Goal: Transaction & Acquisition: Obtain resource

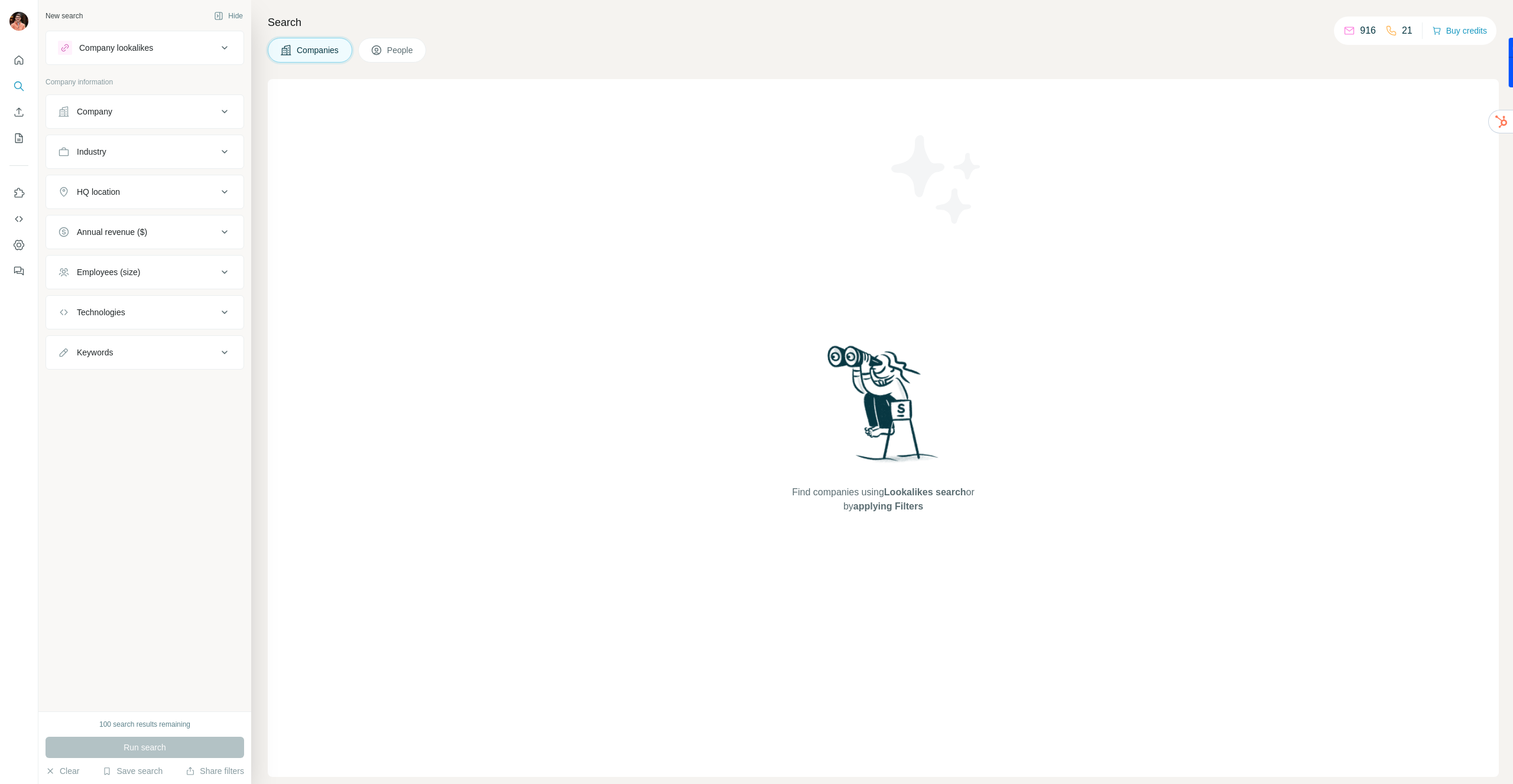
click at [141, 114] on div "Company" at bounding box center [137, 111] width 160 height 12
click at [141, 166] on input "text" at bounding box center [144, 163] width 174 height 21
click at [132, 294] on div "Industry" at bounding box center [137, 295] width 160 height 12
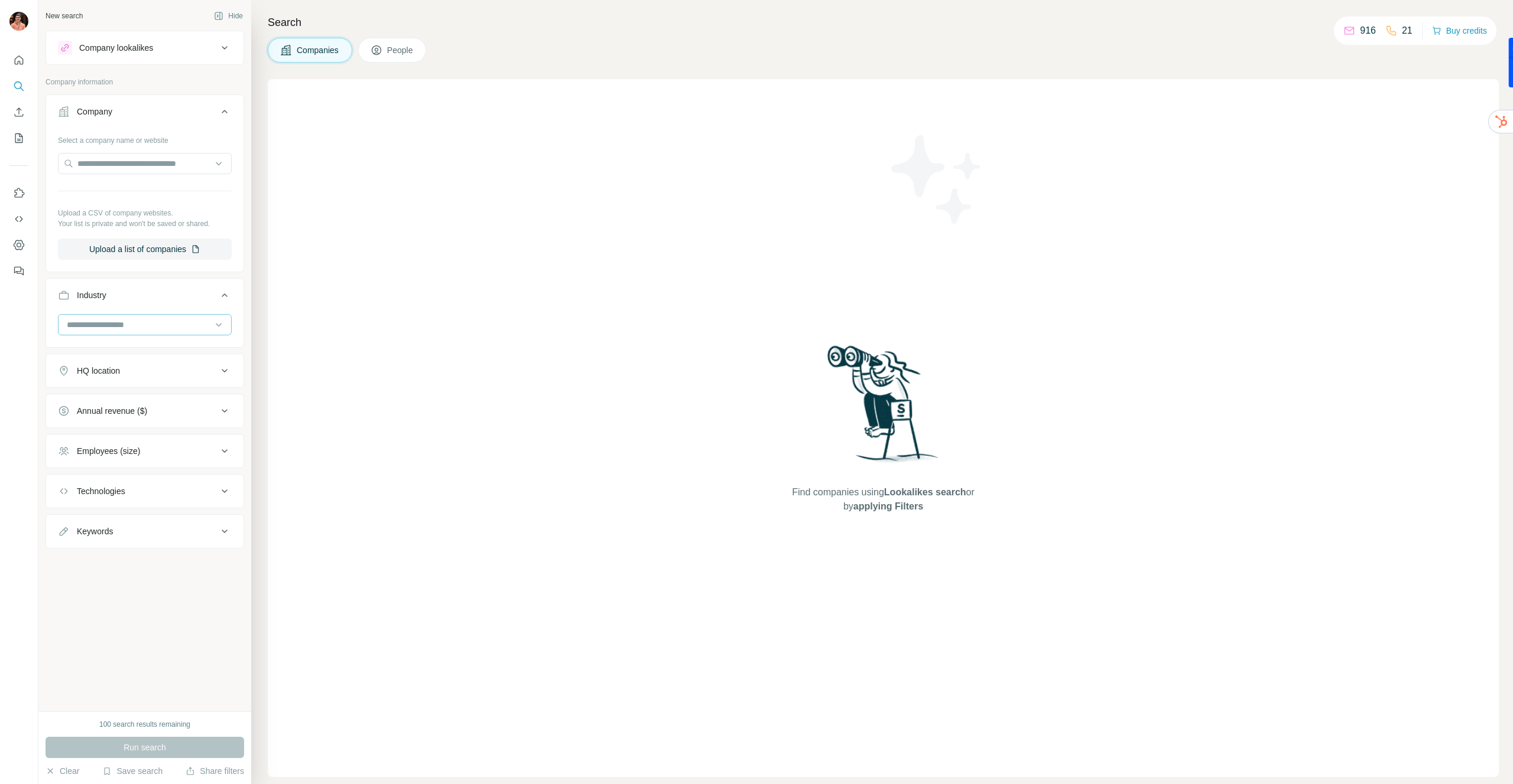
click at [135, 327] on input at bounding box center [139, 325] width 146 height 13
click at [135, 363] on div "B2B" at bounding box center [145, 356] width 168 height 21
click at [131, 410] on div "HQ location" at bounding box center [137, 412] width 160 height 12
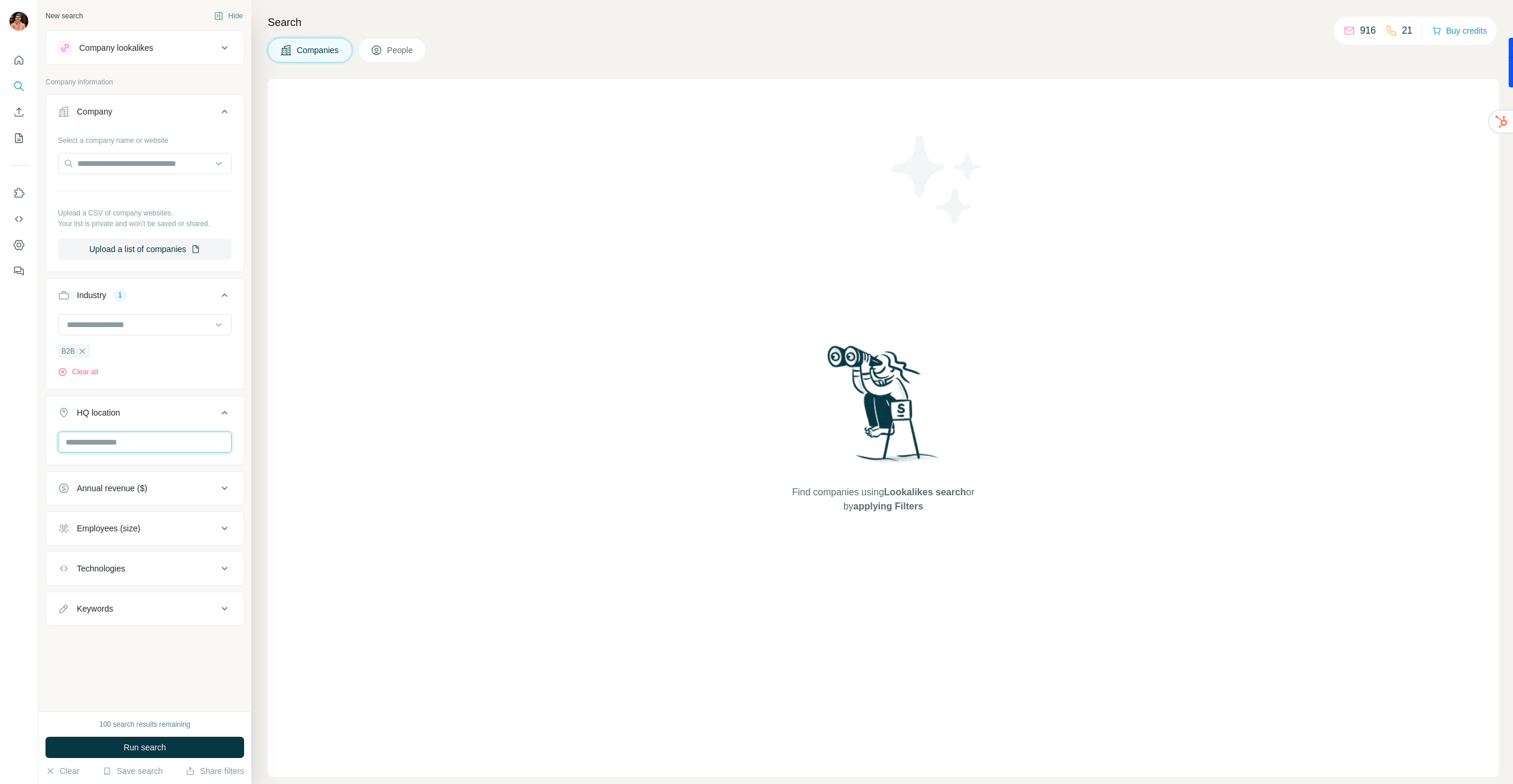
click at [125, 442] on input "text" at bounding box center [144, 442] width 174 height 21
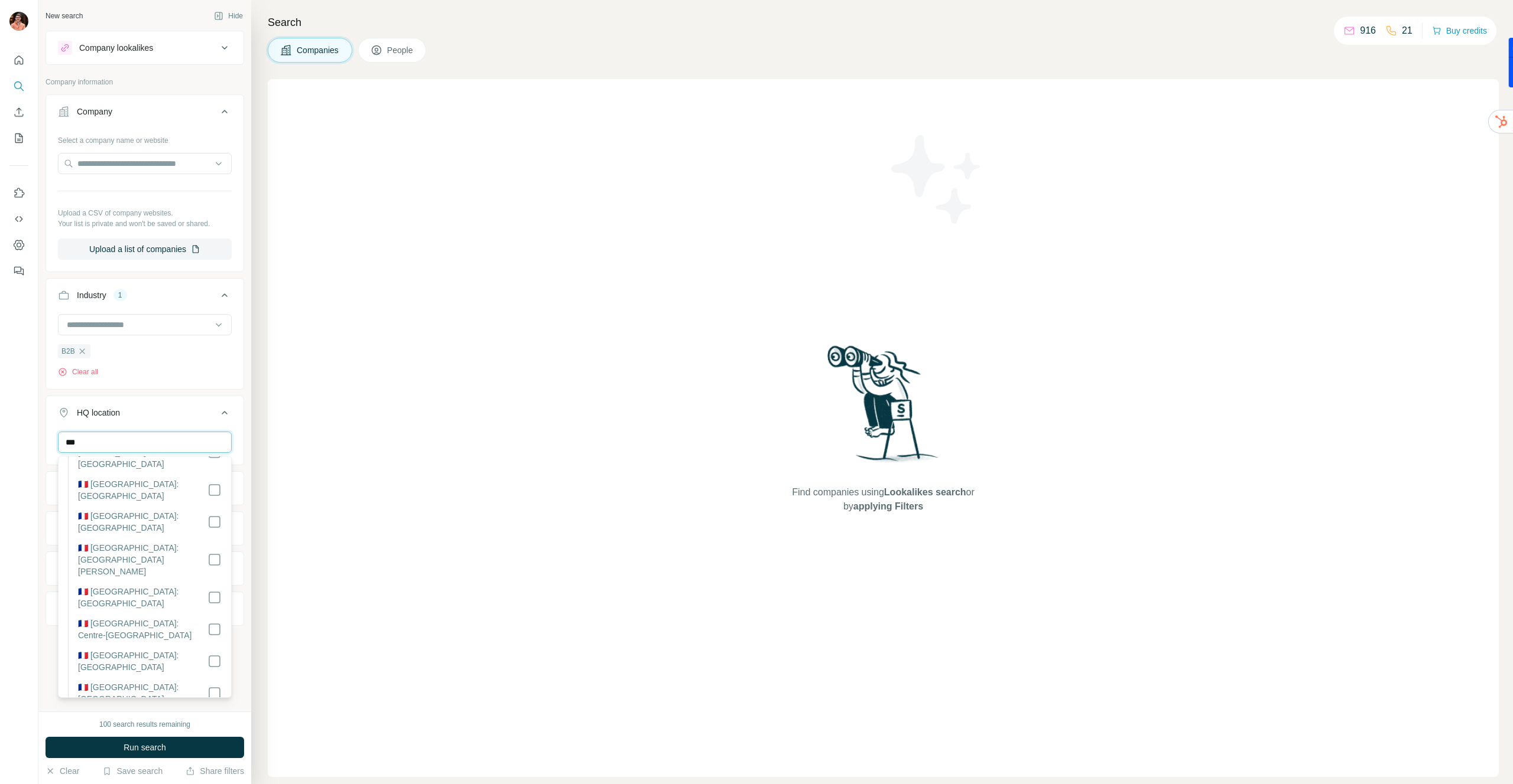
scroll to position [1398, 0]
type input "***"
click at [226, 414] on icon at bounding box center [224, 413] width 6 height 4
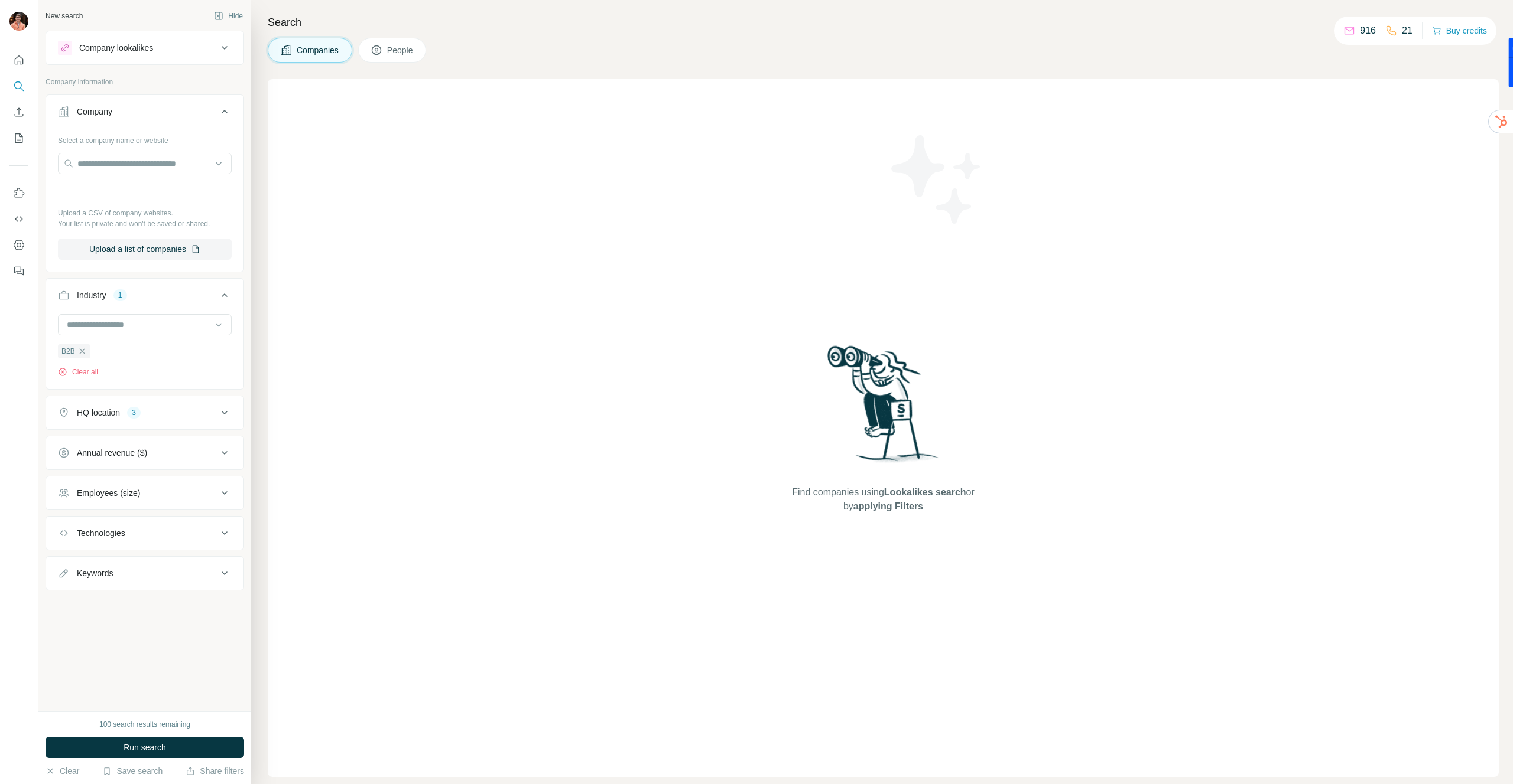
click at [201, 490] on div "Employees (size)" at bounding box center [137, 493] width 160 height 12
click at [67, 607] on icon at bounding box center [65, 606] width 14 height 14
click at [63, 626] on icon at bounding box center [65, 628] width 14 height 14
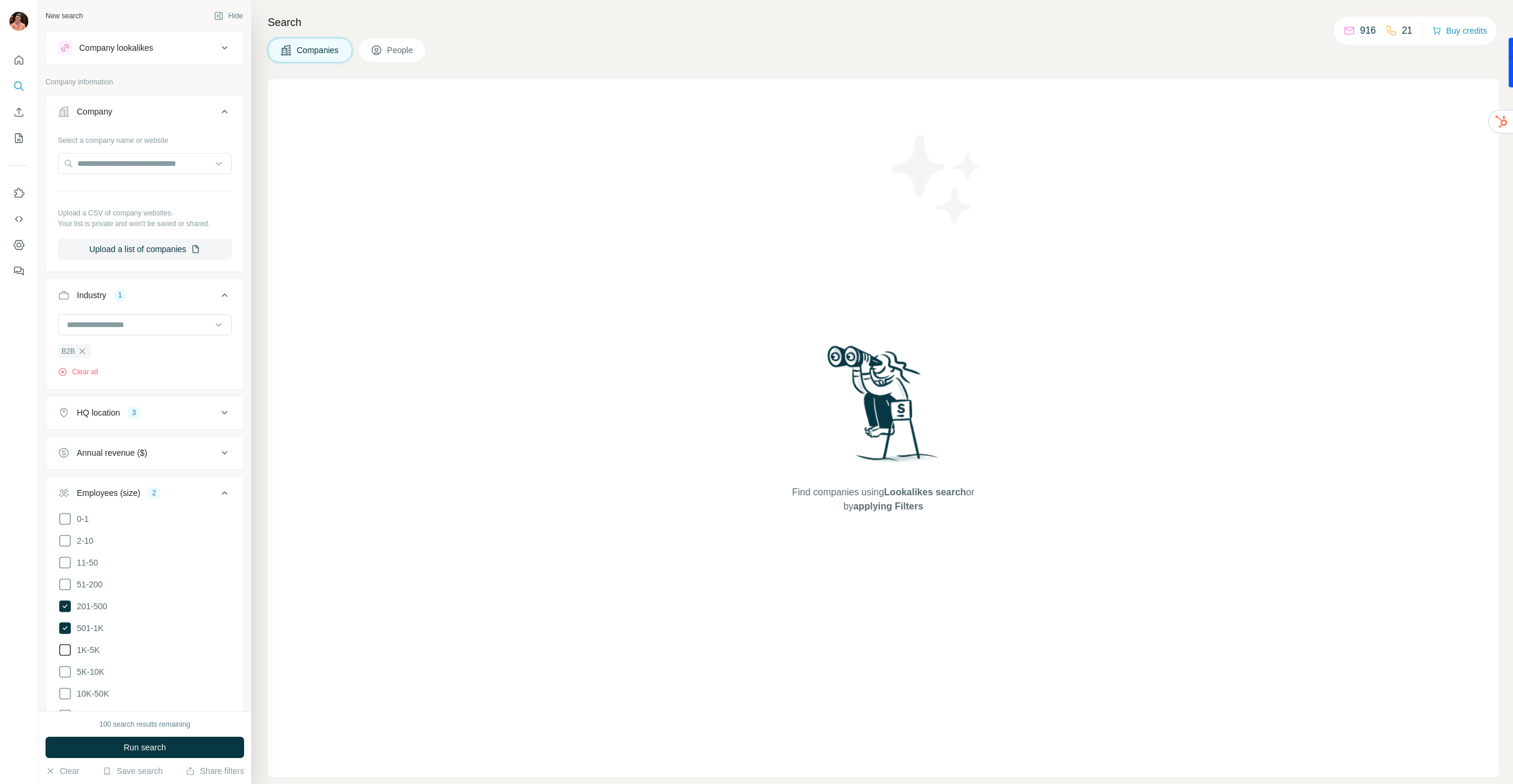
click at [63, 649] on icon at bounding box center [65, 650] width 14 height 14
click at [217, 490] on div "Employees (size) 3" at bounding box center [137, 493] width 160 height 12
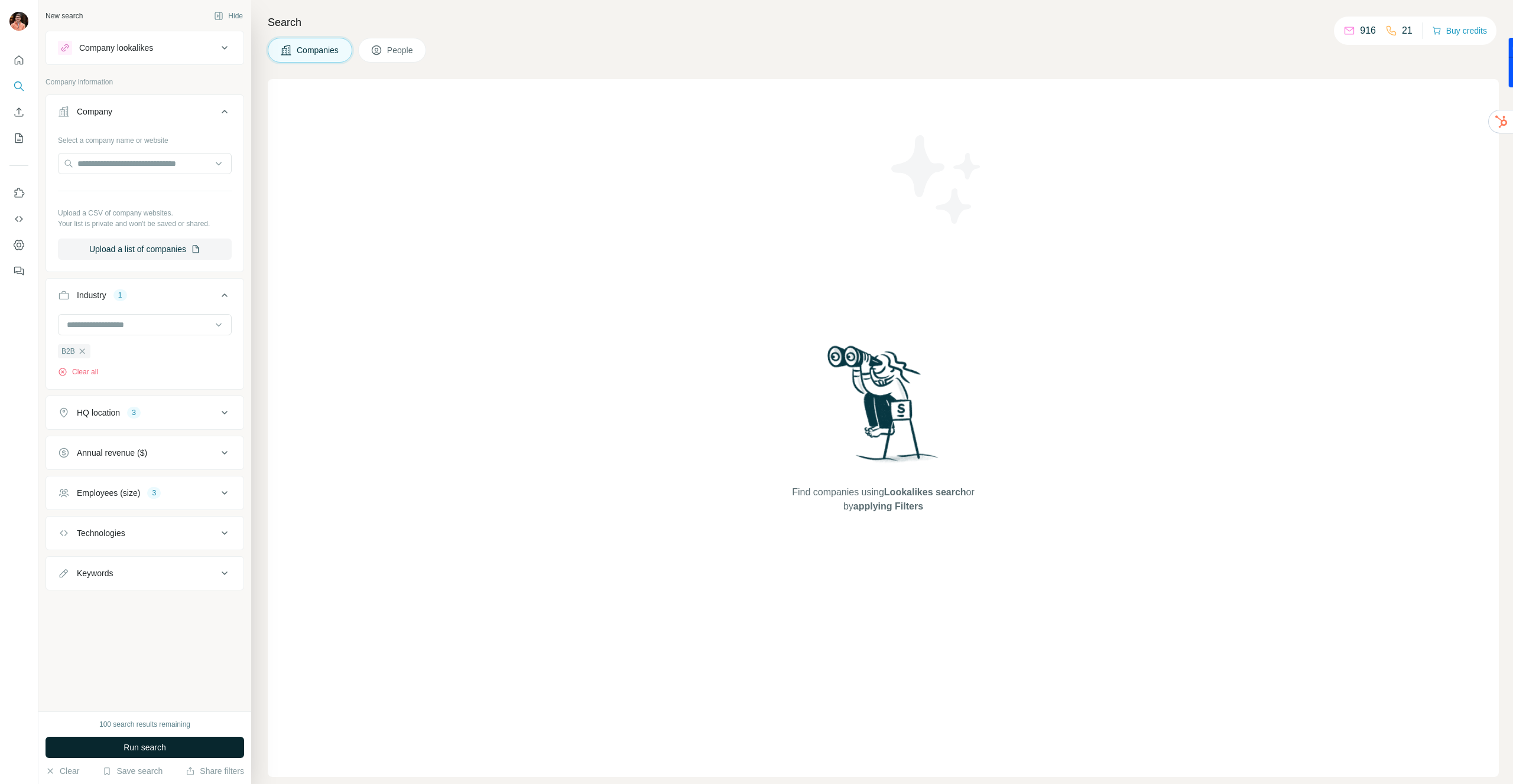
click at [183, 742] on button "Run search" at bounding box center [145, 747] width 198 height 21
click at [390, 49] on span "People" at bounding box center [400, 50] width 27 height 12
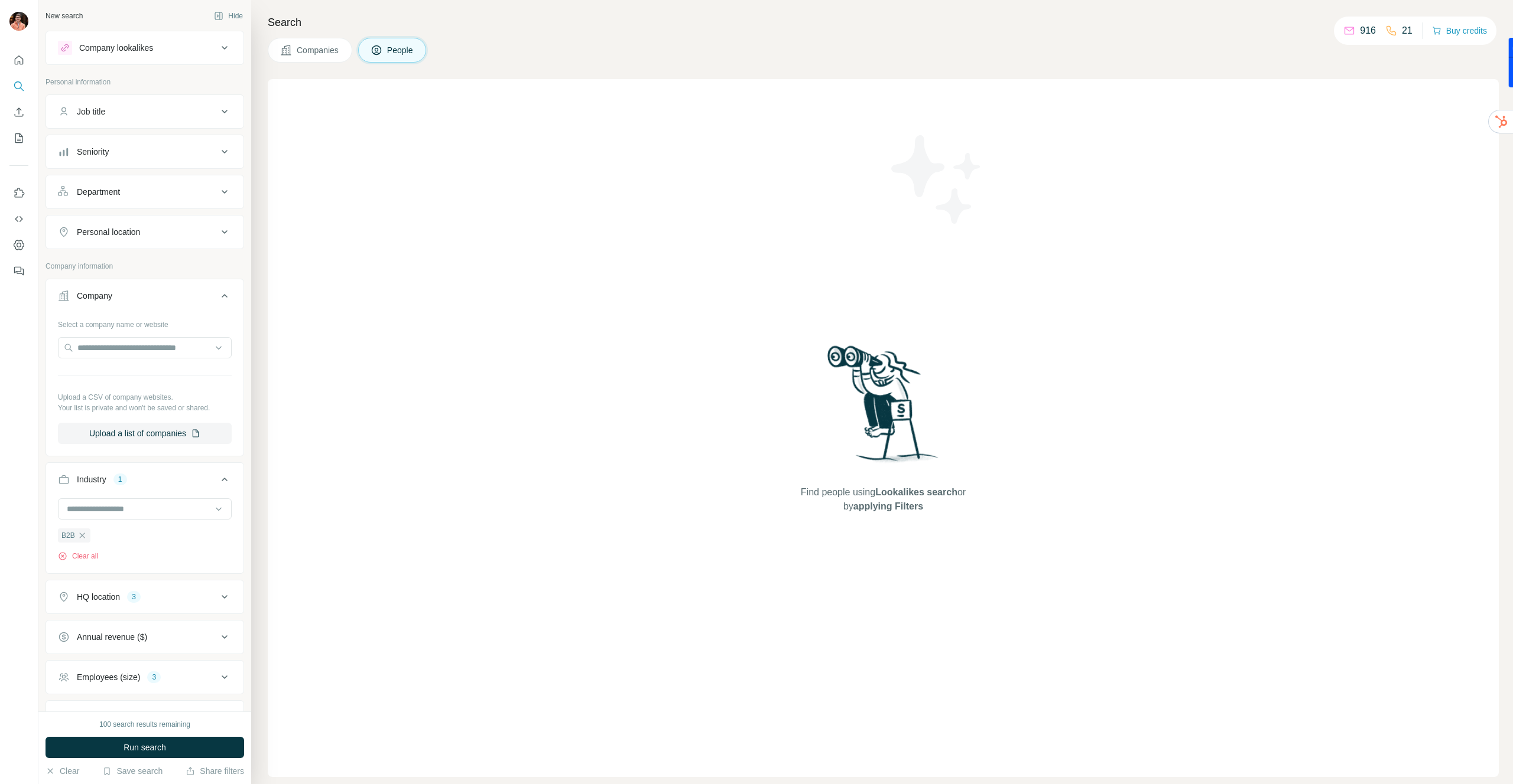
click at [319, 55] on span "Companies" at bounding box center [318, 50] width 43 height 12
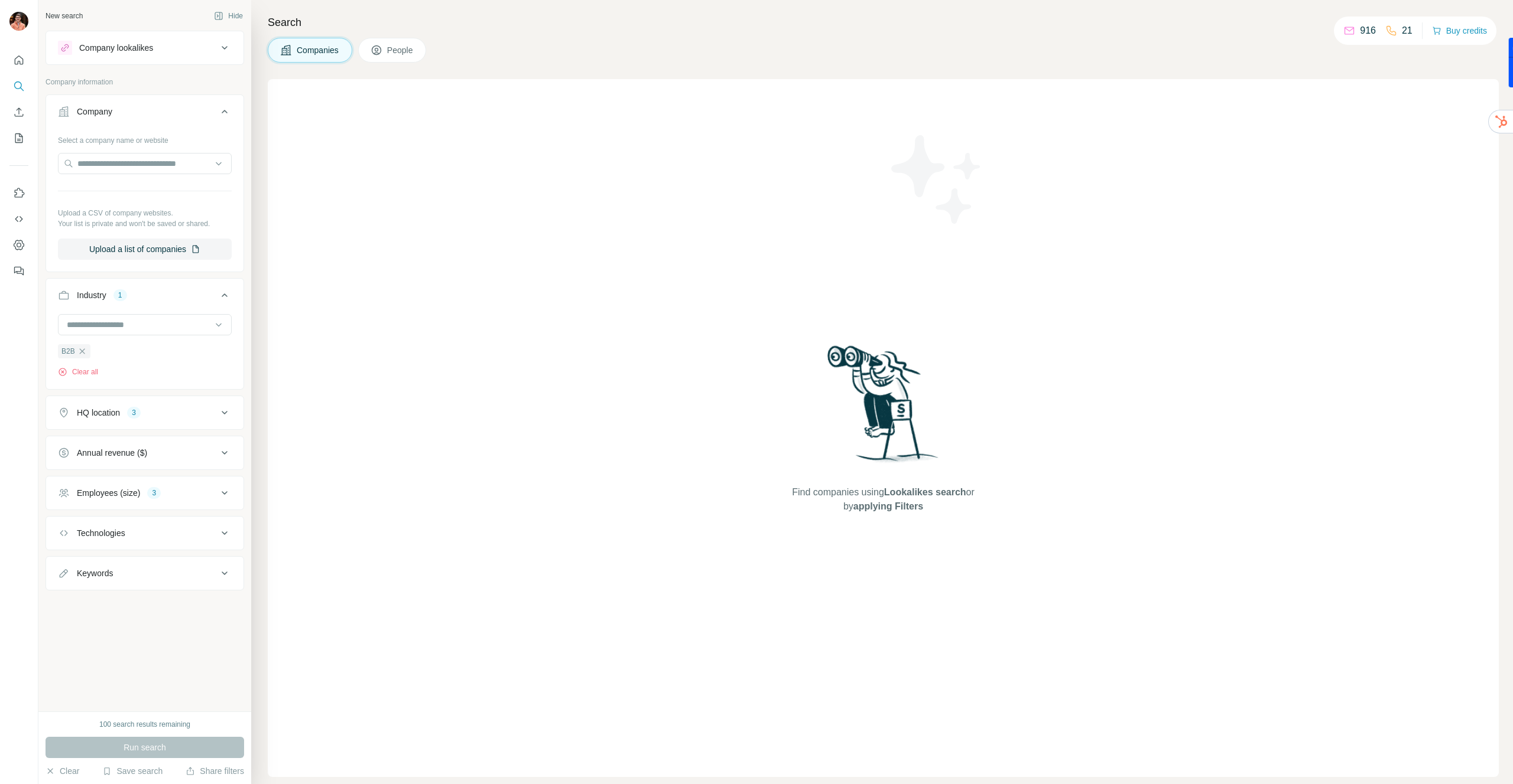
click at [126, 724] on div "100 search results remaining" at bounding box center [144, 724] width 91 height 11
click at [151, 747] on div "Run search" at bounding box center [145, 747] width 198 height 21
click at [202, 111] on div "Company" at bounding box center [137, 111] width 160 height 12
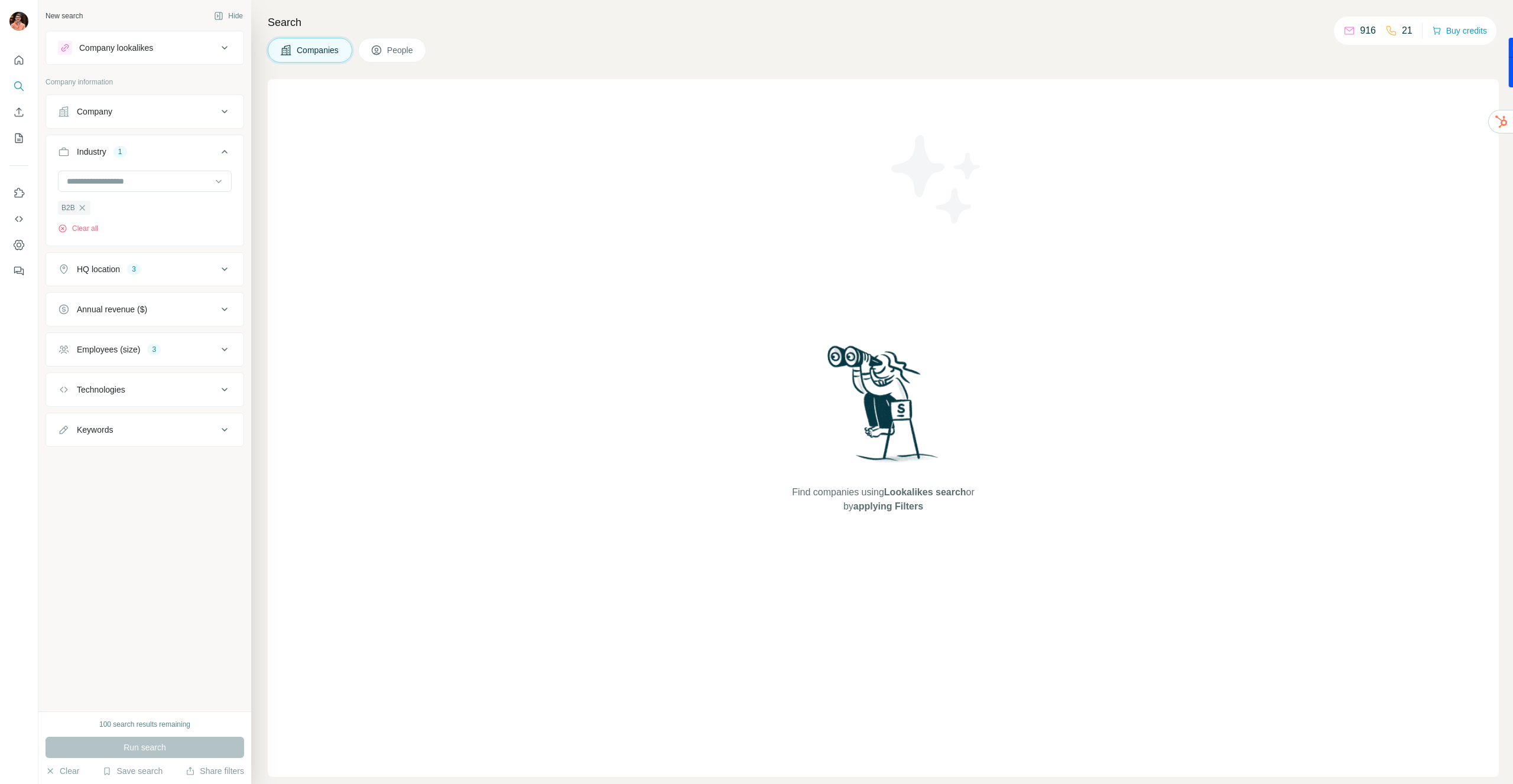
click at [193, 51] on div "Company lookalikes" at bounding box center [137, 48] width 160 height 14
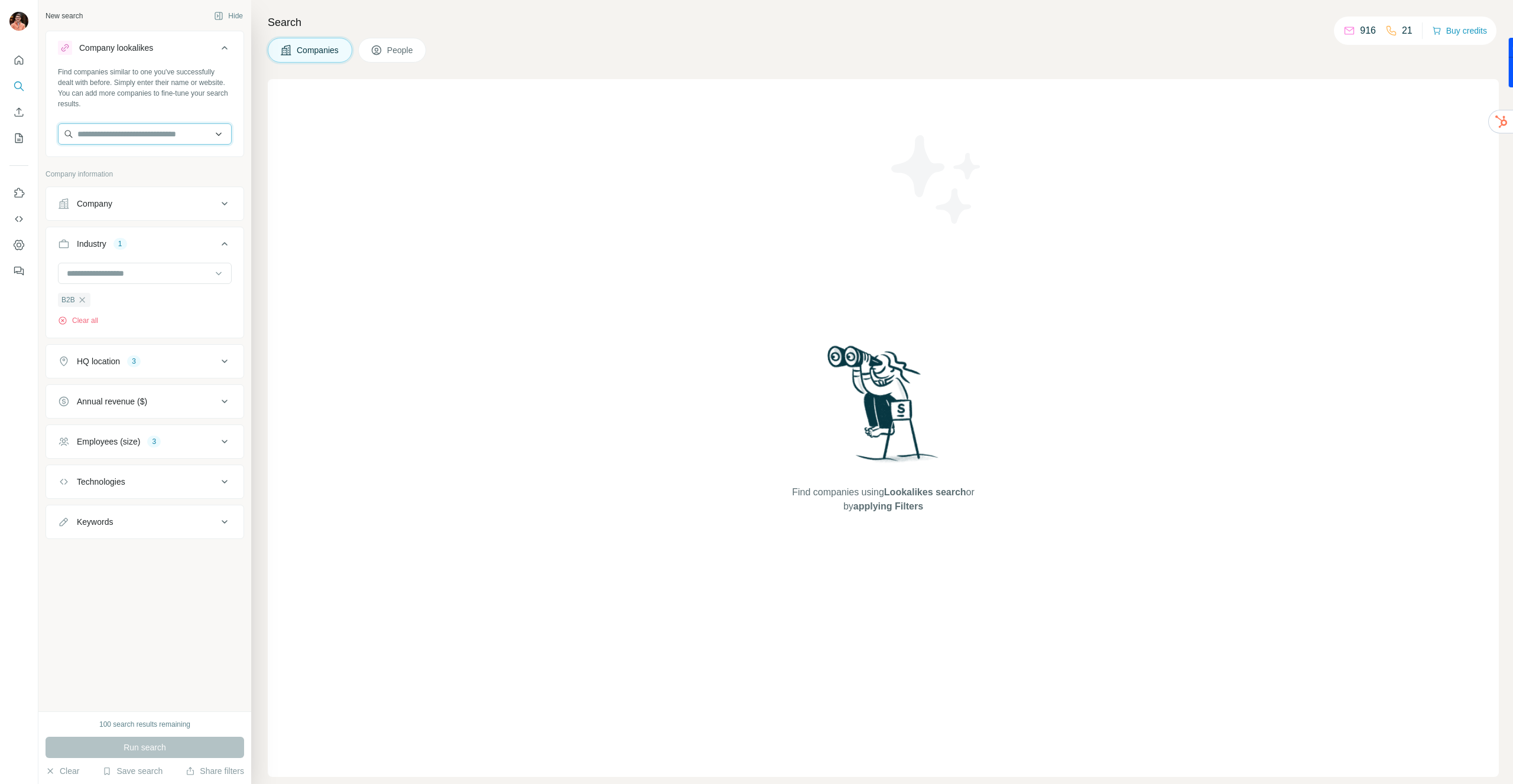
click at [186, 130] on input "text" at bounding box center [144, 133] width 174 height 21
type input "**********"
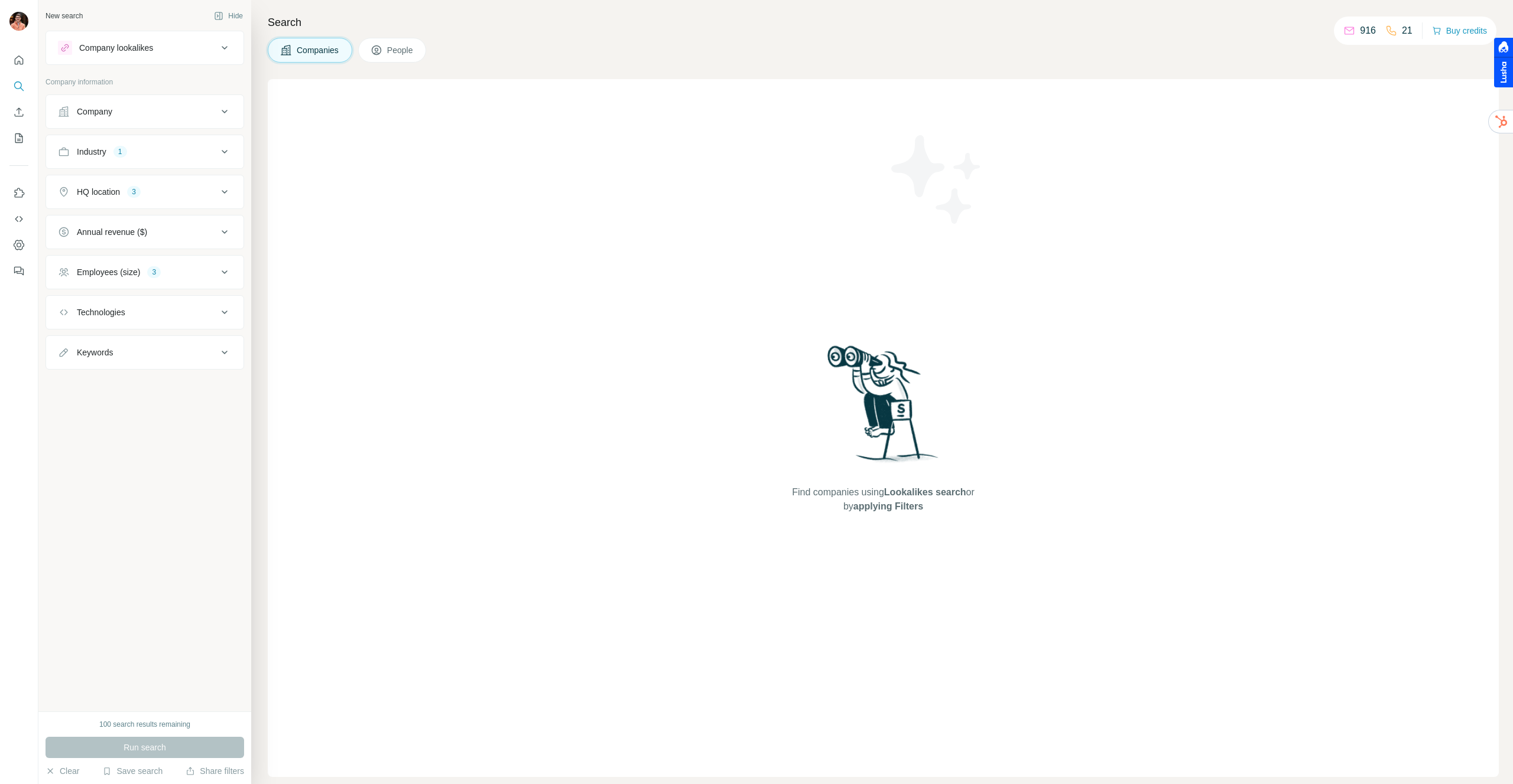
click at [123, 61] on button "Company lookalikes" at bounding box center [145, 48] width 197 height 29
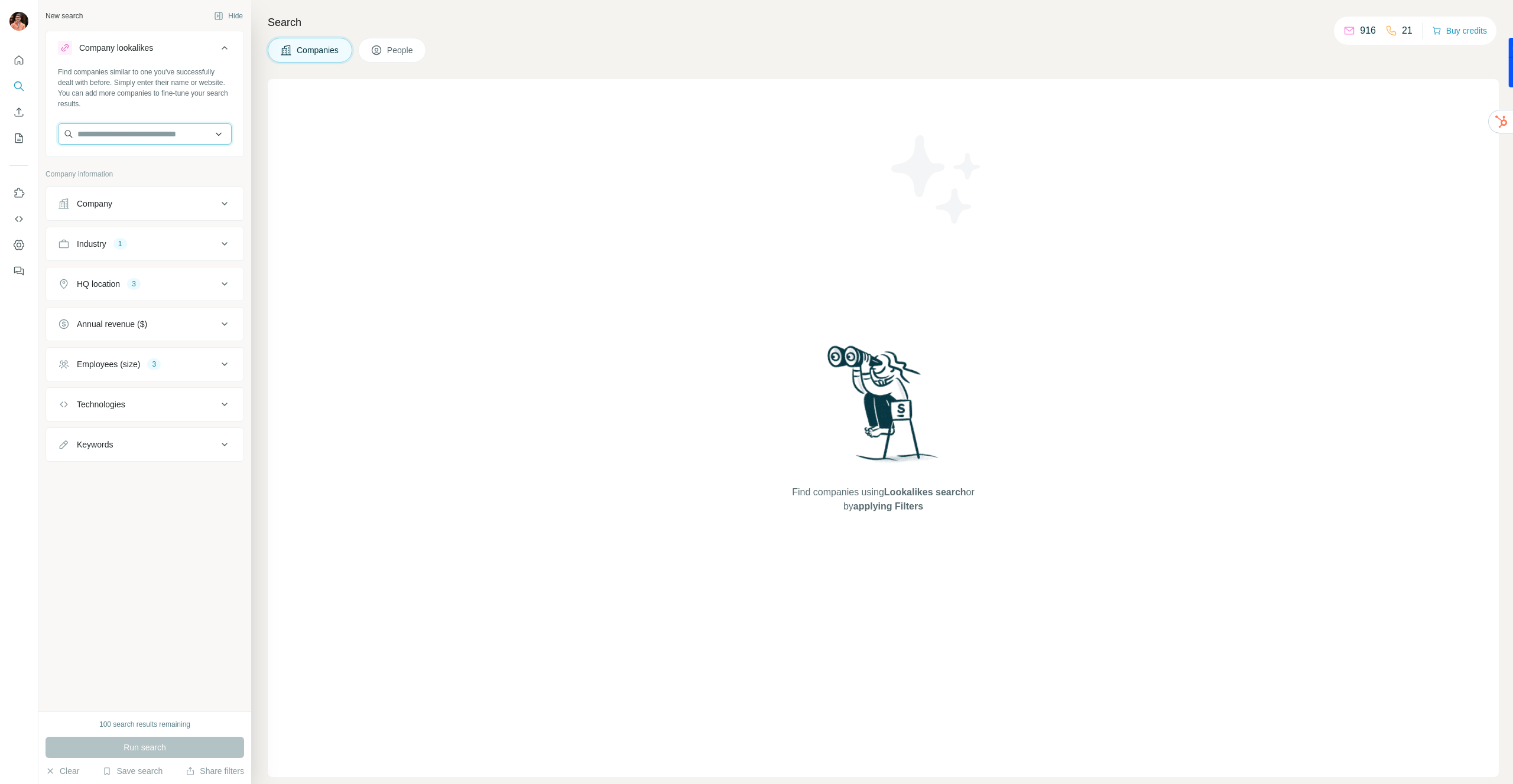
click at [120, 130] on input "text" at bounding box center [144, 133] width 174 height 21
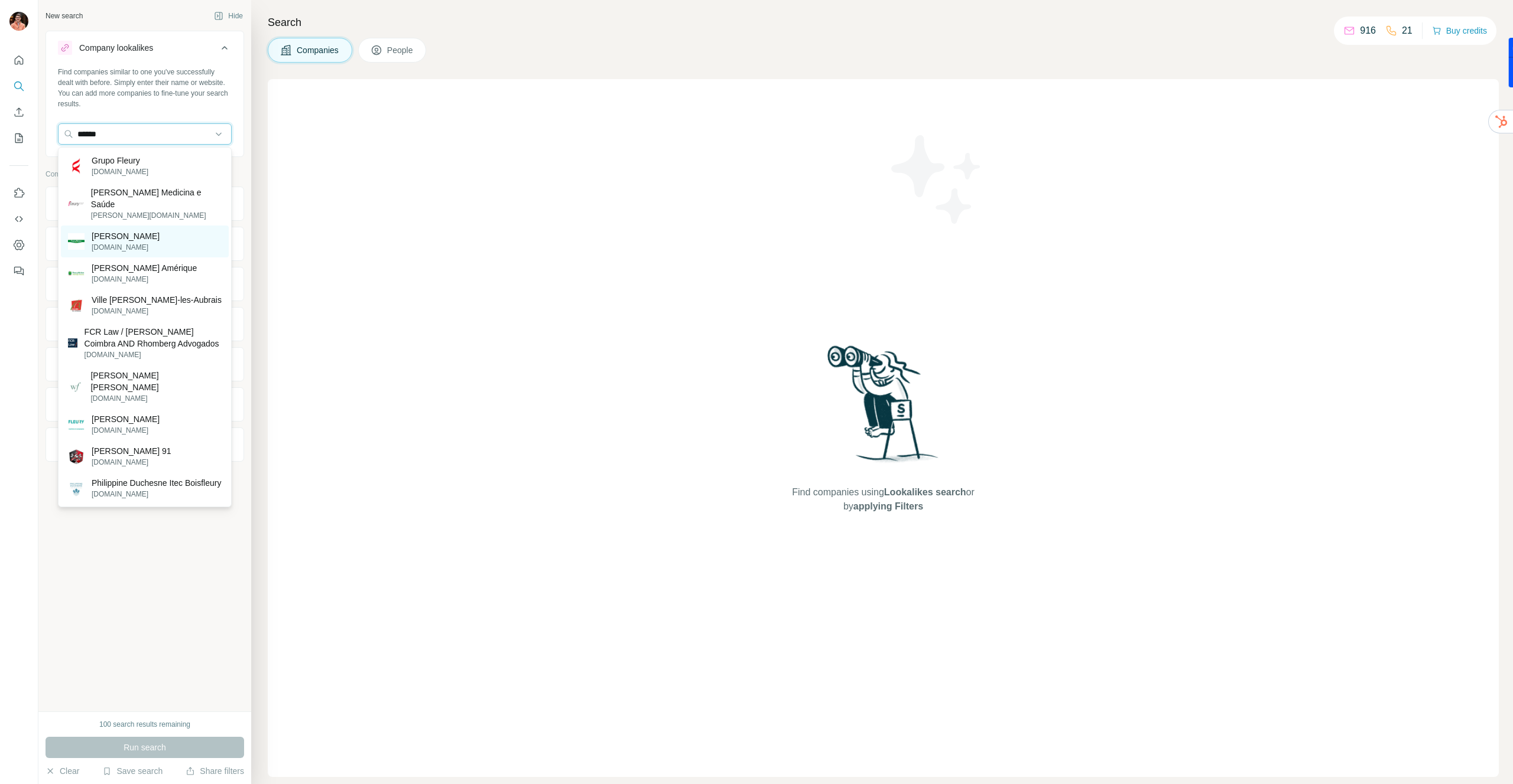
type input "******"
click at [127, 231] on p "[PERSON_NAME]" at bounding box center [125, 236] width 68 height 12
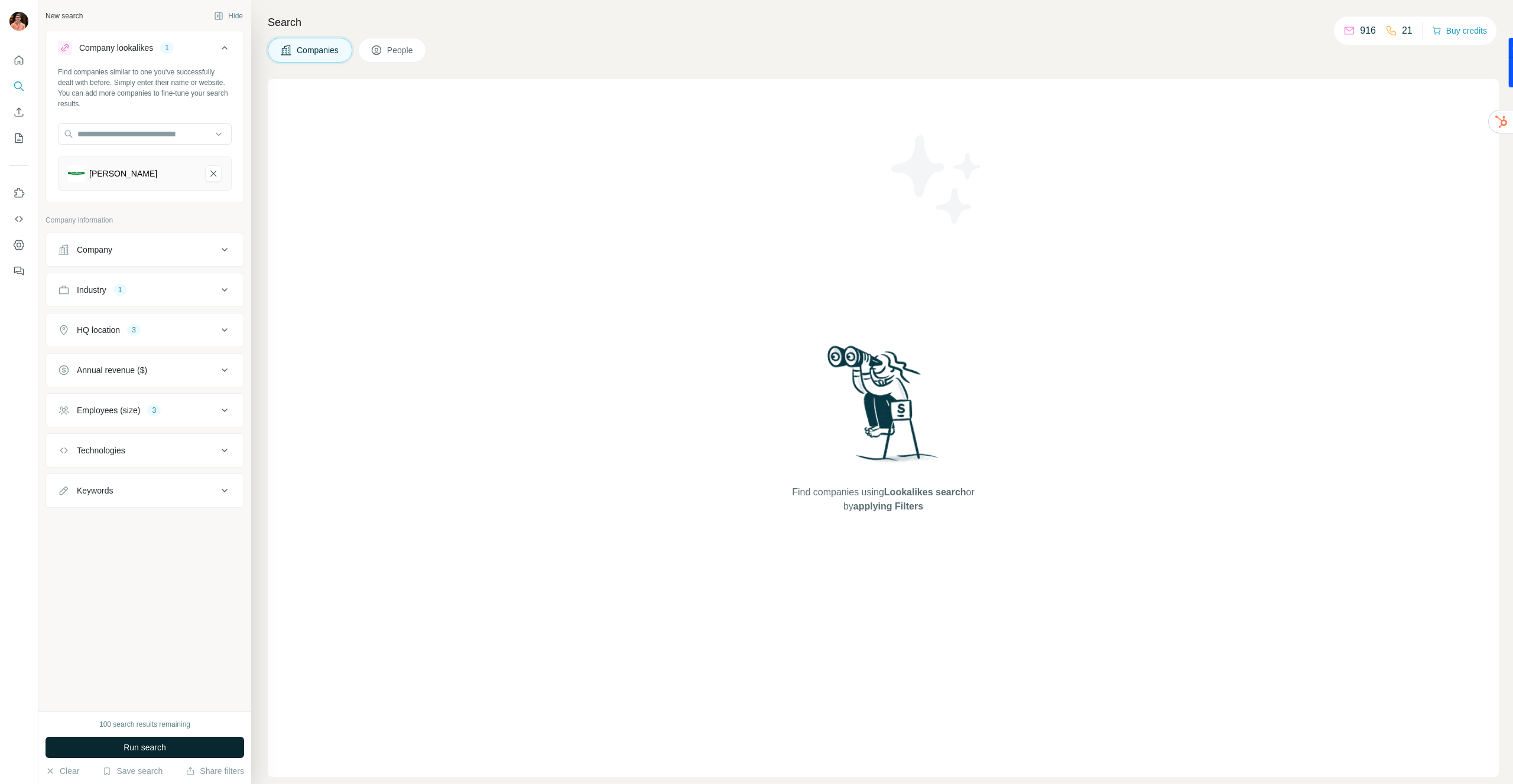
click at [171, 750] on button "Run search" at bounding box center [145, 747] width 198 height 21
click at [221, 409] on icon at bounding box center [224, 410] width 14 height 14
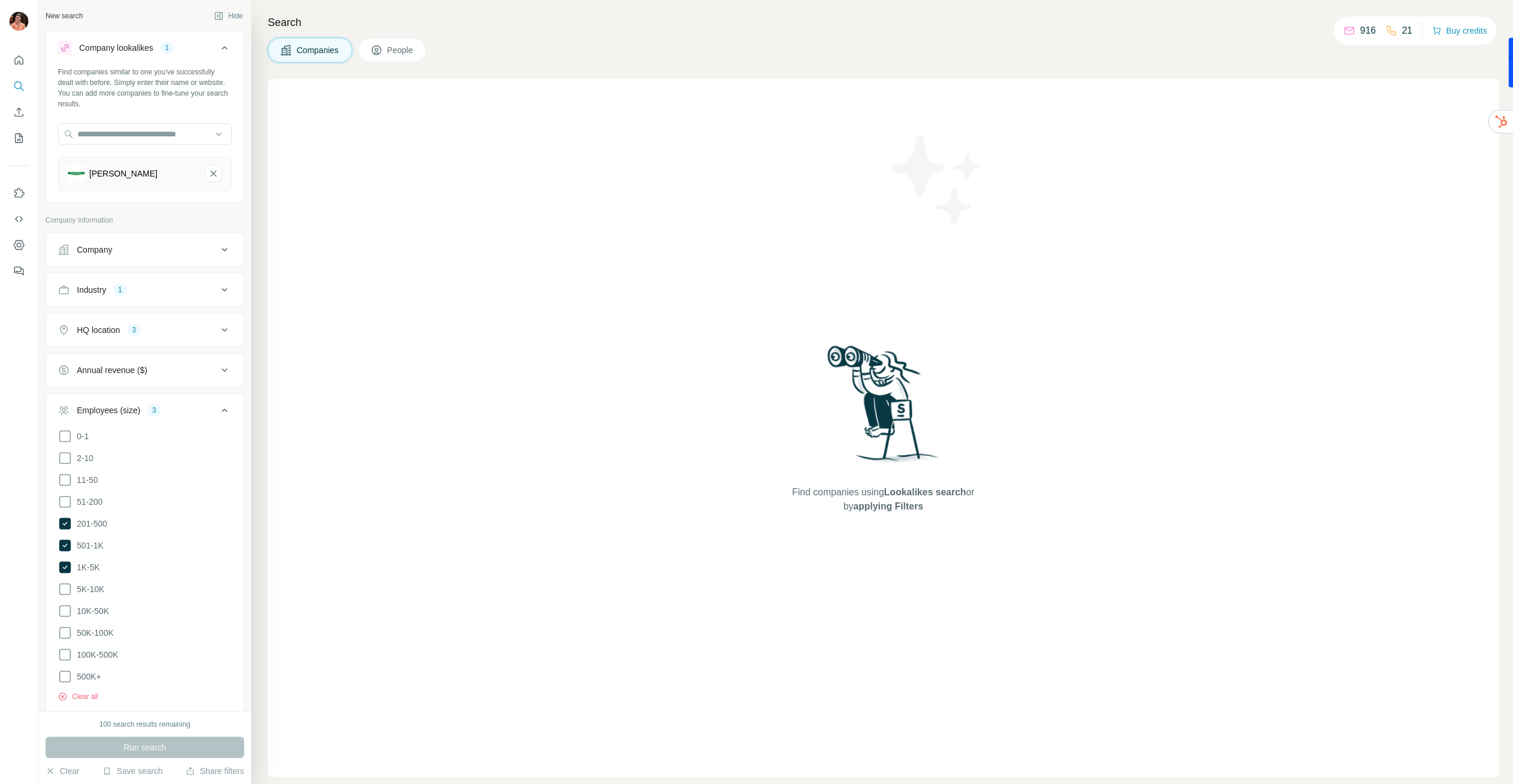
click at [214, 409] on div "Employees (size) 3" at bounding box center [137, 410] width 160 height 12
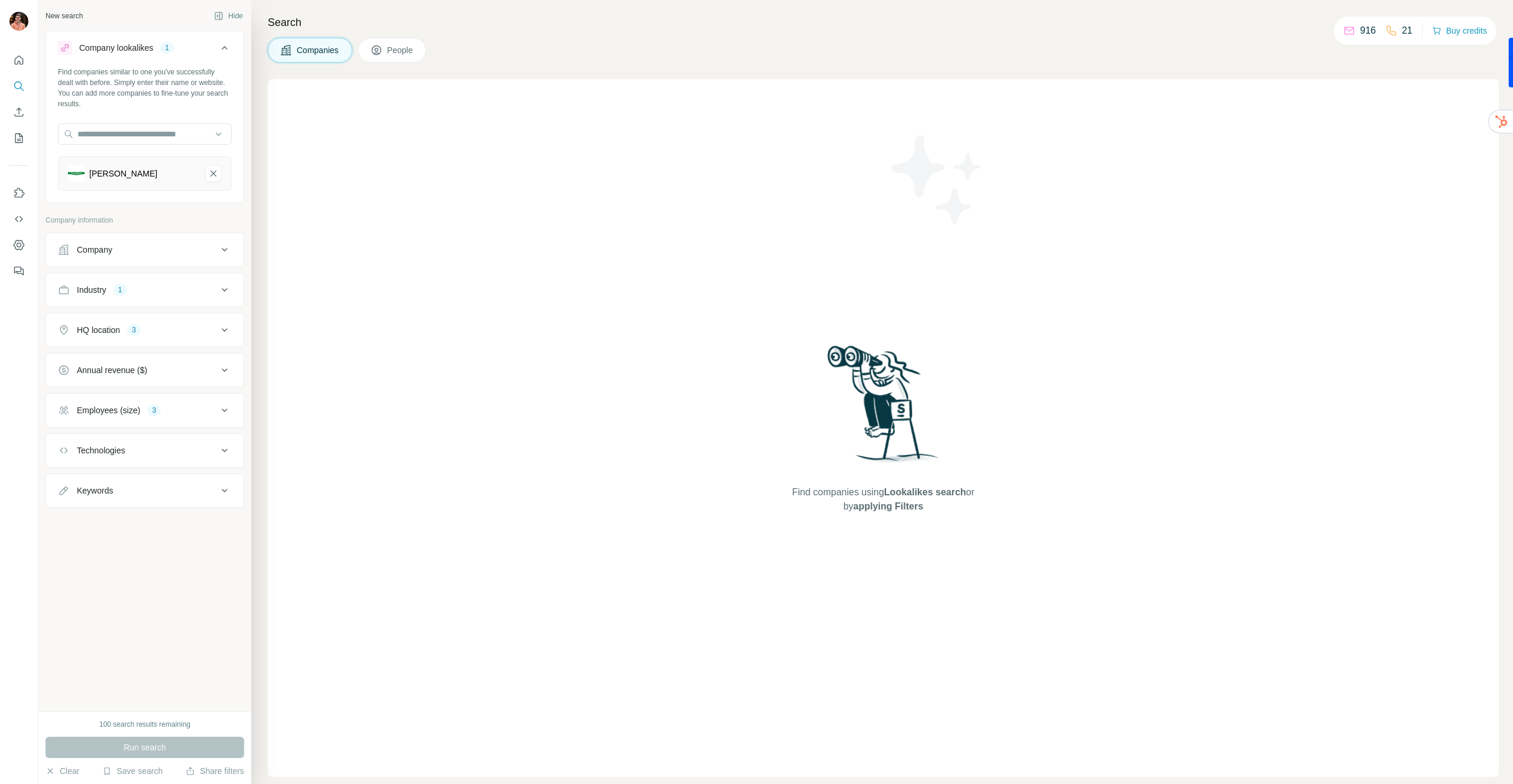
click at [174, 329] on div "HQ location 3" at bounding box center [137, 330] width 160 height 12
click at [95, 443] on button "Clear all" at bounding box center [78, 448] width 40 height 11
click at [180, 290] on div "Industry 1" at bounding box center [137, 290] width 160 height 12
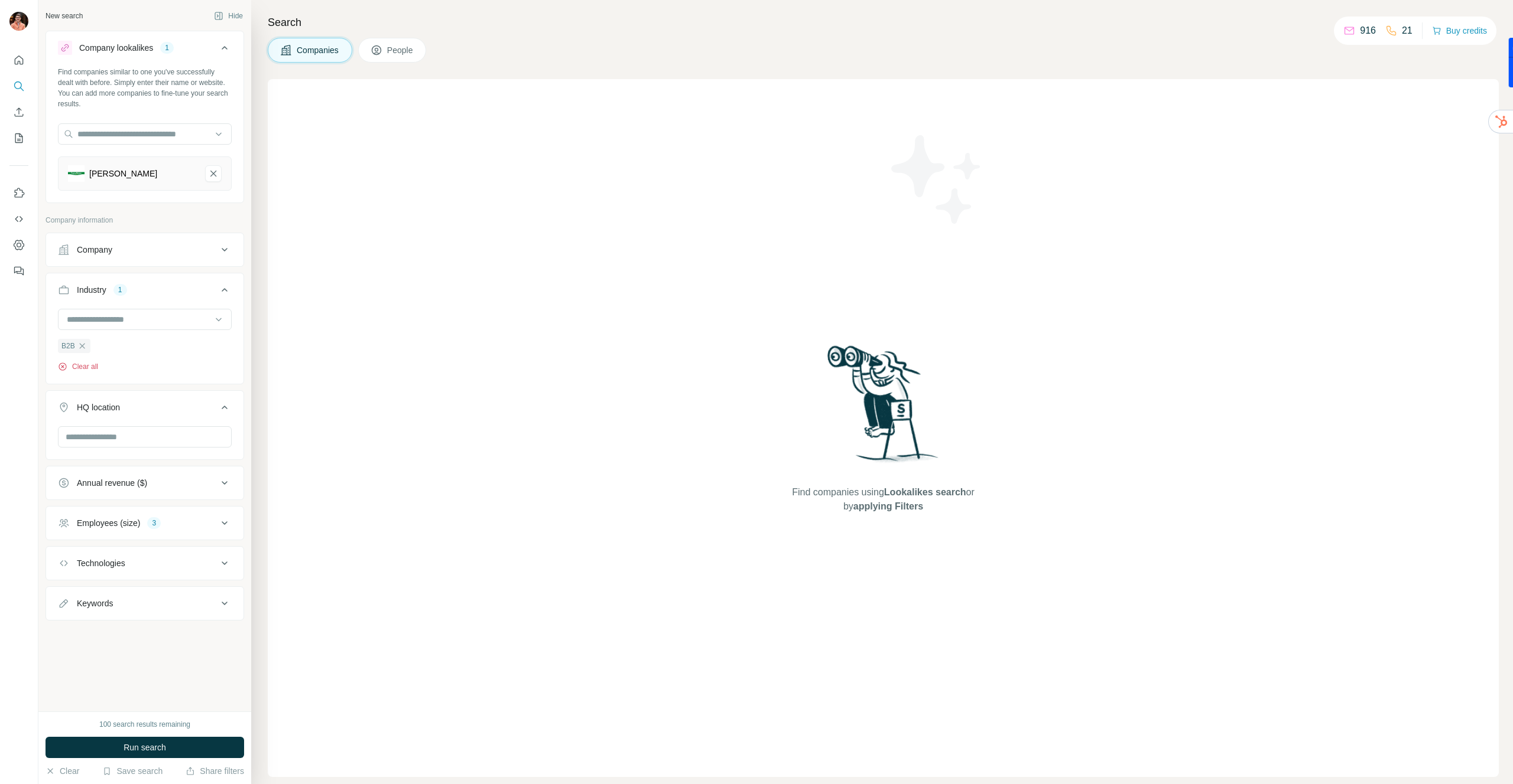
click at [94, 367] on button "Clear all" at bounding box center [78, 367] width 40 height 11
click at [158, 750] on span "Run search" at bounding box center [144, 748] width 43 height 12
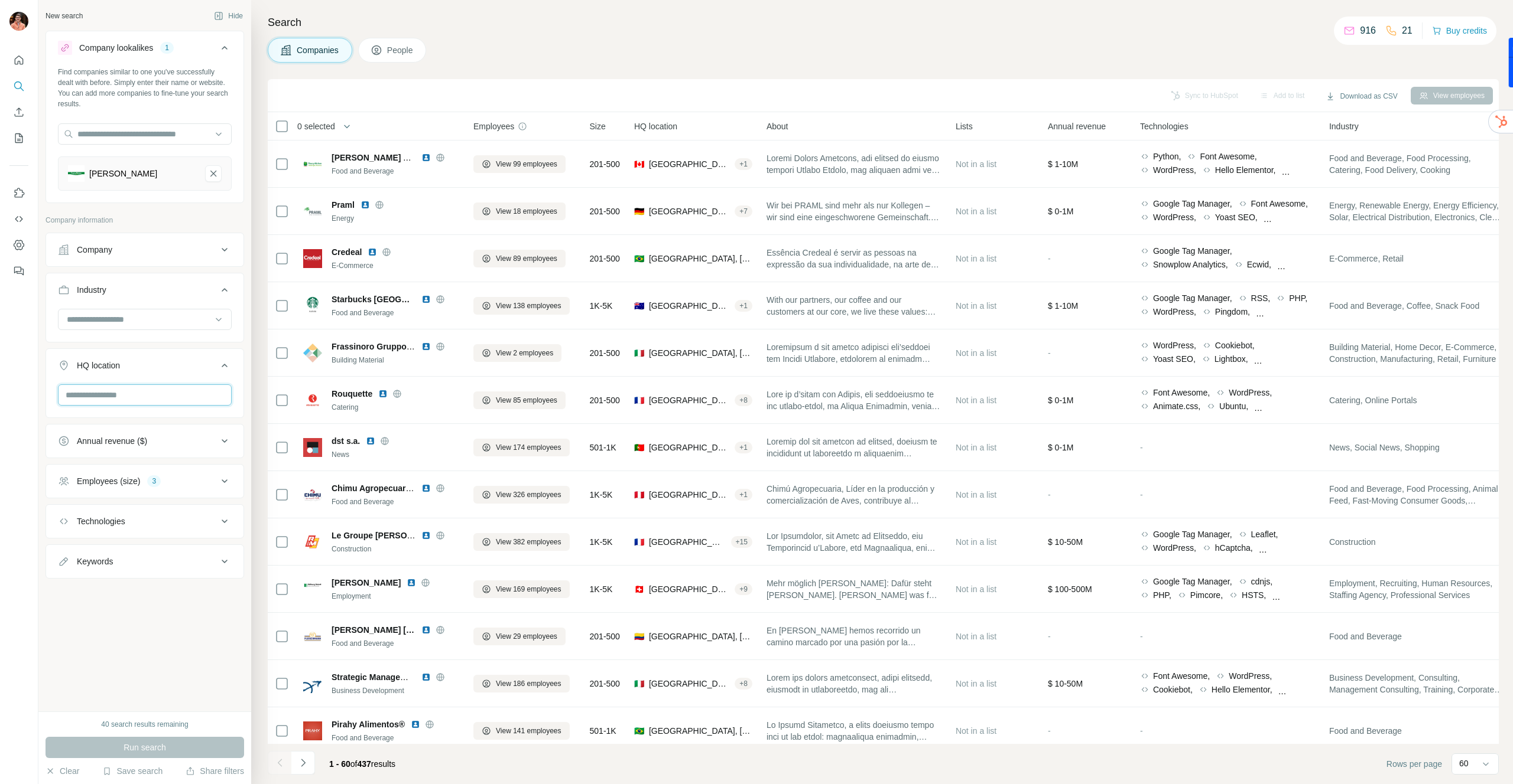
click at [181, 397] on input "text" at bounding box center [144, 395] width 174 height 21
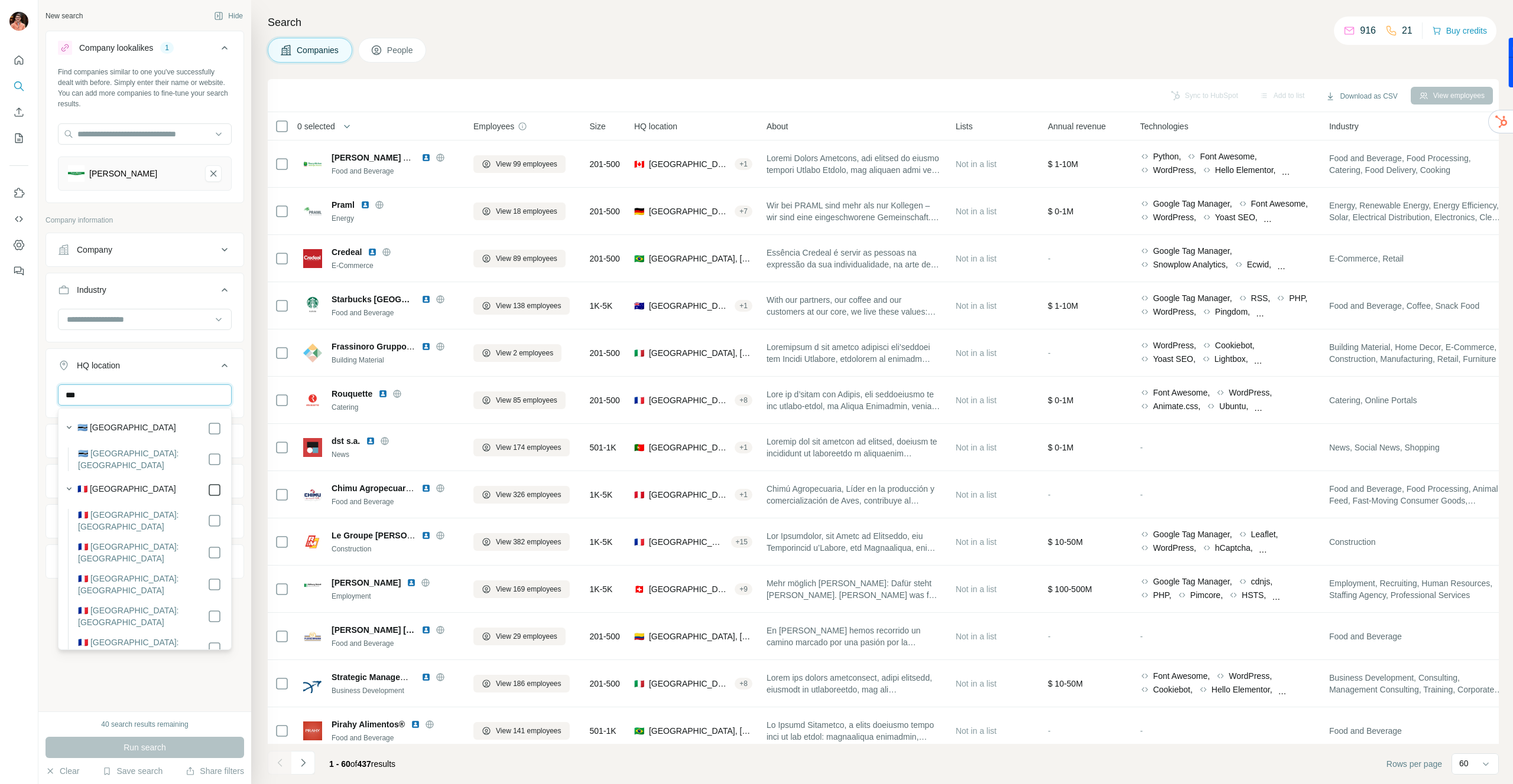
type input "***"
click at [378, 54] on icon at bounding box center [376, 50] width 12 height 12
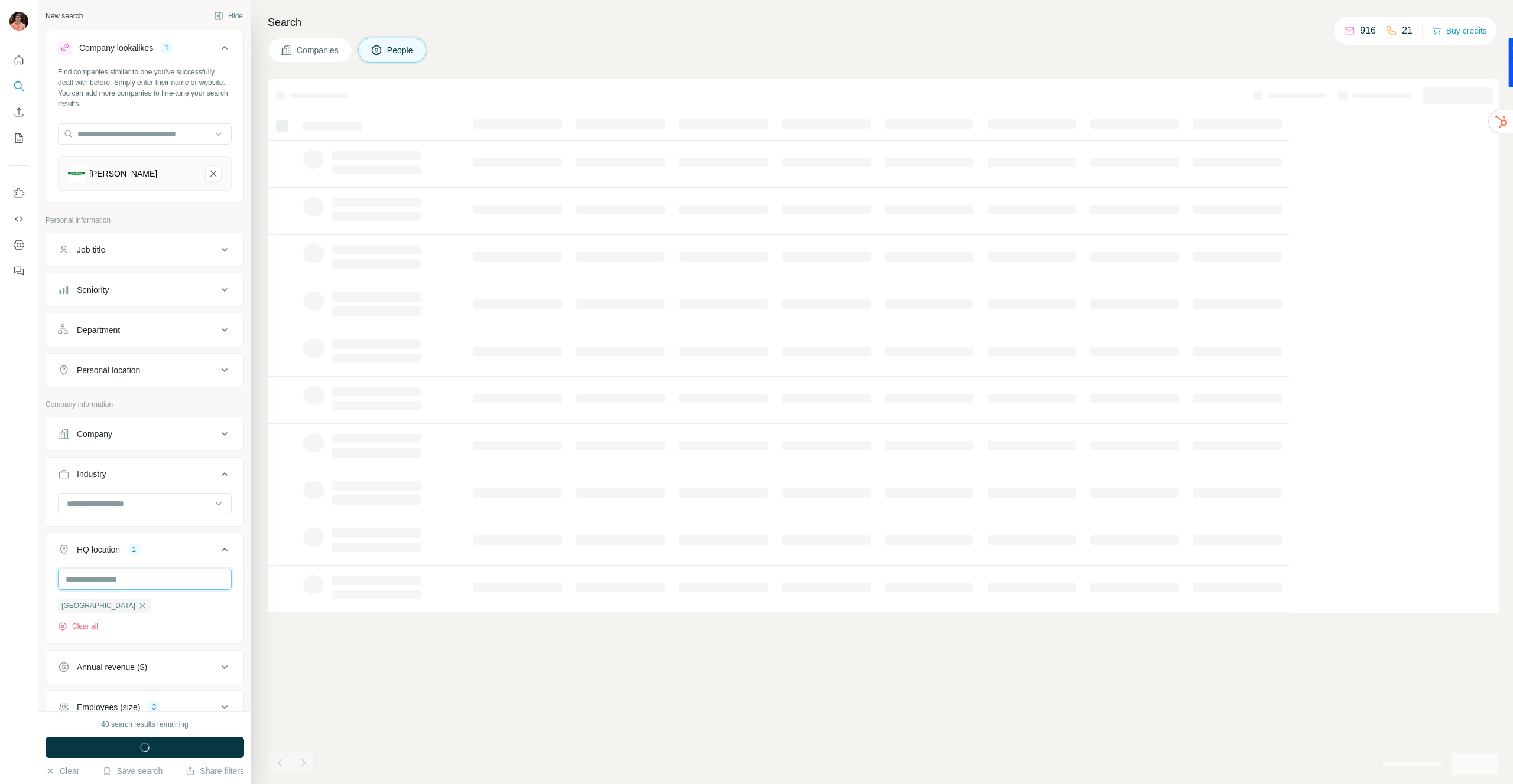
click at [147, 585] on input "text" at bounding box center [144, 579] width 174 height 21
click at [291, 633] on div at bounding box center [883, 432] width 1231 height 705
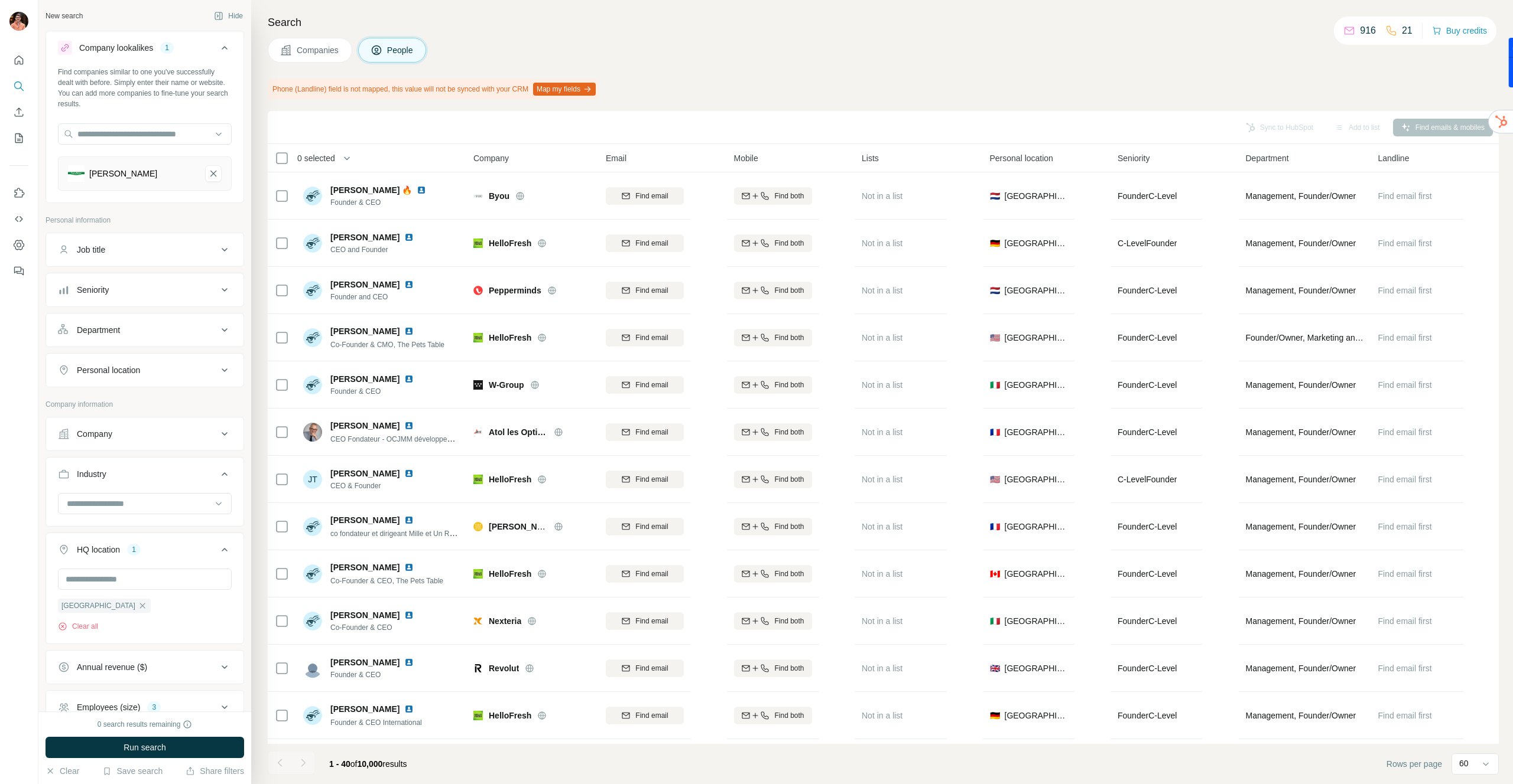
click at [596, 86] on button "Map my fields" at bounding box center [564, 89] width 63 height 13
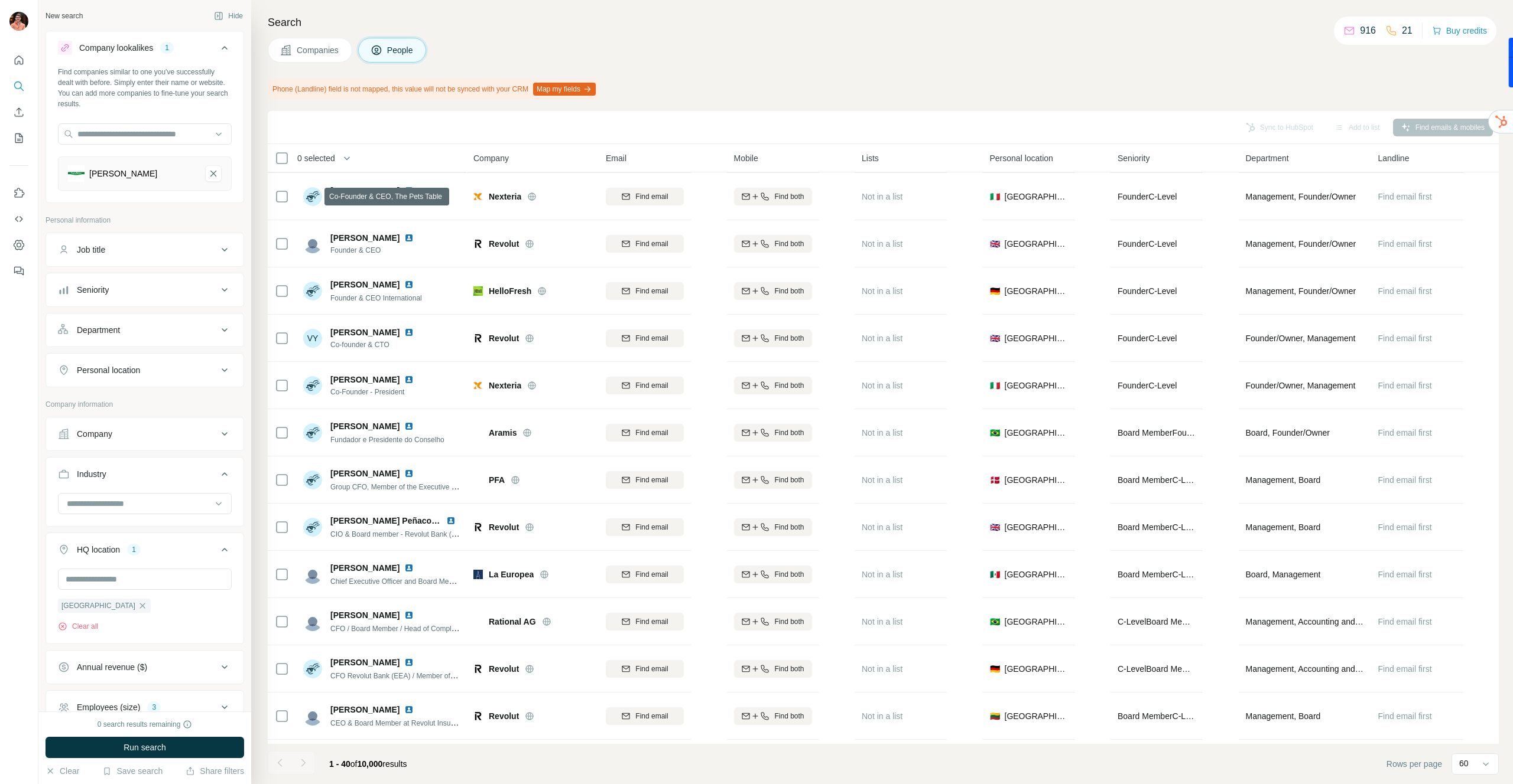
scroll to position [426, 0]
click at [327, 54] on span "Companies" at bounding box center [318, 50] width 43 height 12
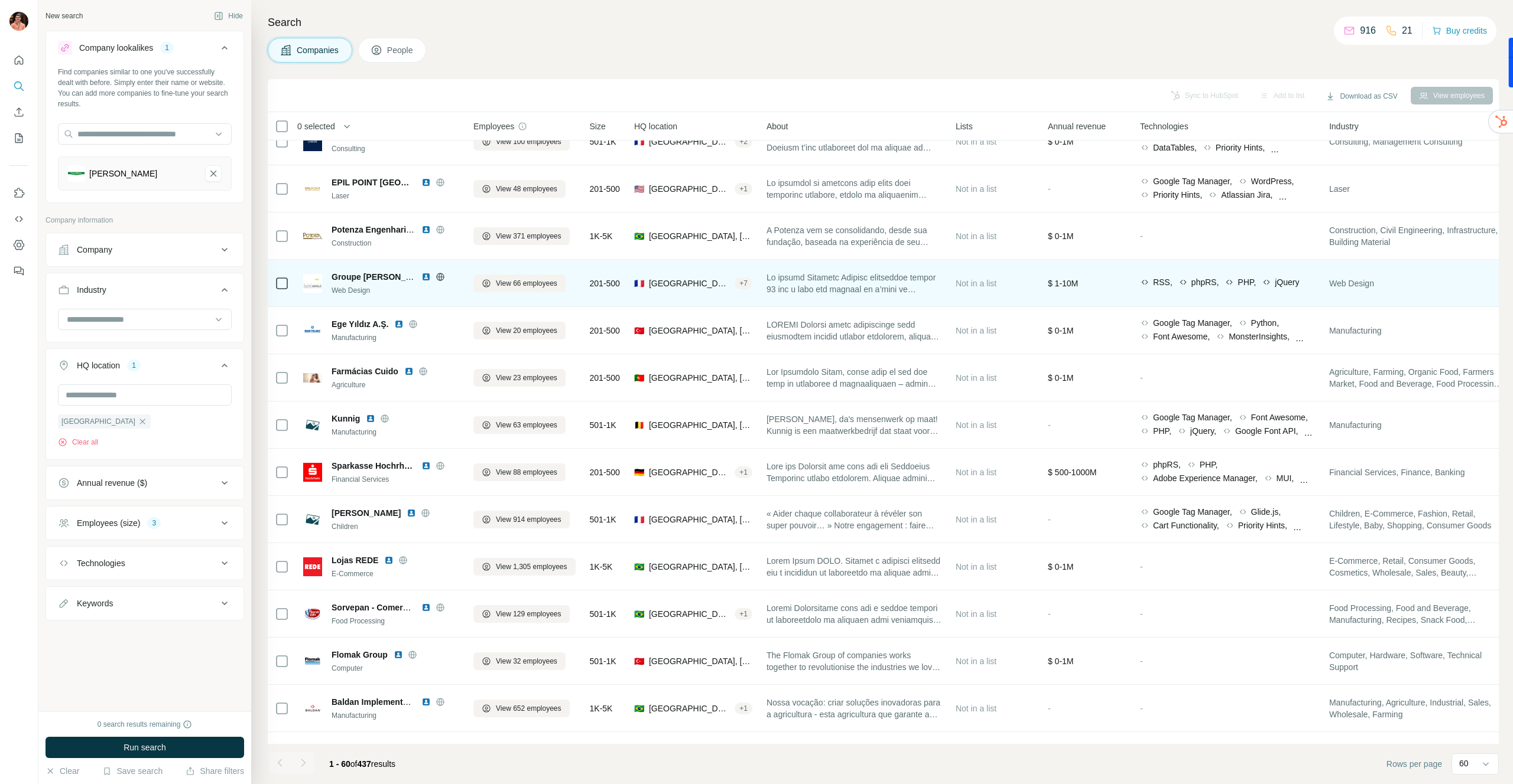
scroll to position [849, 0]
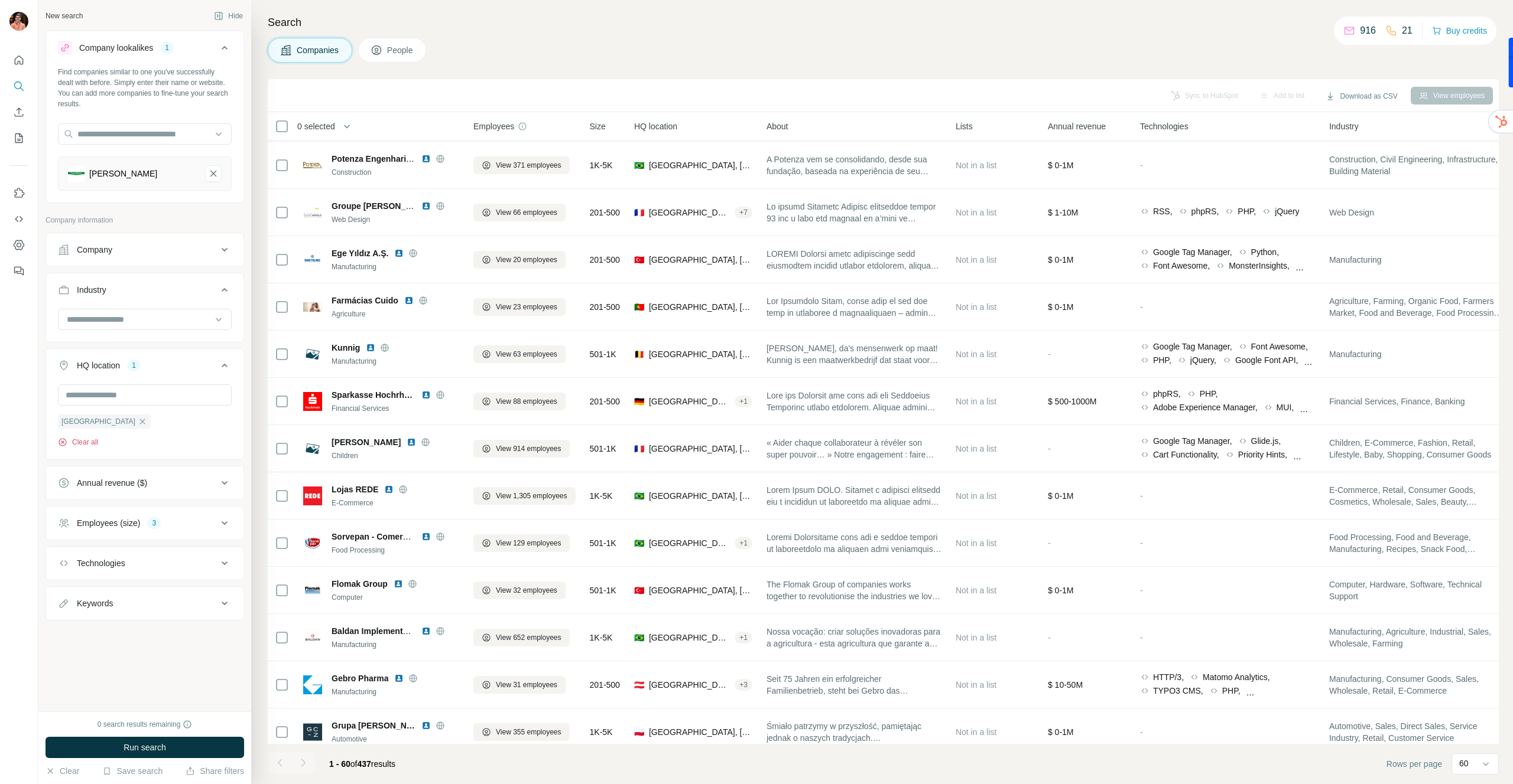
click at [90, 440] on button "Clear all" at bounding box center [78, 442] width 40 height 11
click at [124, 395] on input "text" at bounding box center [144, 395] width 174 height 21
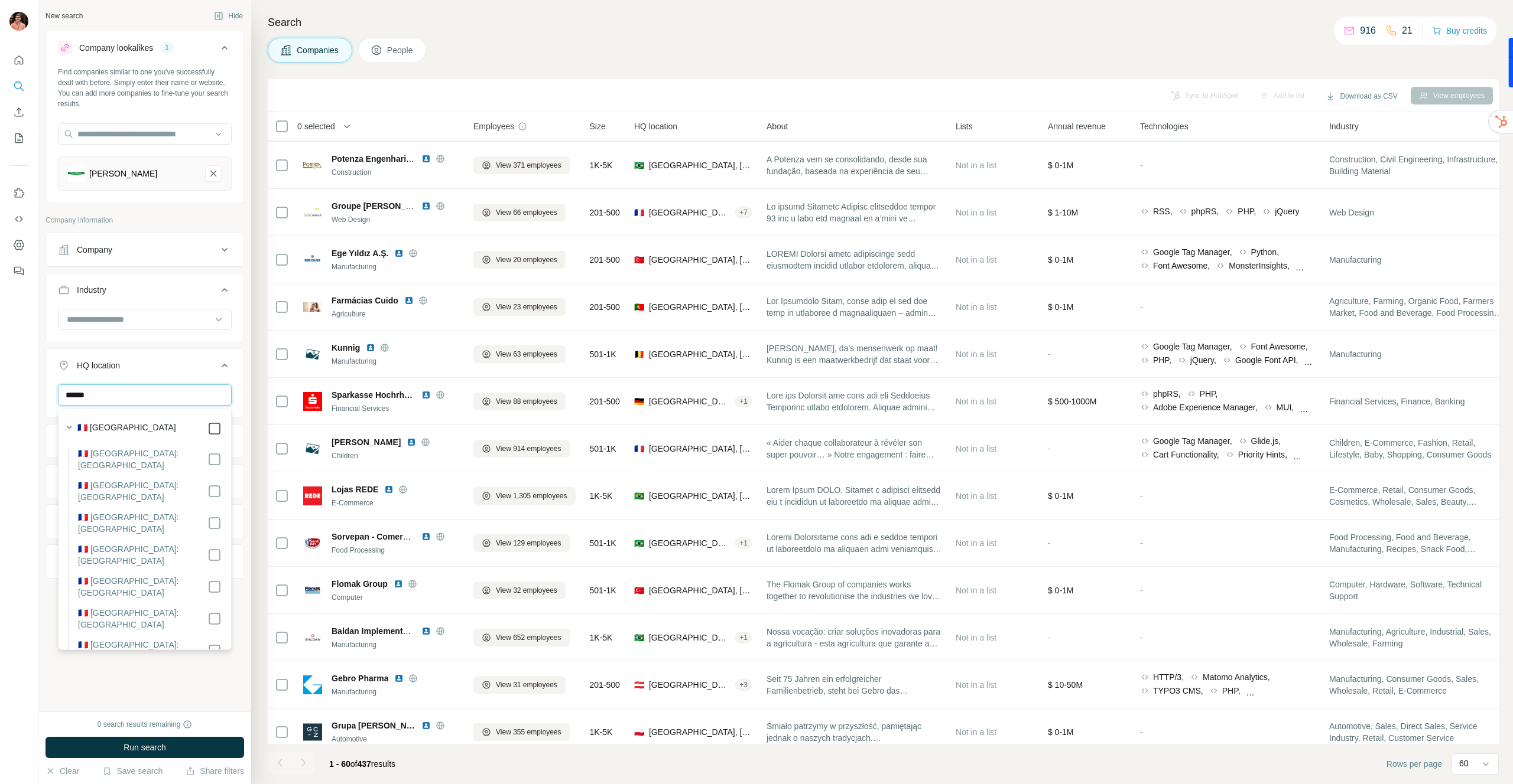
type input "******"
click at [144, 750] on span "Run search" at bounding box center [144, 748] width 43 height 12
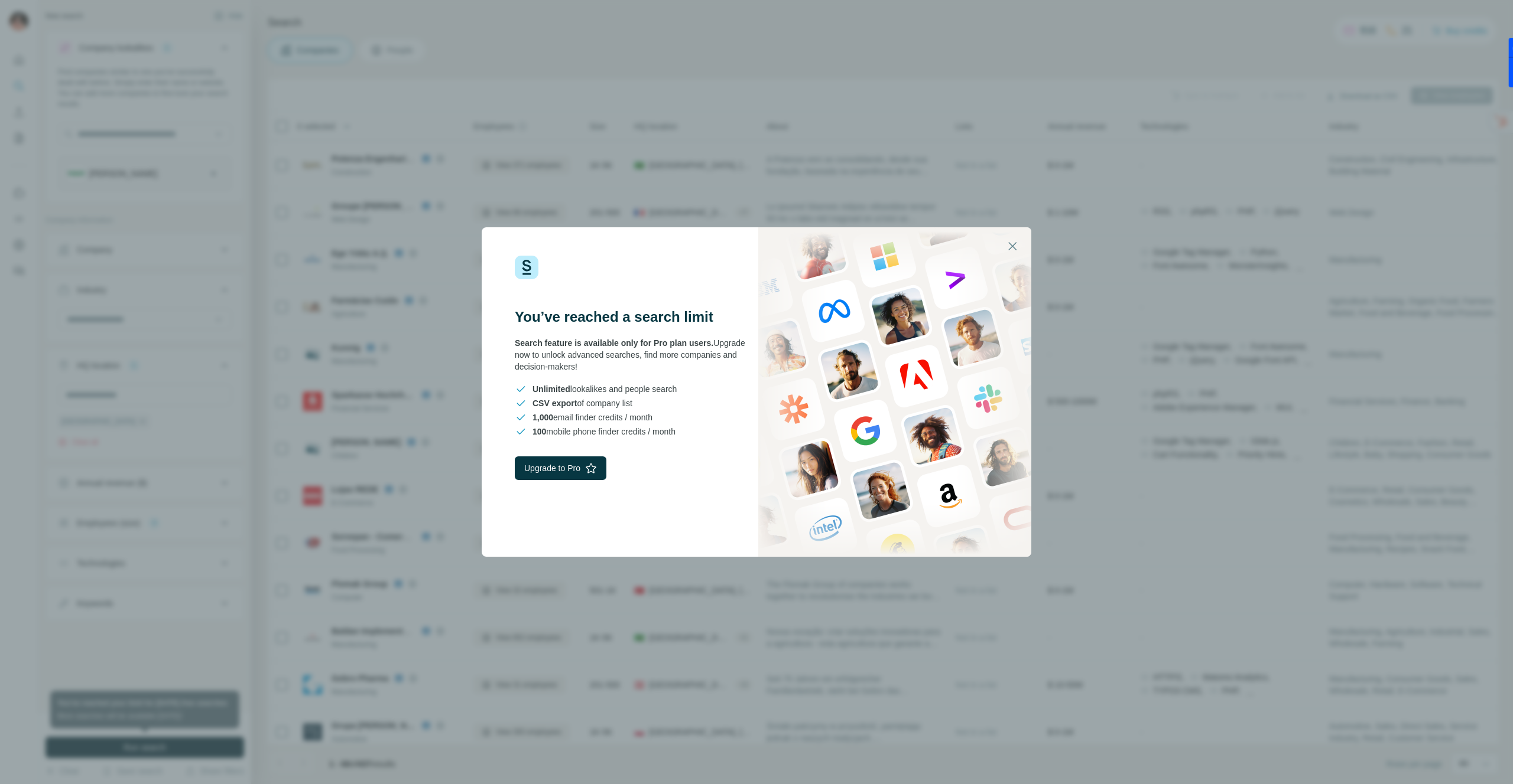
click at [293, 556] on div "You’ve reached a search limit Search feature is available only for Pro plan use…" at bounding box center [756, 392] width 1513 height 784
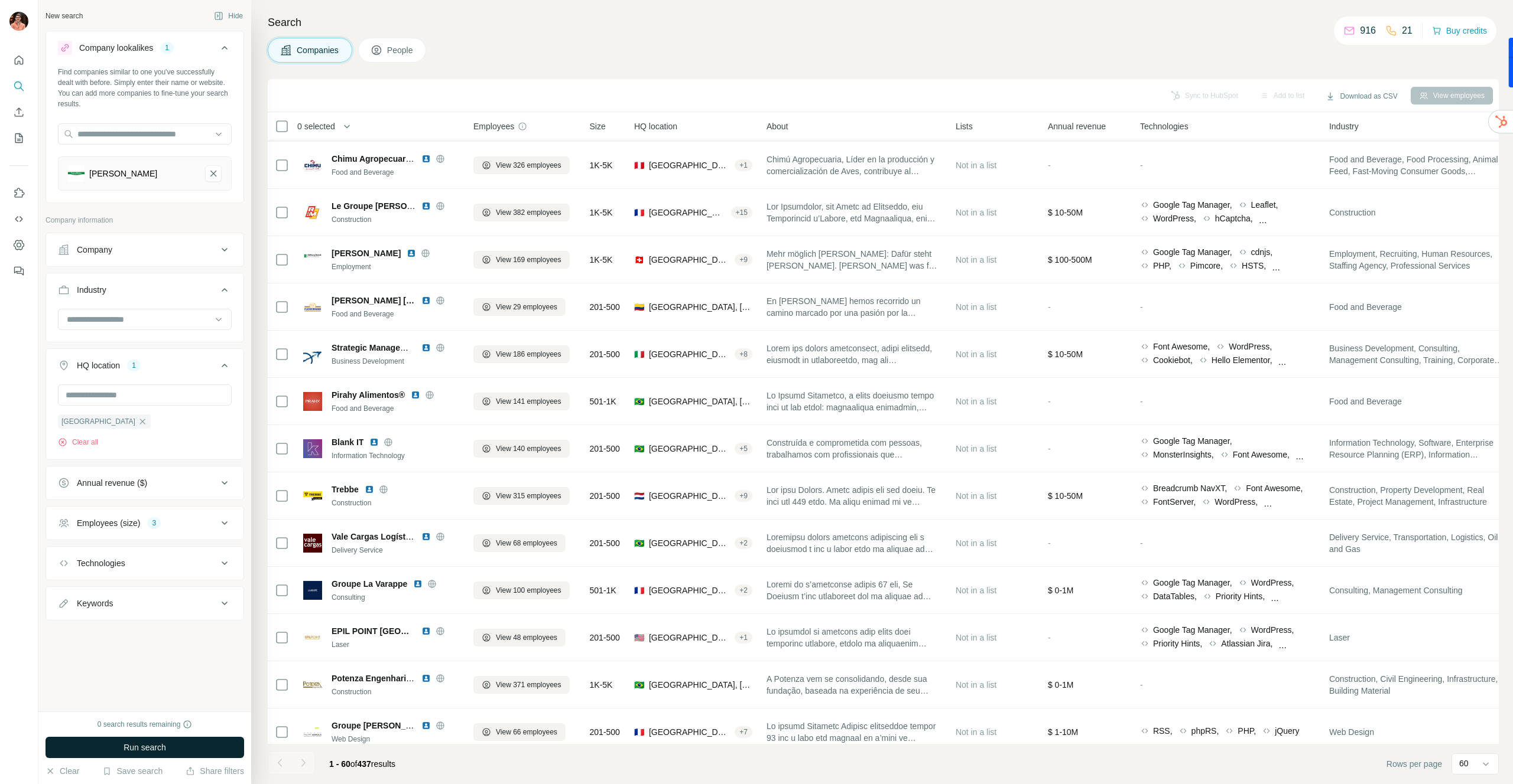
scroll to position [329, 0]
click at [147, 745] on span "Run search" at bounding box center [144, 748] width 43 height 12
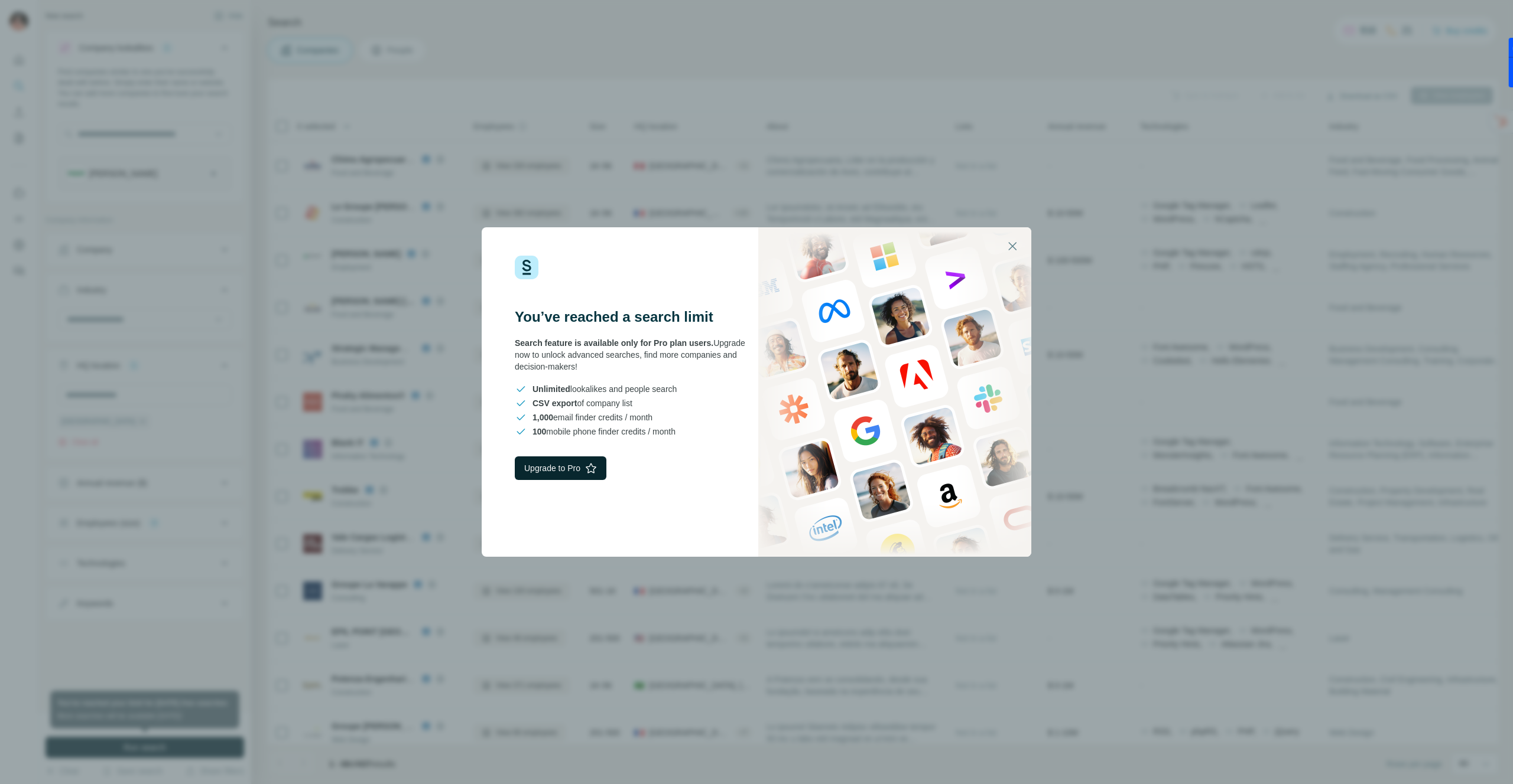
click at [561, 464] on button "Upgrade to Pro" at bounding box center [561, 468] width 92 height 24
click at [689, 123] on div "You’ve reached a search limit Search feature is available only for Pro plan use…" at bounding box center [756, 392] width 1513 height 784
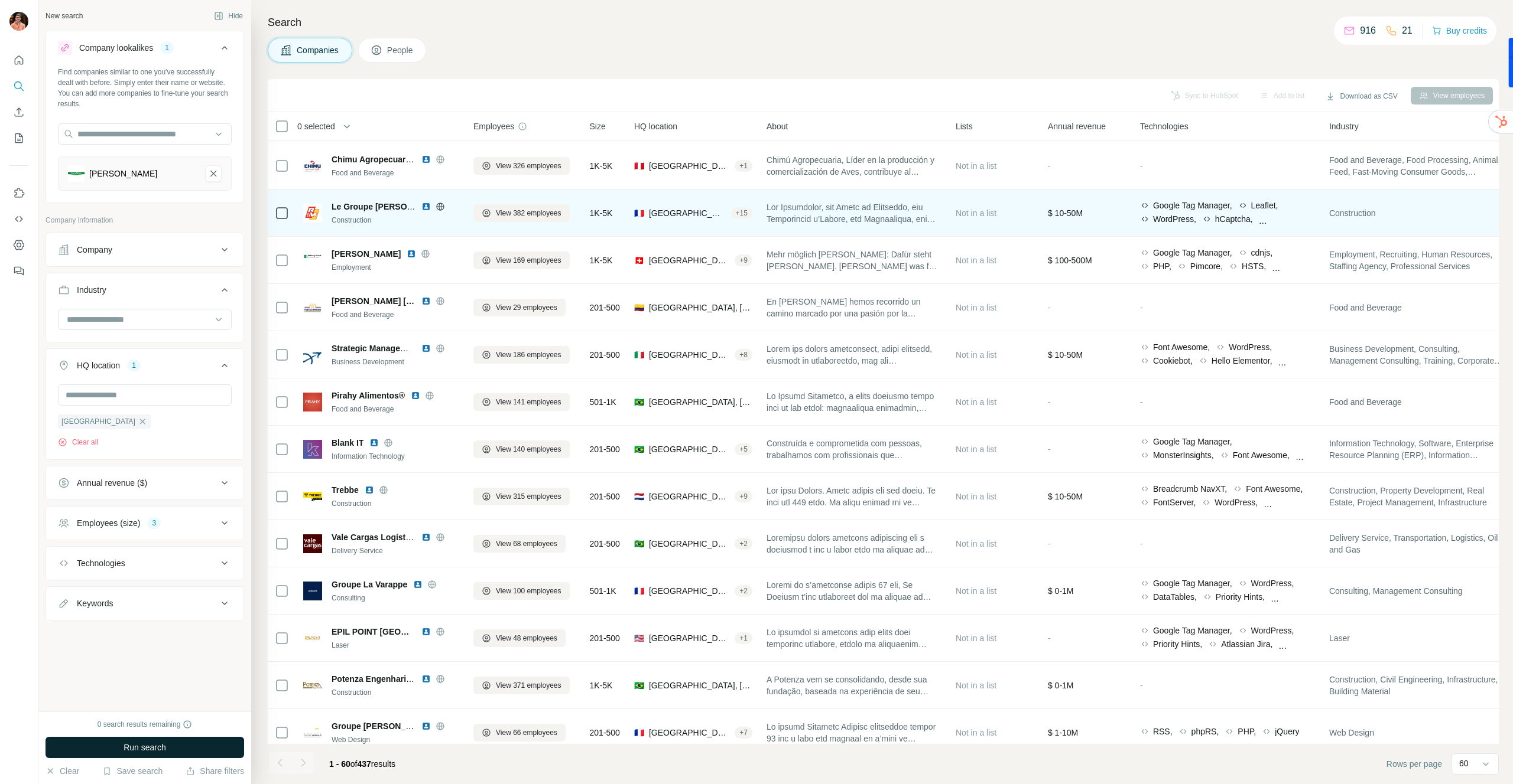
click at [376, 207] on span "Le Groupe ROGER MARTIN" at bounding box center [388, 206] width 113 height 10
click at [519, 211] on span "View 382 employees" at bounding box center [528, 213] width 65 height 11
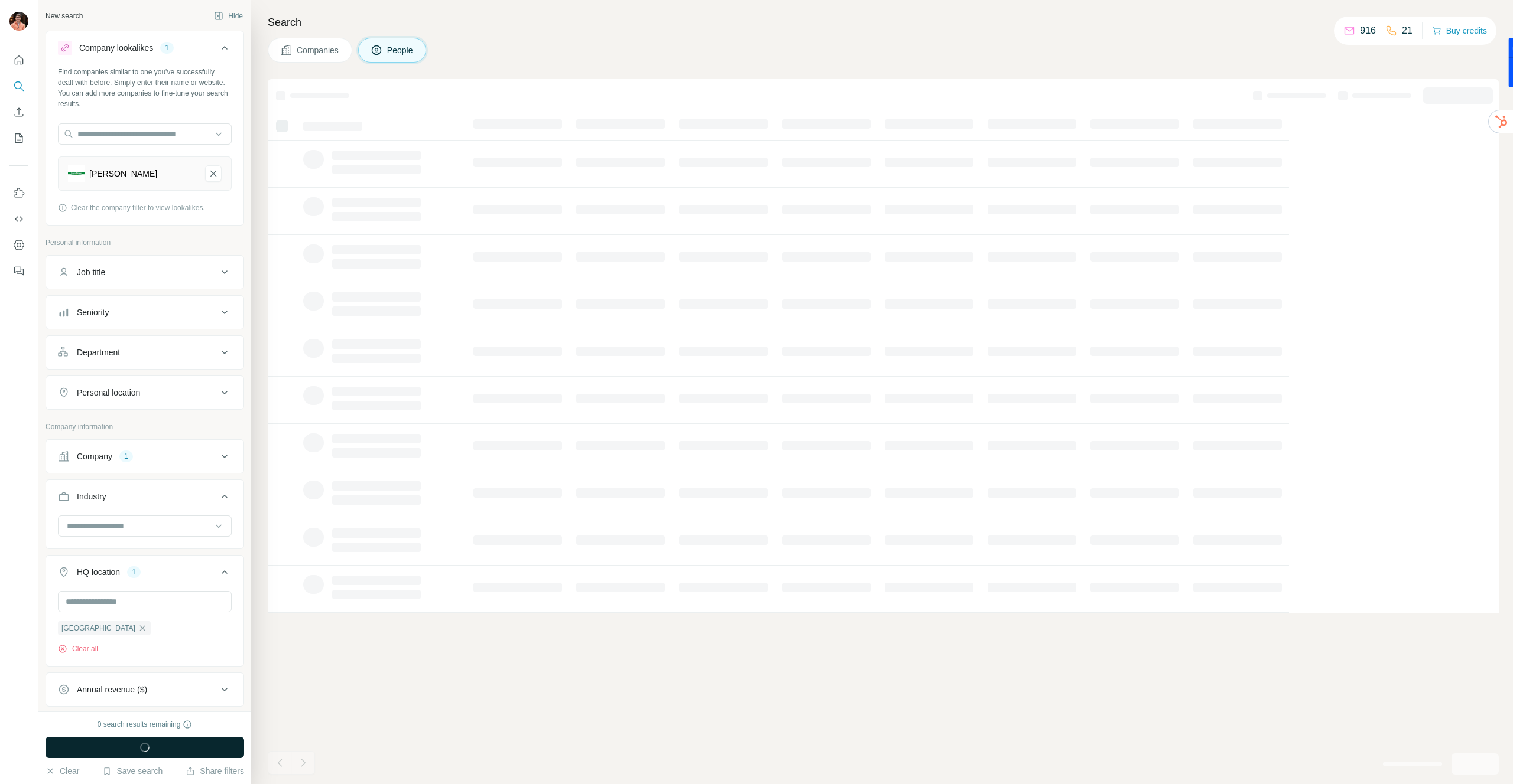
scroll to position [0, 0]
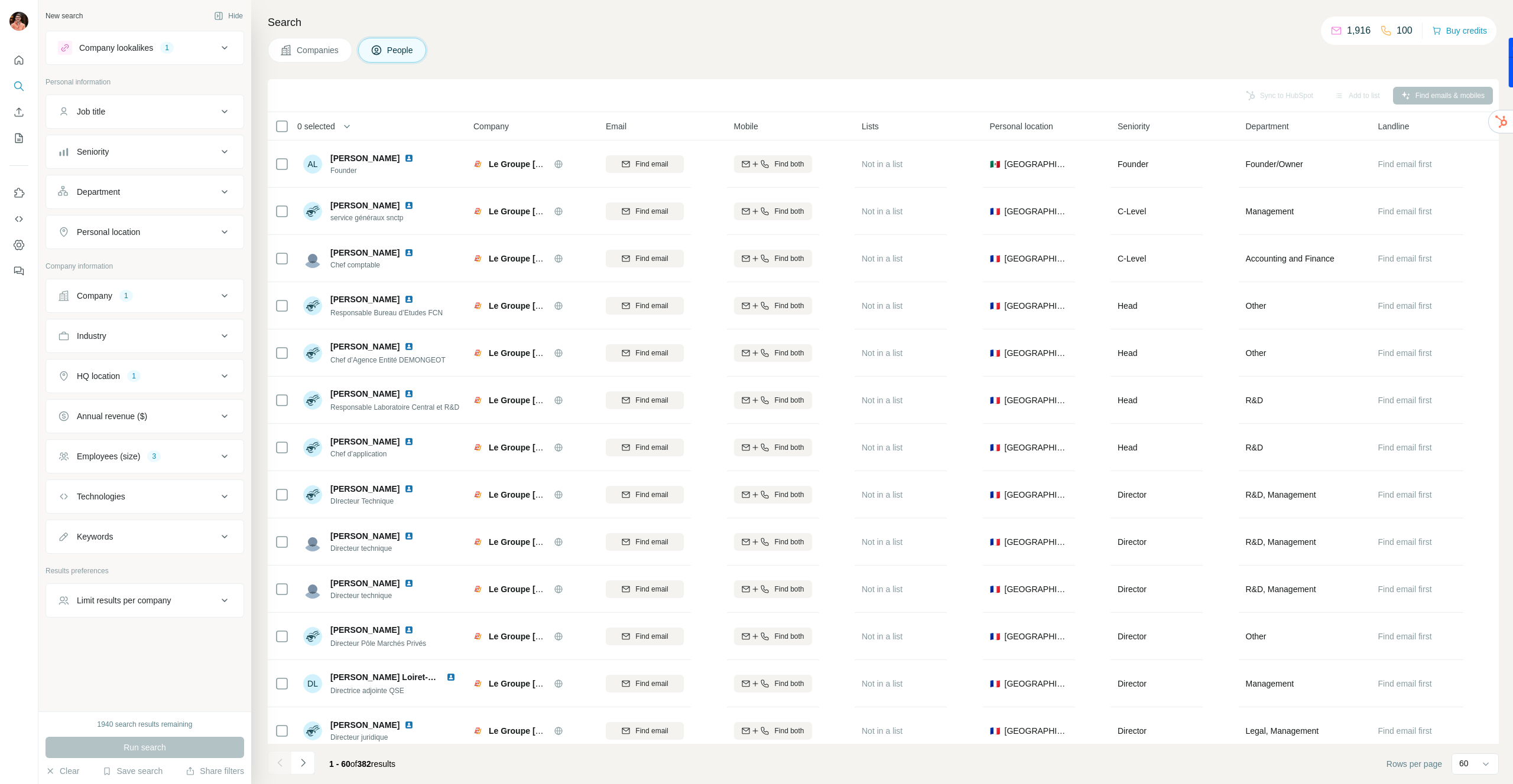
click at [390, 54] on span "People" at bounding box center [400, 50] width 27 height 12
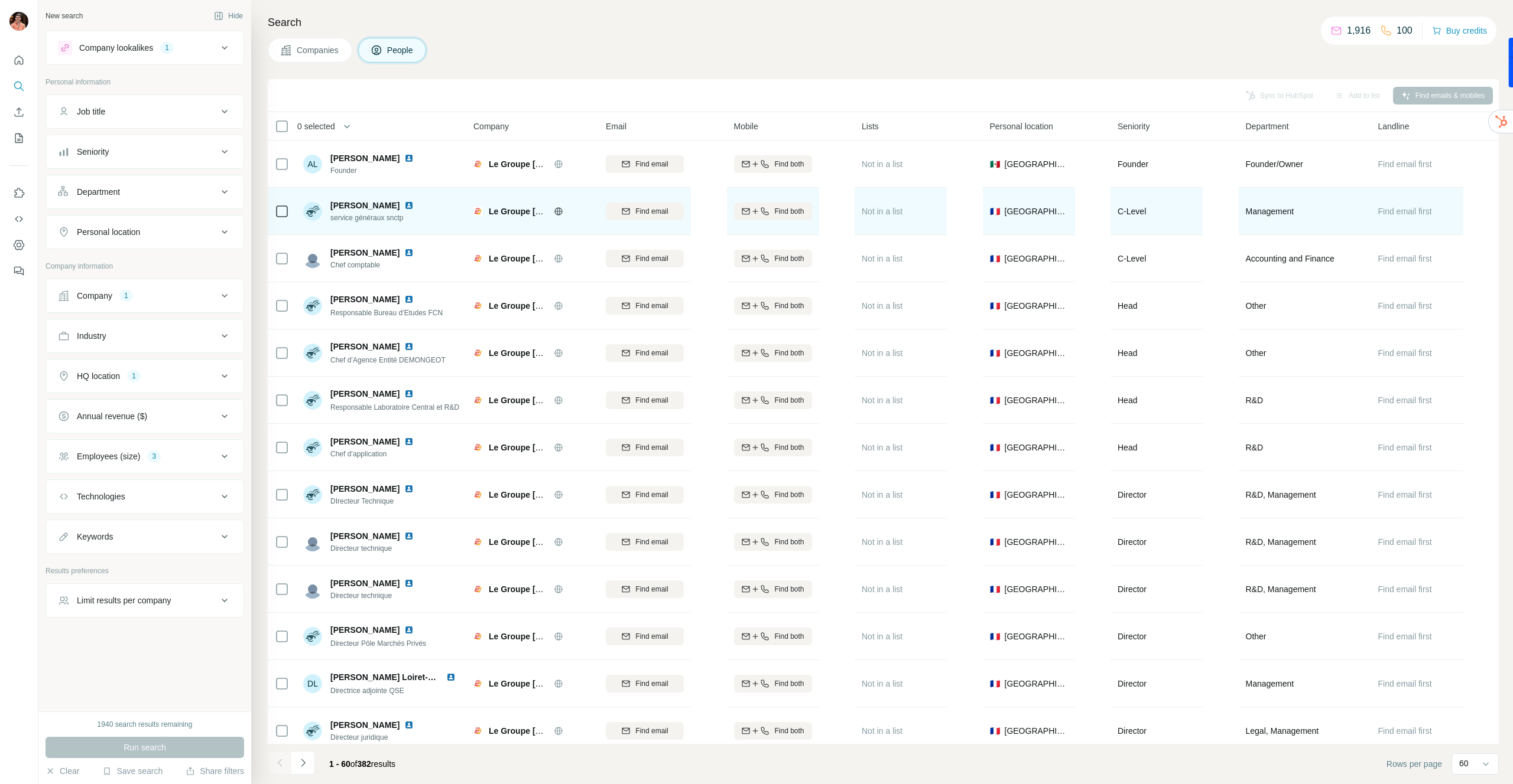
click at [393, 220] on span "service généraux snctp" at bounding box center [374, 218] width 88 height 11
click at [407, 203] on img at bounding box center [409, 205] width 10 height 10
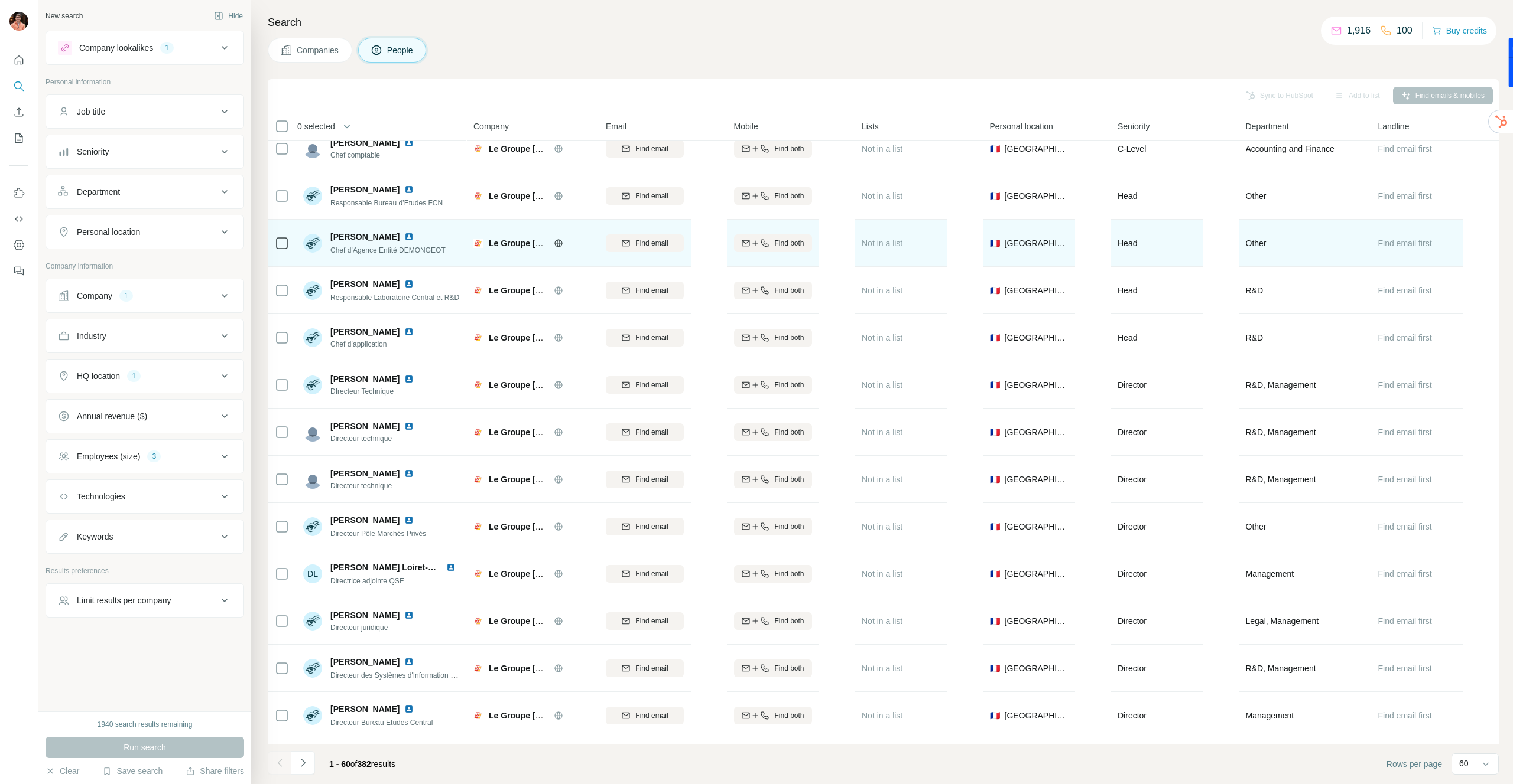
scroll to position [117, 0]
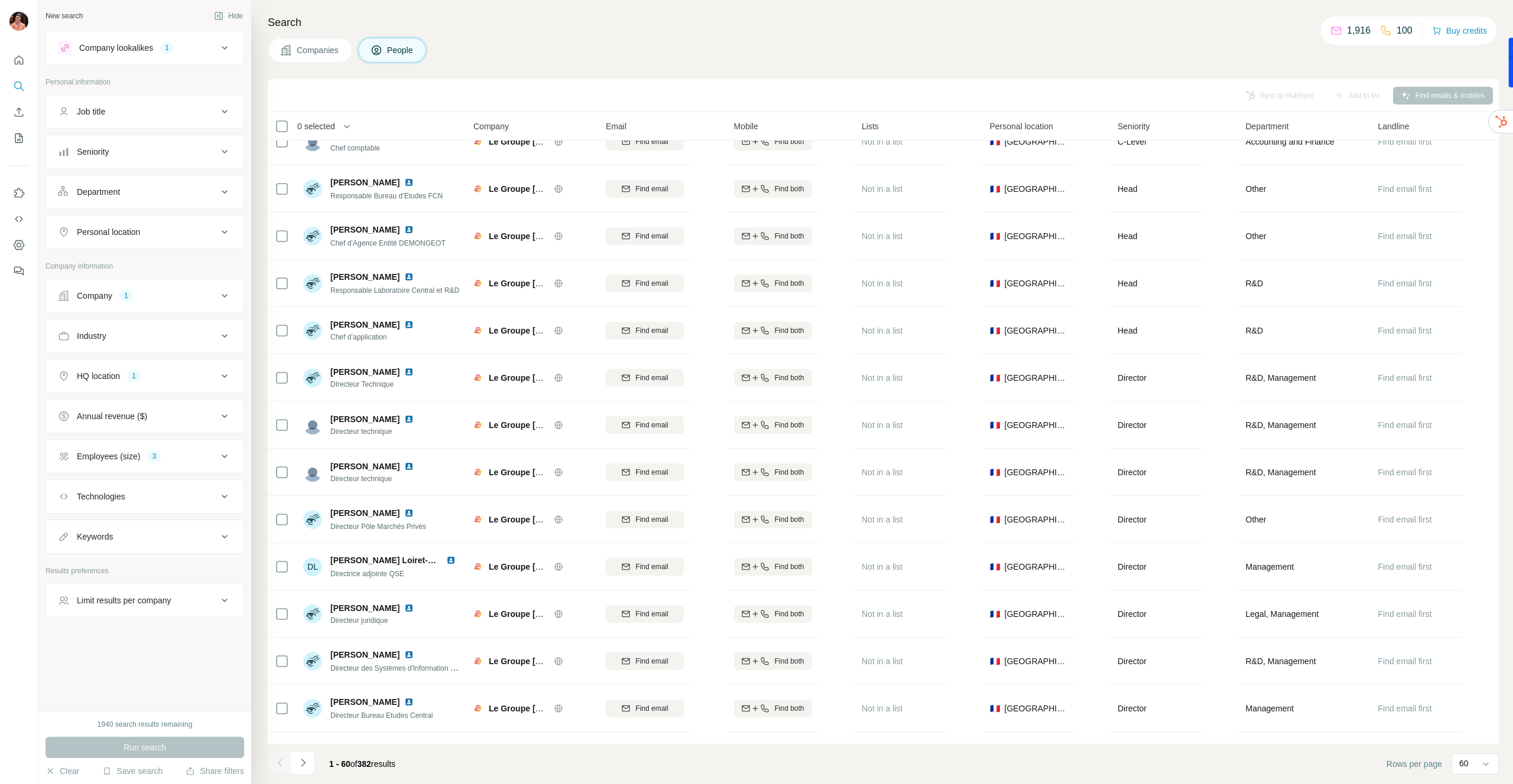
click at [203, 112] on div "Job title" at bounding box center [137, 111] width 160 height 12
click at [169, 142] on input "text" at bounding box center [133, 140] width 150 height 21
type input "*"
type input "***"
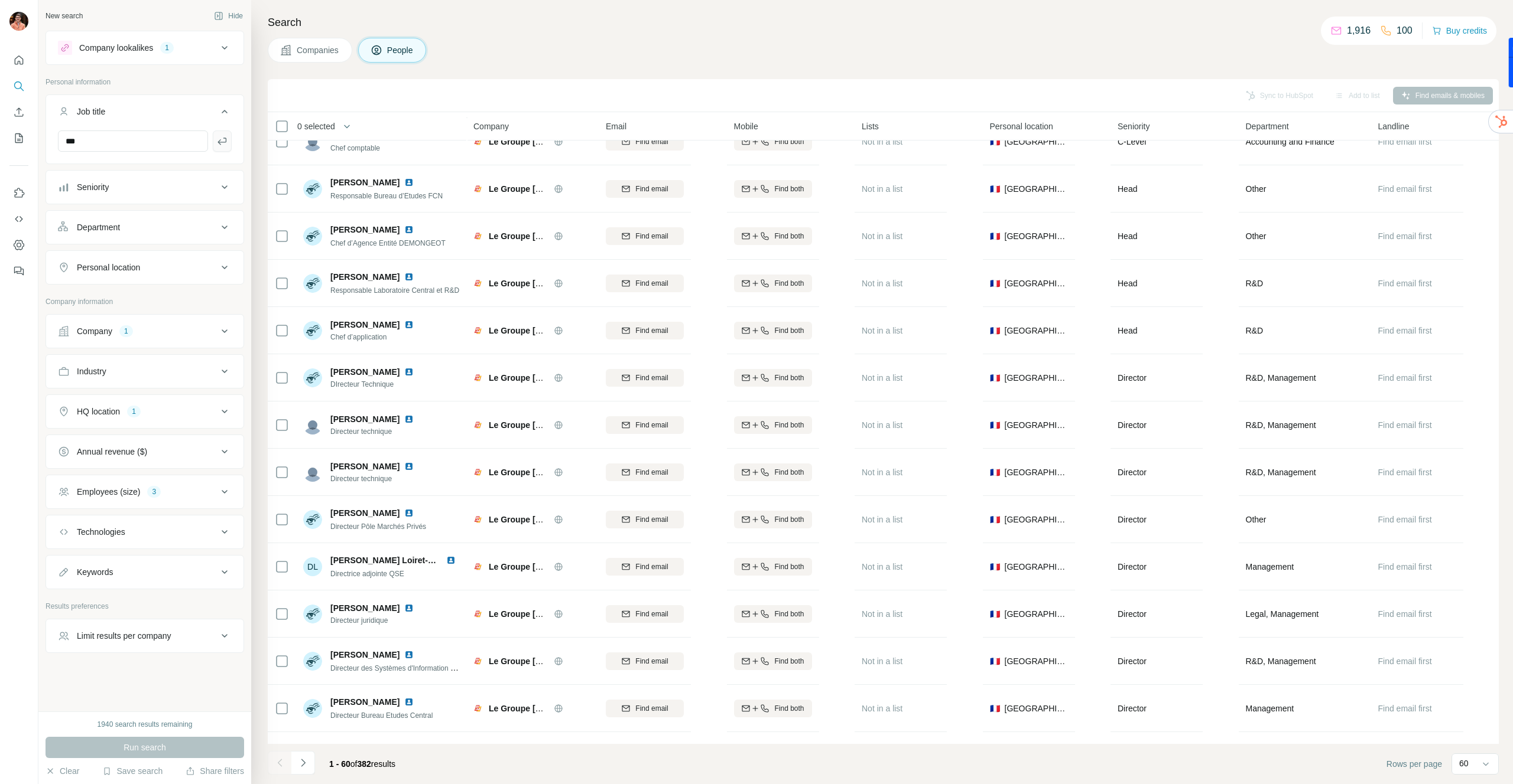
click at [222, 142] on icon "button" at bounding box center [222, 141] width 9 height 7
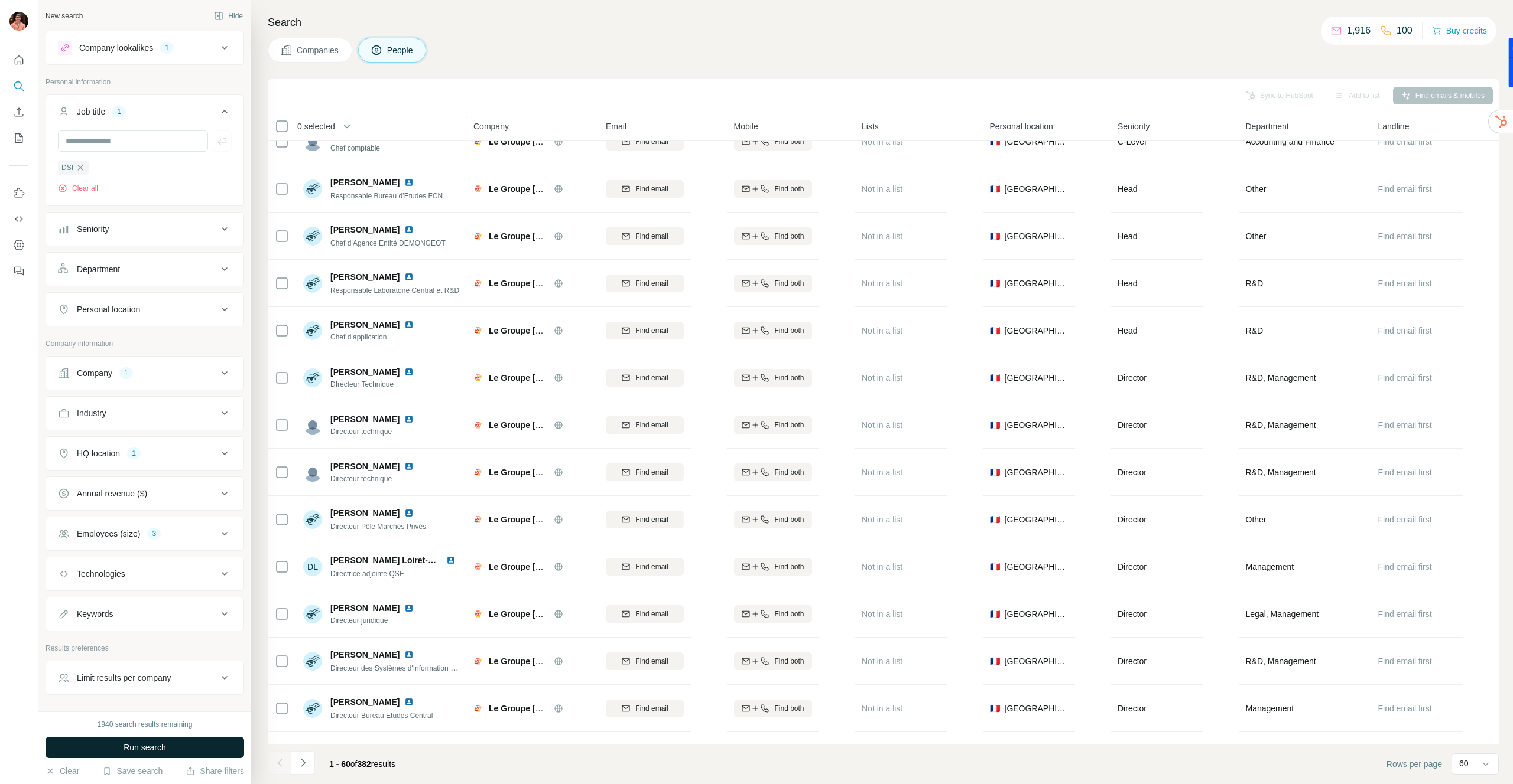
click at [139, 749] on span "Run search" at bounding box center [144, 748] width 43 height 12
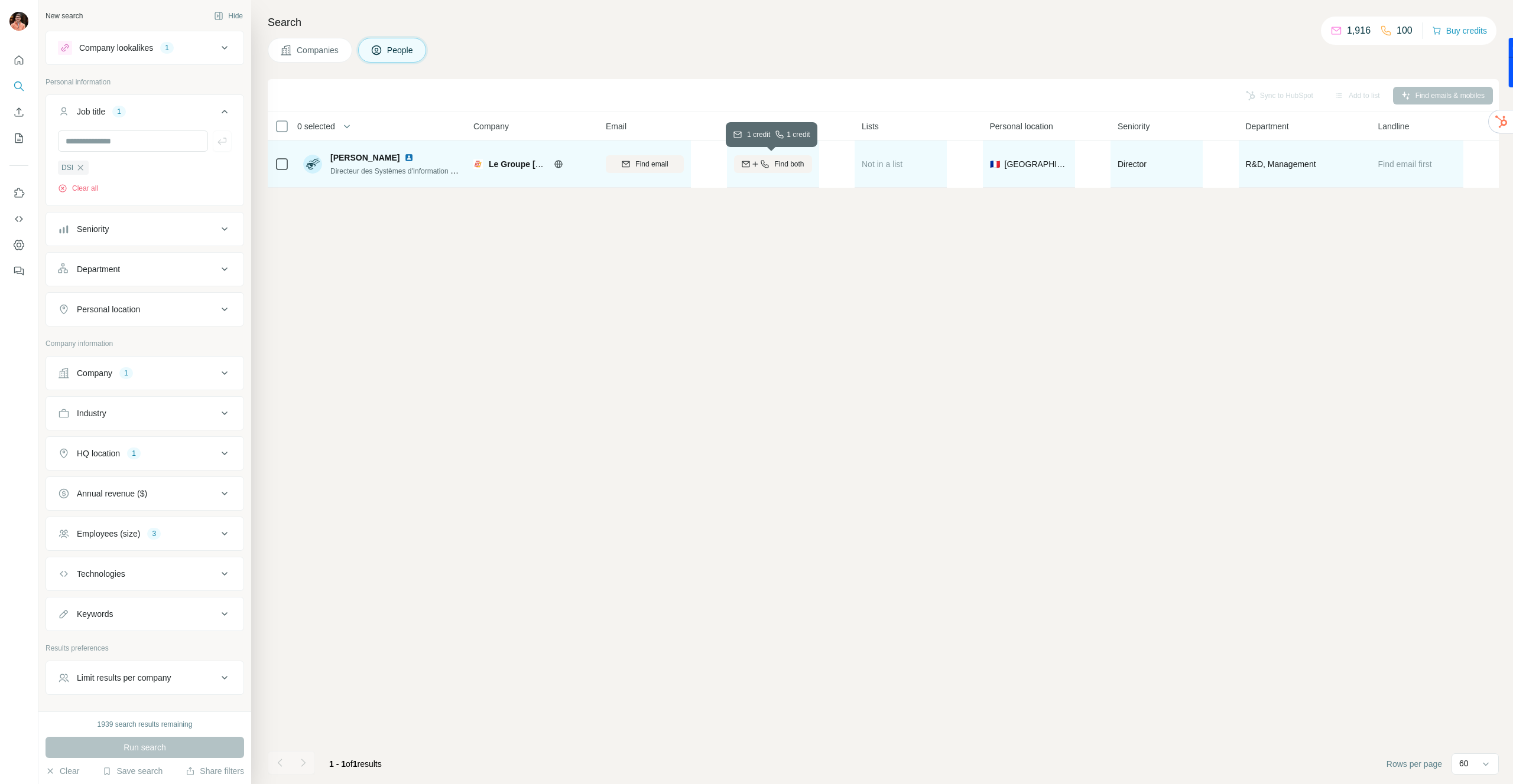
click at [781, 161] on span "Find both" at bounding box center [789, 164] width 29 height 11
click at [883, 165] on span "1 list" at bounding box center [886, 163] width 15 height 11
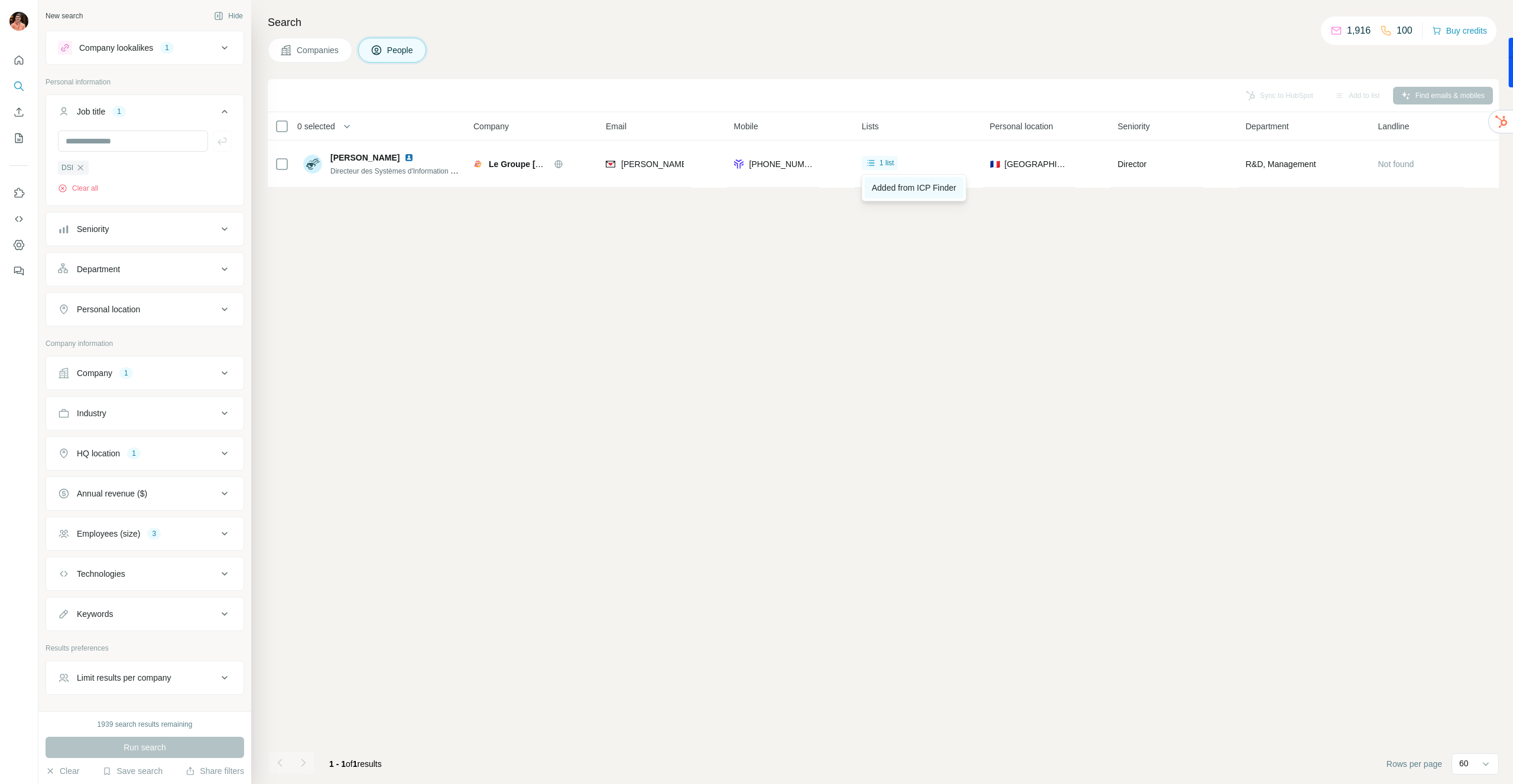
click at [891, 186] on span "Added from ICP Finder" at bounding box center [914, 187] width 85 height 10
click at [1174, 205] on div "Sync to HubSpot Add to list Find emails & mobiles 0 selected People Company Ema…" at bounding box center [883, 432] width 1231 height 705
click at [1257, 95] on button "Sync to HubSpot (1)" at bounding box center [1252, 96] width 95 height 18
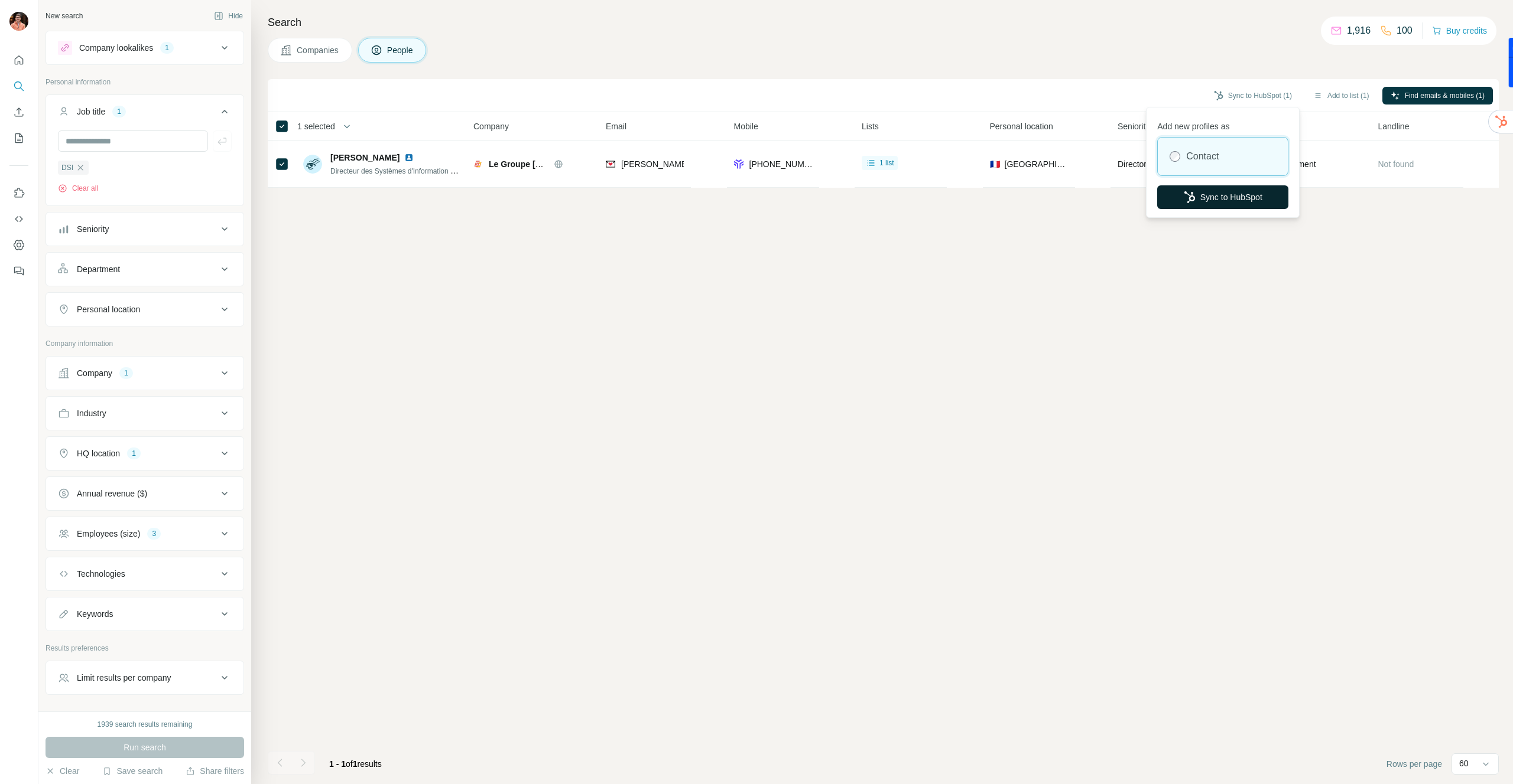
click at [1217, 197] on button "Sync to HubSpot" at bounding box center [1222, 197] width 131 height 24
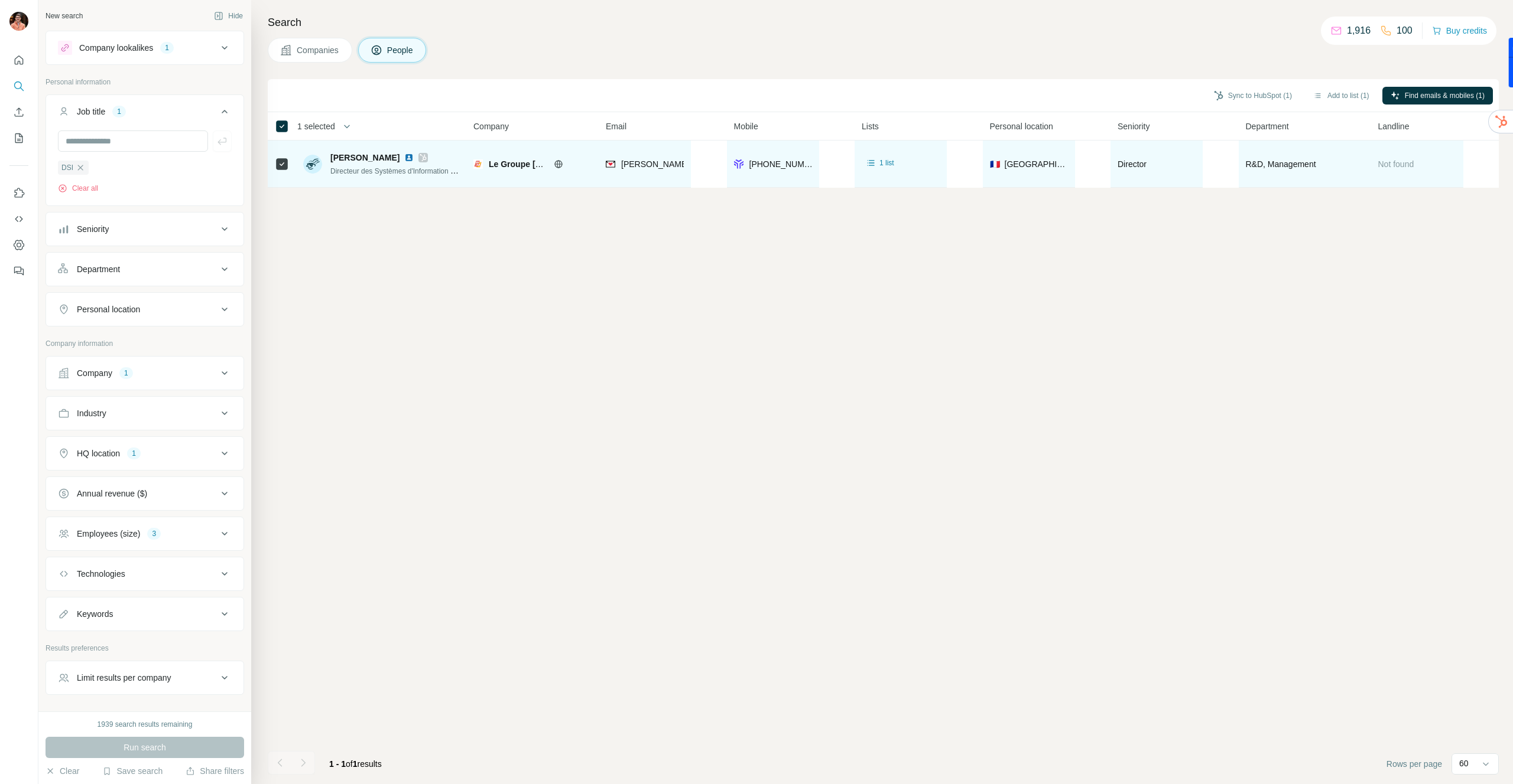
click at [411, 157] on img at bounding box center [409, 158] width 10 height 10
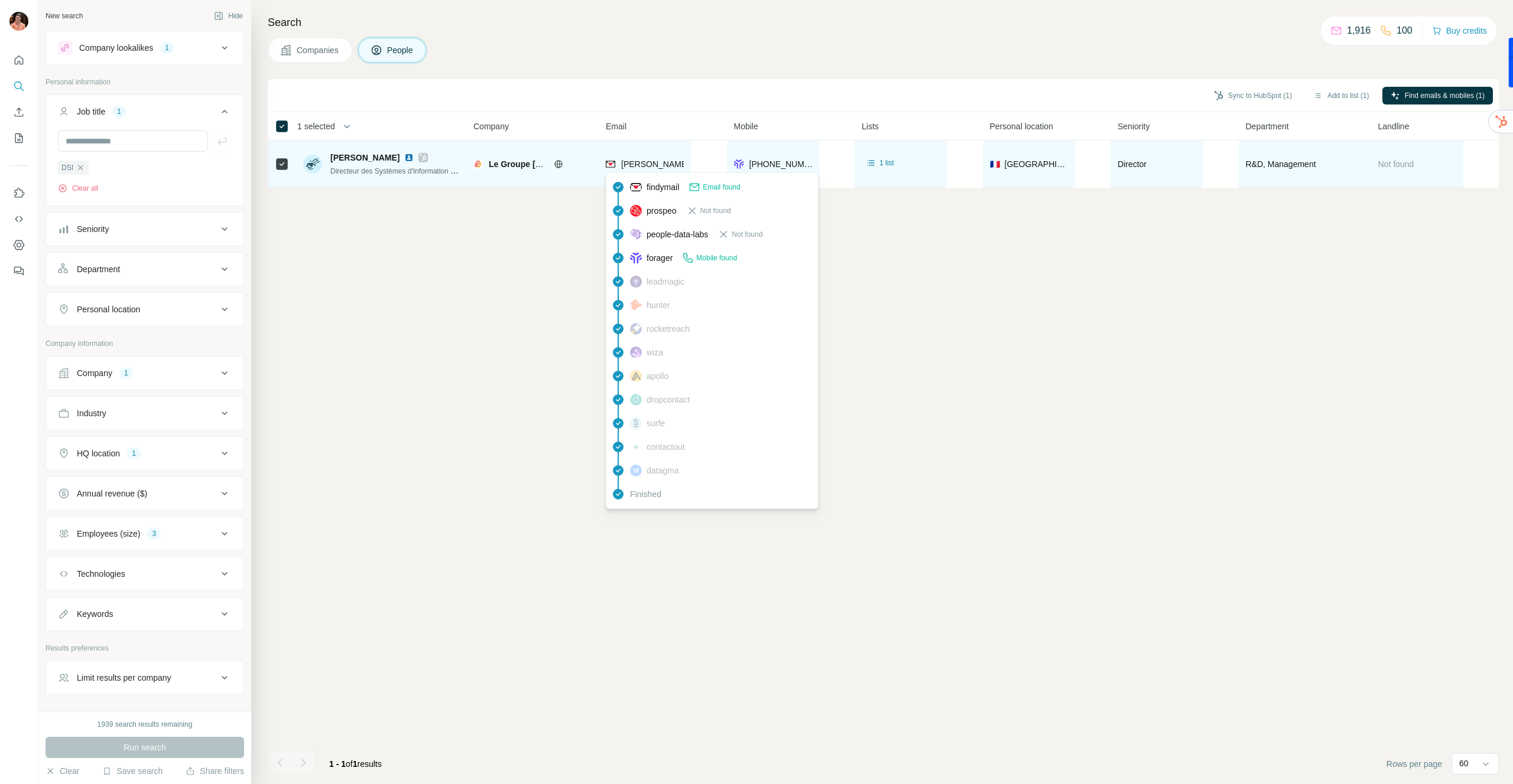
click at [654, 166] on span "patrick.lasvigne@rogermartin.fr" at bounding box center [725, 164] width 208 height 10
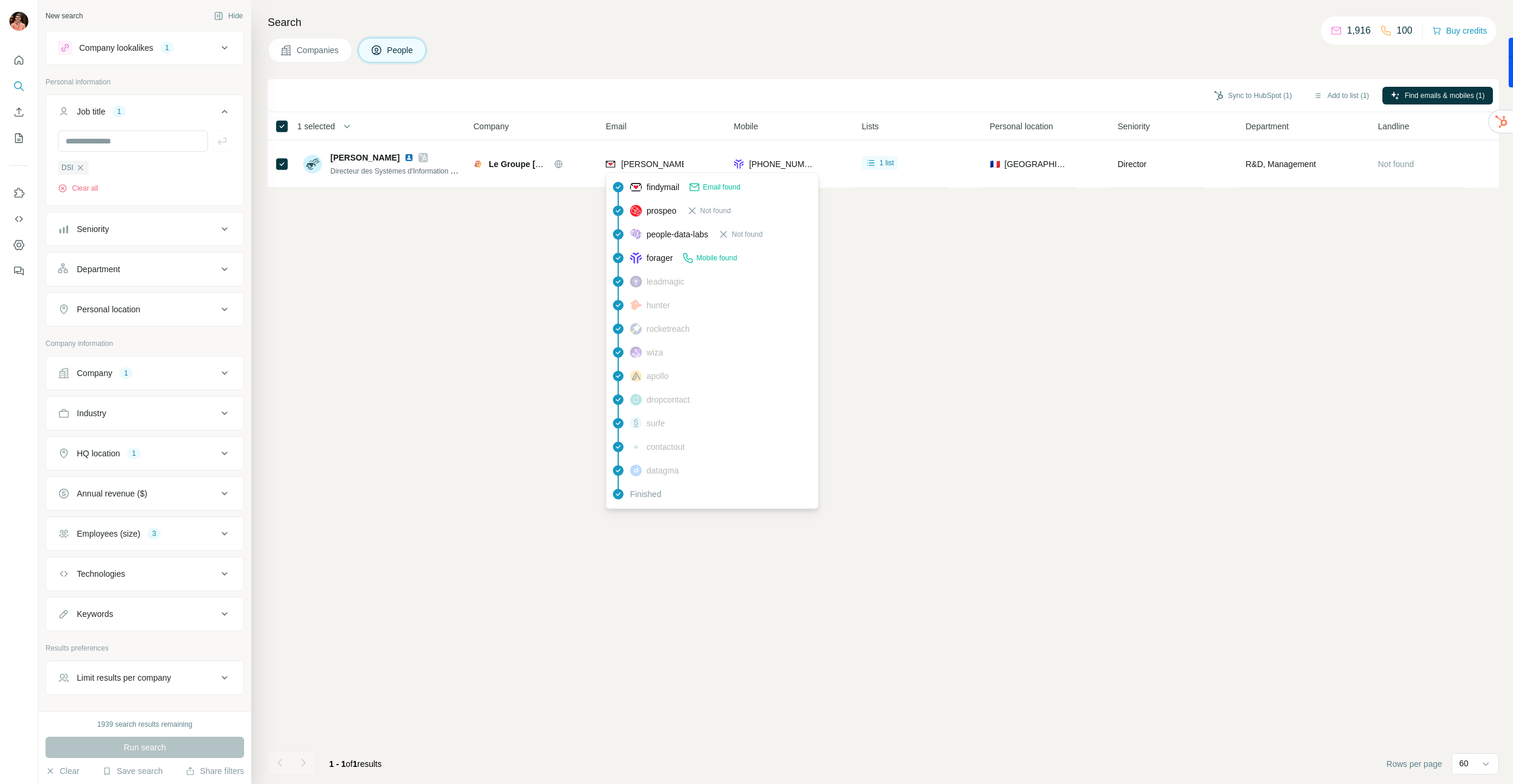
click at [679, 181] on span "findymail" at bounding box center [662, 187] width 32 height 12
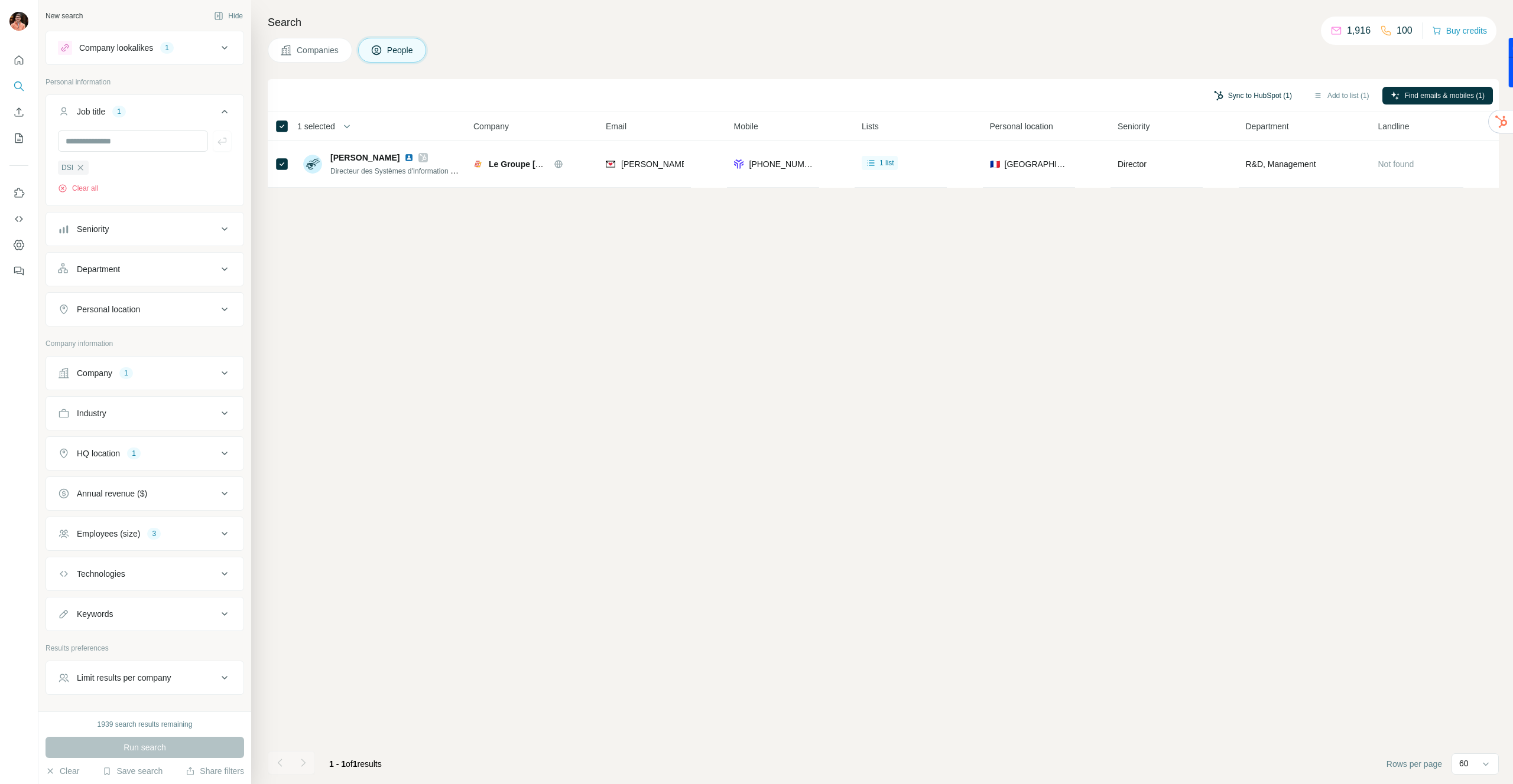
click at [1281, 90] on button "Sync to HubSpot (1)" at bounding box center [1252, 96] width 95 height 18
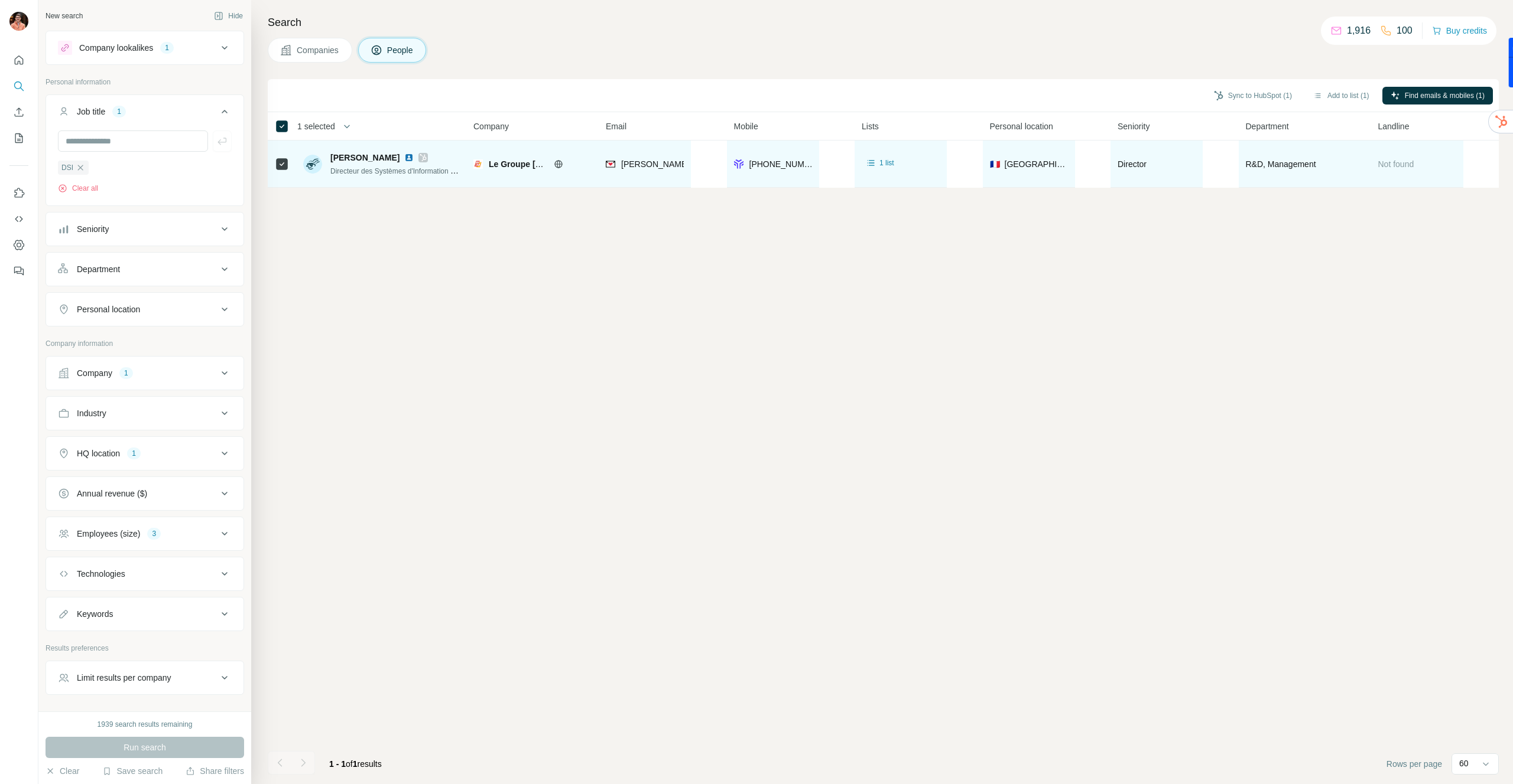
click at [423, 158] on icon at bounding box center [423, 158] width 7 height 10
click at [557, 162] on icon at bounding box center [558, 164] width 10 height 10
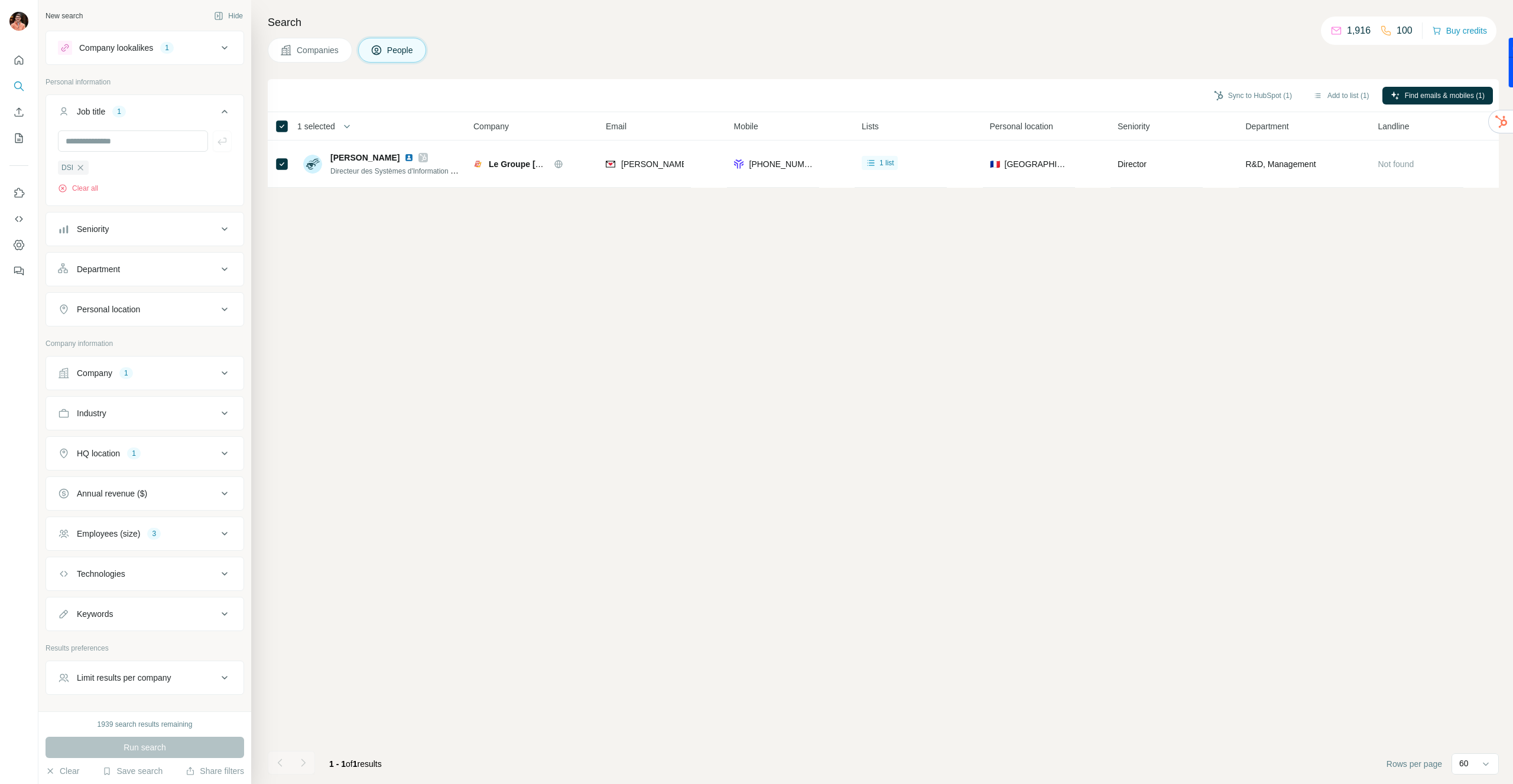
click at [320, 44] on span "Companies" at bounding box center [318, 50] width 43 height 12
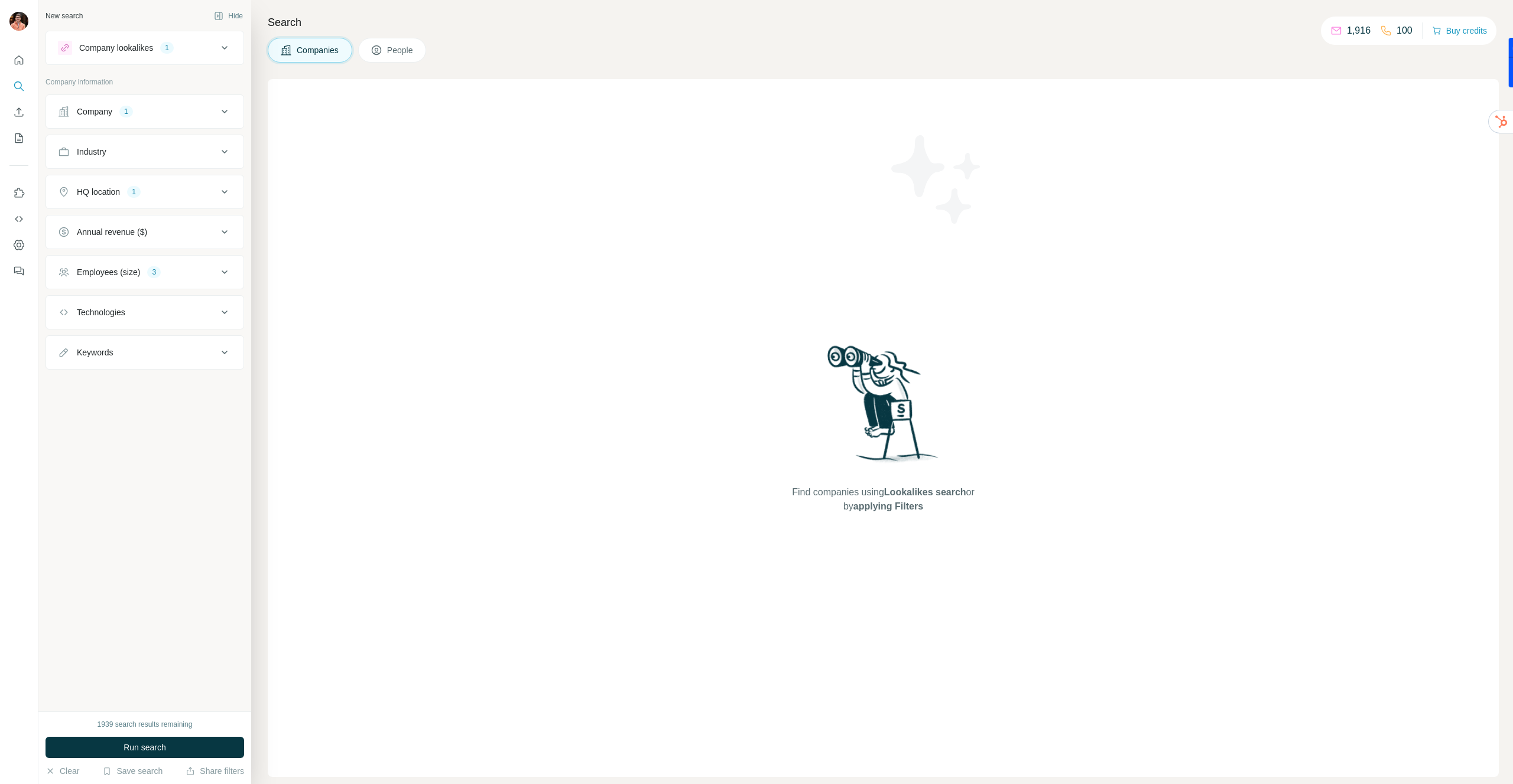
click at [398, 56] on button "People" at bounding box center [392, 50] width 69 height 25
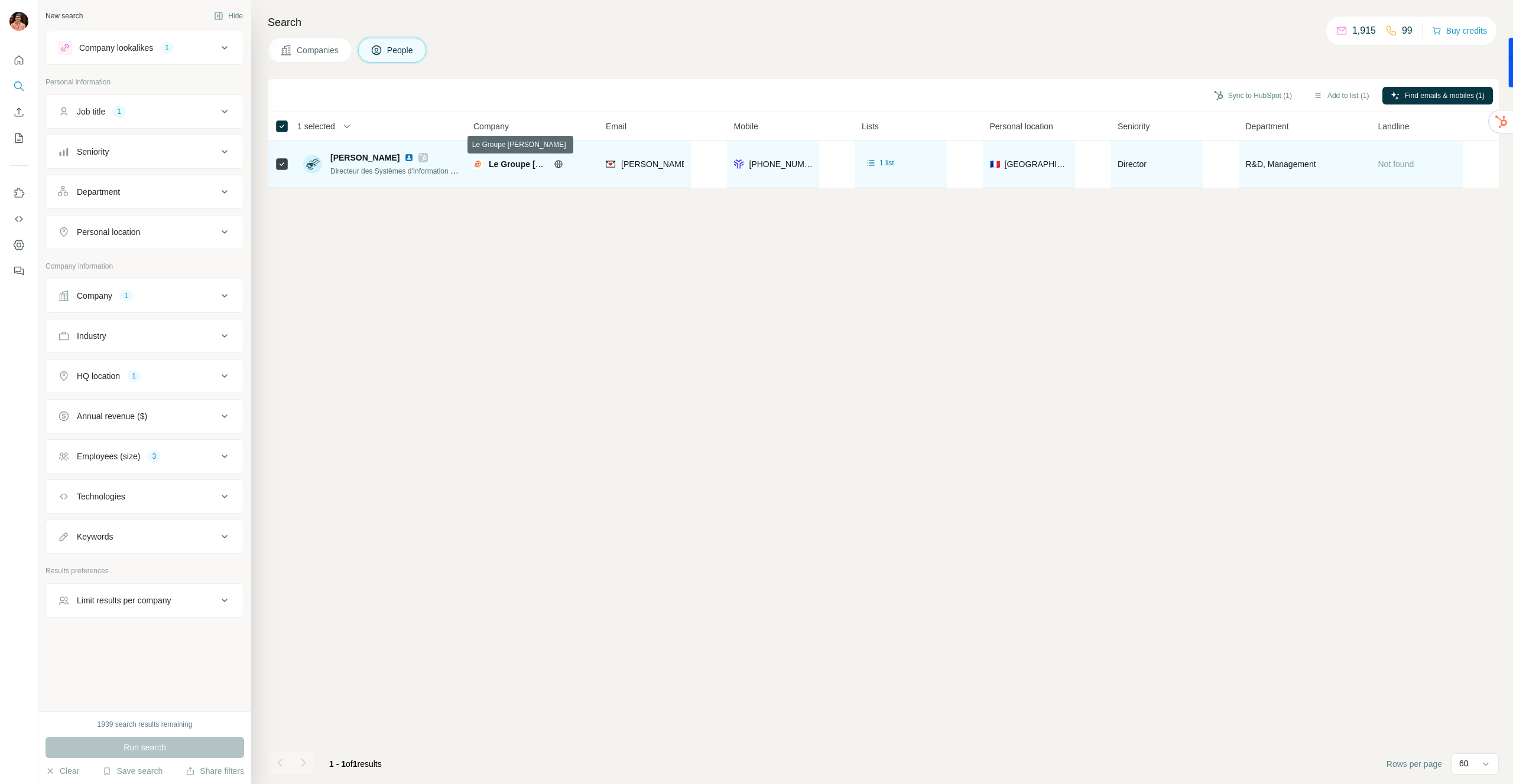
click at [509, 166] on span "Le Groupe ROGER MARTIN" at bounding box center [545, 164] width 113 height 10
click at [510, 144] on td "Le Groupe ROGER MARTIN" at bounding box center [532, 164] width 132 height 47
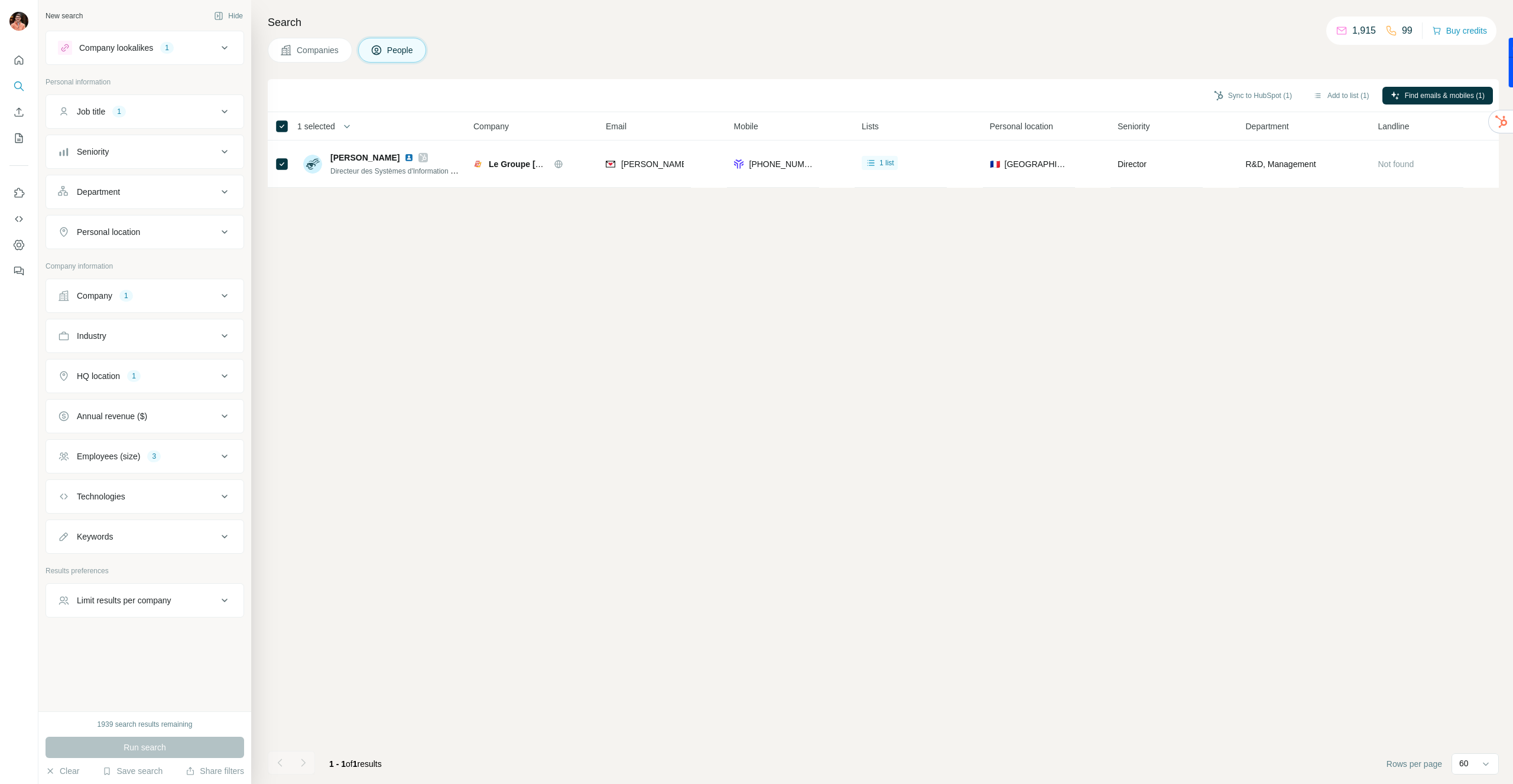
click at [170, 53] on div "1" at bounding box center [167, 48] width 13 height 11
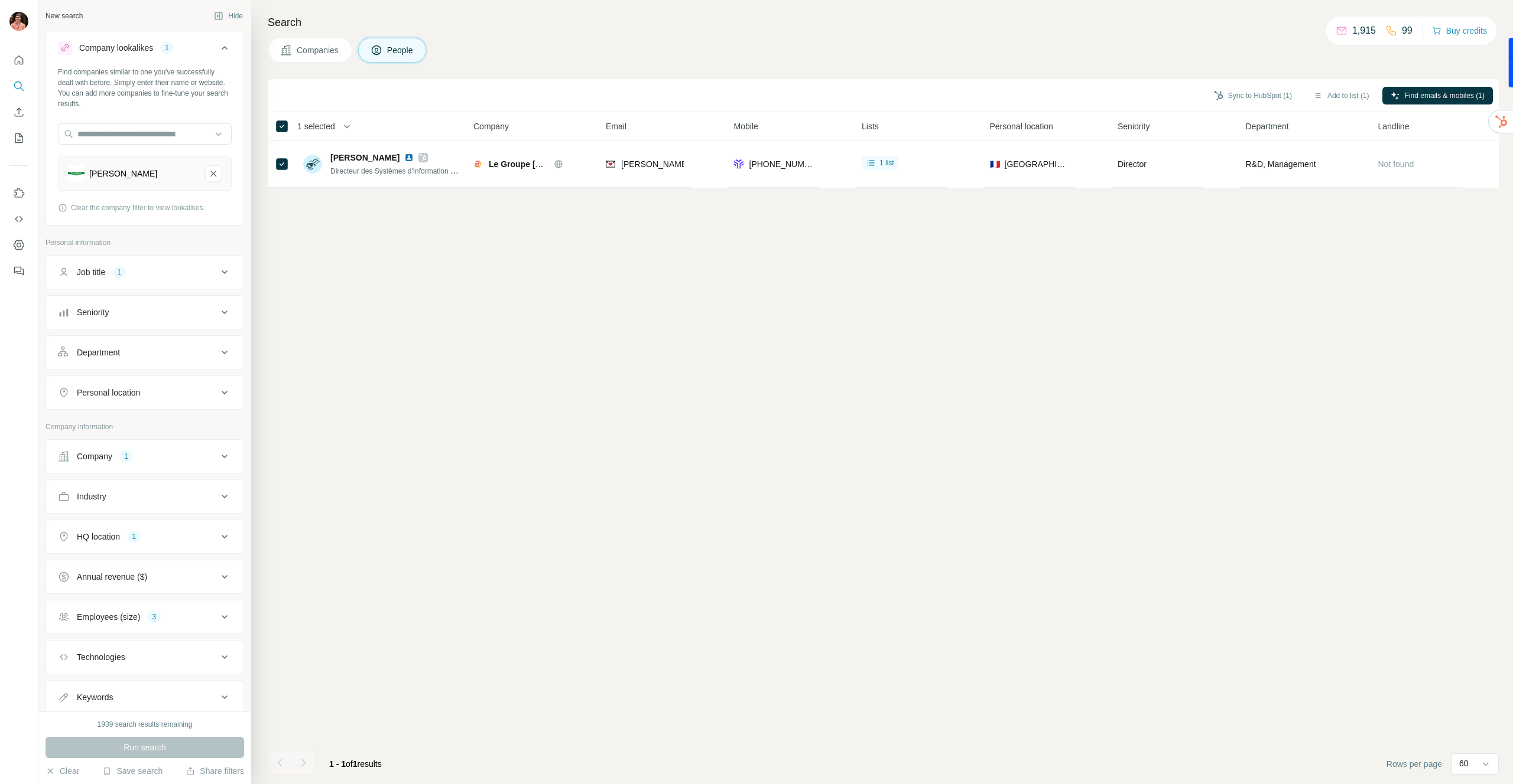
drag, startPoint x: 218, startPoint y: 172, endPoint x: 198, endPoint y: 159, distance: 23.9
click at [217, 172] on icon "Fleury Michon-remove-button" at bounding box center [213, 173] width 11 height 12
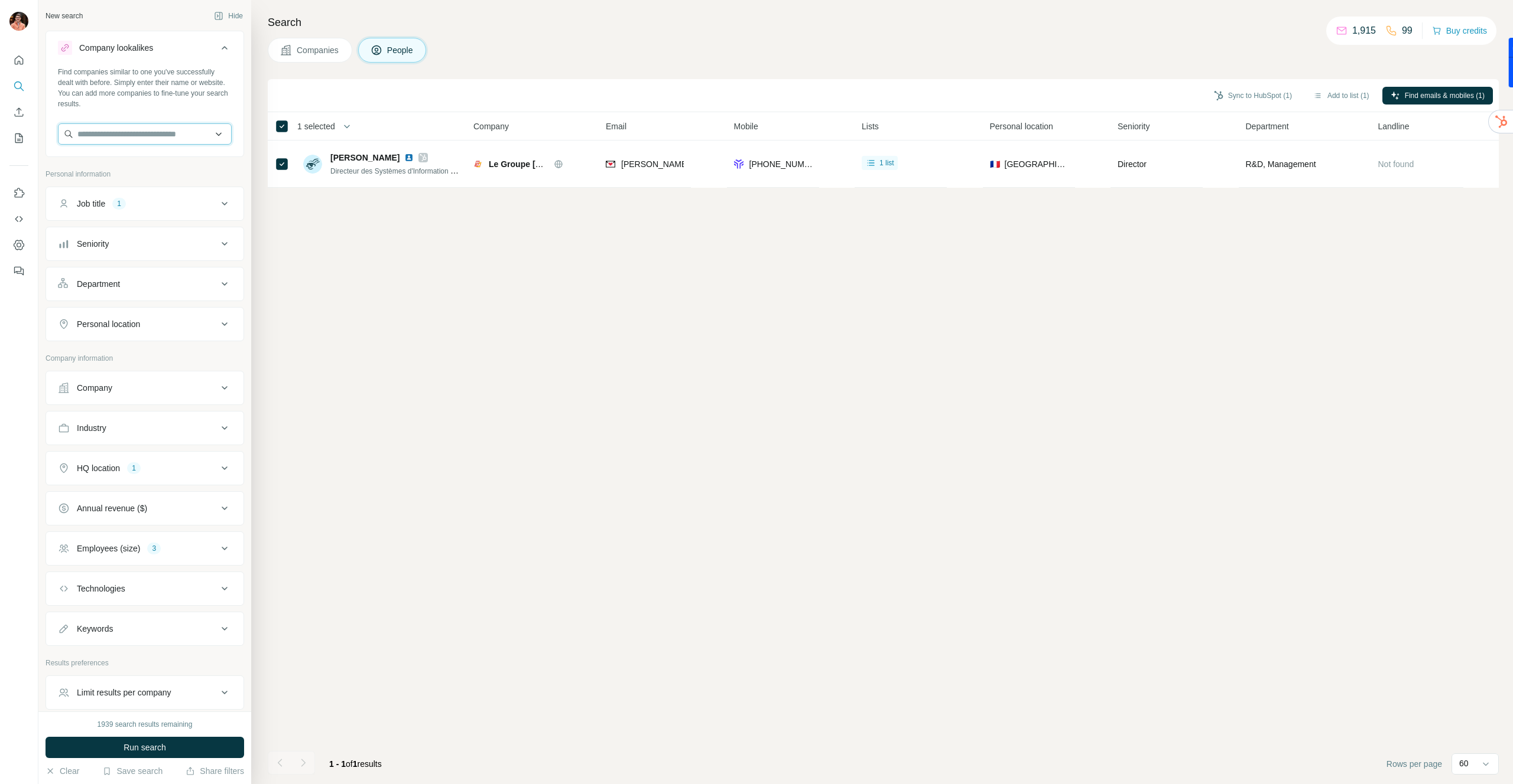
click at [184, 132] on input "text" at bounding box center [144, 133] width 174 height 21
type input "*****"
click at [65, 21] on div "New search" at bounding box center [64, 16] width 38 height 11
click at [65, 13] on div "New search" at bounding box center [64, 16] width 38 height 11
click at [18, 56] on icon "Quick start" at bounding box center [19, 60] width 9 height 9
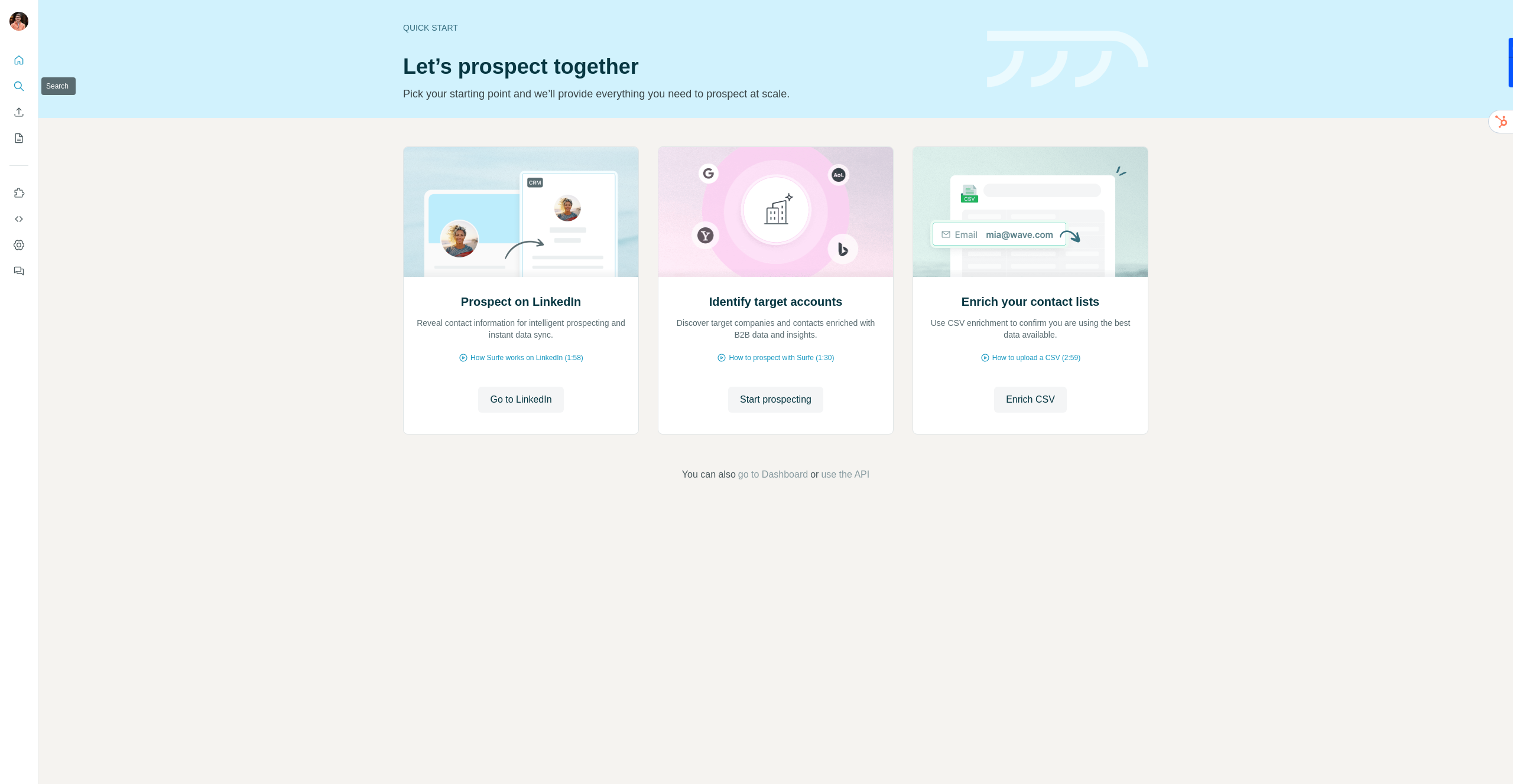
click at [18, 88] on icon "Search" at bounding box center [18, 86] width 12 height 12
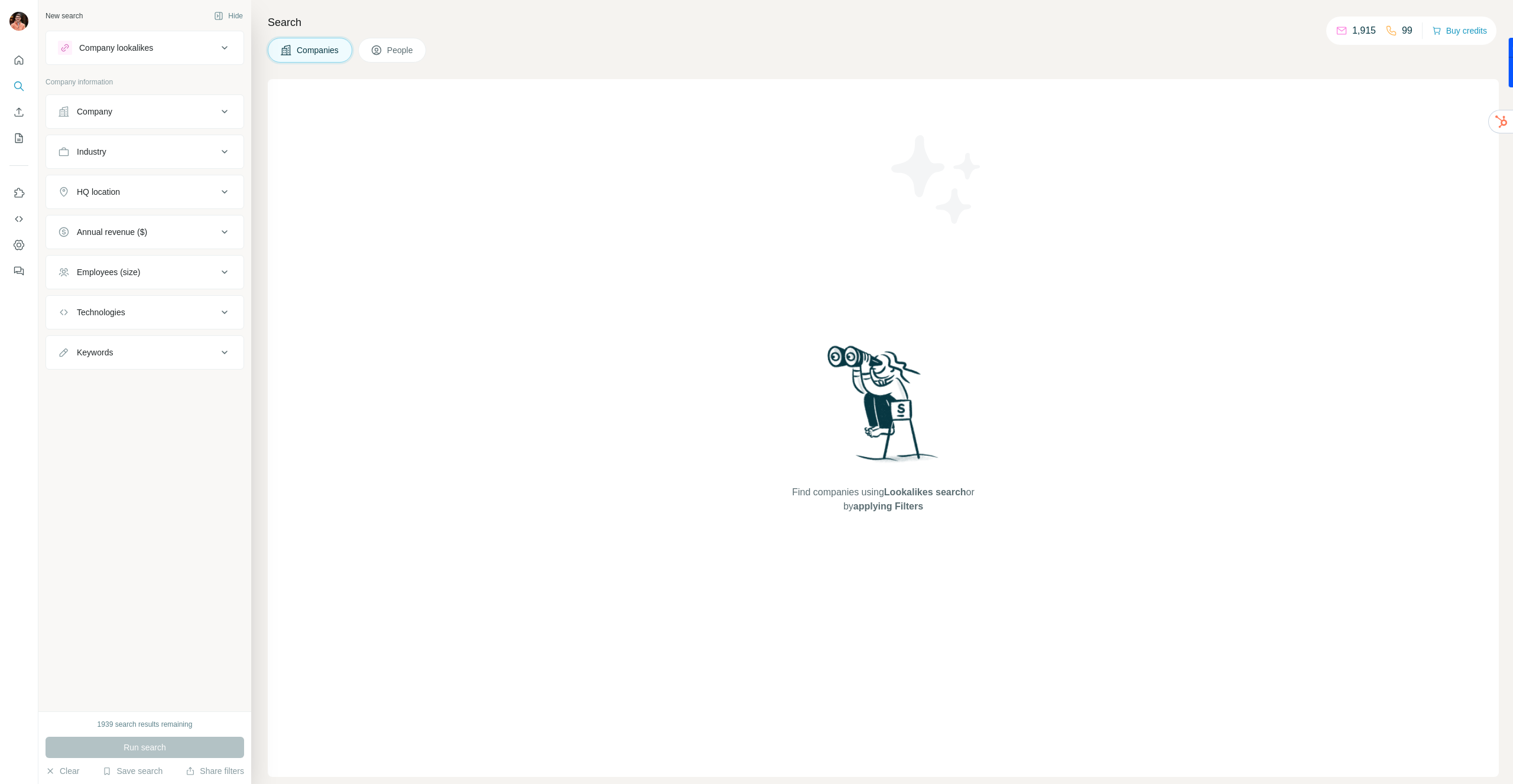
click at [107, 55] on button "Company lookalikes" at bounding box center [145, 48] width 197 height 29
click at [113, 130] on input "text" at bounding box center [144, 133] width 174 height 21
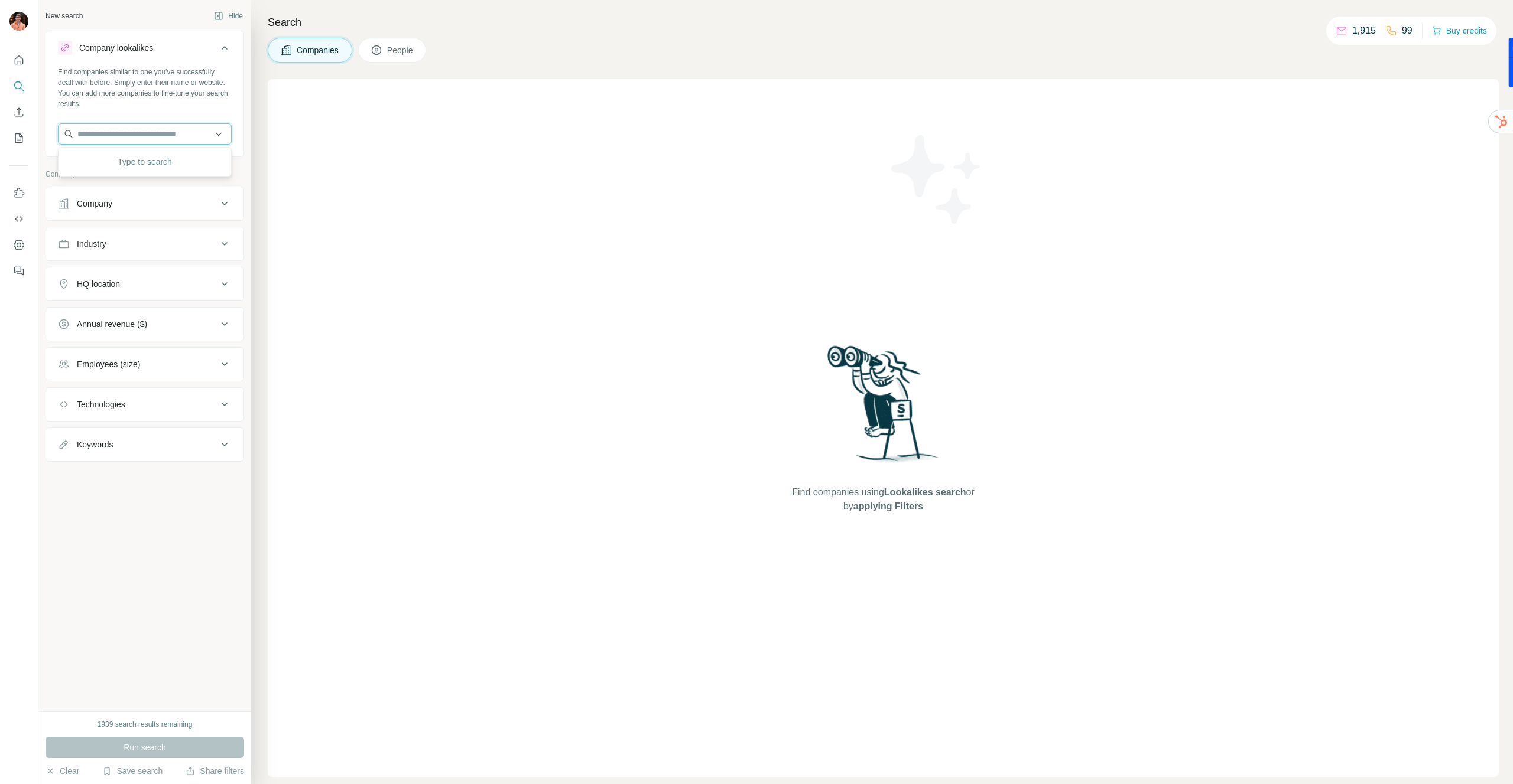
click at [218, 132] on input "text" at bounding box center [144, 133] width 174 height 21
click at [182, 135] on input "text" at bounding box center [144, 133] width 174 height 21
type input "**********"
click at [147, 197] on button "Company" at bounding box center [145, 203] width 197 height 29
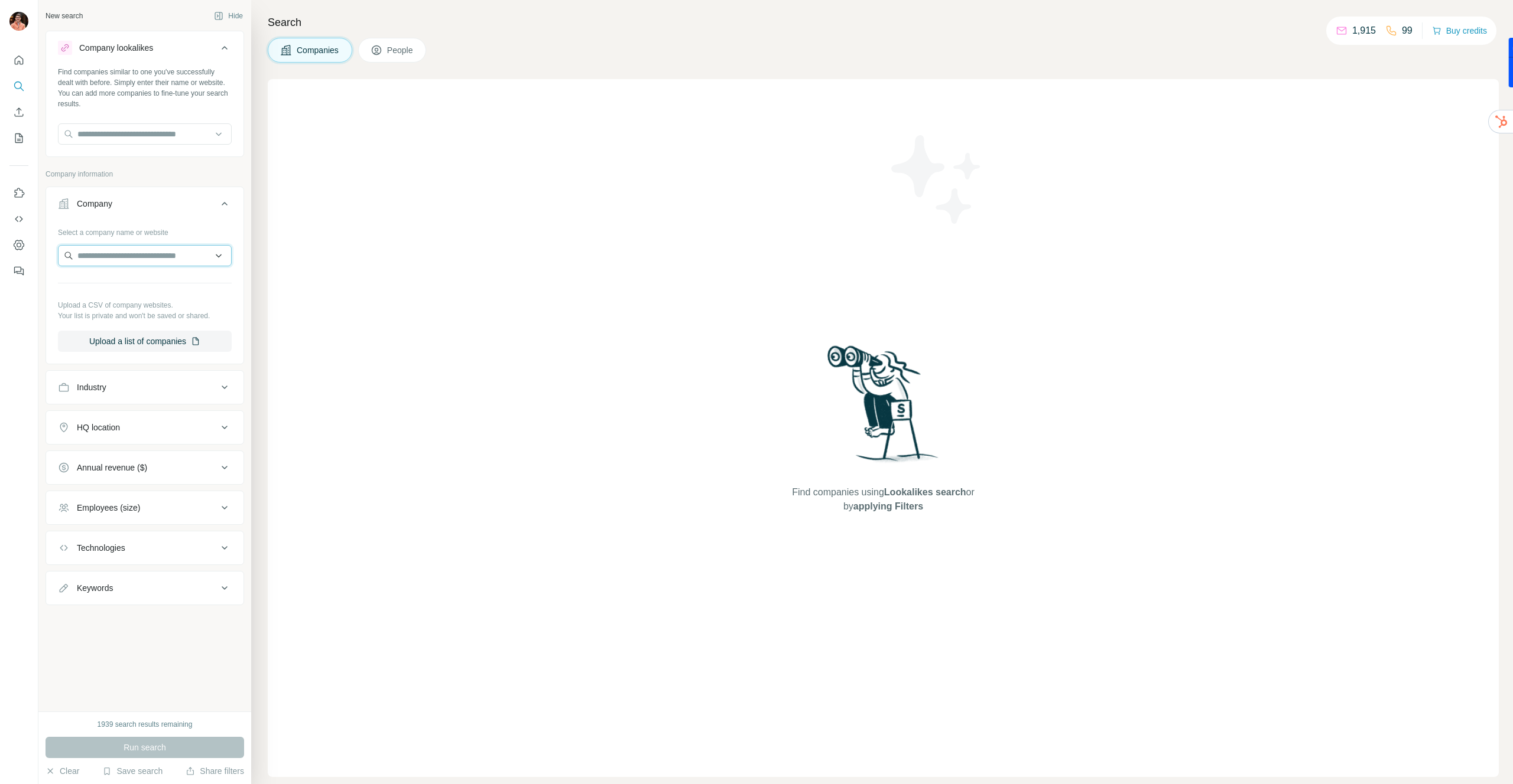
click at [146, 253] on input "text" at bounding box center [144, 255] width 174 height 21
type input "**********"
click at [62, 775] on button "Clear" at bounding box center [62, 771] width 34 height 12
click at [63, 768] on button "Clear" at bounding box center [62, 771] width 34 height 12
click at [406, 57] on button "People" at bounding box center [392, 50] width 69 height 25
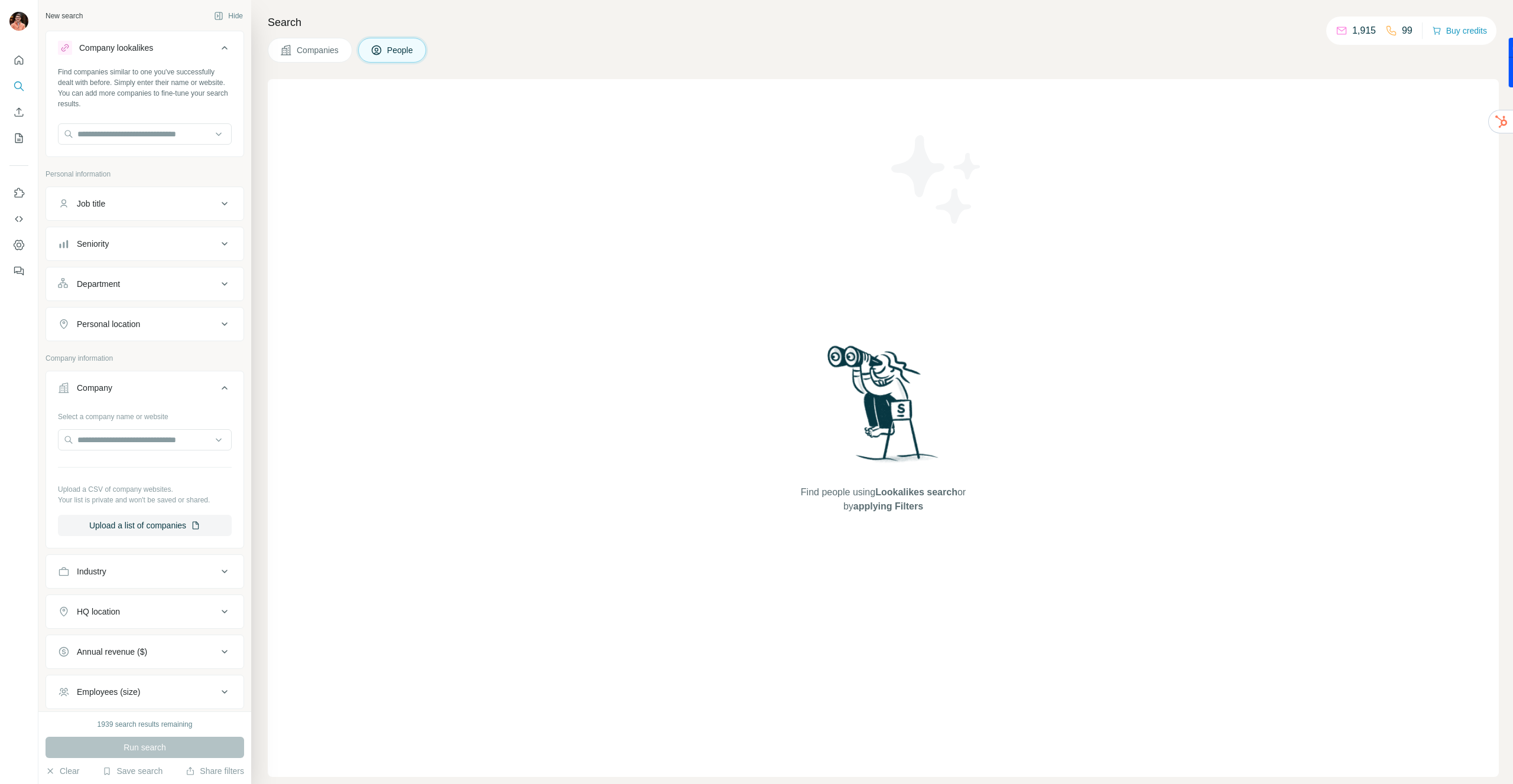
click at [337, 53] on span "Companies" at bounding box center [318, 50] width 43 height 12
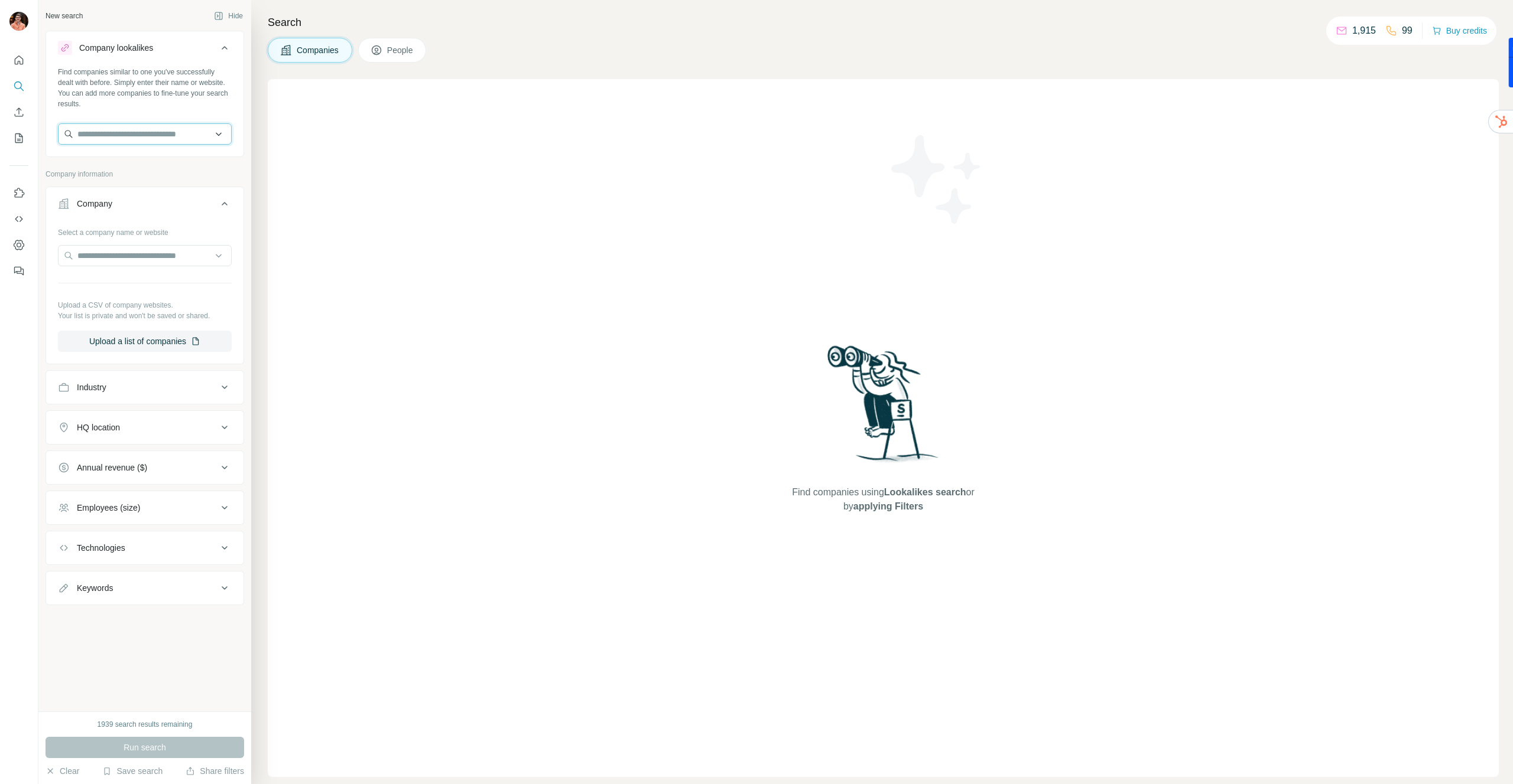
click at [168, 133] on input "text" at bounding box center [144, 133] width 174 height 21
click at [14, 196] on icon "Use Surfe on LinkedIn" at bounding box center [18, 193] width 12 height 12
click at [22, 142] on icon "My lists" at bounding box center [18, 138] width 12 height 12
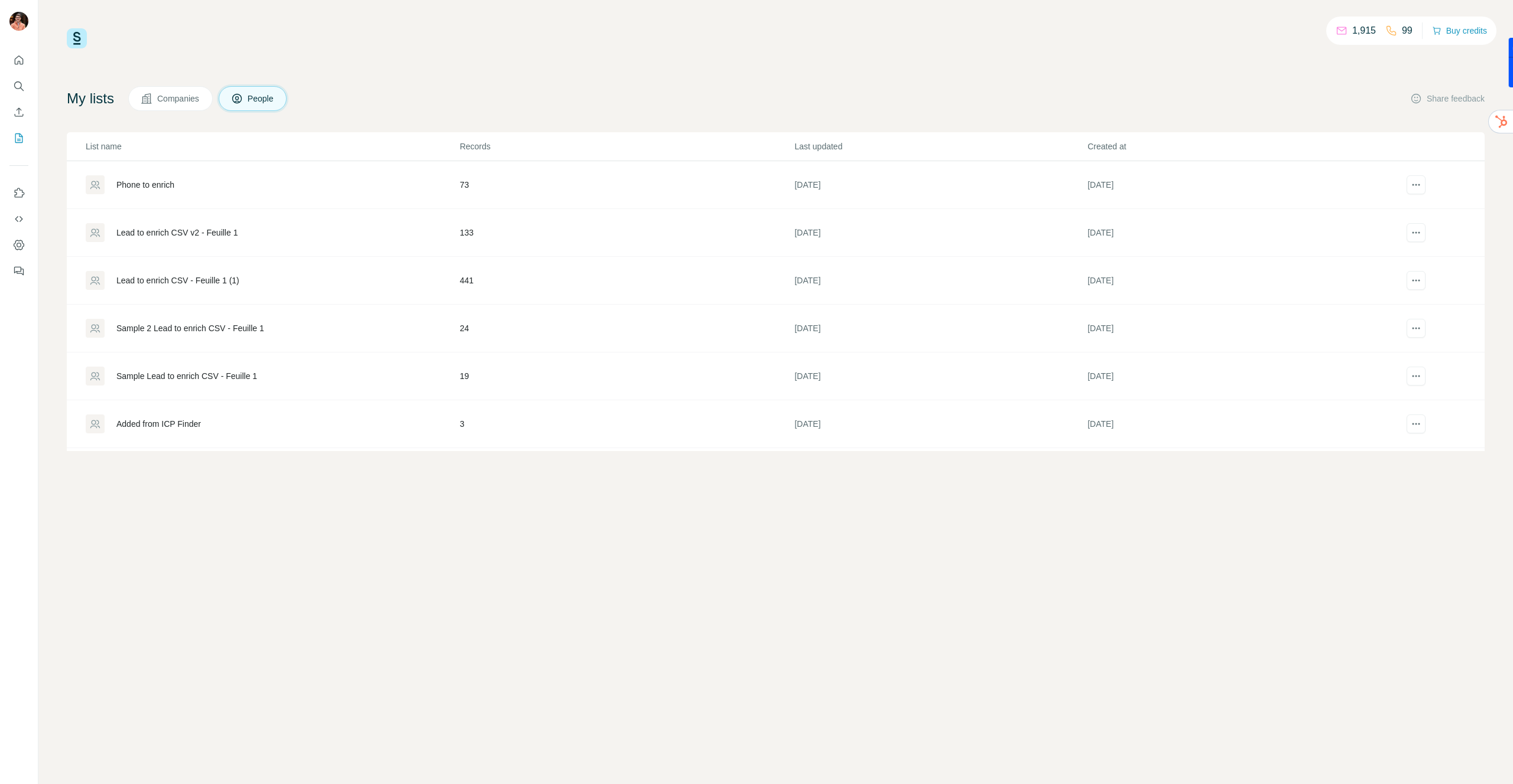
click at [169, 424] on div "Added from ICP Finder" at bounding box center [158, 424] width 85 height 12
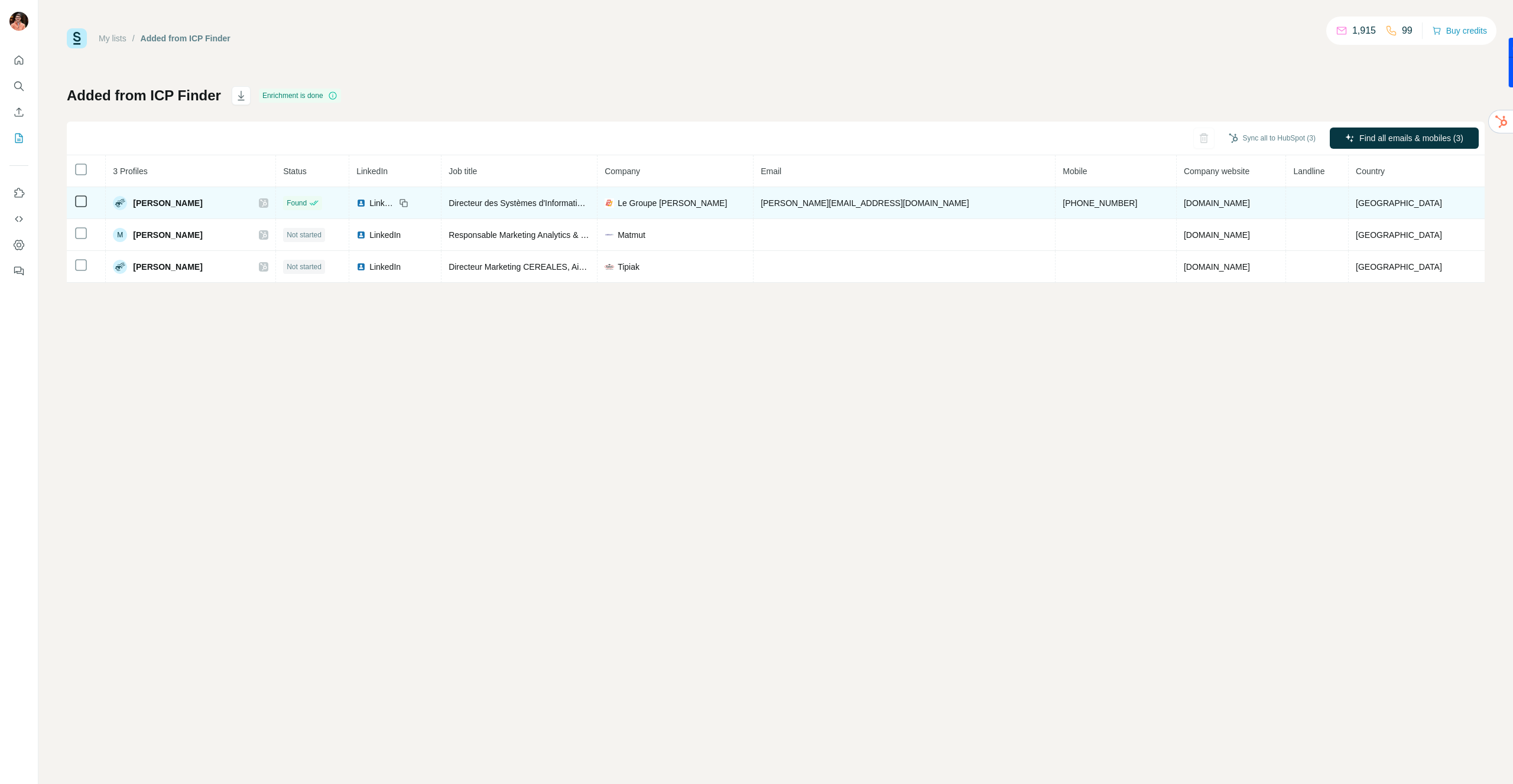
click at [690, 205] on span "Le Groupe ROGER MARTIN" at bounding box center [672, 203] width 109 height 12
click at [614, 202] on img at bounding box center [609, 203] width 10 height 10
click at [395, 205] on span "LinkedIn" at bounding box center [382, 203] width 26 height 12
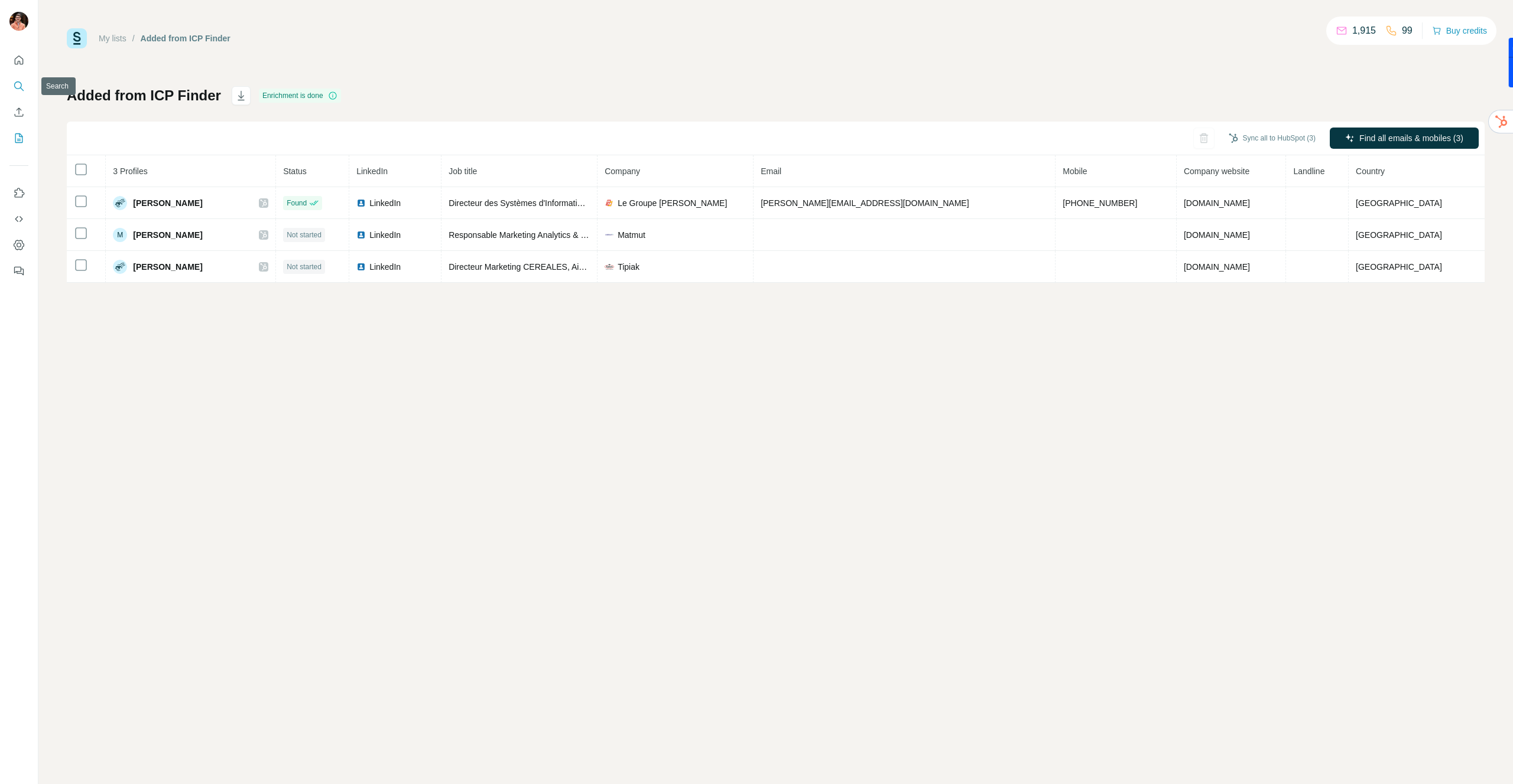
click at [22, 84] on icon "Search" at bounding box center [18, 86] width 12 height 12
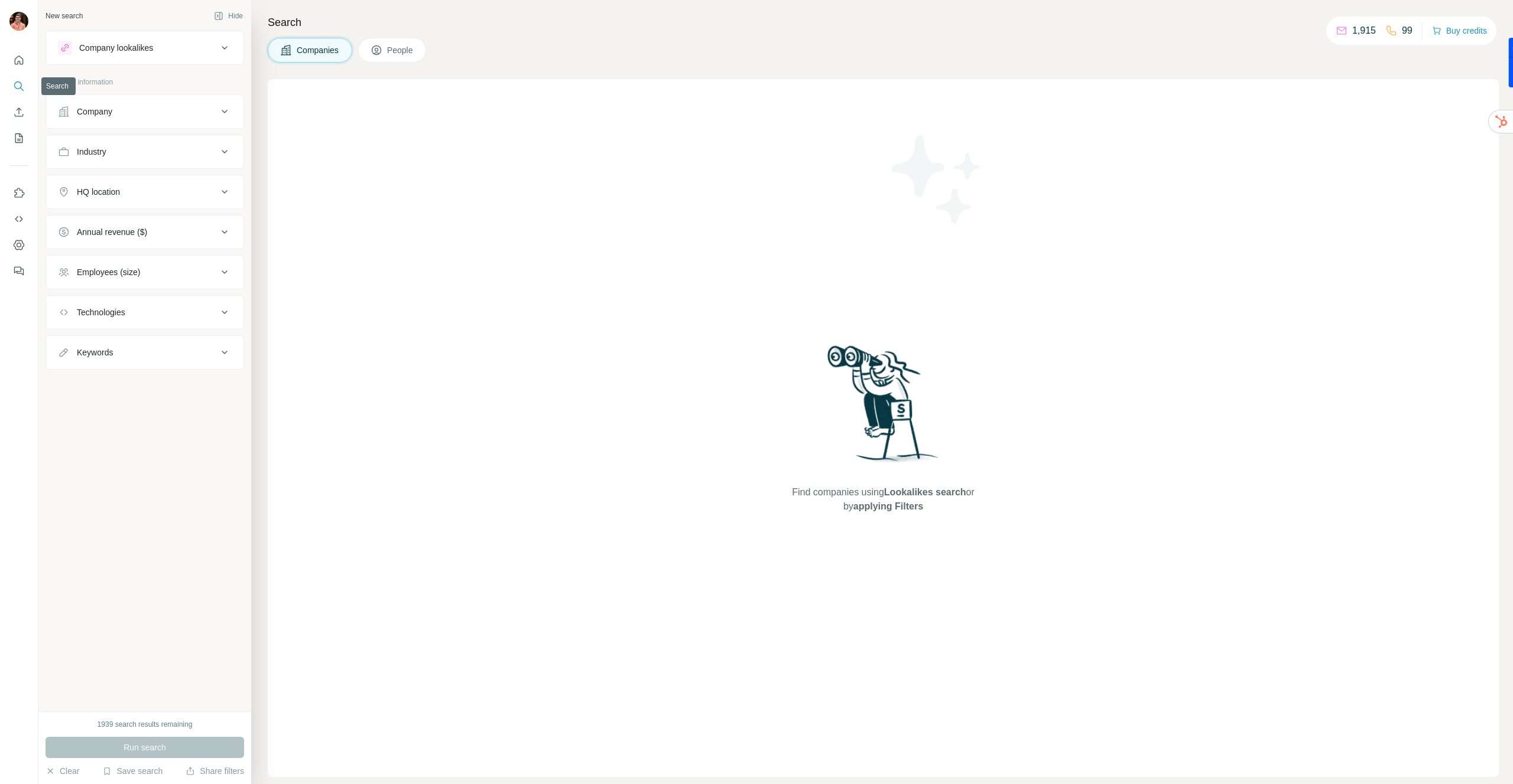
click at [19, 84] on icon "Search" at bounding box center [18, 86] width 12 height 12
click at [128, 109] on div "Company" at bounding box center [137, 111] width 160 height 12
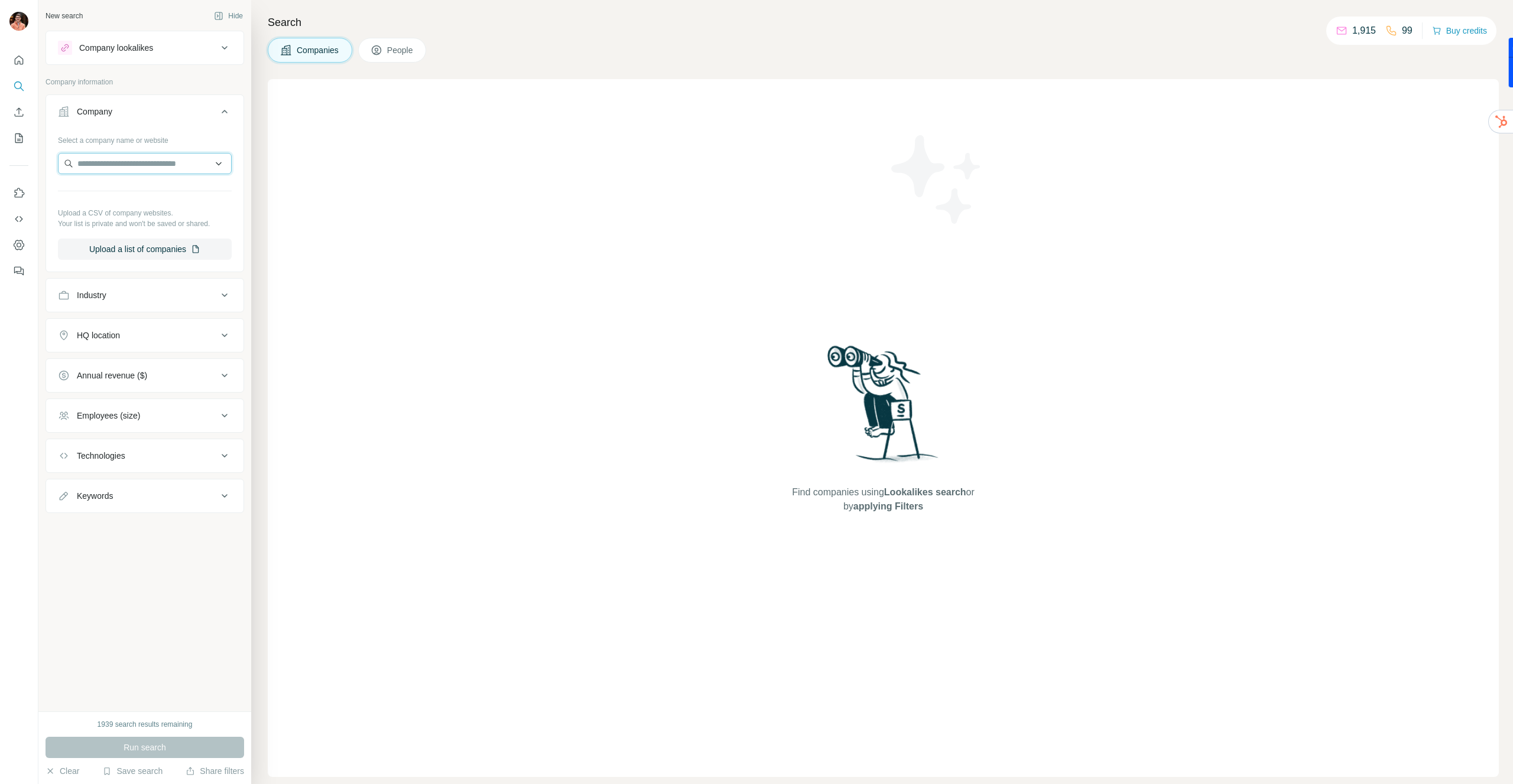
click at [124, 160] on input "text" at bounding box center [144, 163] width 174 height 21
paste input "**********"
type input "**********"
click at [156, 111] on div "Company" at bounding box center [137, 111] width 160 height 12
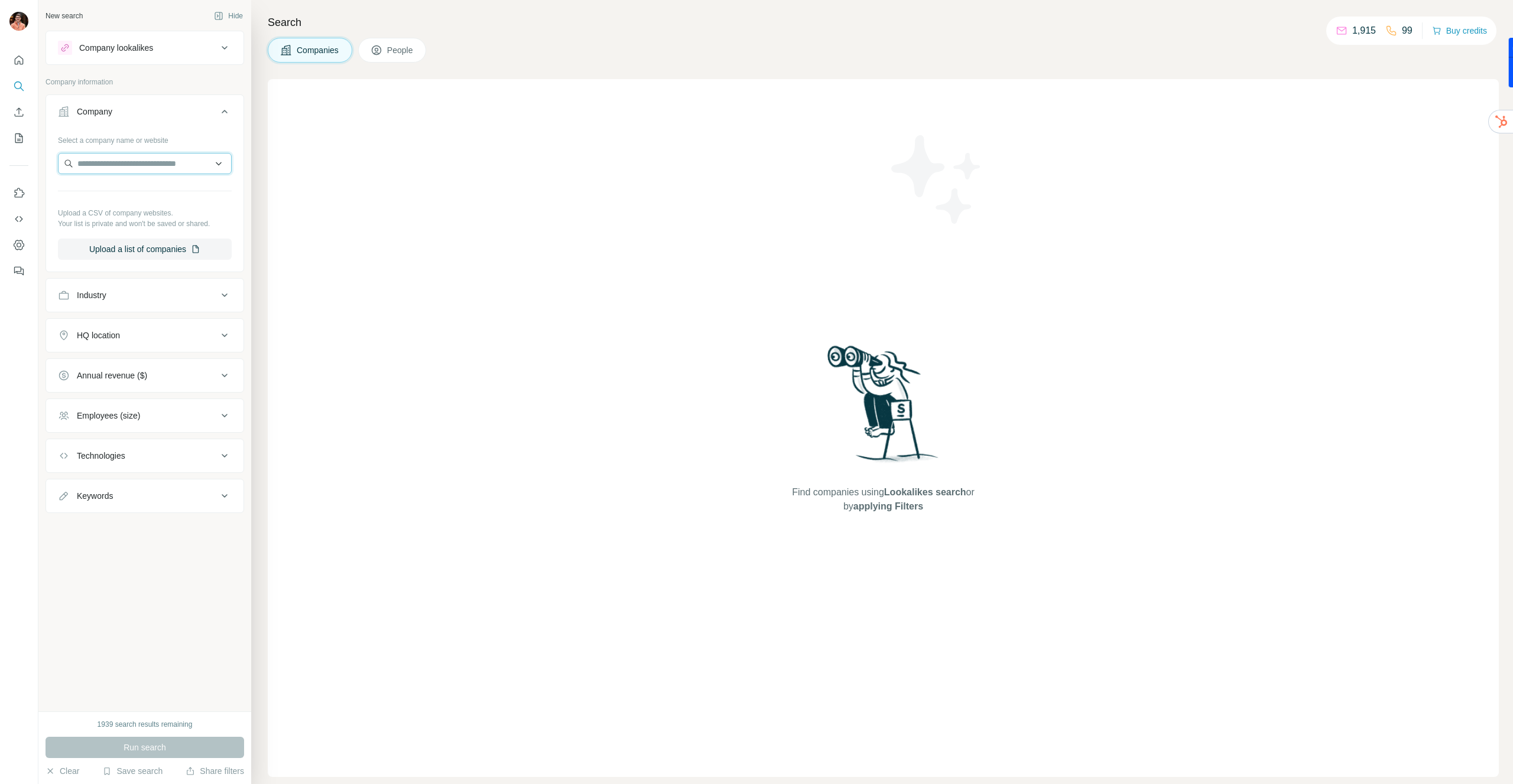
click at [146, 163] on input "text" at bounding box center [144, 163] width 174 height 21
type input "*******"
click at [147, 187] on p "Entreprise Charier" at bounding box center [125, 190] width 67 height 12
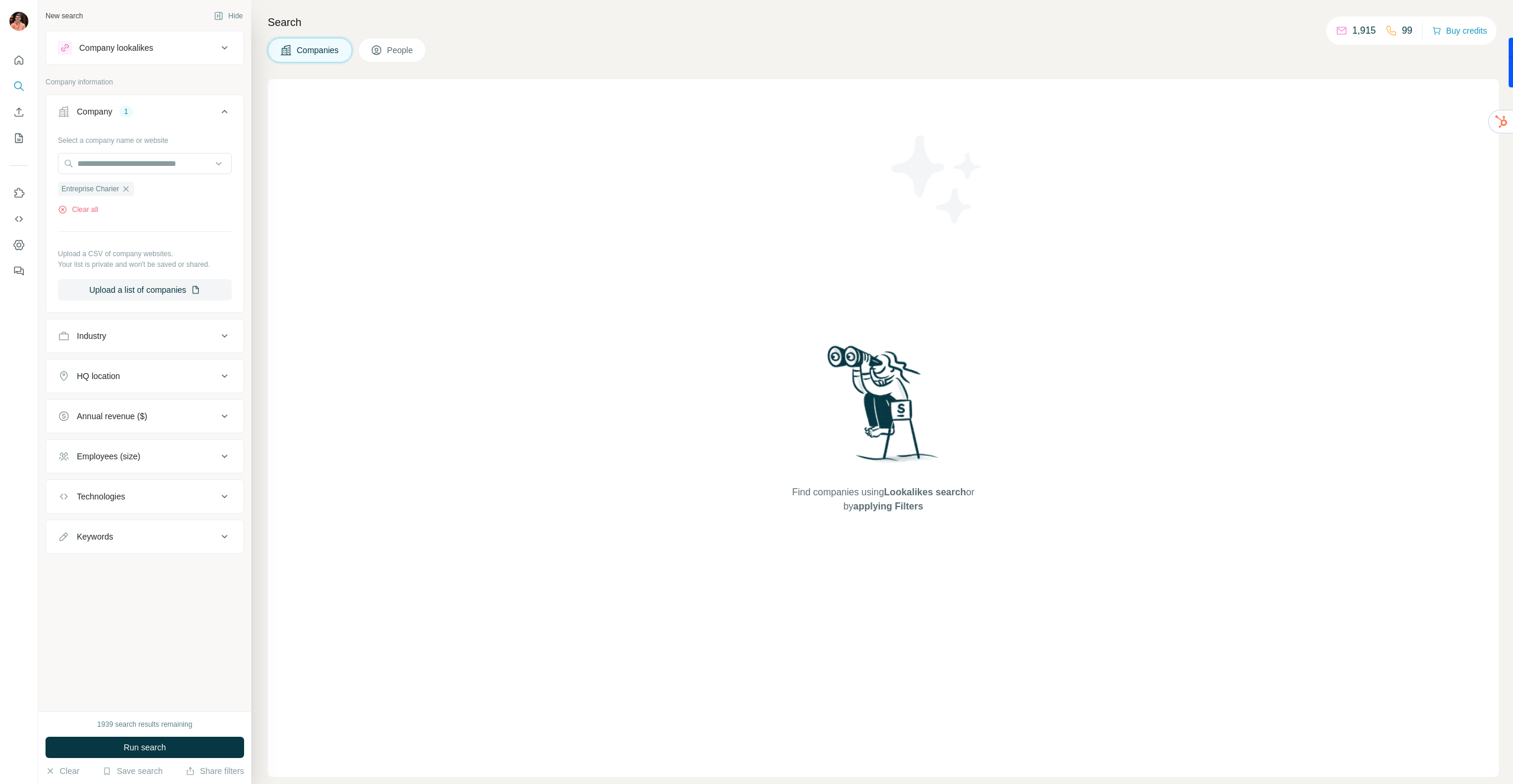
click at [151, 751] on span "Run search" at bounding box center [144, 748] width 43 height 12
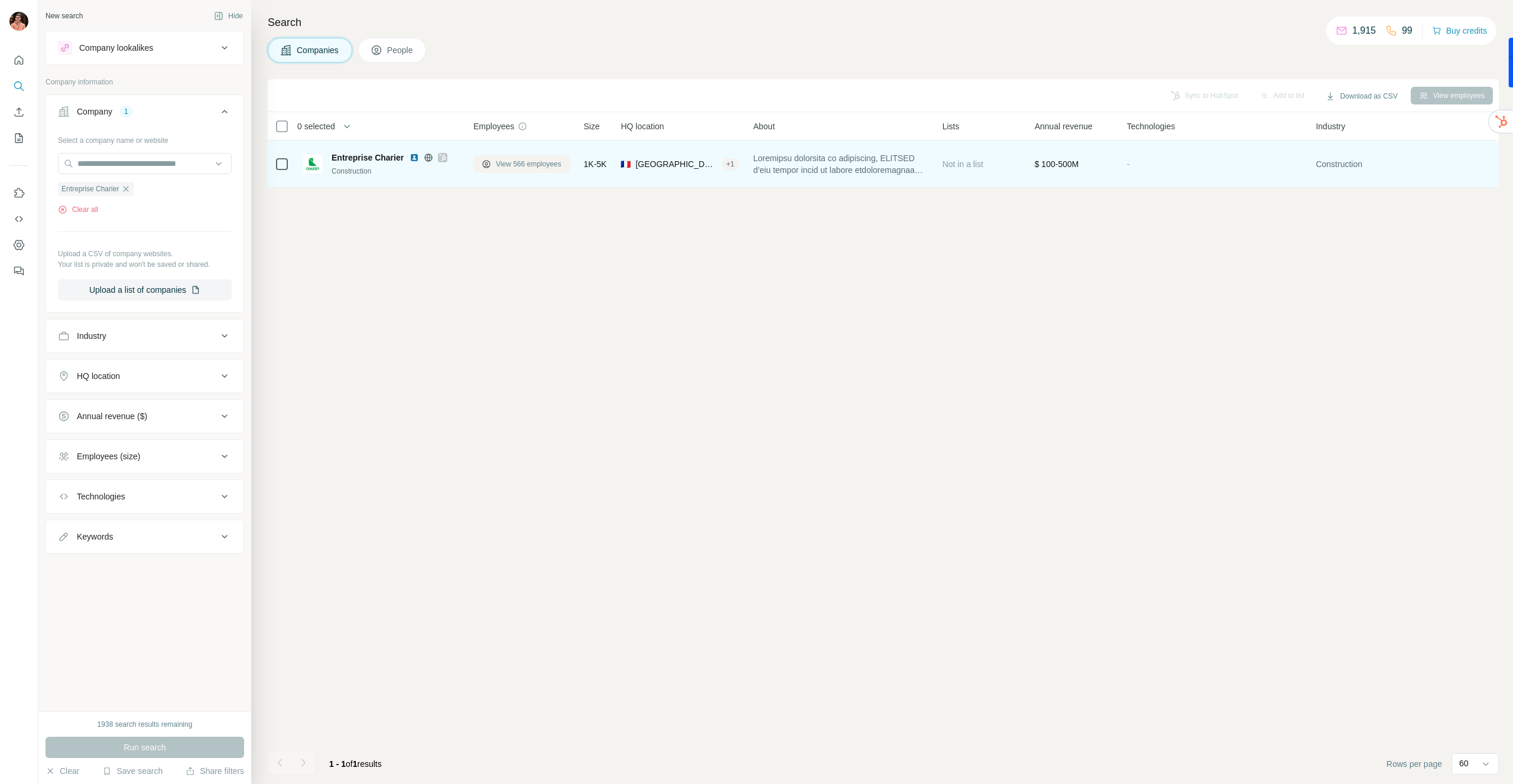
click at [509, 163] on span "View 566 employees" at bounding box center [528, 164] width 65 height 11
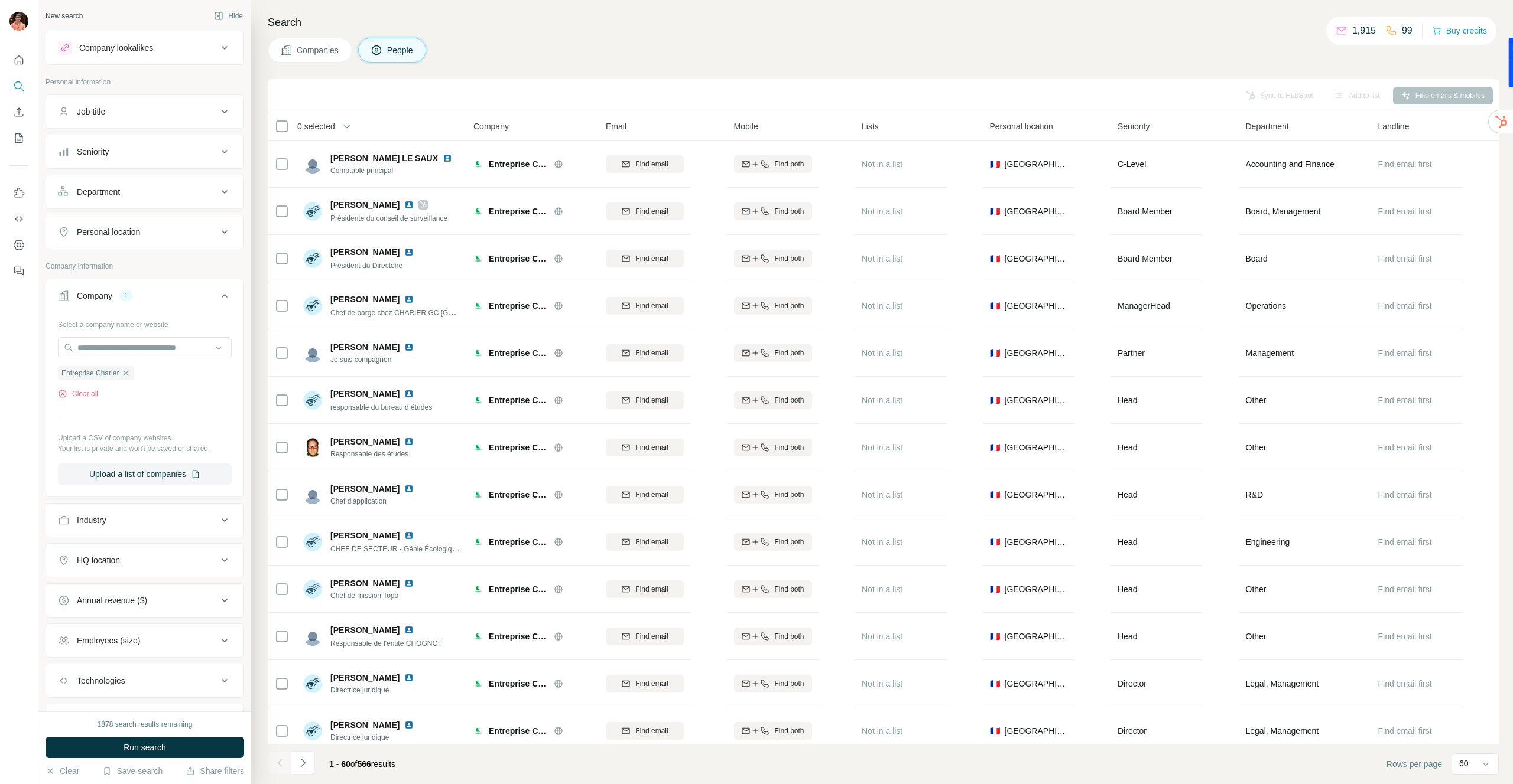
click at [180, 188] on div "Department" at bounding box center [137, 192] width 160 height 12
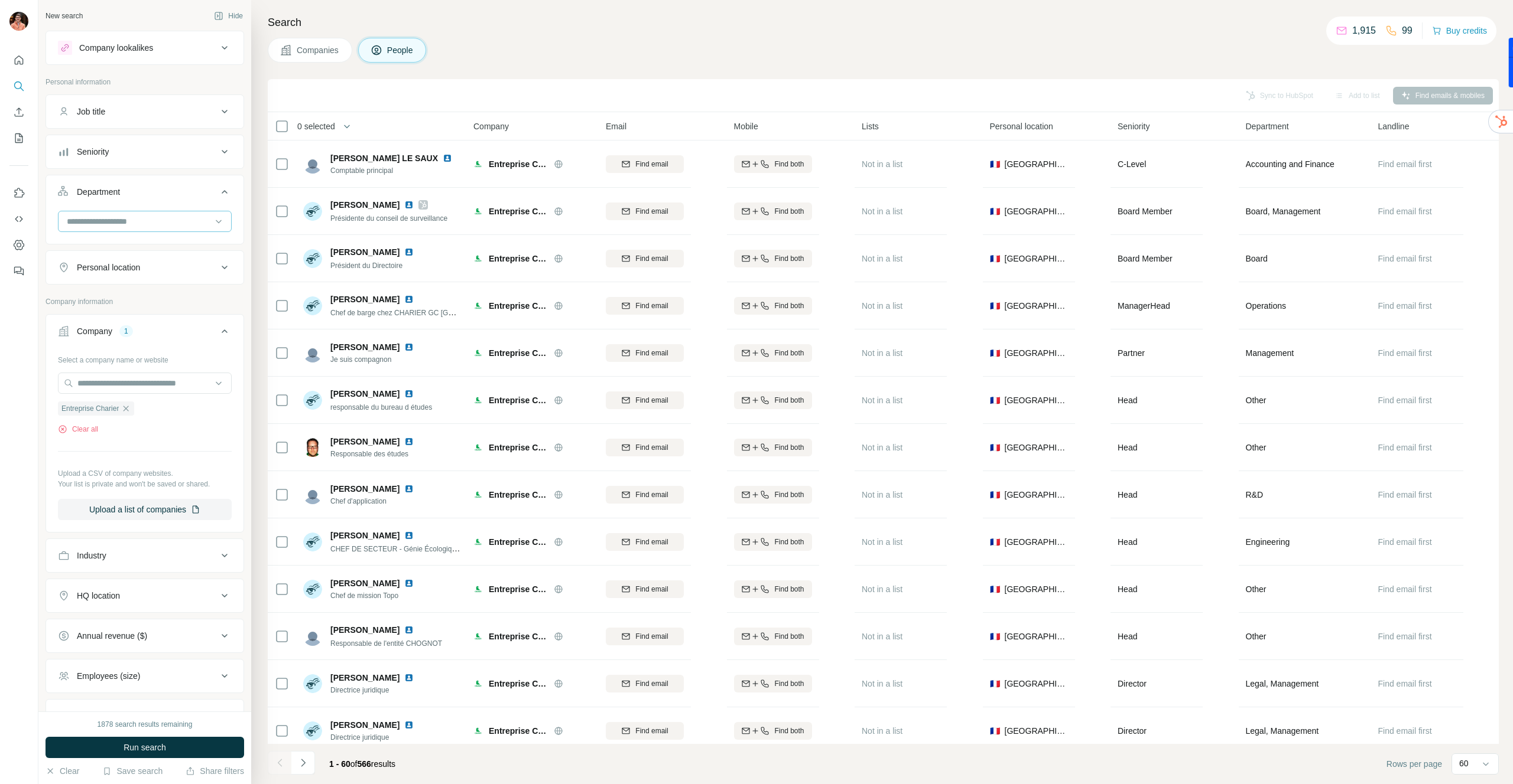
click at [164, 219] on input at bounding box center [139, 221] width 146 height 13
click at [130, 266] on div "Board" at bounding box center [145, 269] width 154 height 12
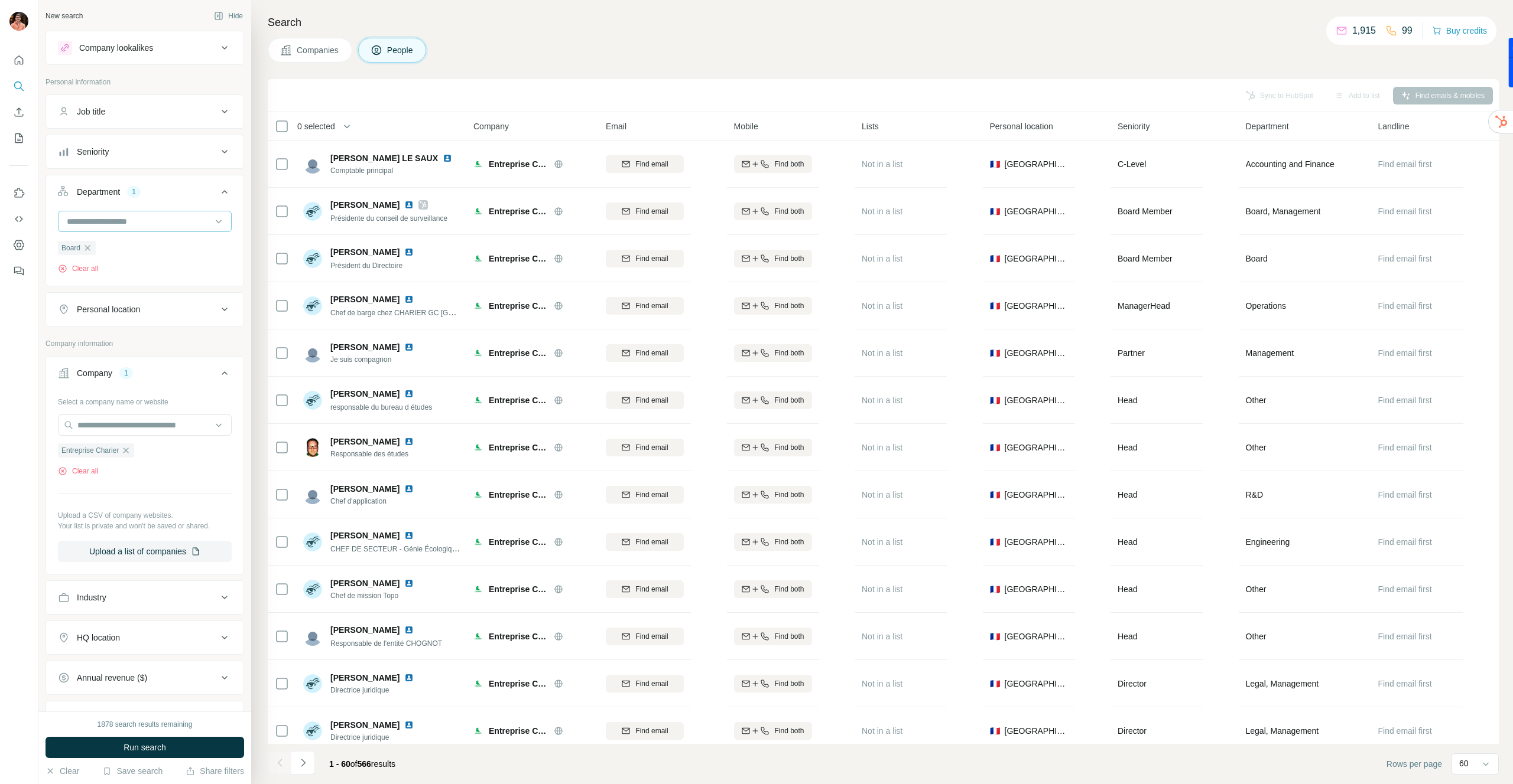
click at [142, 220] on input at bounding box center [139, 221] width 146 height 13
click at [134, 285] on div "Security" at bounding box center [145, 290] width 154 height 12
click at [184, 742] on button "Run search" at bounding box center [145, 747] width 198 height 21
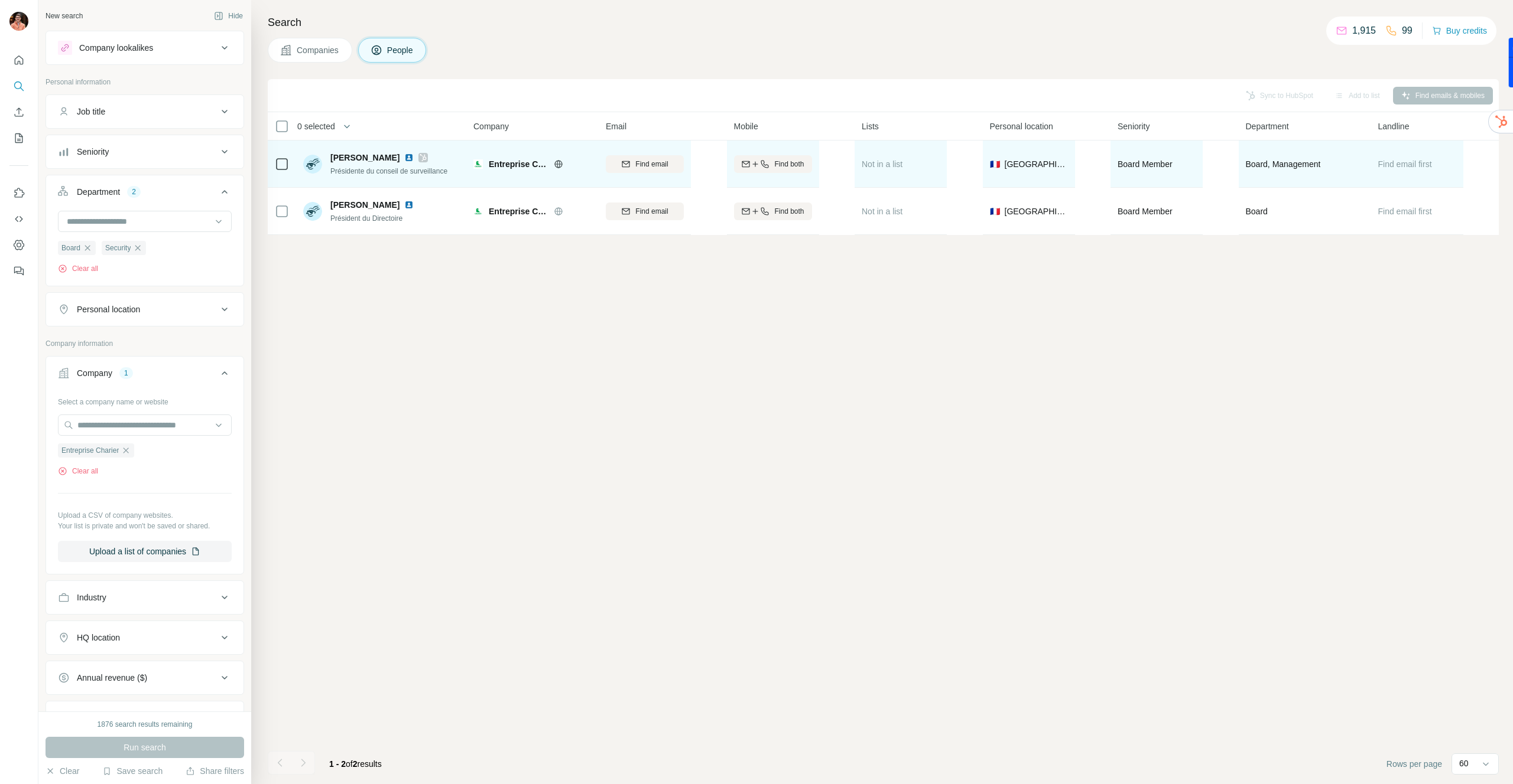
click at [414, 157] on img at bounding box center [409, 158] width 10 height 10
click at [428, 158] on div at bounding box center [423, 158] width 10 height 10
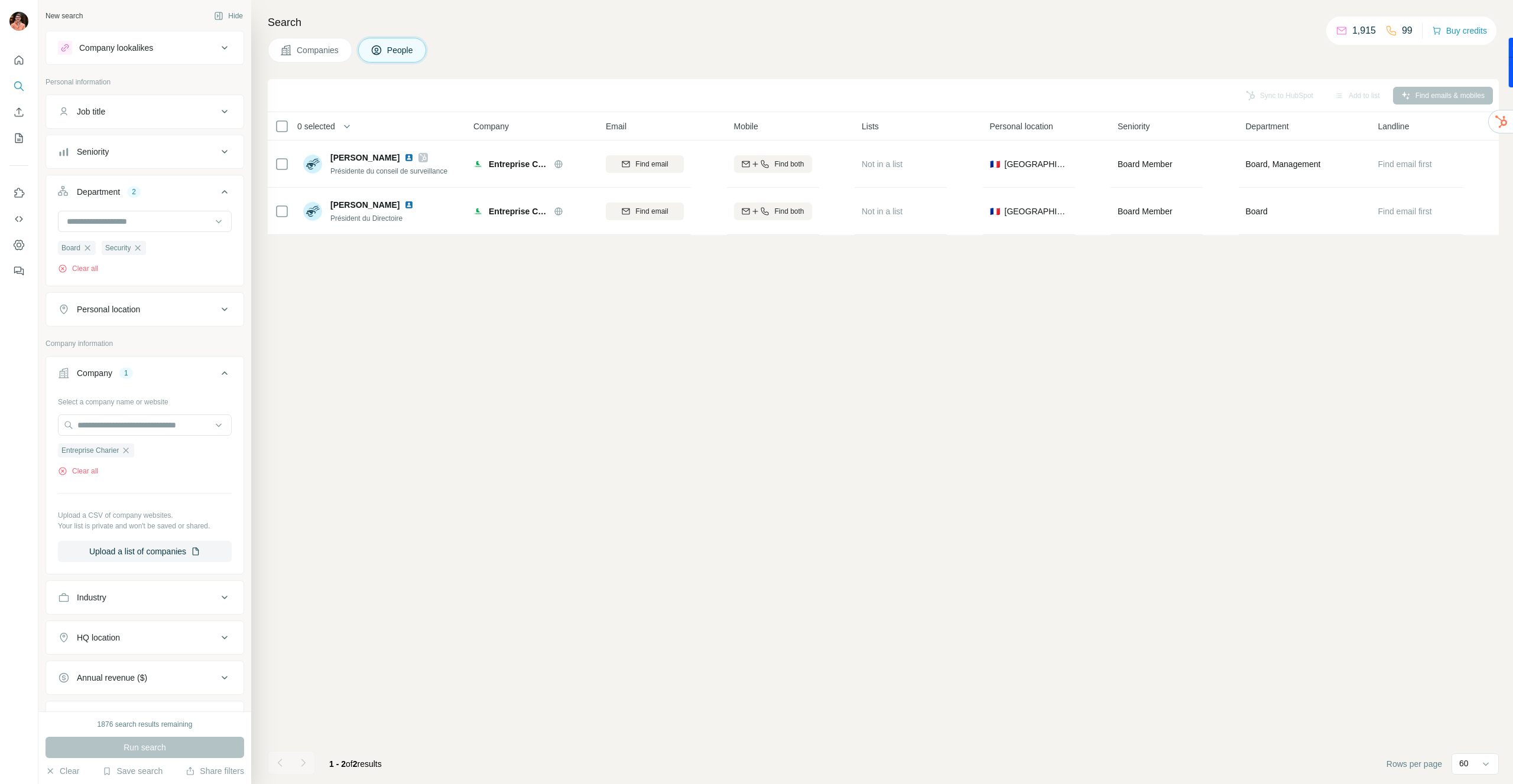
click at [305, 53] on span "Companies" at bounding box center [318, 50] width 43 height 12
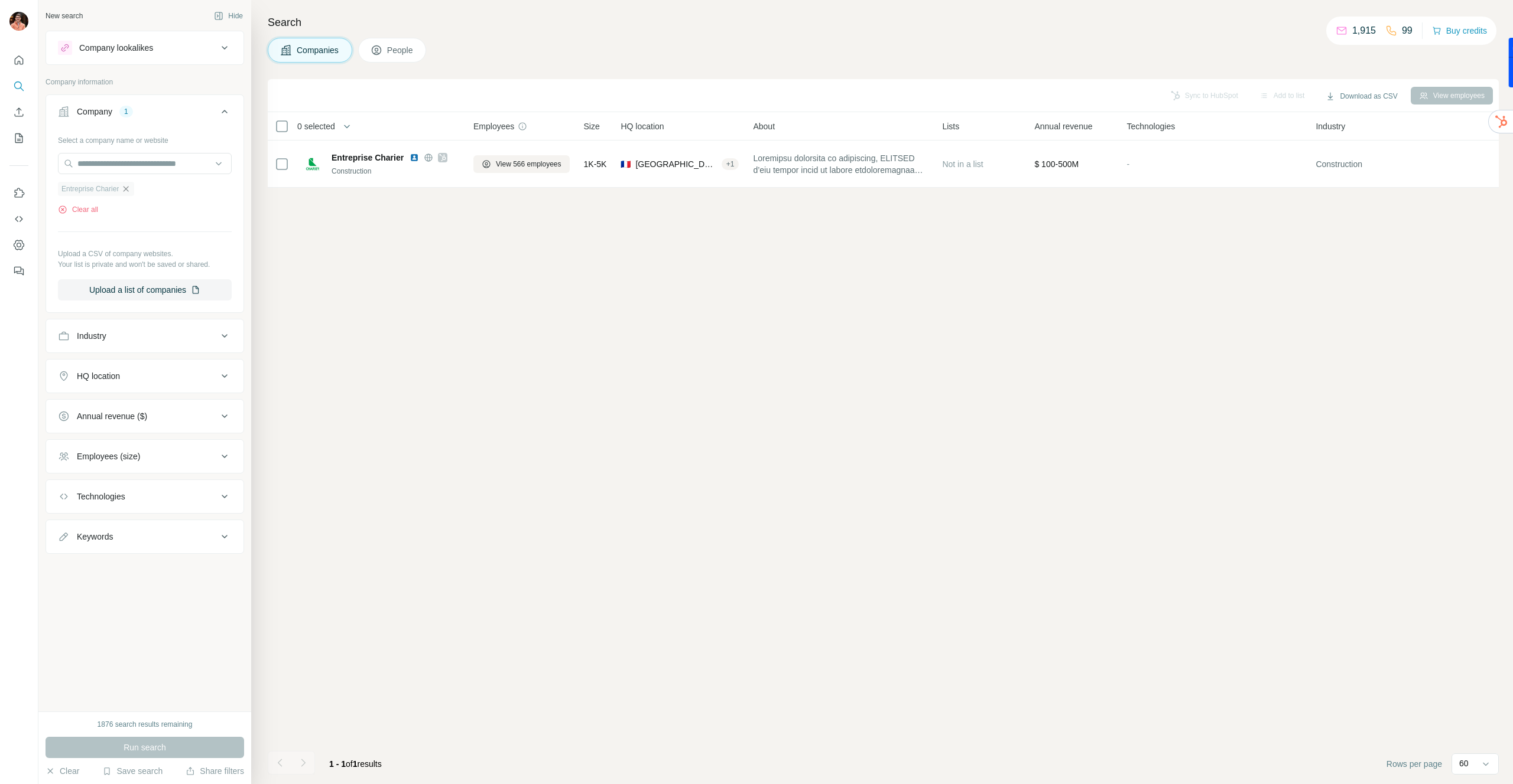
click at [128, 187] on icon "button" at bounding box center [126, 189] width 10 height 10
click at [127, 160] on input "text" at bounding box center [144, 163] width 174 height 21
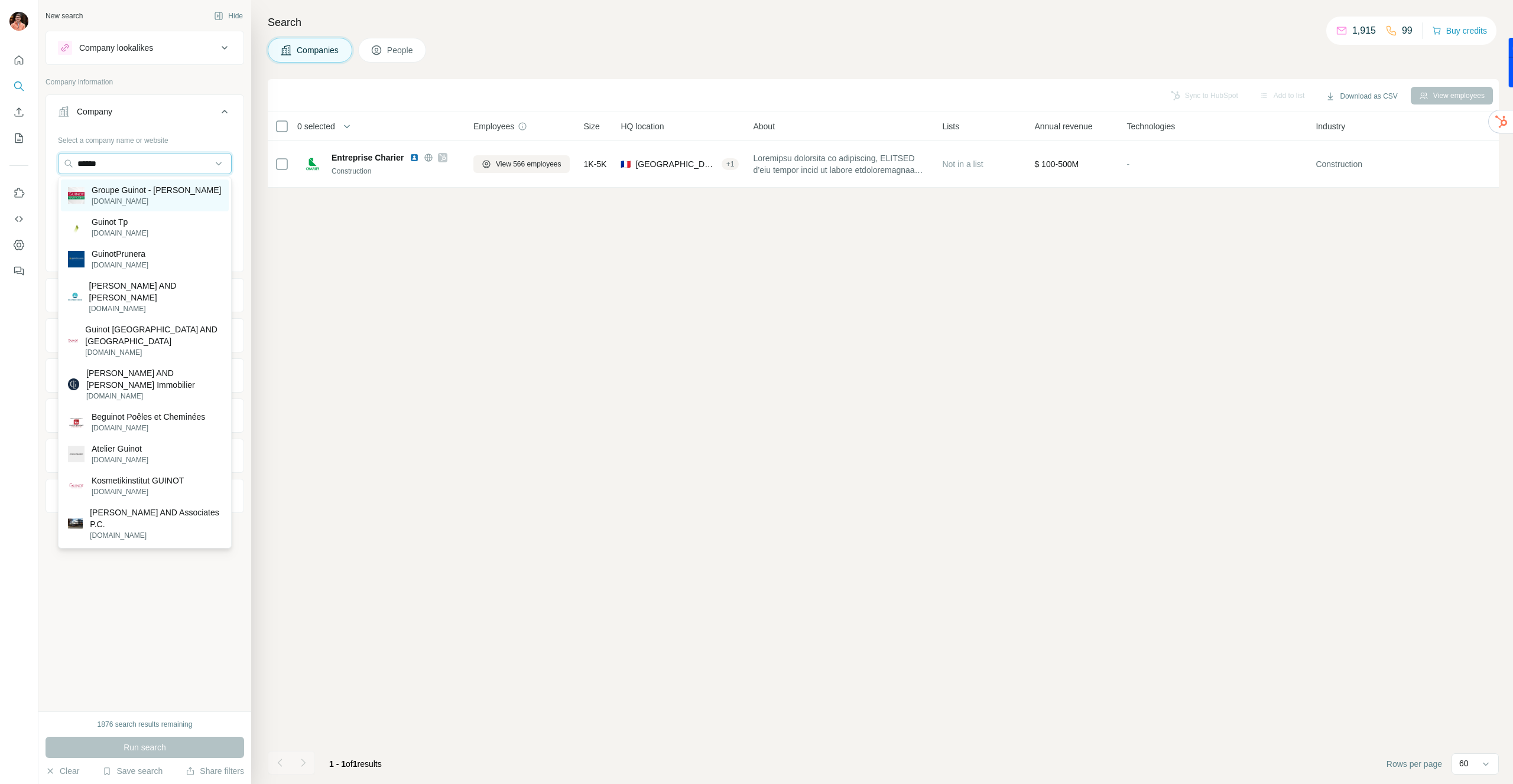
type input "******"
click at [138, 189] on p "Groupe Guinot - Mary Cohr" at bounding box center [156, 190] width 130 height 12
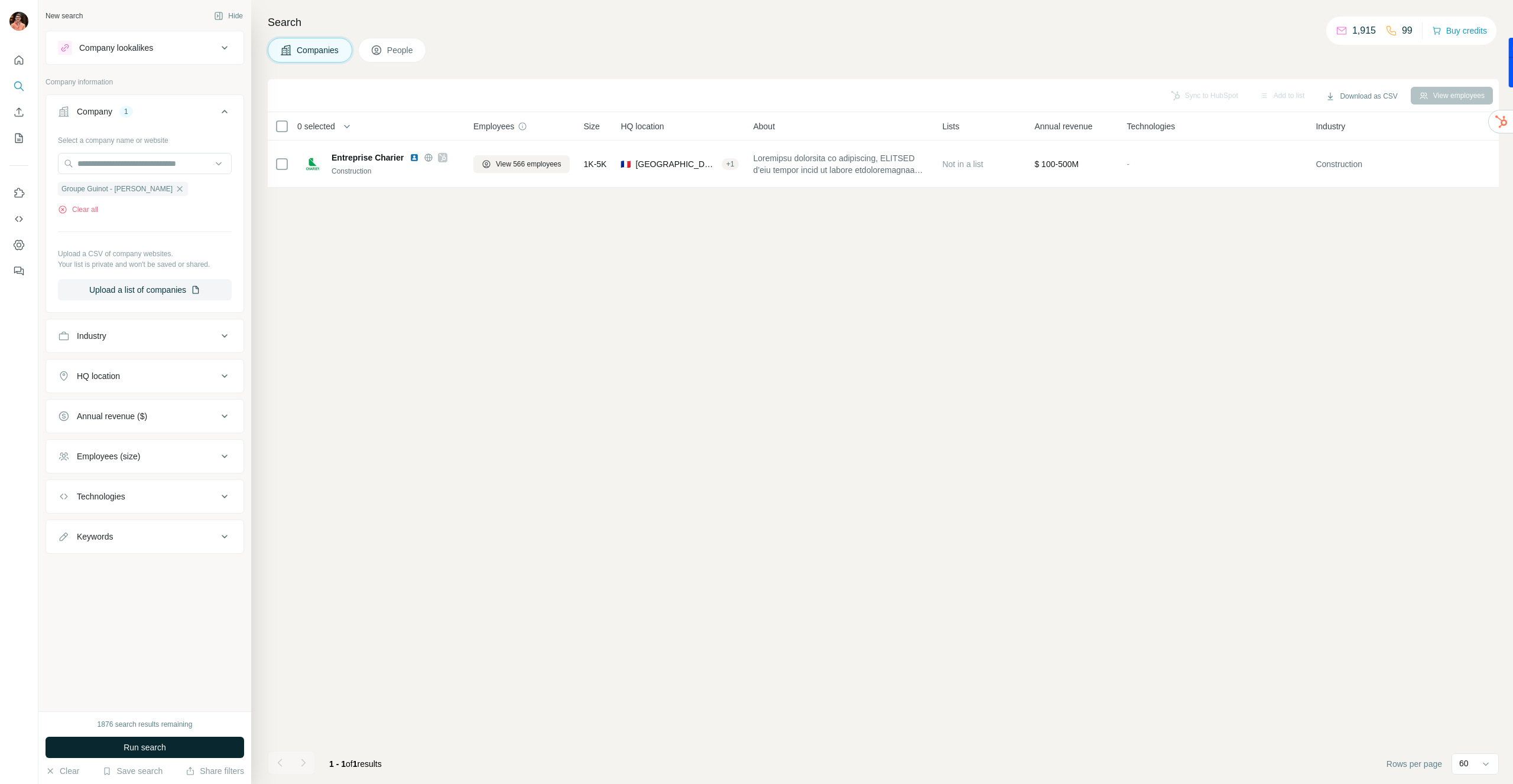
click at [137, 754] on button "Run search" at bounding box center [145, 747] width 198 height 21
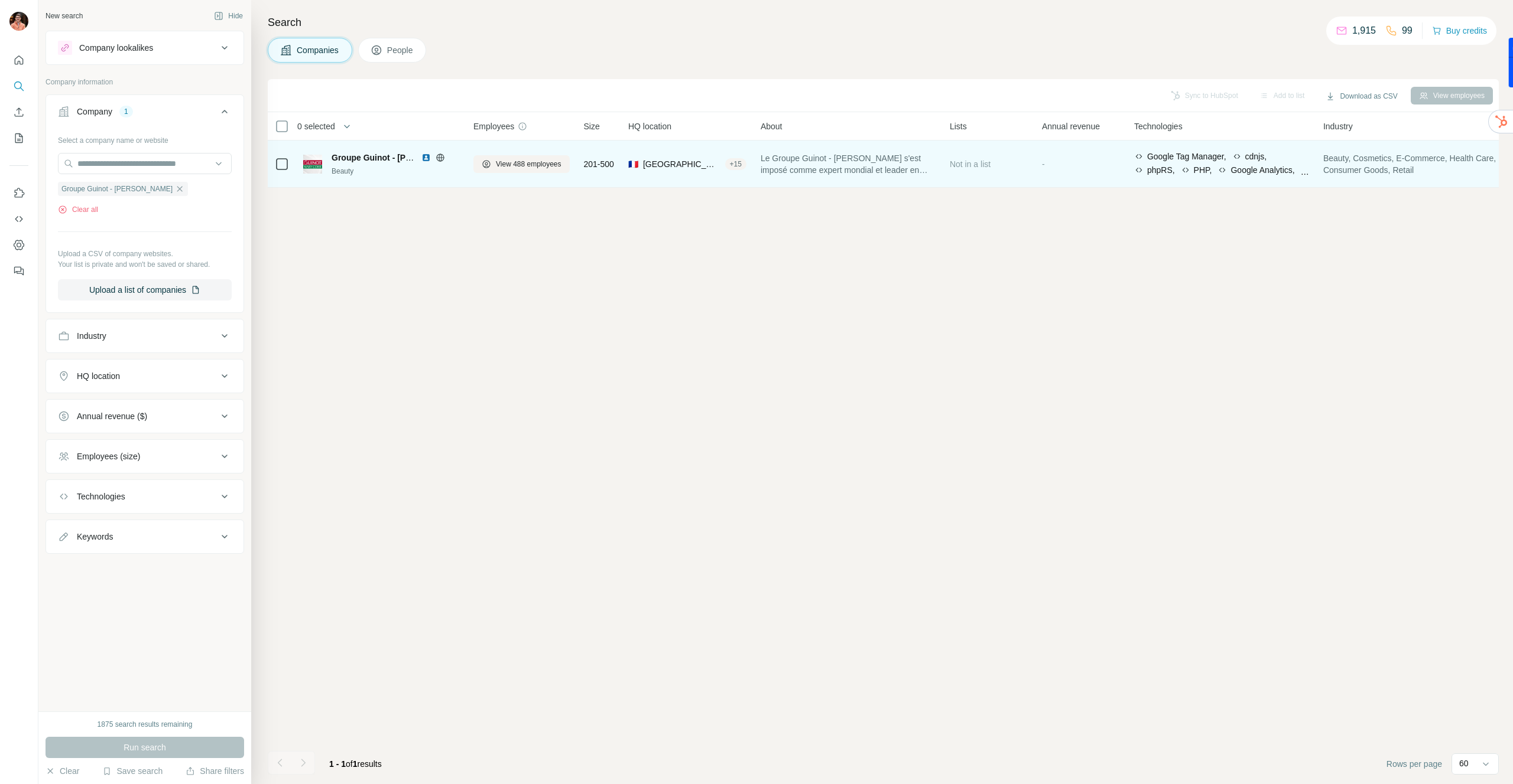
click at [425, 156] on img at bounding box center [426, 158] width 10 height 10
click at [515, 163] on span "View 488 employees" at bounding box center [528, 164] width 65 height 11
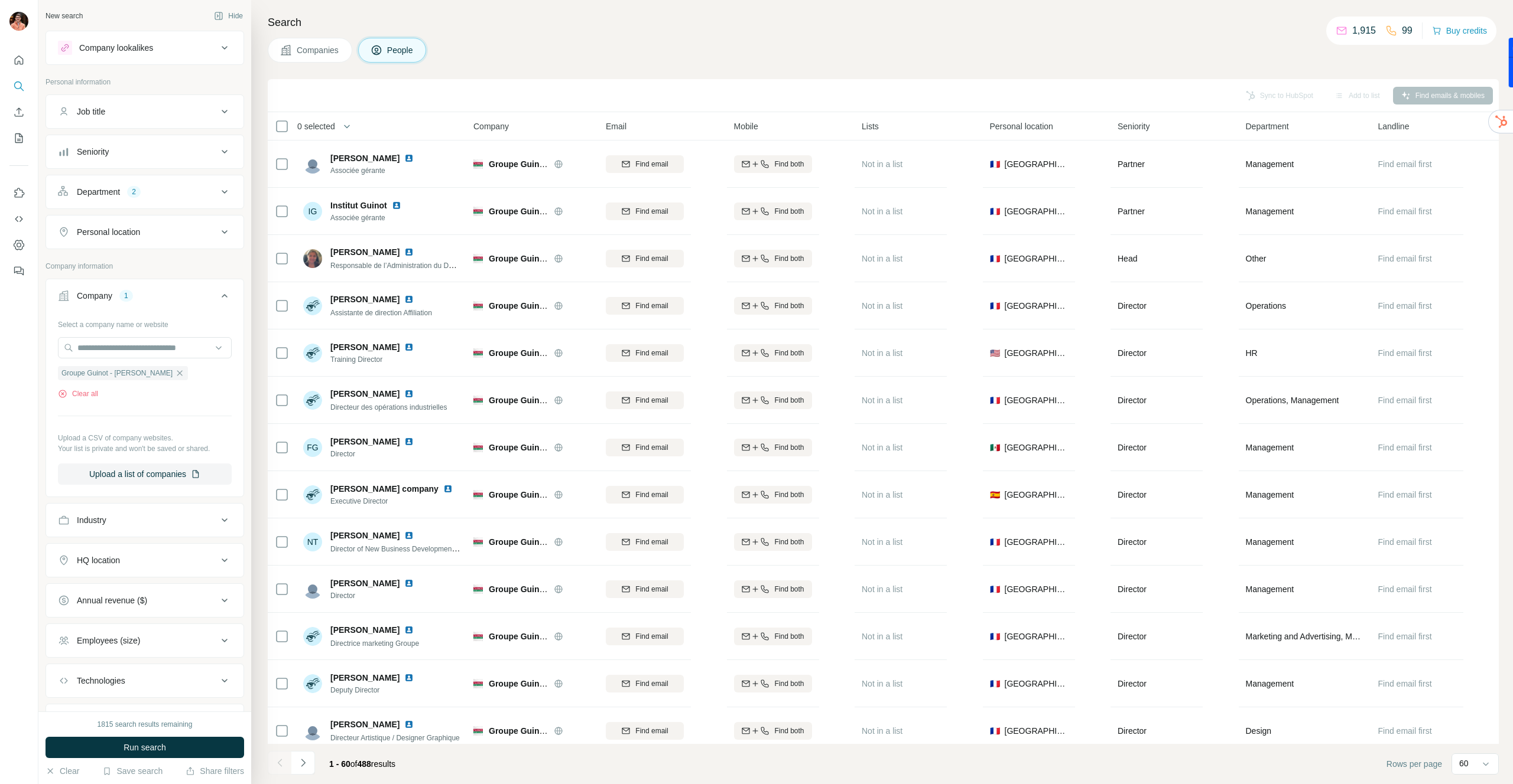
click at [200, 113] on div "Job title" at bounding box center [137, 111] width 160 height 12
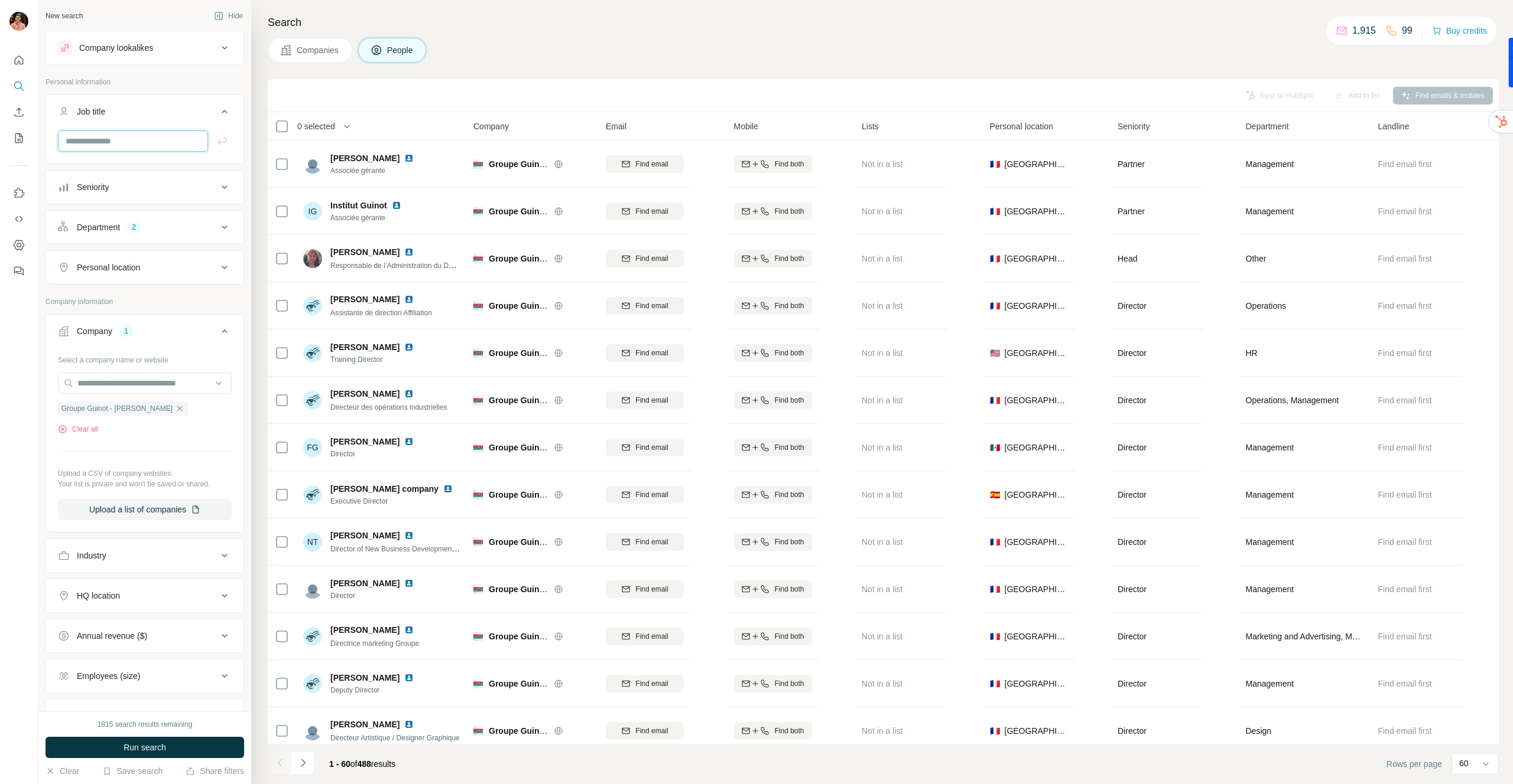
click at [136, 139] on input "text" at bounding box center [133, 140] width 150 height 21
type input "***"
click at [147, 743] on span "Run search" at bounding box center [144, 748] width 43 height 12
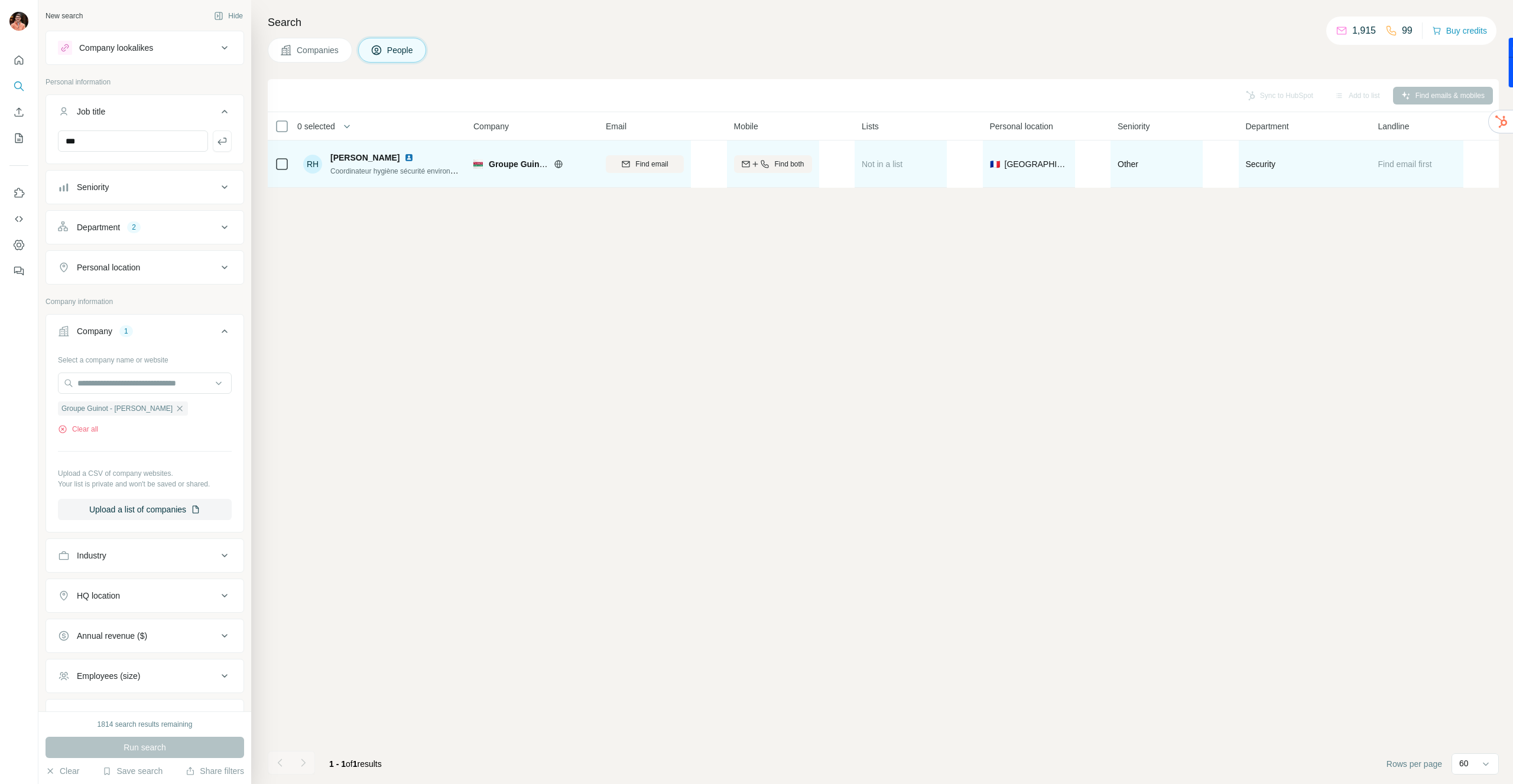
click at [414, 156] on img at bounding box center [409, 158] width 10 height 10
click at [777, 165] on span "Find both" at bounding box center [789, 164] width 29 height 11
click at [160, 140] on input "***" at bounding box center [133, 140] width 150 height 21
click at [163, 140] on input "***" at bounding box center [133, 140] width 150 height 21
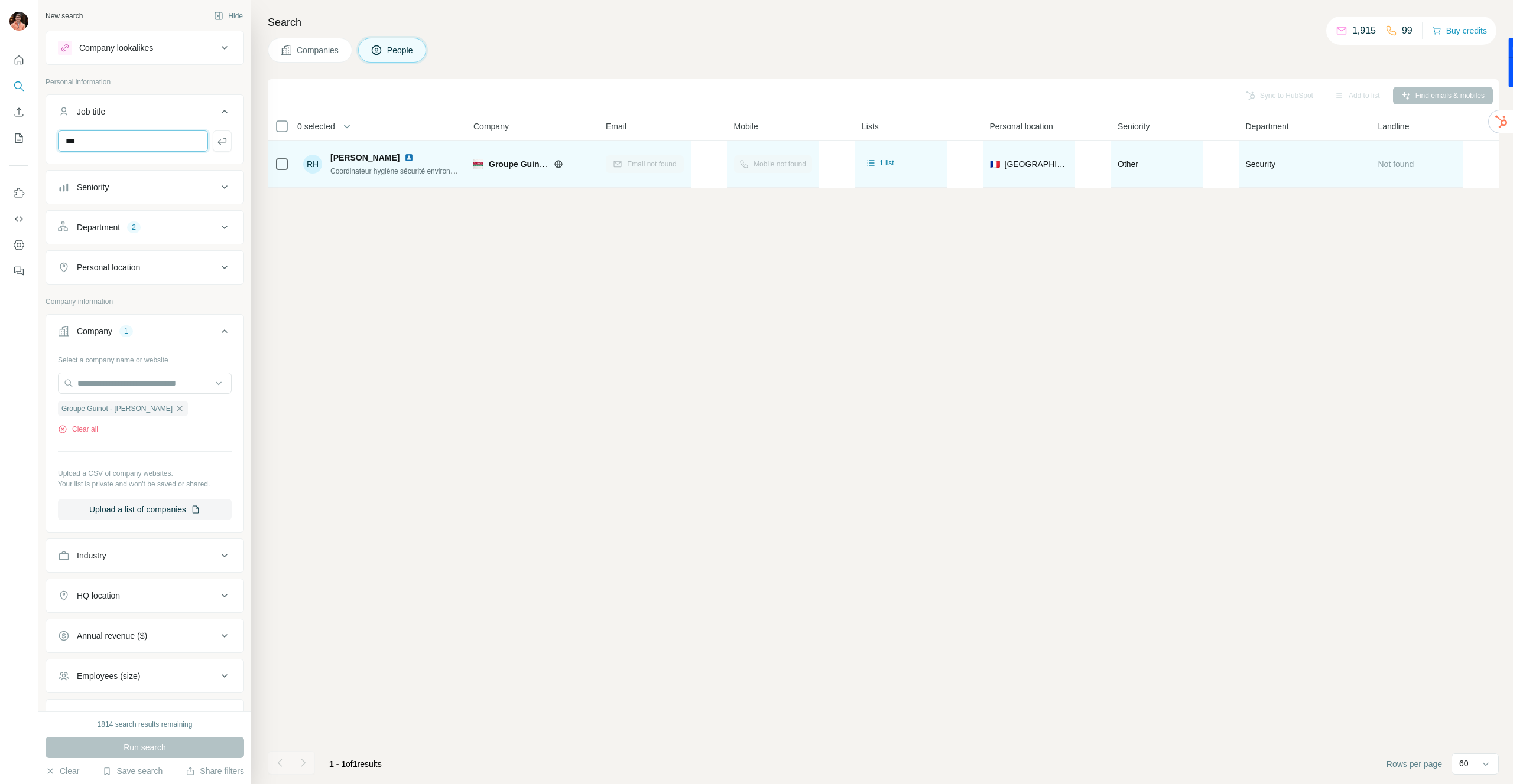
click at [163, 140] on input "***" at bounding box center [133, 140] width 150 height 21
type input "**"
click at [220, 140] on icon "button" at bounding box center [222, 141] width 9 height 7
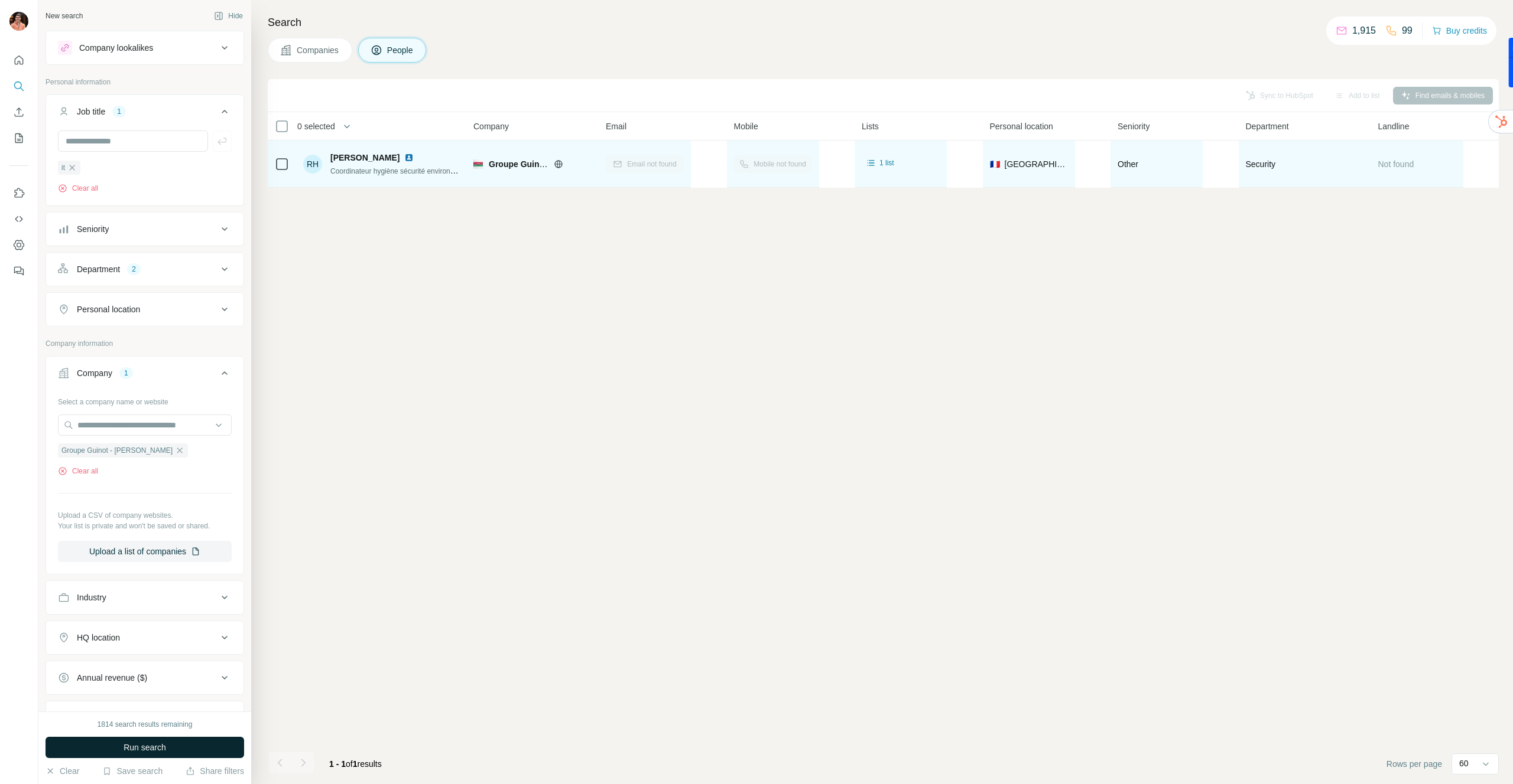
click at [153, 748] on span "Run search" at bounding box center [144, 748] width 43 height 12
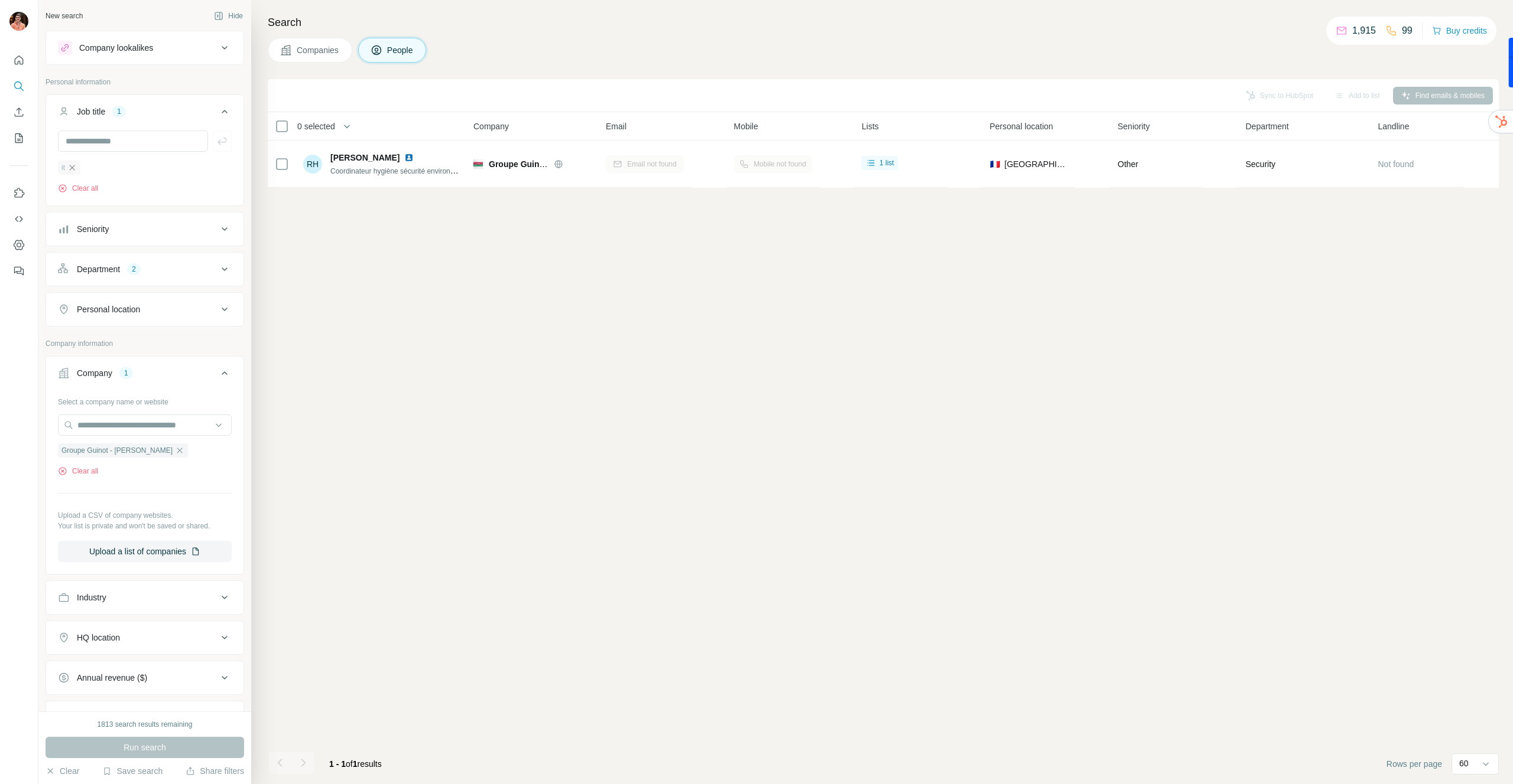
click at [76, 166] on icon "button" at bounding box center [72, 168] width 10 height 10
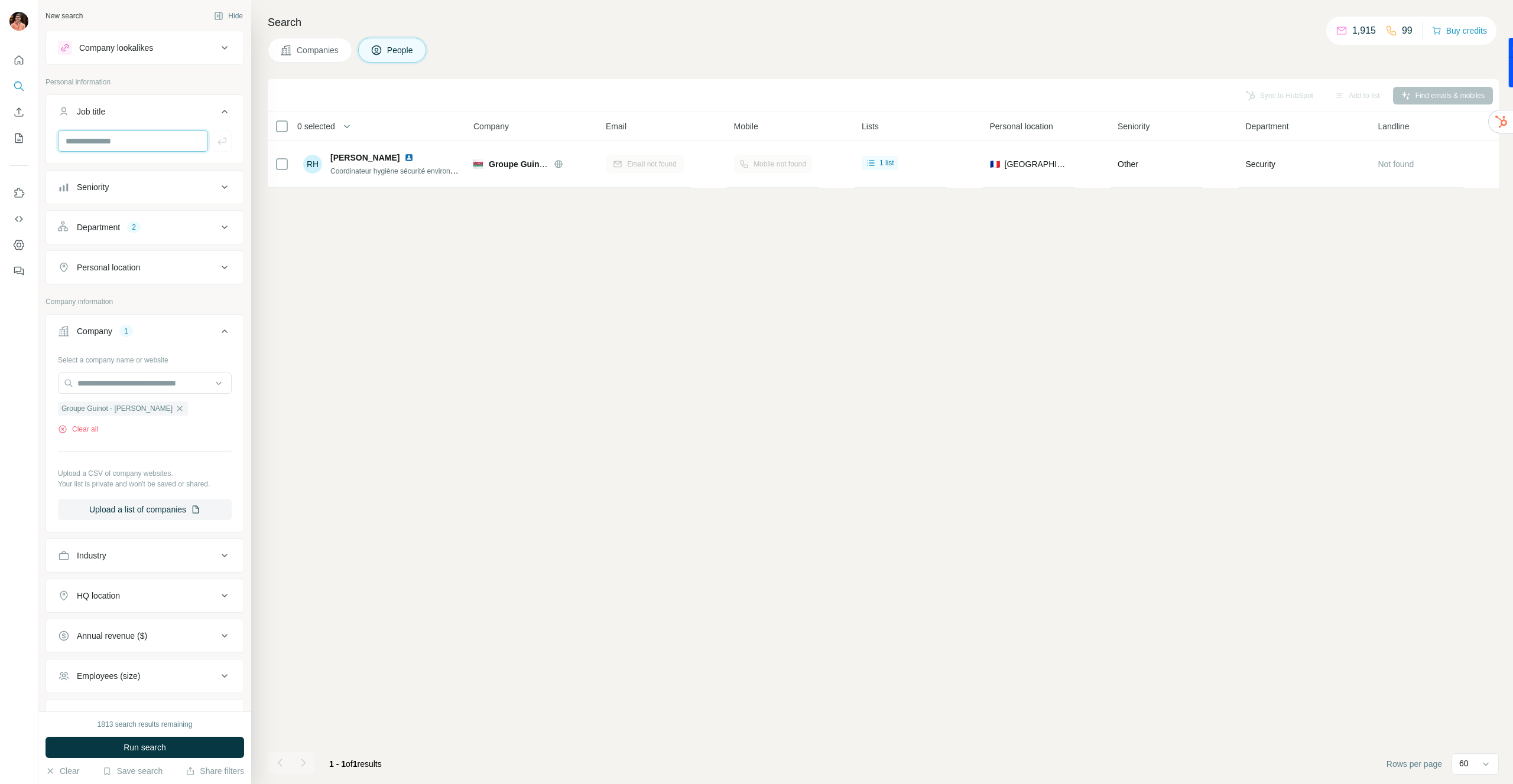
click at [93, 141] on input "text" at bounding box center [133, 140] width 150 height 21
type input "****"
click at [217, 143] on icon "button" at bounding box center [222, 141] width 12 height 12
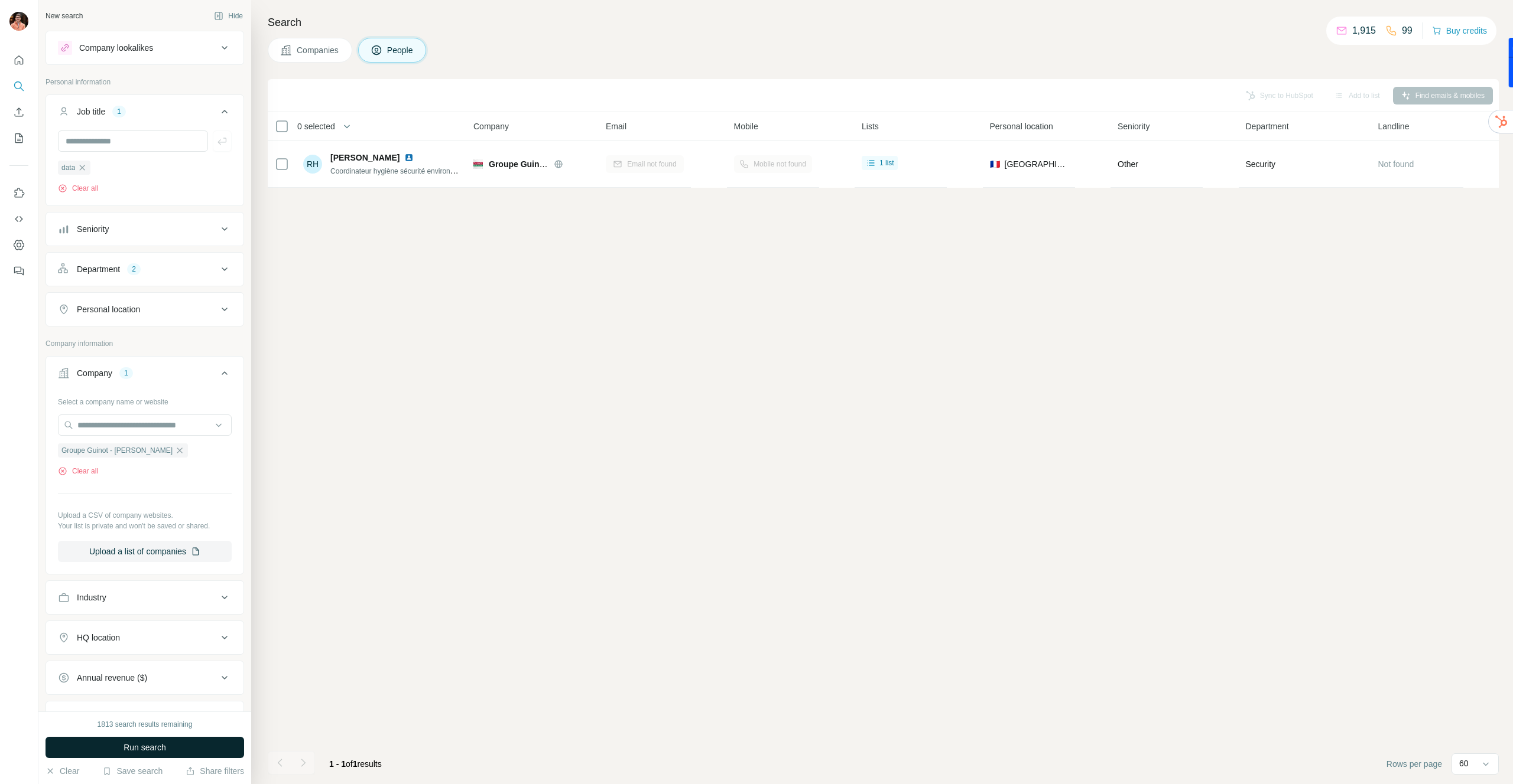
click at [161, 747] on span "Run search" at bounding box center [144, 748] width 43 height 12
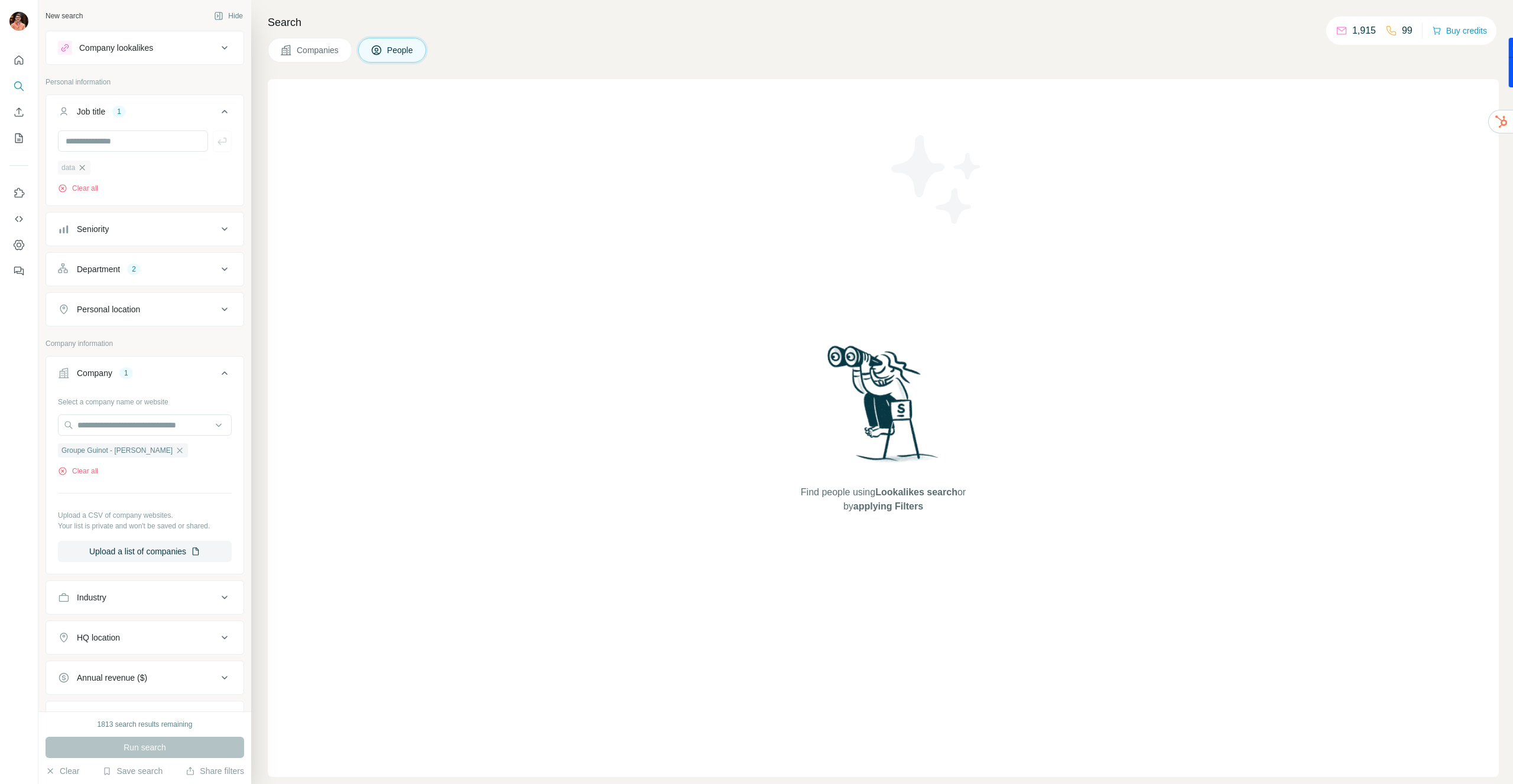
click at [86, 166] on icon "button" at bounding box center [82, 168] width 10 height 10
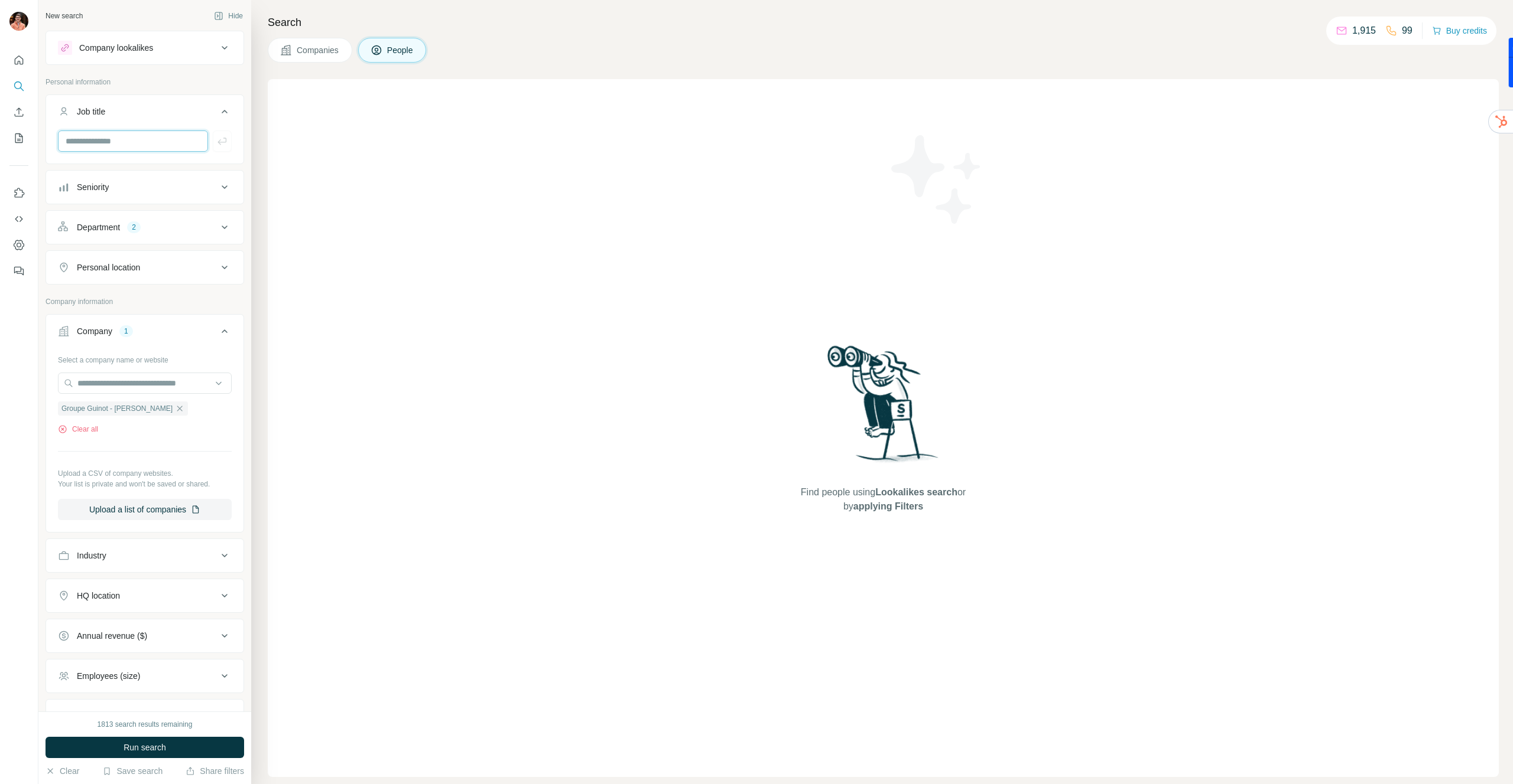
click at [90, 139] on input "text" at bounding box center [133, 140] width 150 height 21
type input "*******"
click at [220, 144] on icon "button" at bounding box center [222, 141] width 12 height 12
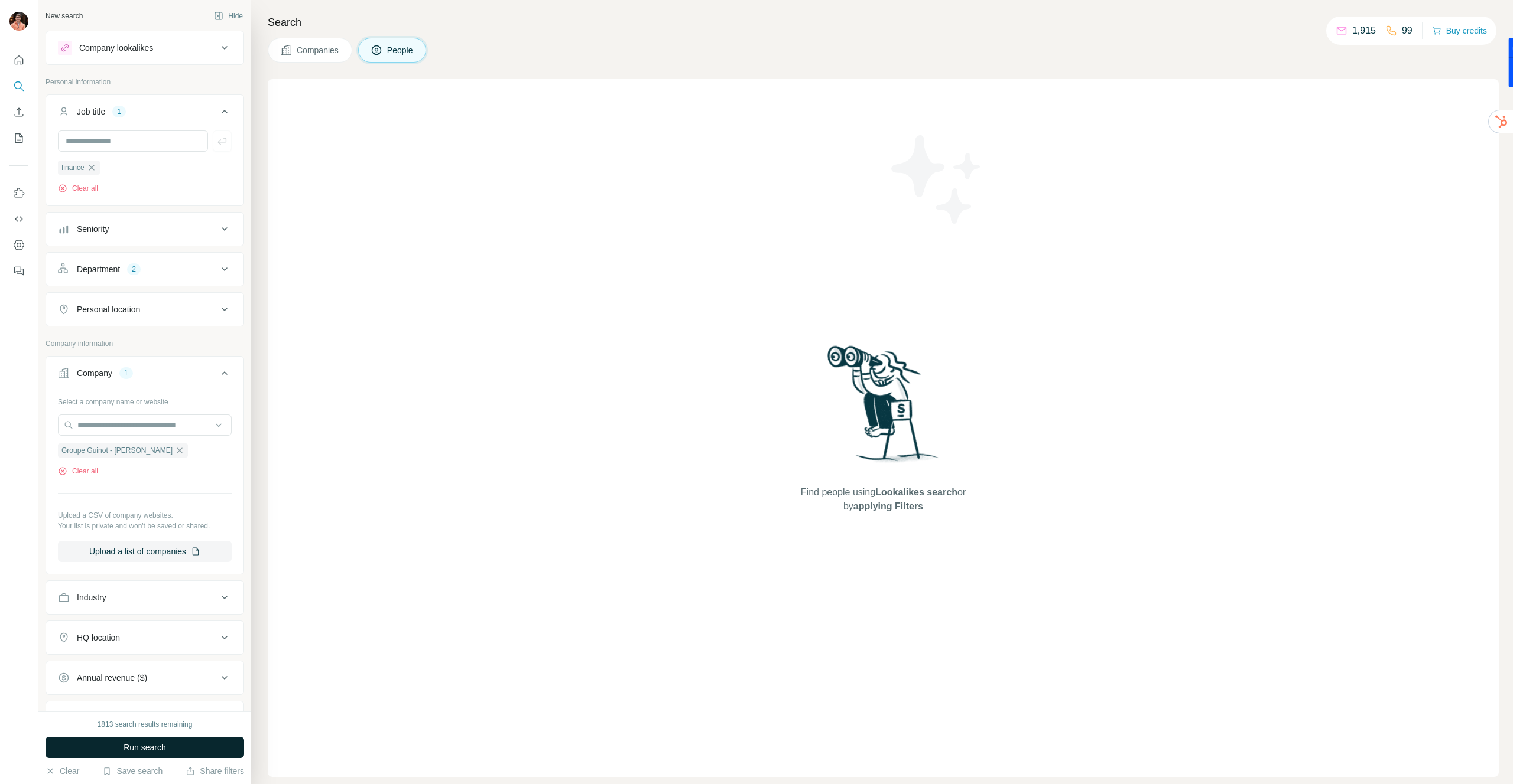
click at [132, 745] on span "Run search" at bounding box center [144, 748] width 43 height 12
click at [94, 170] on icon "button" at bounding box center [92, 168] width 10 height 10
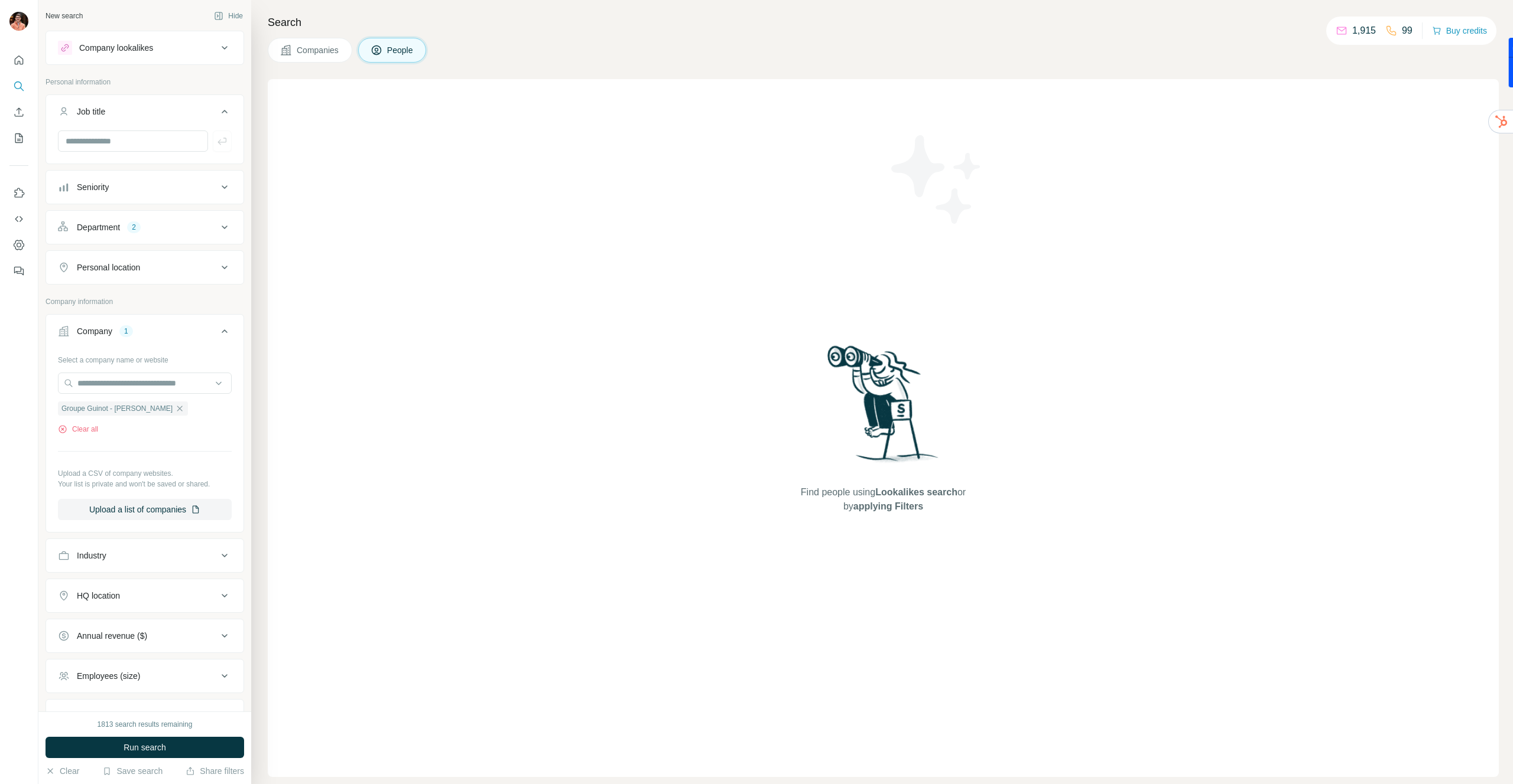
click at [120, 226] on div "Department" at bounding box center [99, 227] width 43 height 12
click at [139, 283] on icon "button" at bounding box center [138, 283] width 5 height 5
click at [88, 283] on icon "button" at bounding box center [87, 283] width 10 height 10
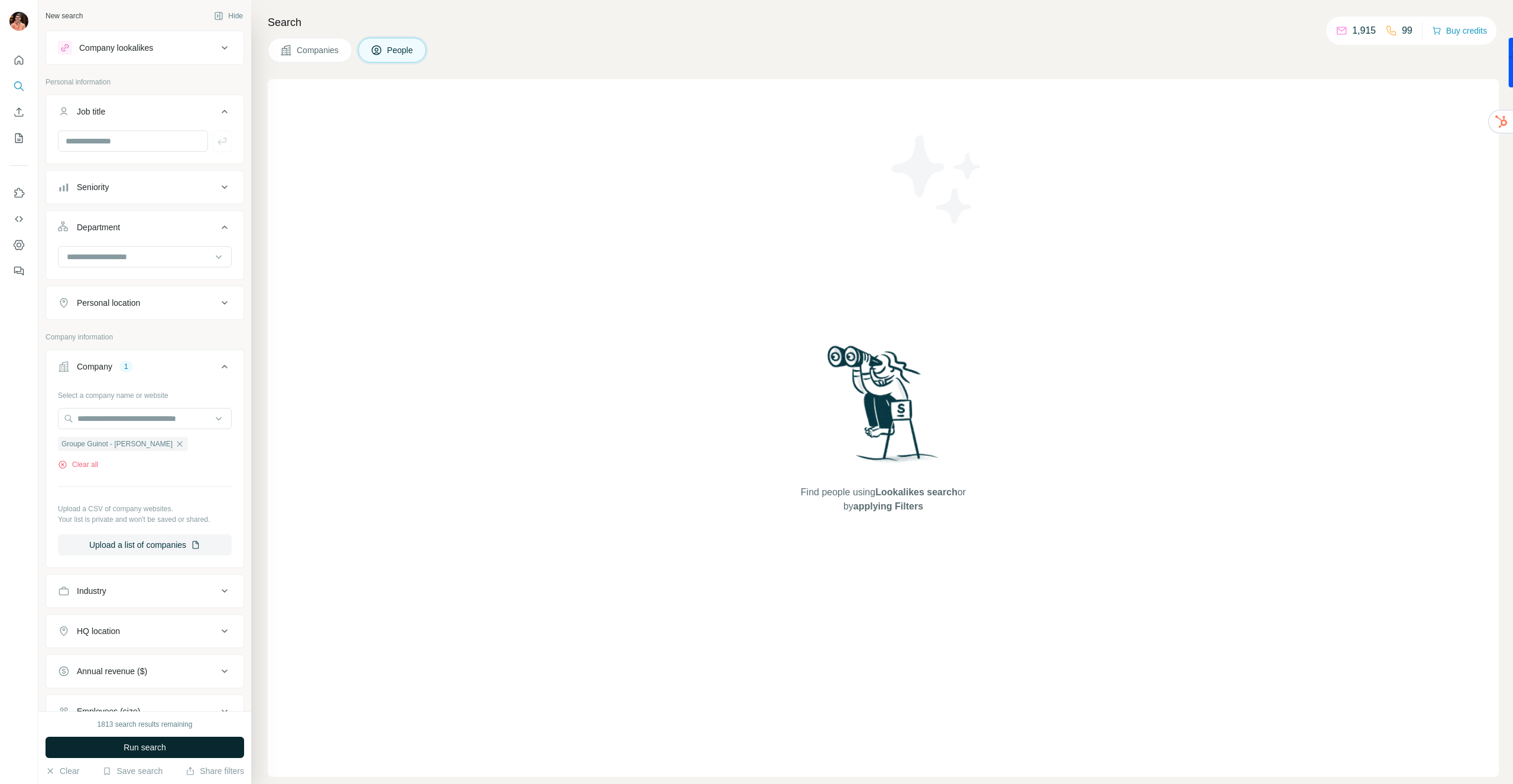
click at [139, 752] on span "Run search" at bounding box center [144, 748] width 43 height 12
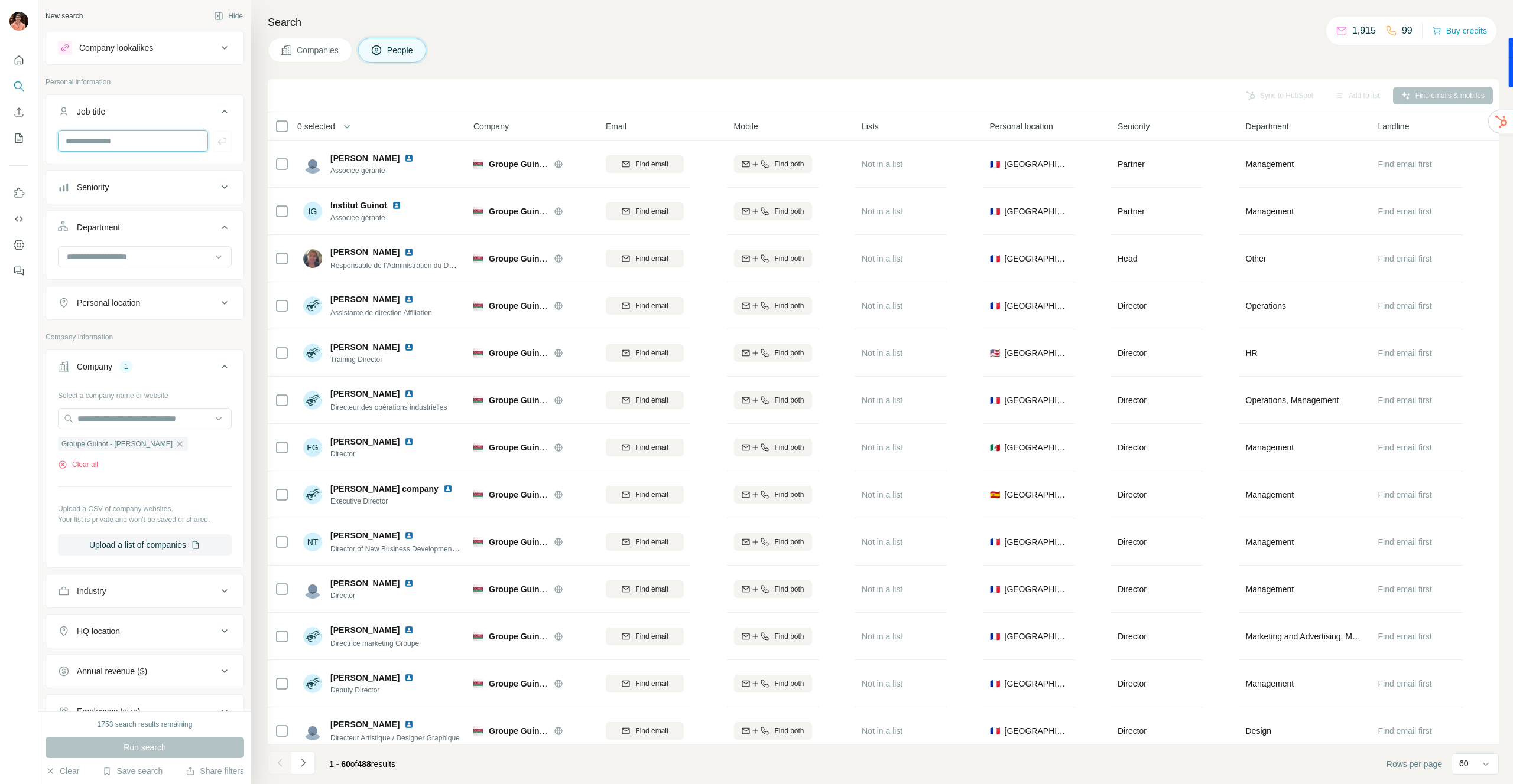
click at [144, 141] on input "text" at bounding box center [133, 140] width 150 height 21
type input "***"
click at [195, 745] on div "Run search" at bounding box center [145, 747] width 198 height 21
click at [184, 139] on input "***" at bounding box center [133, 140] width 150 height 21
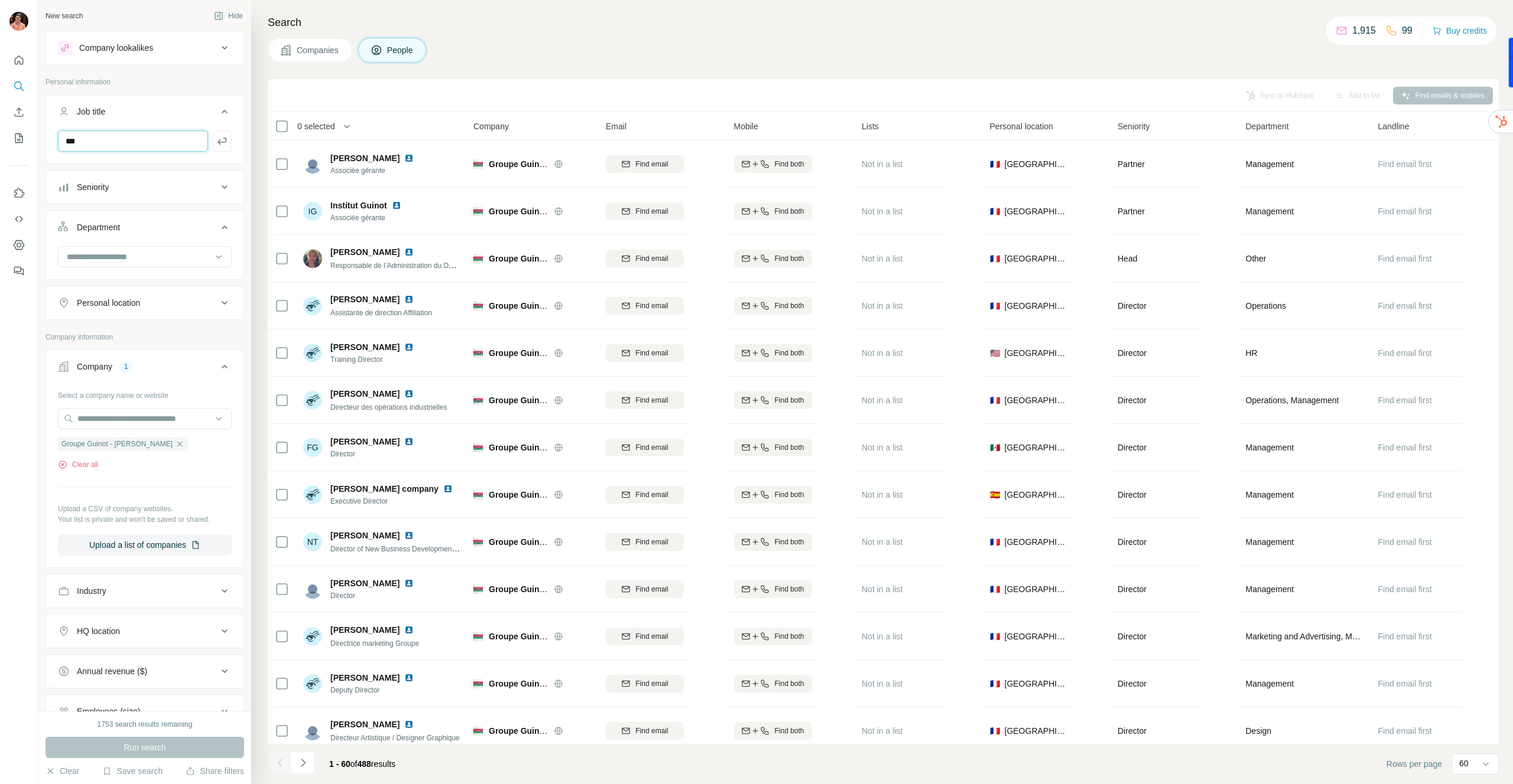
click at [184, 139] on input "***" at bounding box center [133, 140] width 150 height 21
click at [191, 261] on input at bounding box center [139, 257] width 146 height 13
click at [160, 301] on div "Board" at bounding box center [145, 304] width 154 height 12
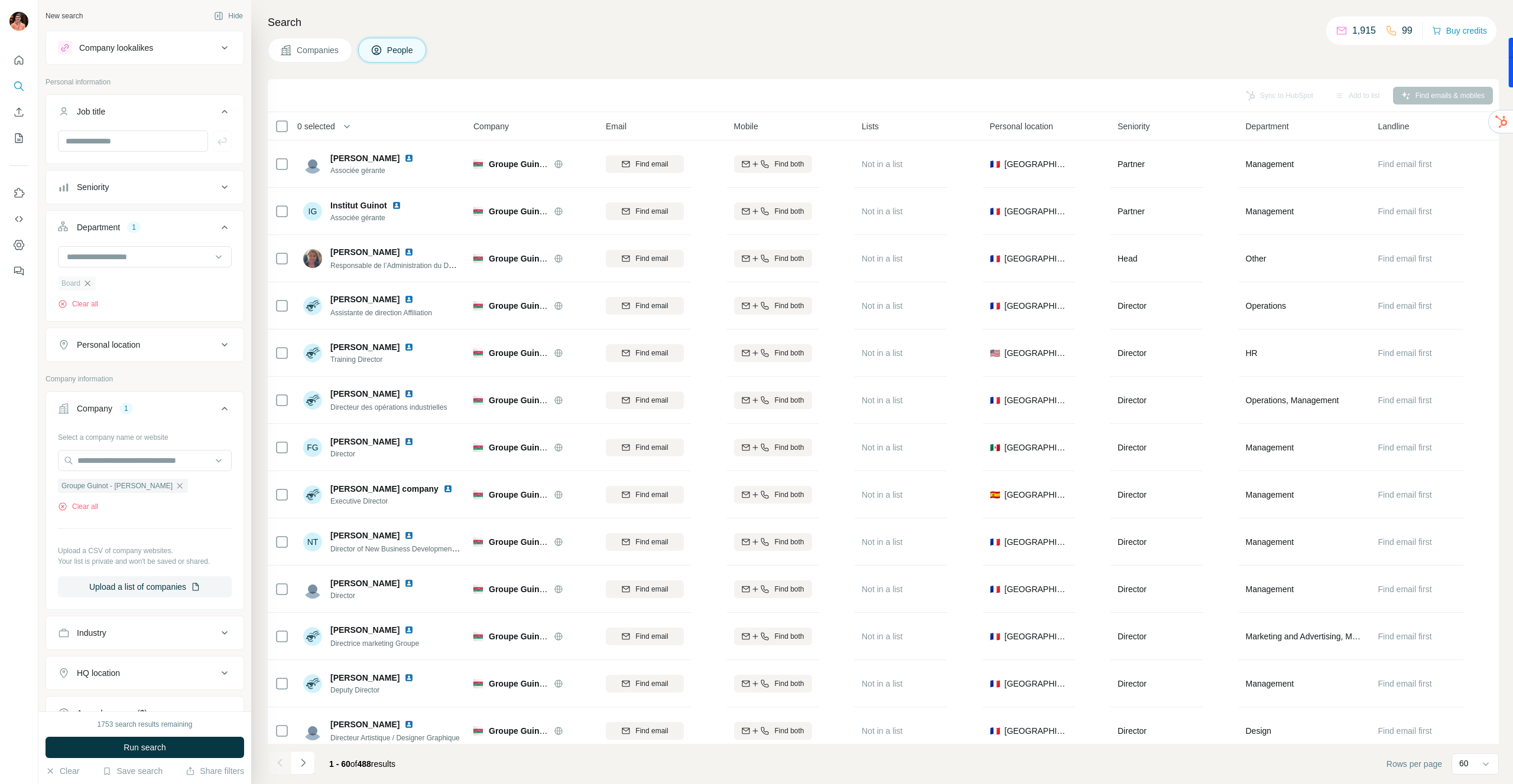
click at [88, 281] on icon "button" at bounding box center [87, 283] width 10 height 10
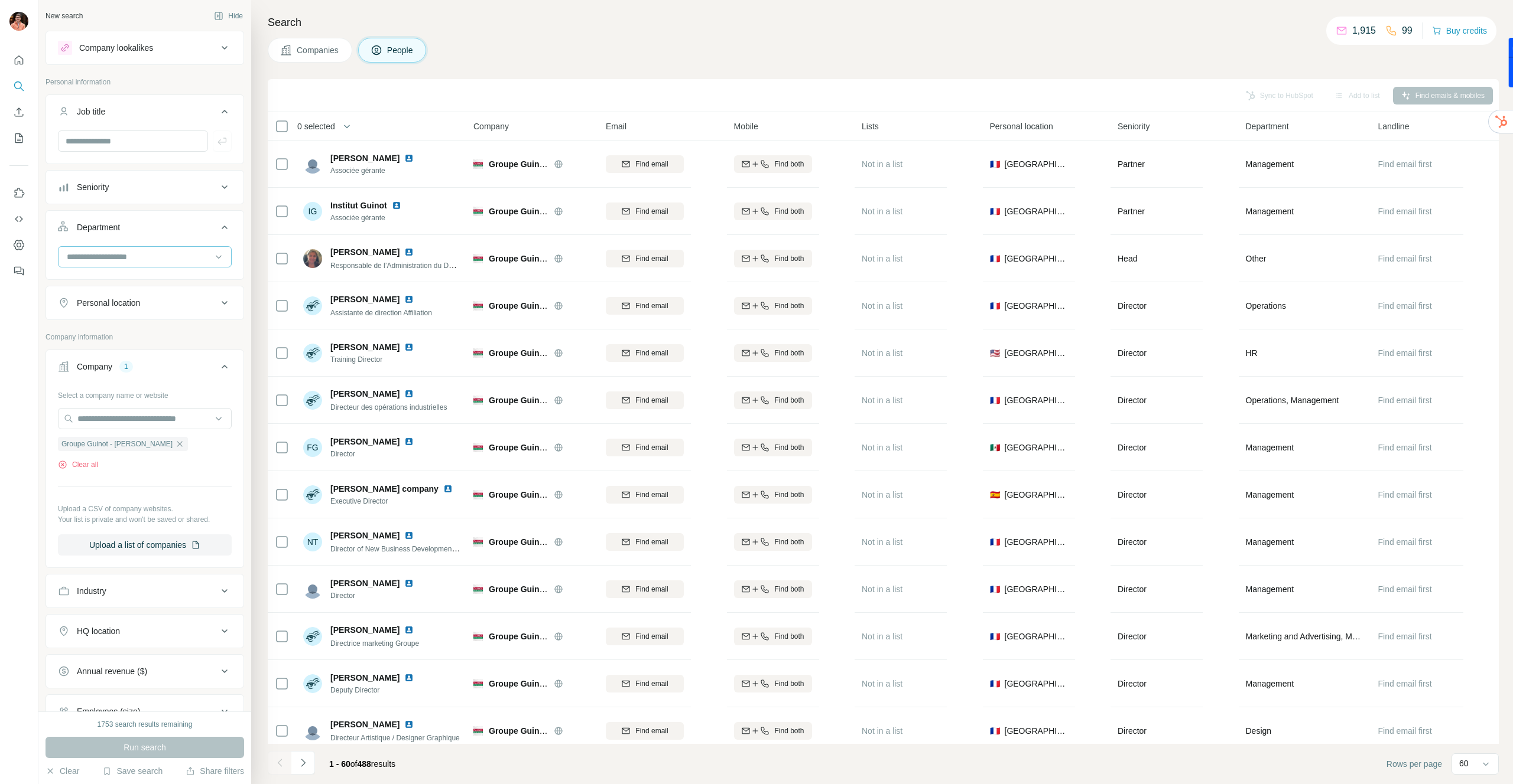
click at [109, 257] on input at bounding box center [139, 257] width 146 height 13
click at [112, 299] on div "Board" at bounding box center [145, 304] width 154 height 12
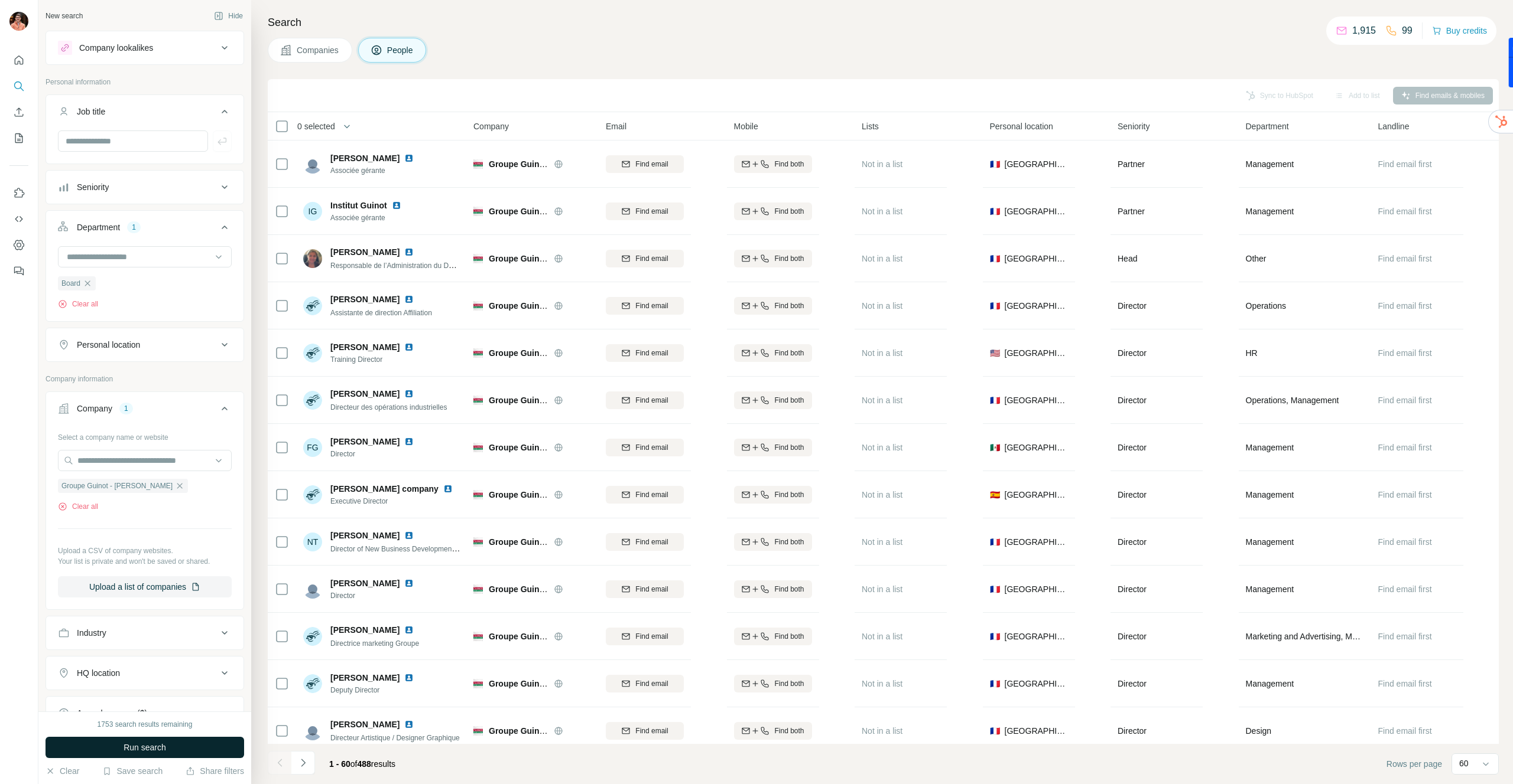
click at [130, 748] on span "Run search" at bounding box center [144, 748] width 43 height 12
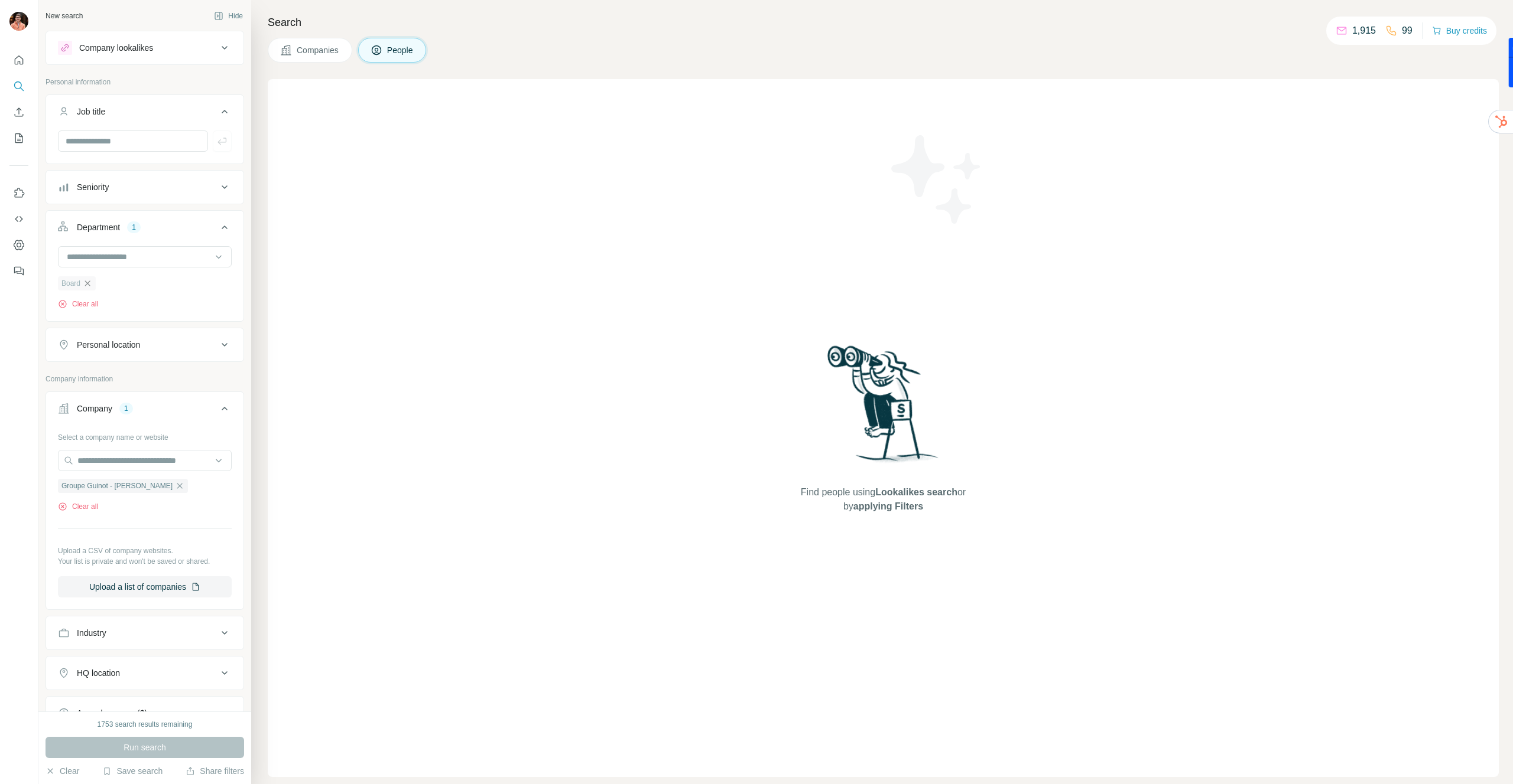
click at [91, 281] on icon "button" at bounding box center [87, 283] width 10 height 10
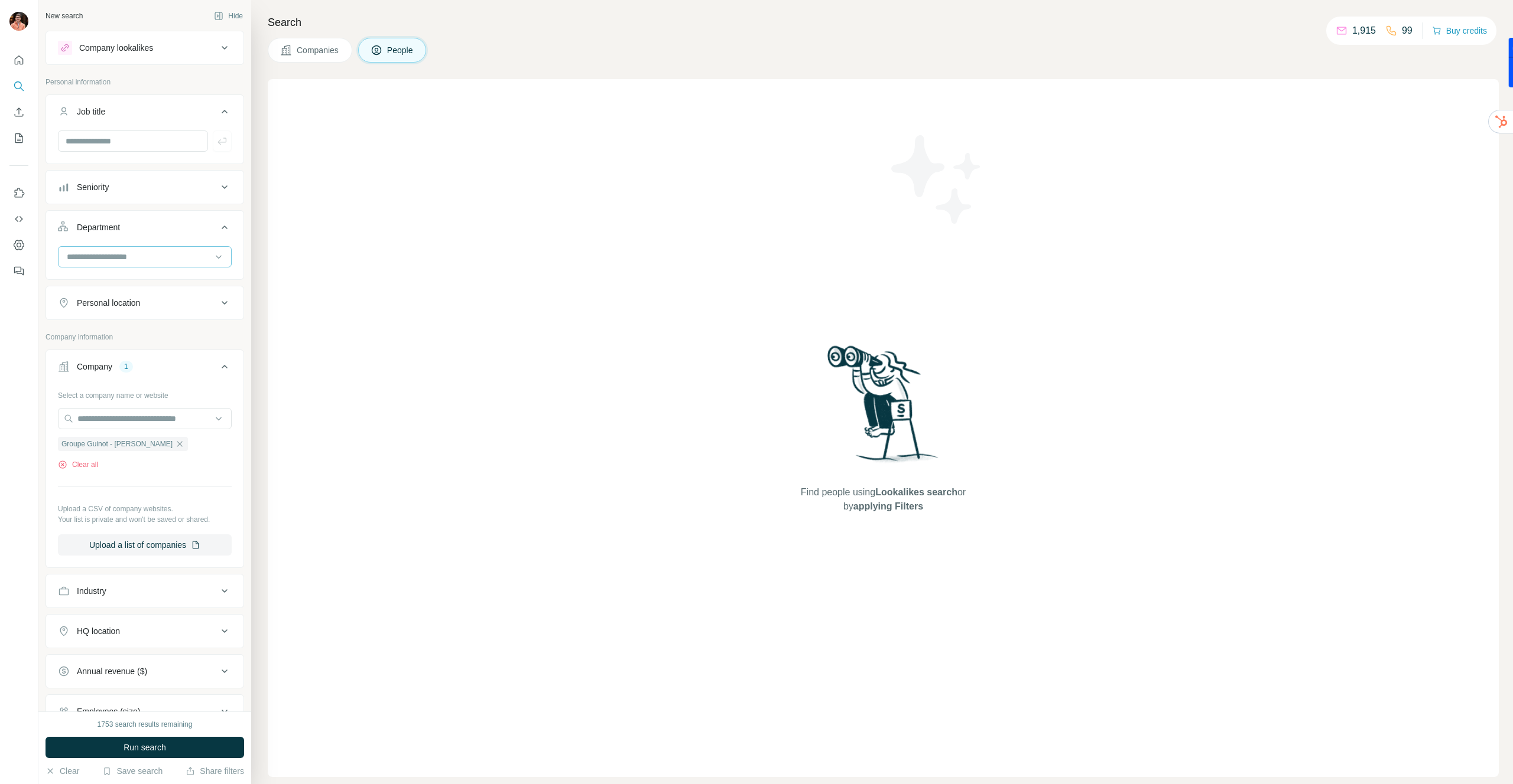
click at [90, 258] on input at bounding box center [139, 257] width 146 height 13
click at [97, 279] on p "Accounting and Finance" at bounding box center [112, 283] width 88 height 12
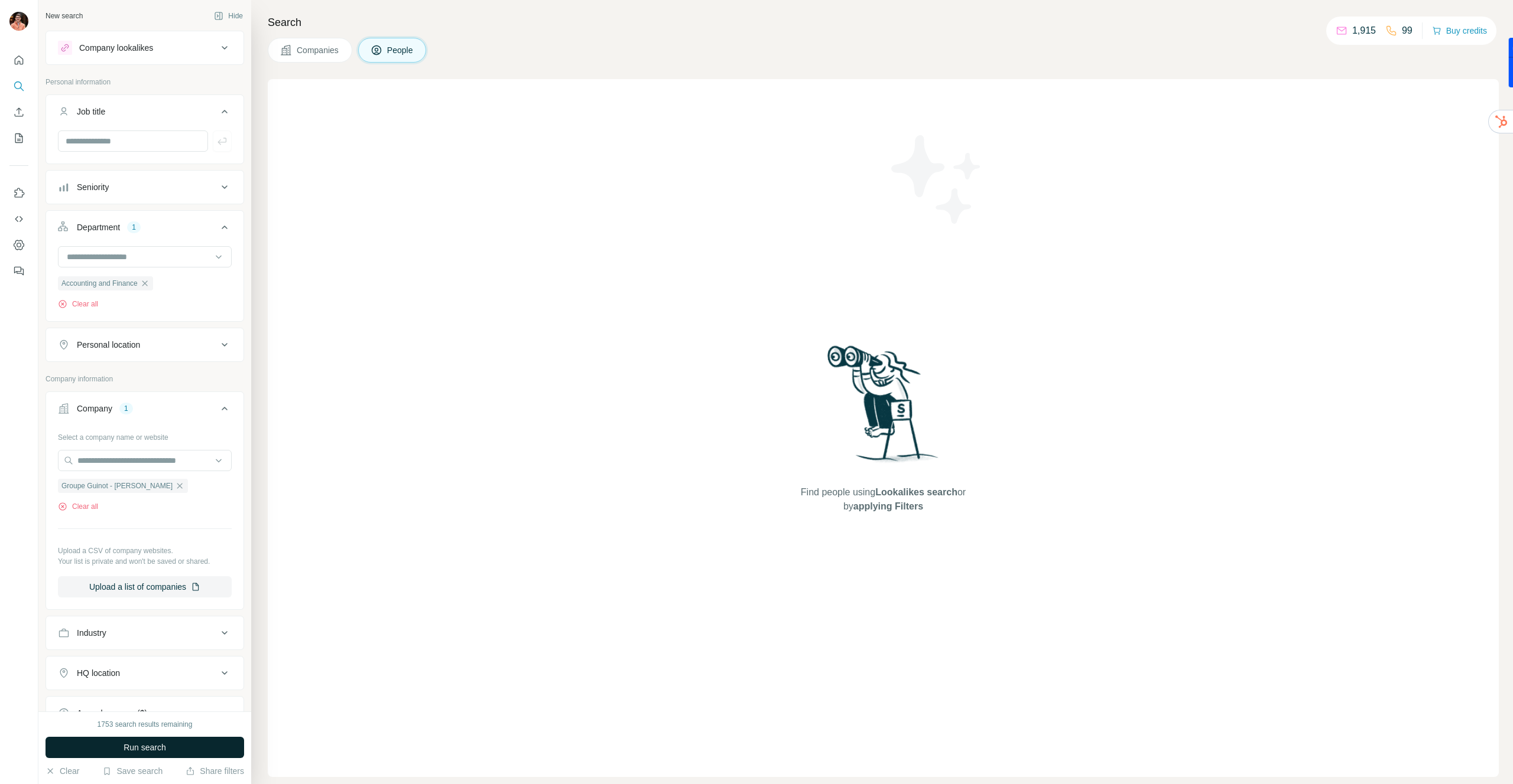
click at [149, 750] on span "Run search" at bounding box center [144, 748] width 43 height 12
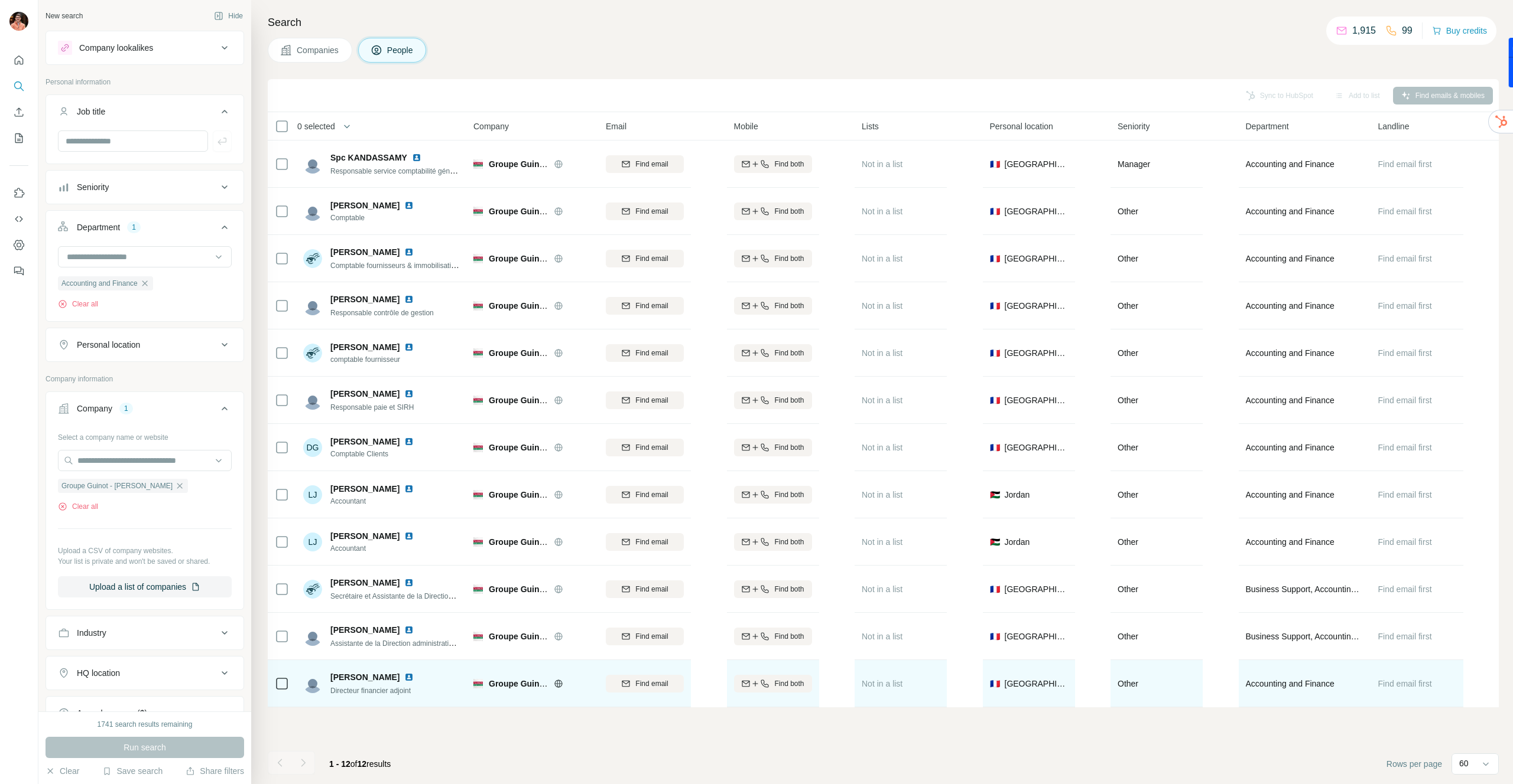
click at [791, 684] on span "Find both" at bounding box center [789, 684] width 29 height 11
click at [406, 680] on img at bounding box center [409, 677] width 10 height 10
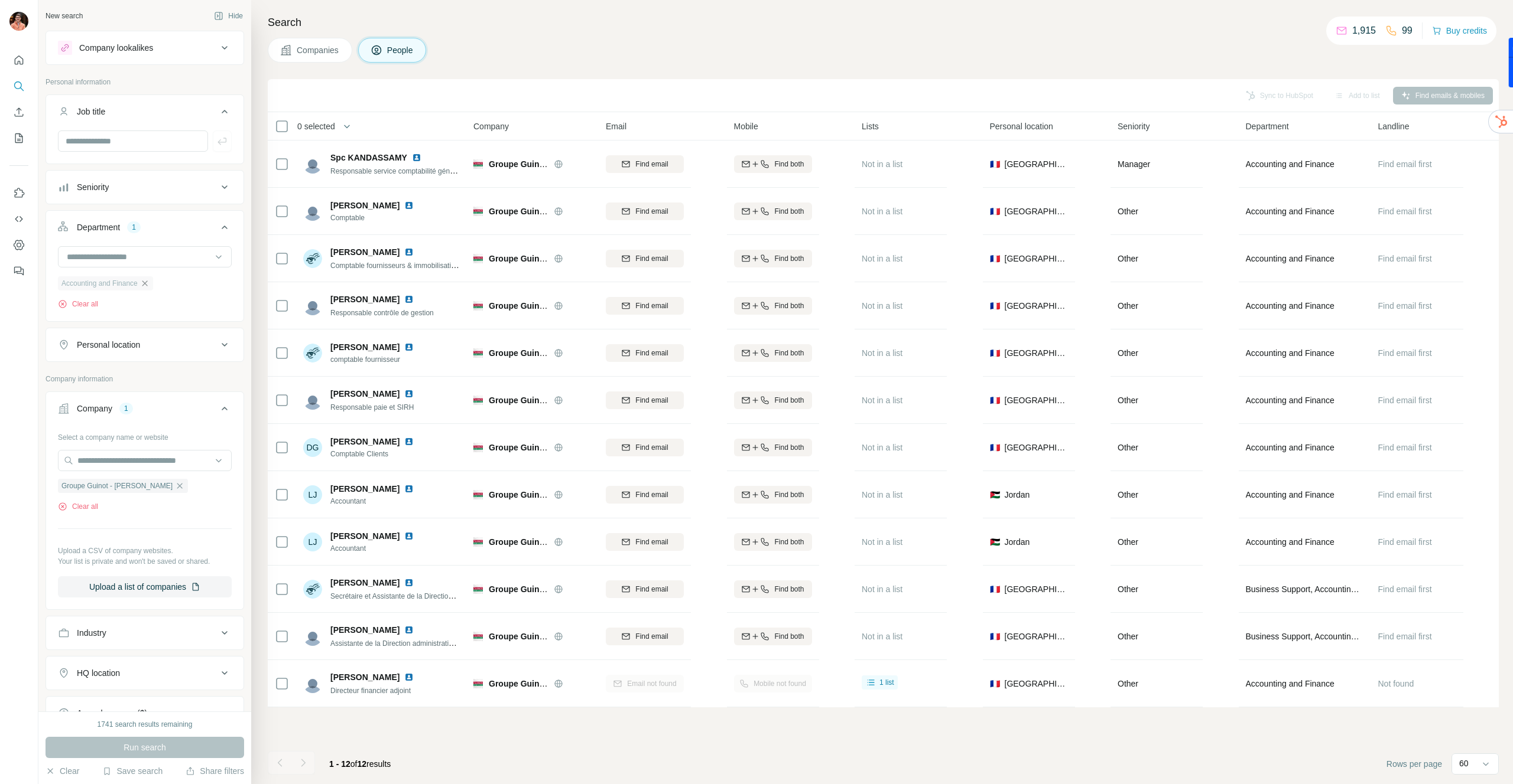
click at [149, 287] on icon "button" at bounding box center [144, 283] width 10 height 10
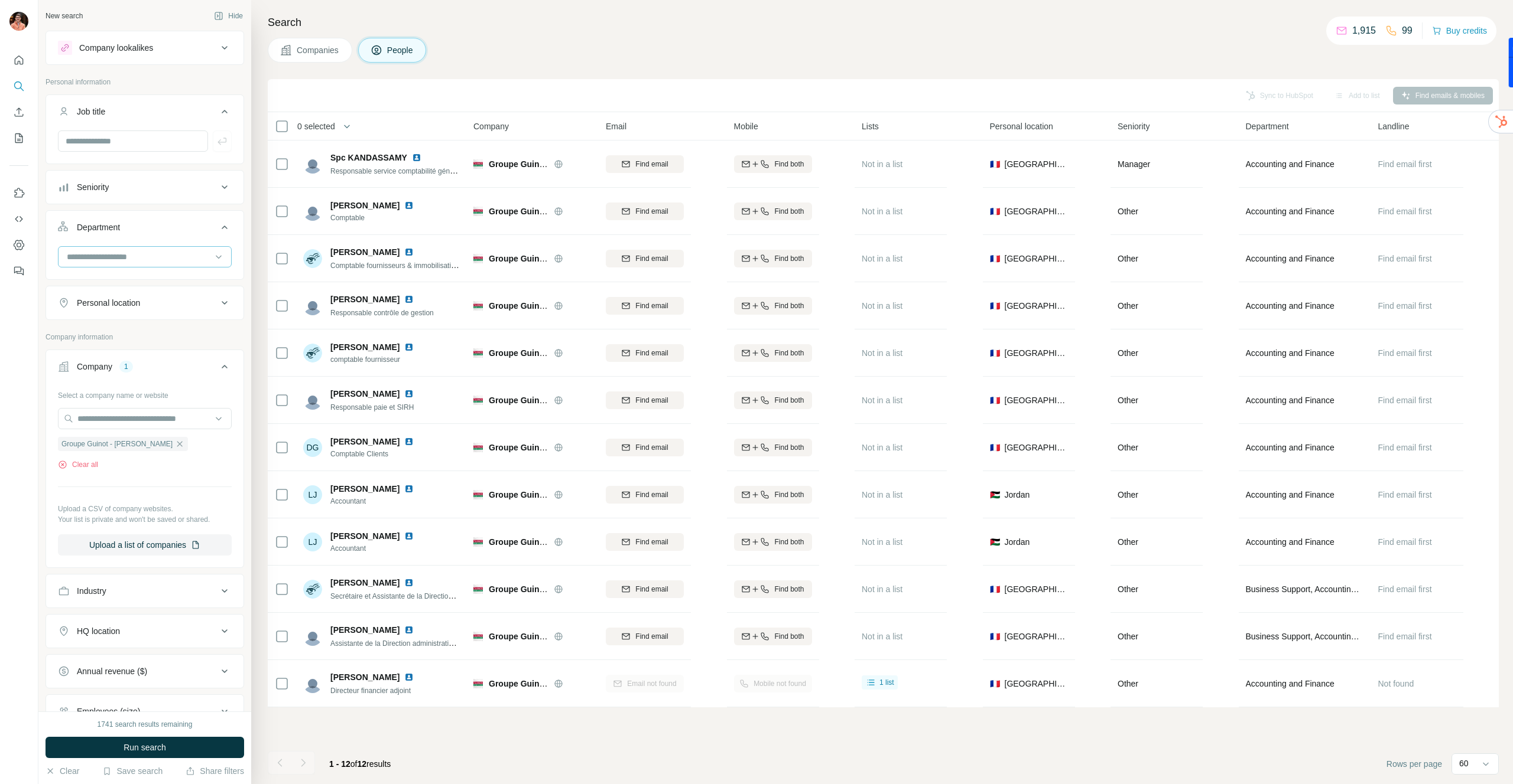
click at [143, 260] on input at bounding box center [139, 257] width 146 height 13
click at [138, 297] on div "HR" at bounding box center [145, 300] width 154 height 12
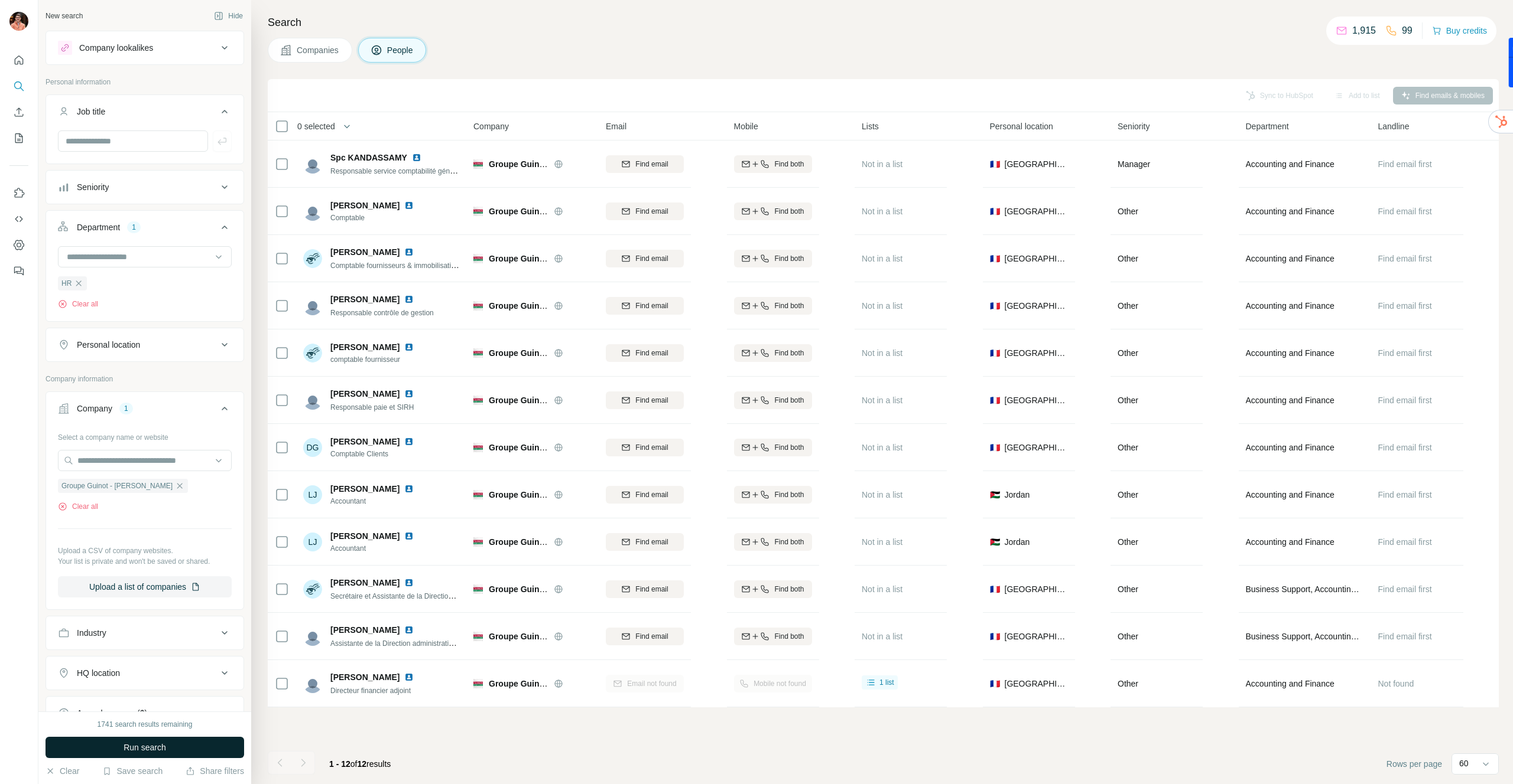
click at [167, 742] on button "Run search" at bounding box center [145, 747] width 198 height 21
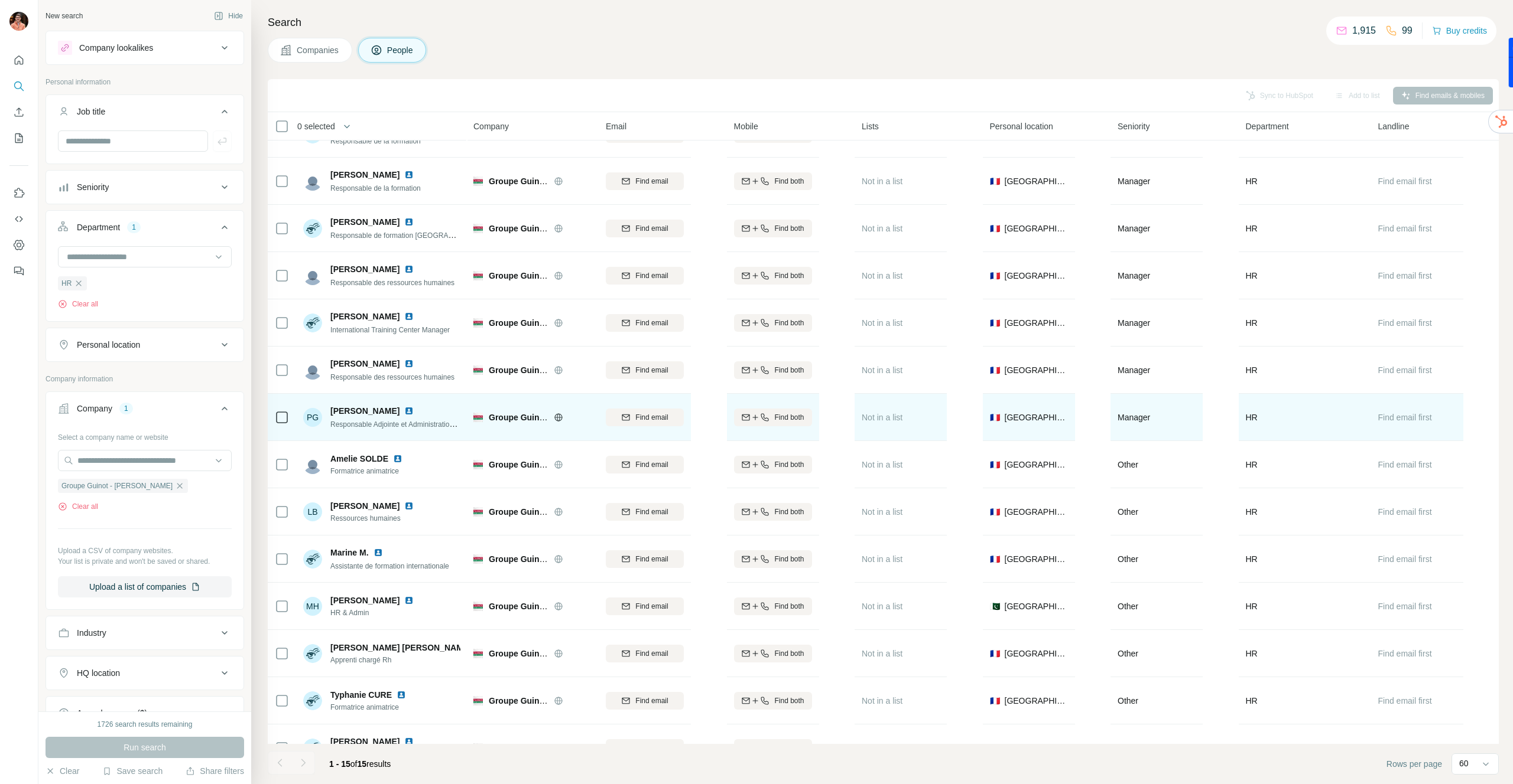
scroll to position [105, 0]
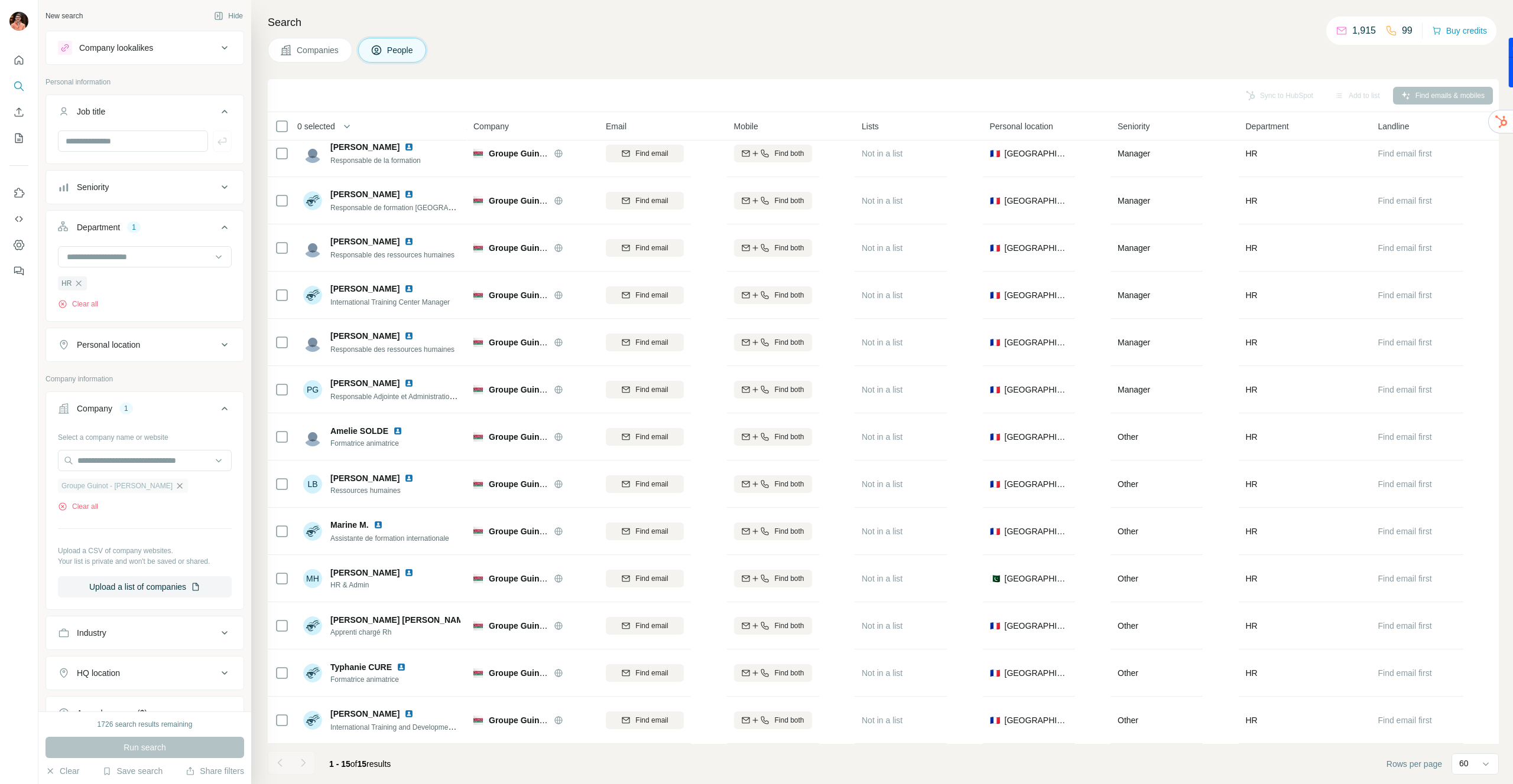
click at [175, 483] on icon "button" at bounding box center [179, 486] width 10 height 10
click at [77, 282] on icon "button" at bounding box center [79, 283] width 5 height 5
click at [117, 139] on input "text" at bounding box center [133, 140] width 150 height 21
click at [130, 433] on div "Select a company name or website Upload a CSV of company websites. Your list is…" at bounding box center [144, 450] width 174 height 130
click at [128, 413] on input "text" at bounding box center [144, 418] width 174 height 21
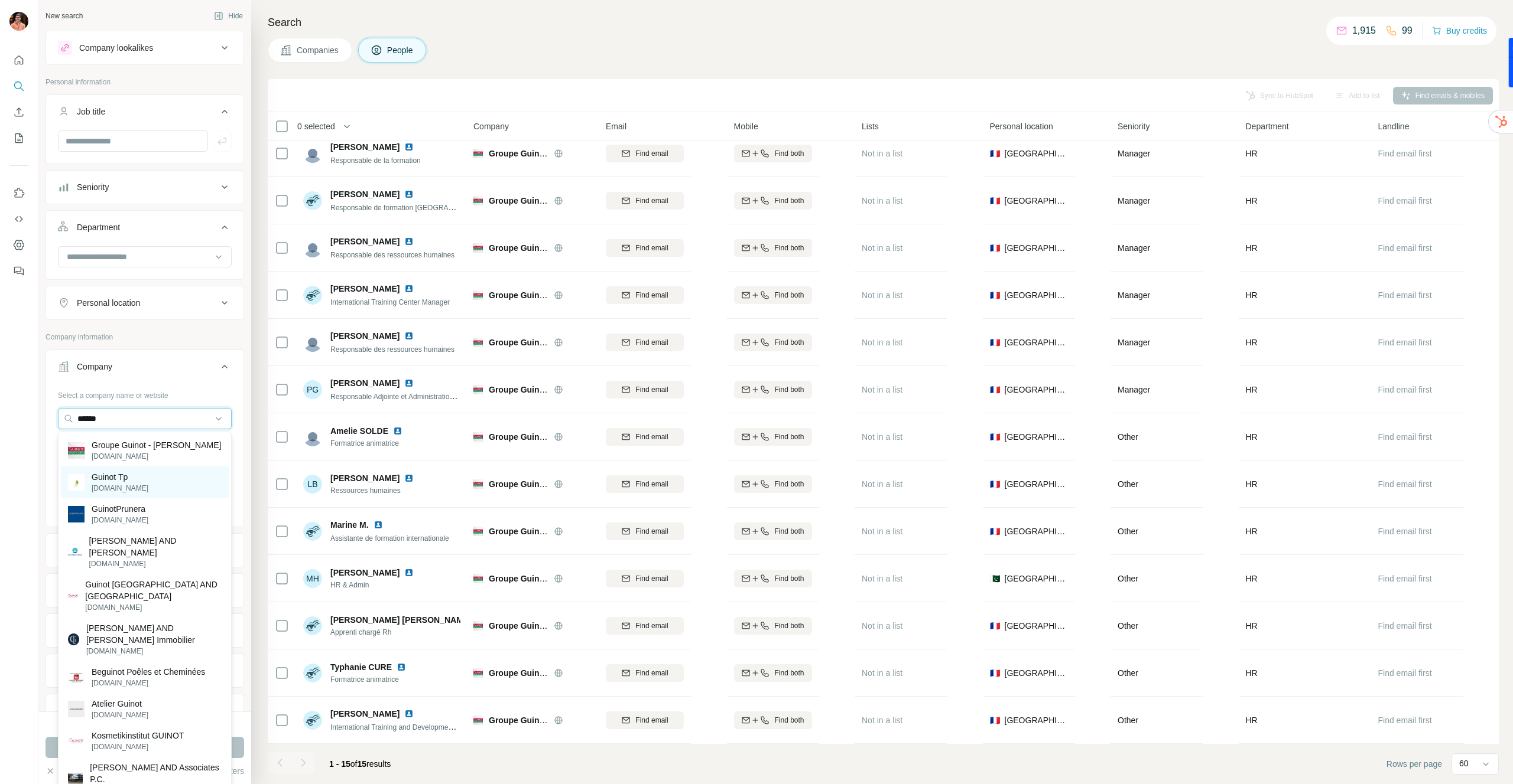
type input "******"
click at [126, 479] on p "Guinot Tp" at bounding box center [120, 477] width 57 height 12
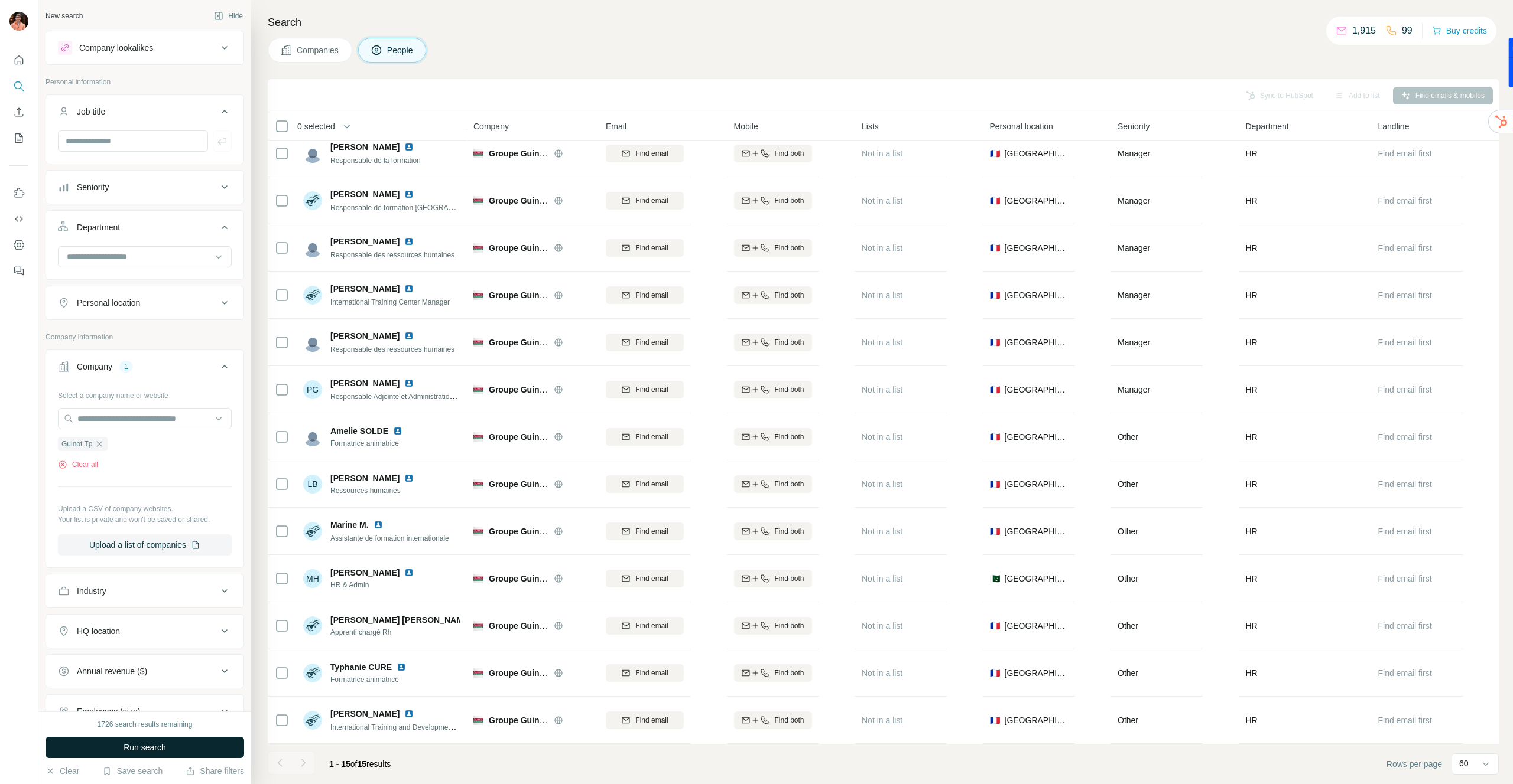
click at [123, 742] on span "Run search" at bounding box center [144, 748] width 43 height 12
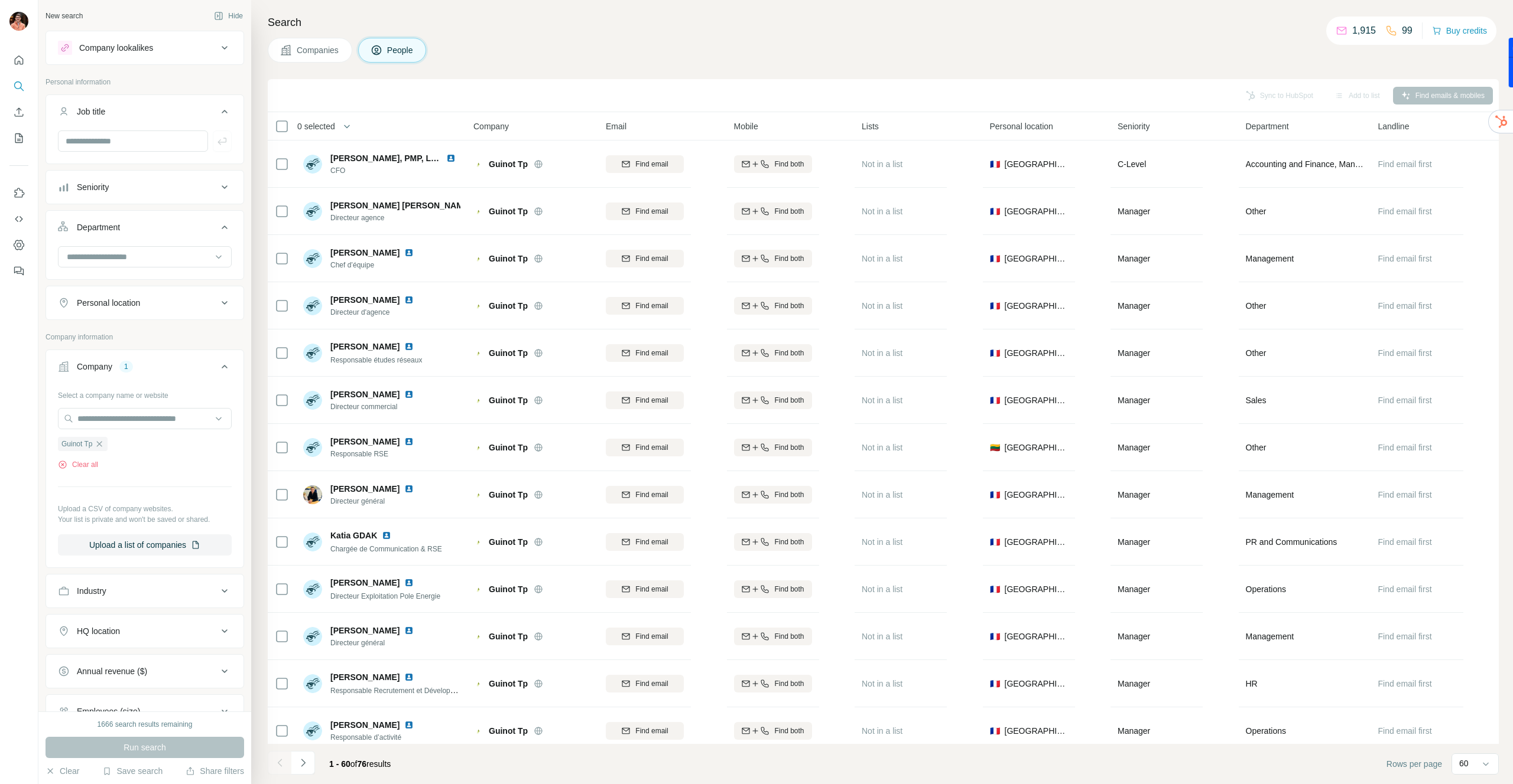
click at [321, 58] on button "Companies" at bounding box center [310, 50] width 85 height 25
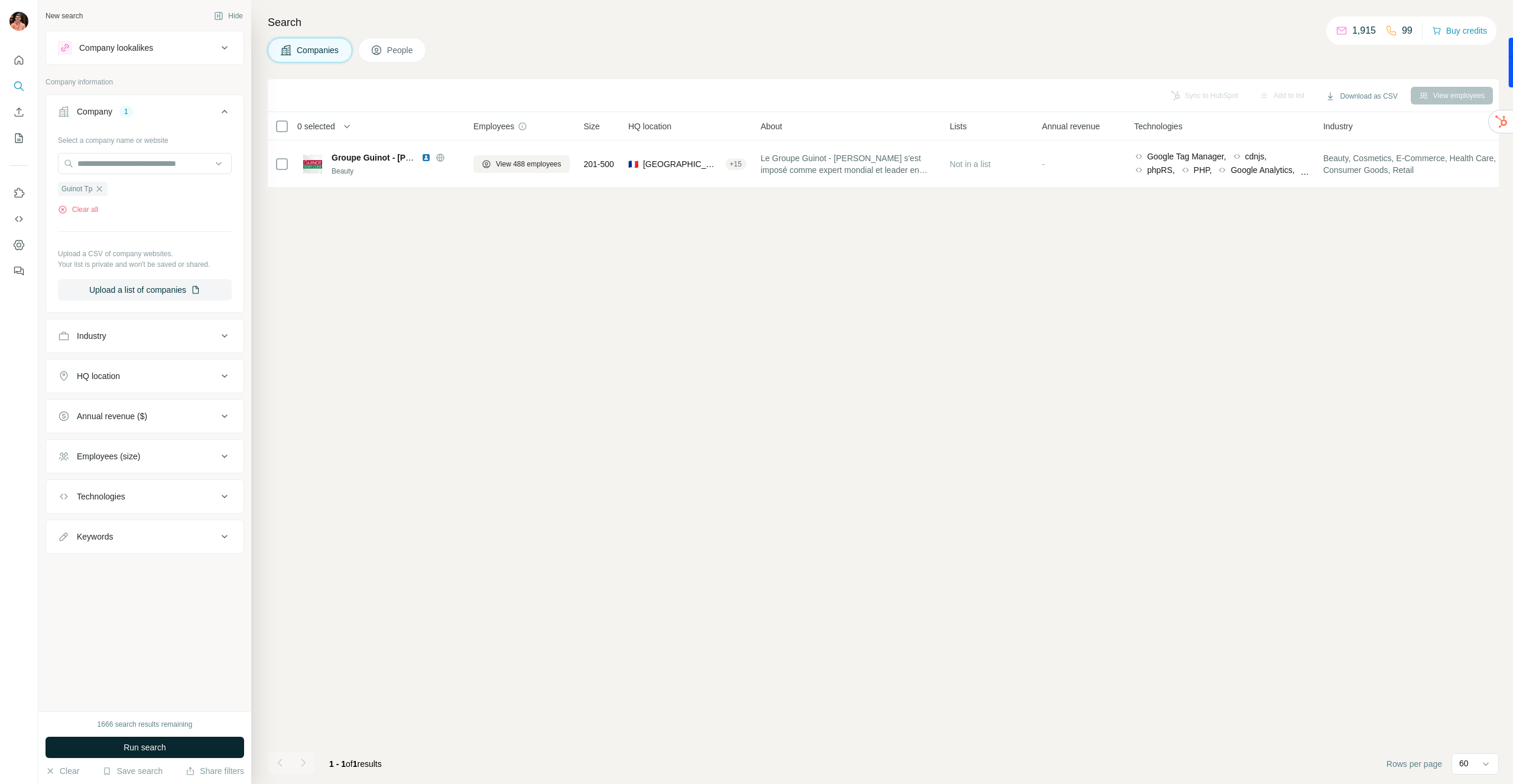
click at [139, 749] on span "Run search" at bounding box center [144, 748] width 43 height 12
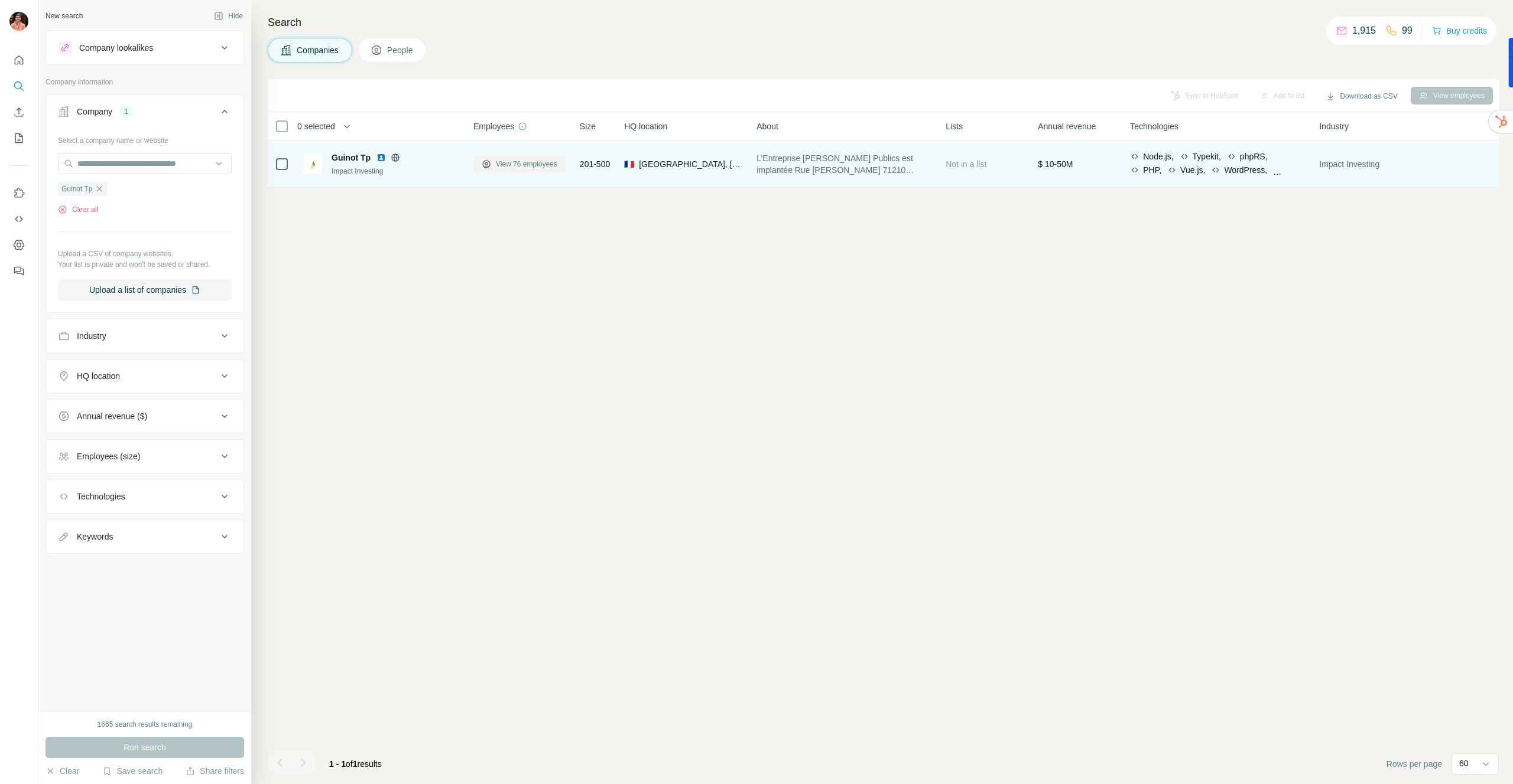
click at [494, 164] on button "View 76 employees" at bounding box center [519, 164] width 92 height 18
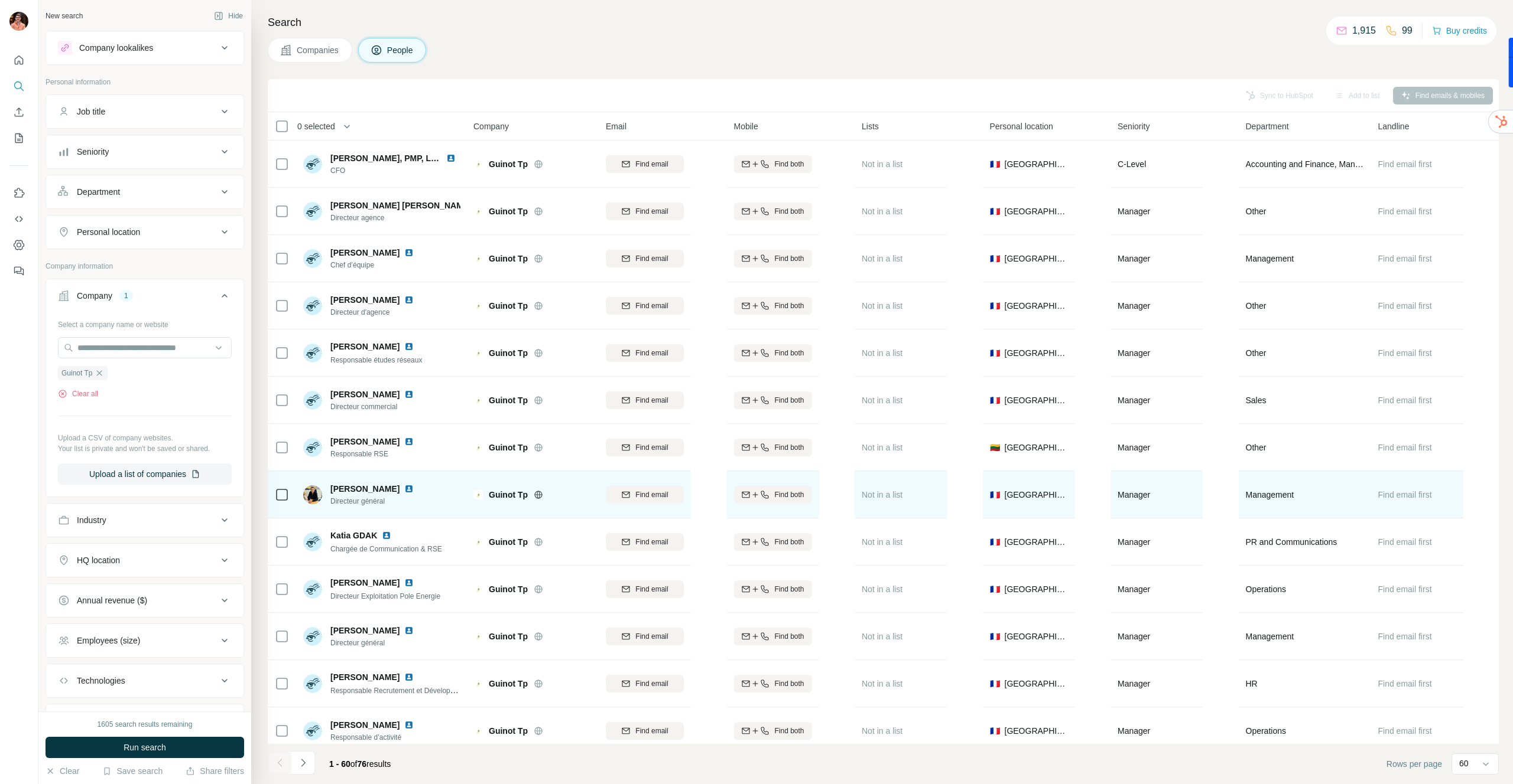
click at [404, 486] on img at bounding box center [409, 489] width 10 height 10
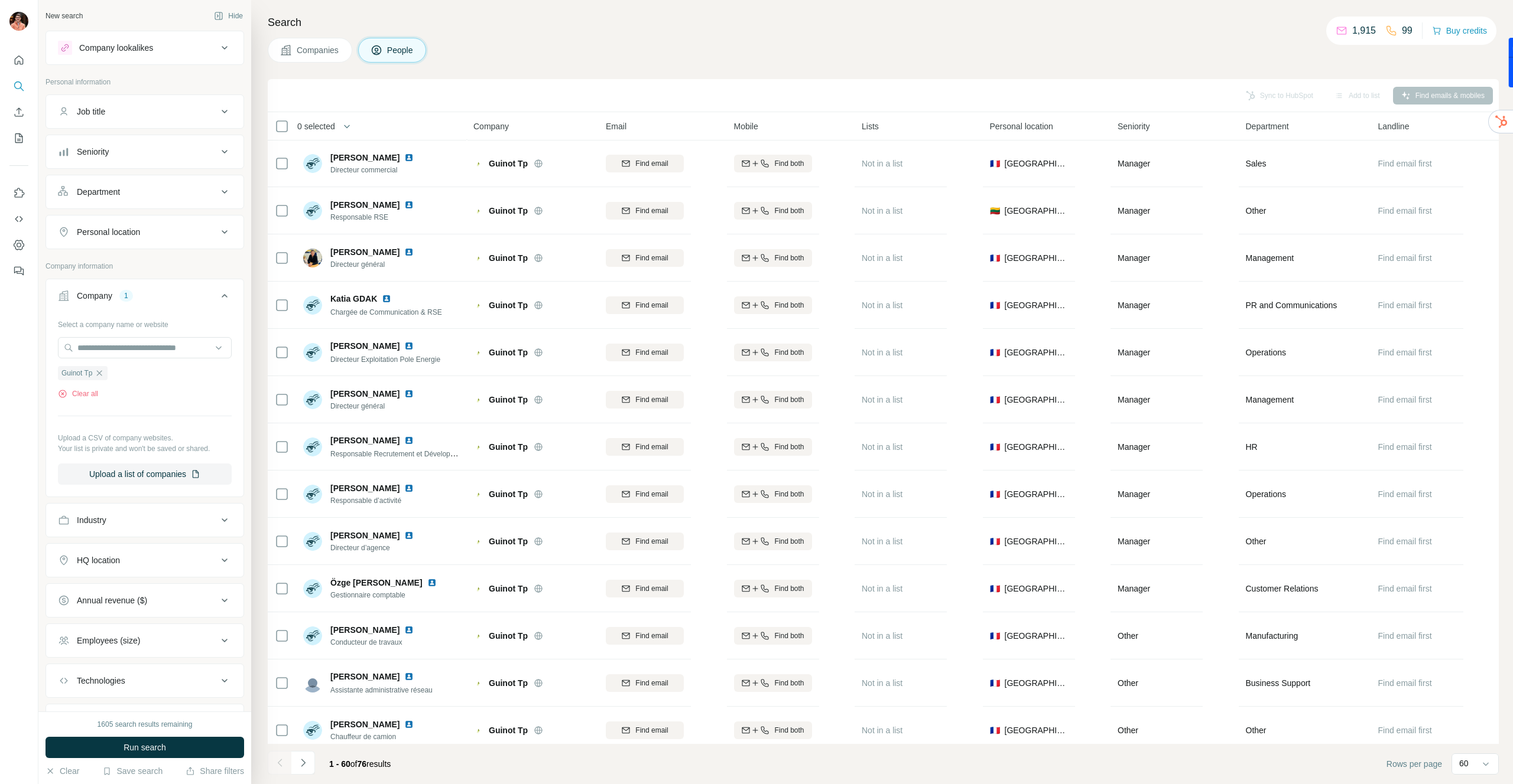
scroll to position [204, 0]
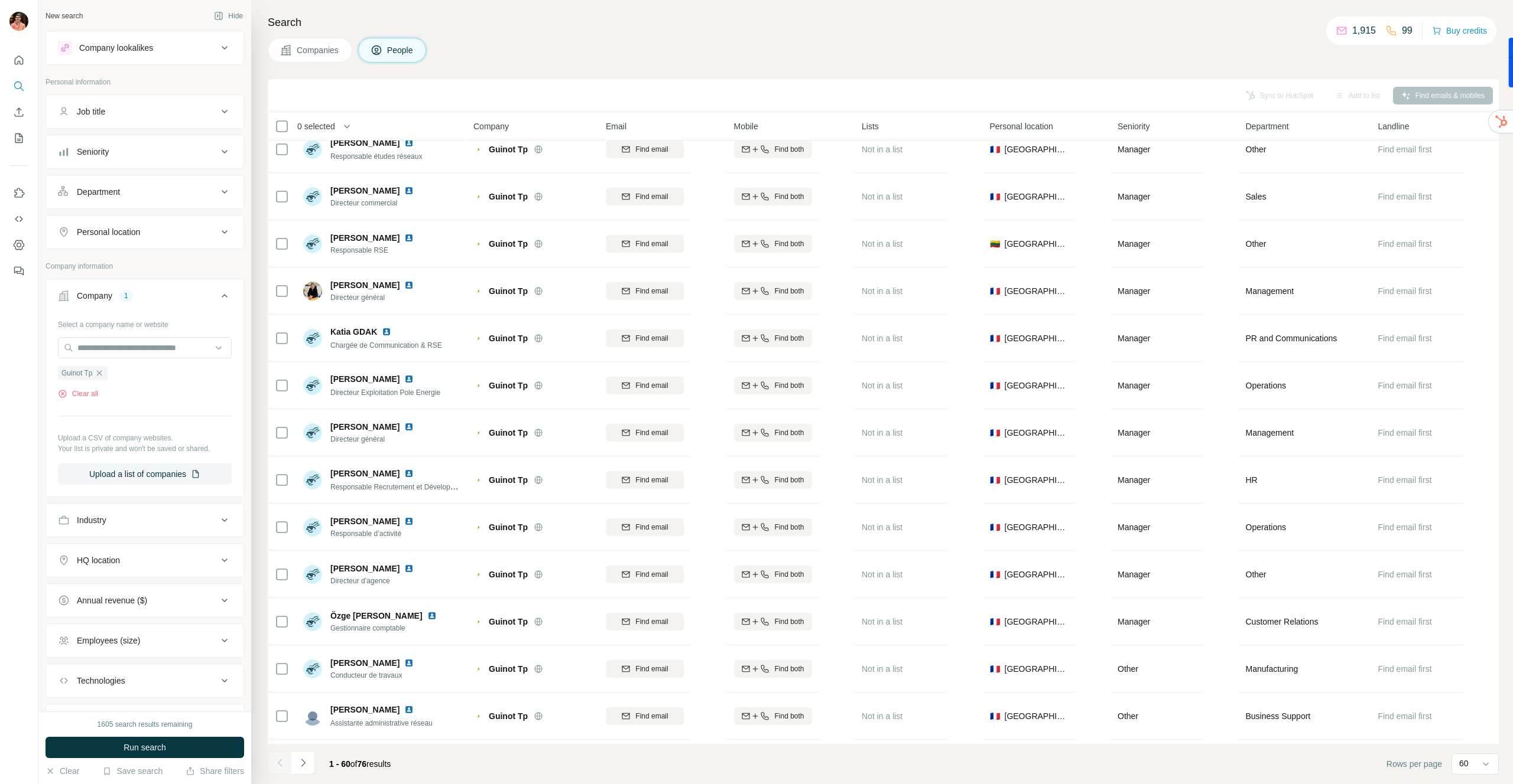
click at [154, 153] on div "Seniority" at bounding box center [137, 152] width 160 height 12
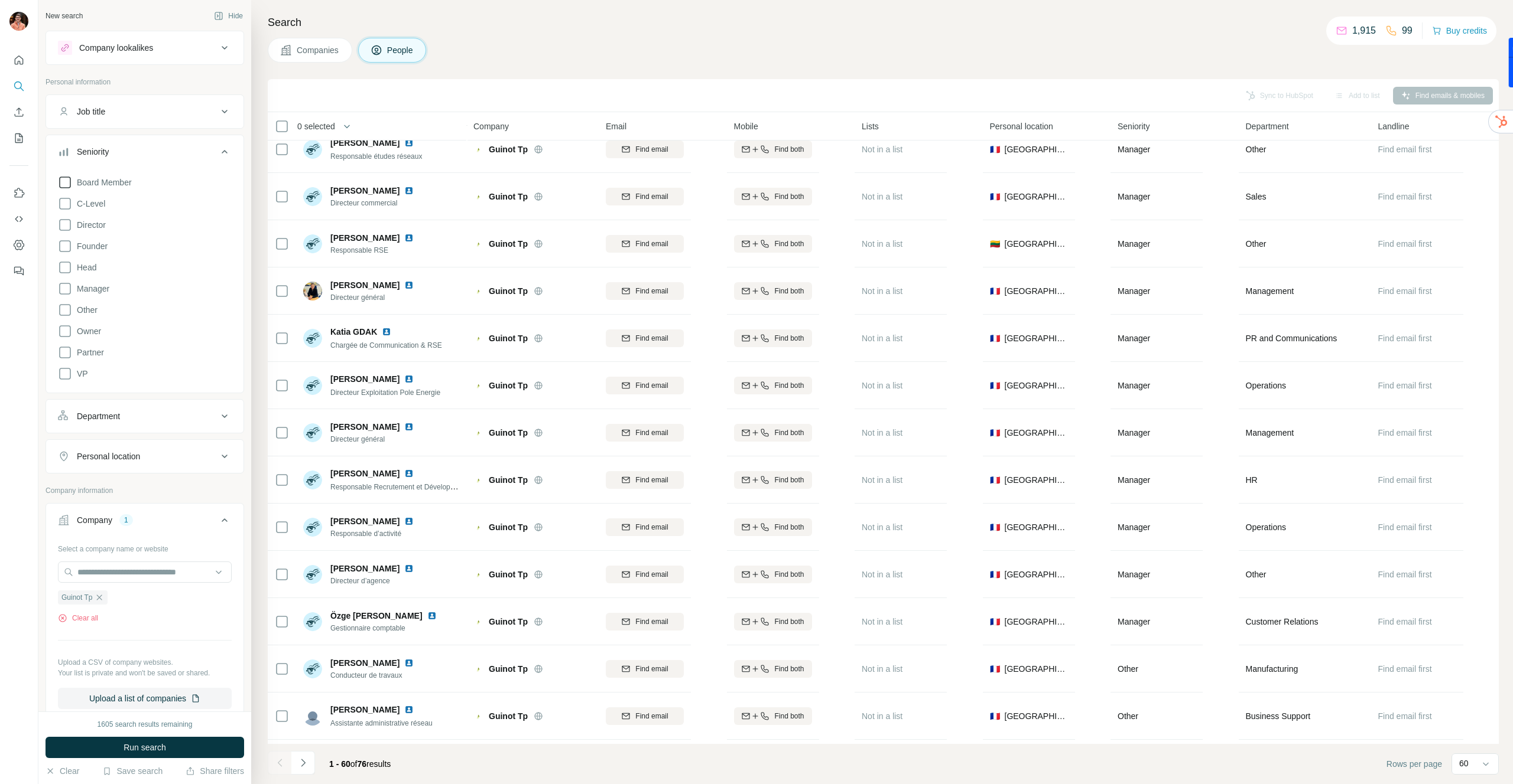
click at [123, 177] on span "Board Member" at bounding box center [102, 182] width 60 height 12
click at [128, 748] on span "Run search" at bounding box center [144, 748] width 43 height 12
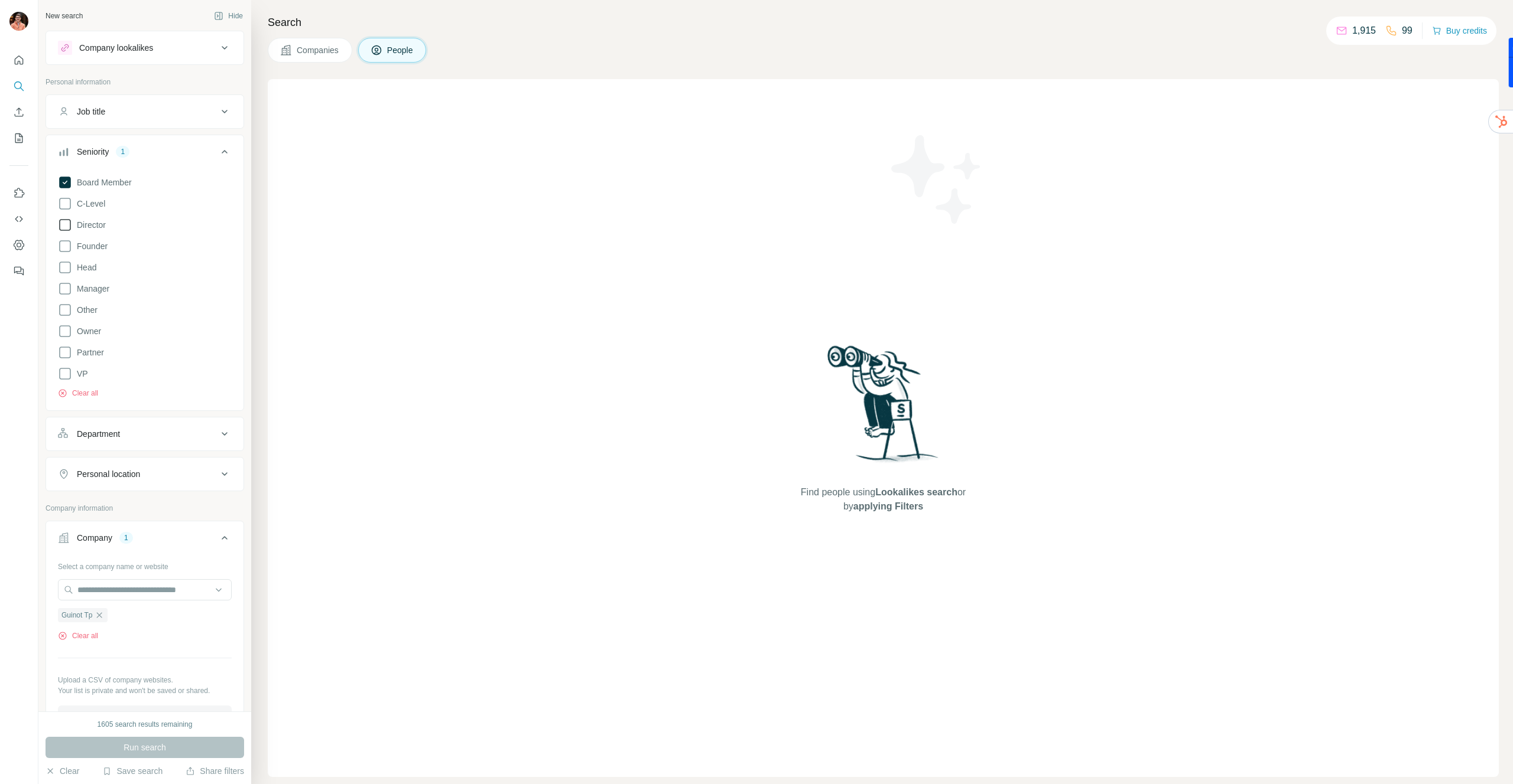
click at [67, 222] on icon at bounding box center [65, 225] width 14 height 14
click at [67, 180] on icon at bounding box center [65, 182] width 4 height 4
click at [135, 743] on span "Run search" at bounding box center [144, 748] width 43 height 12
click at [69, 228] on icon at bounding box center [65, 225] width 12 height 12
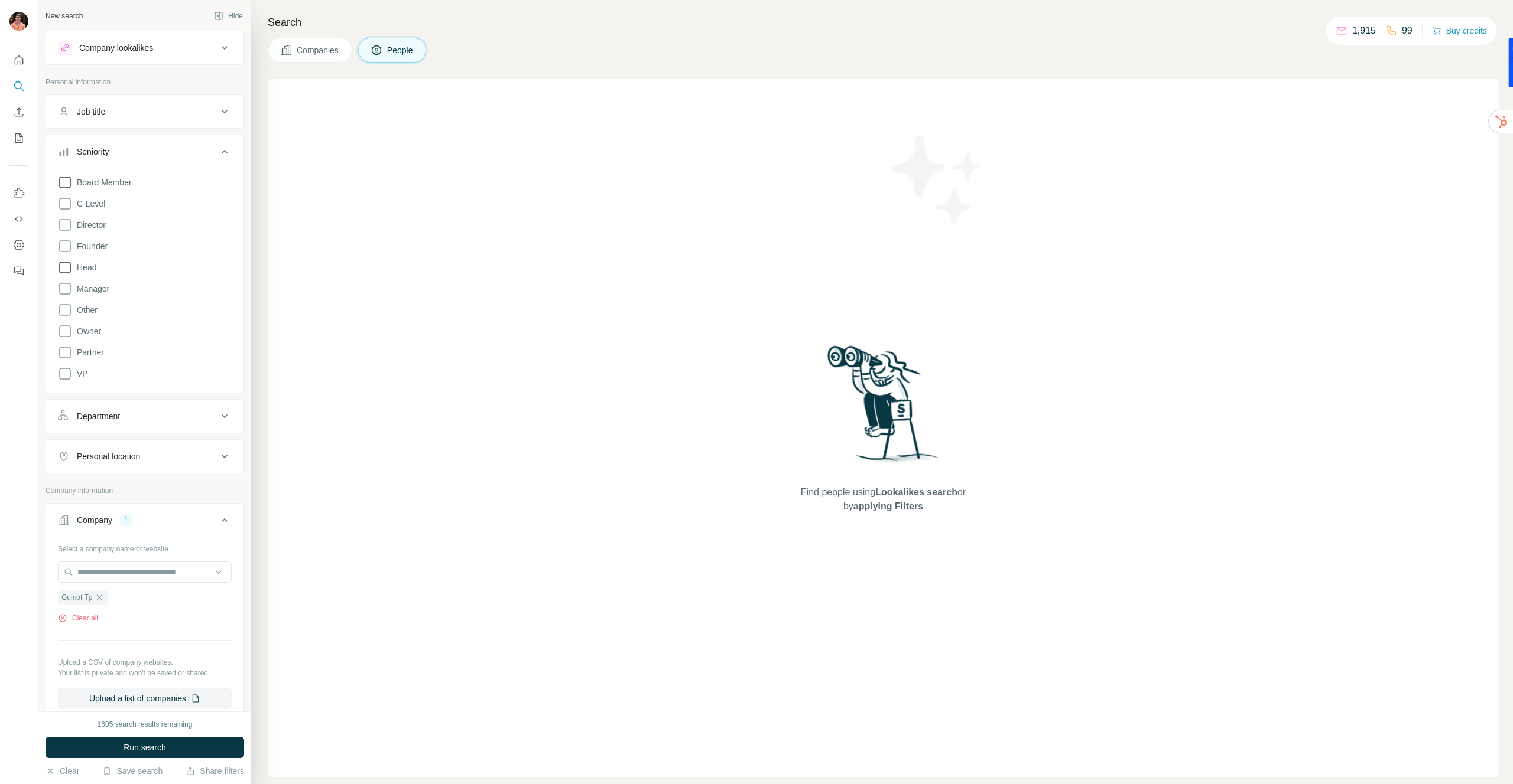
click at [65, 266] on icon at bounding box center [65, 267] width 14 height 14
click at [65, 289] on icon at bounding box center [65, 288] width 14 height 14
click at [126, 742] on span "Run search" at bounding box center [144, 748] width 43 height 12
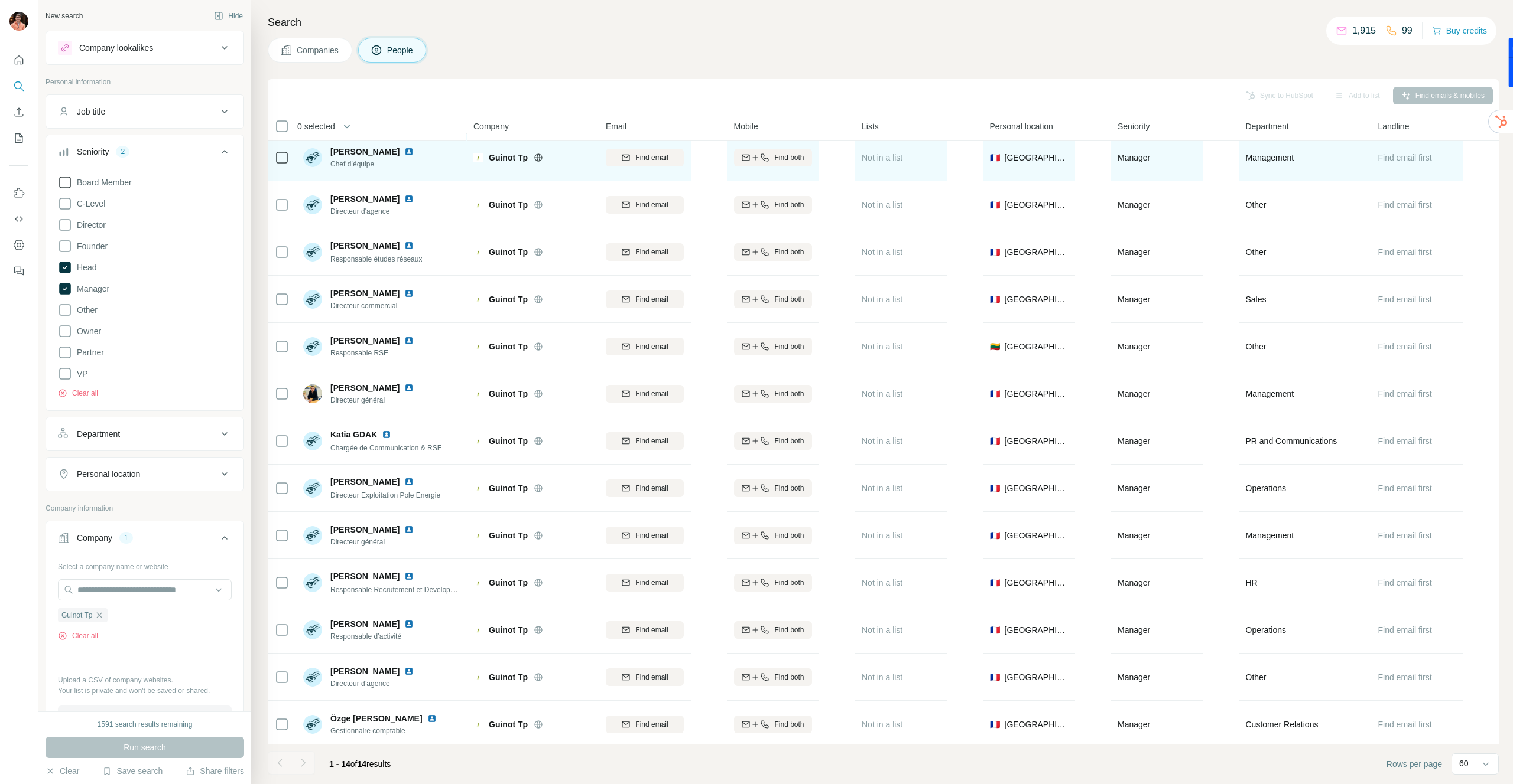
scroll to position [58, 0]
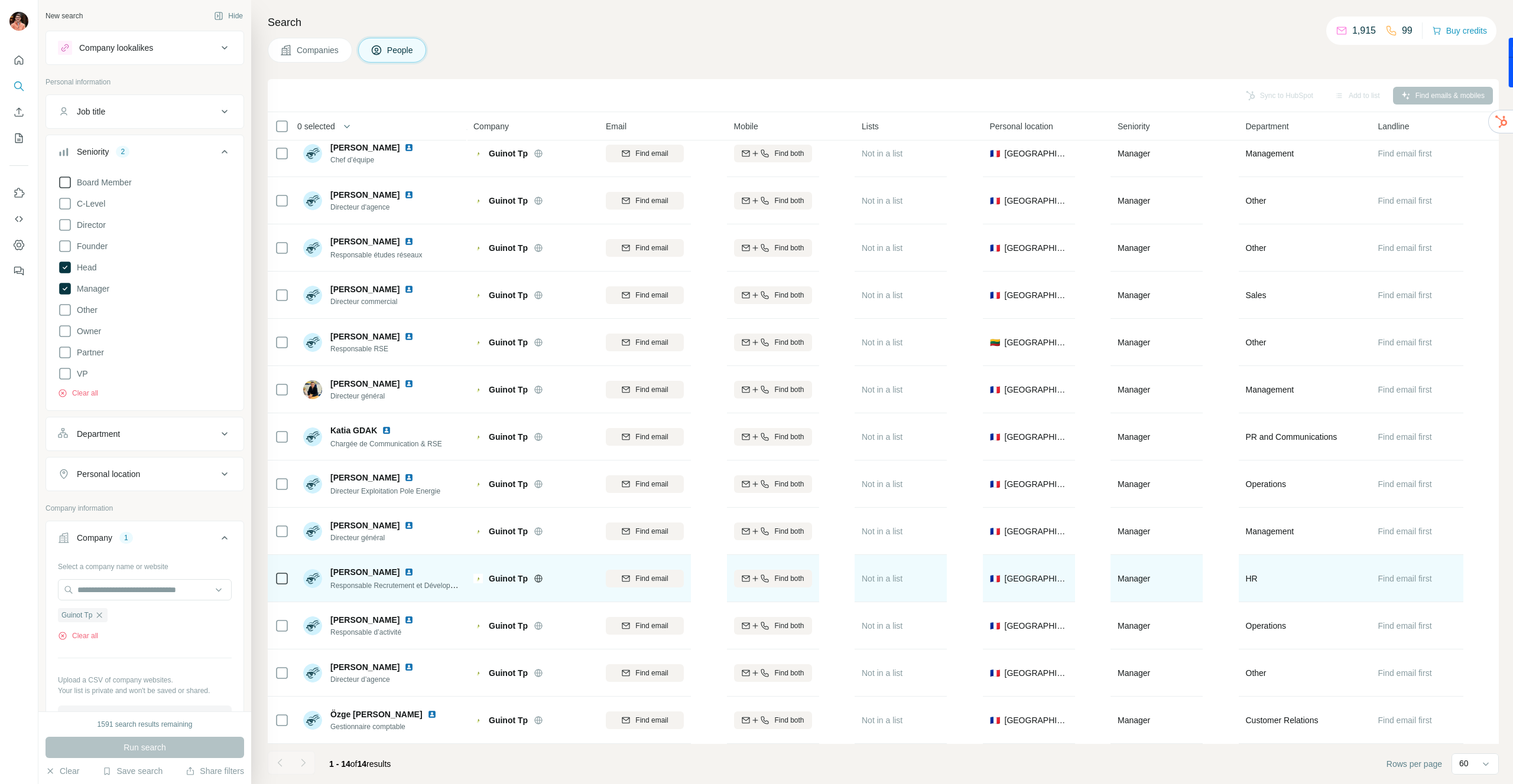
click at [404, 572] on img at bounding box center [409, 572] width 10 height 10
click at [766, 574] on icon "button" at bounding box center [764, 579] width 10 height 10
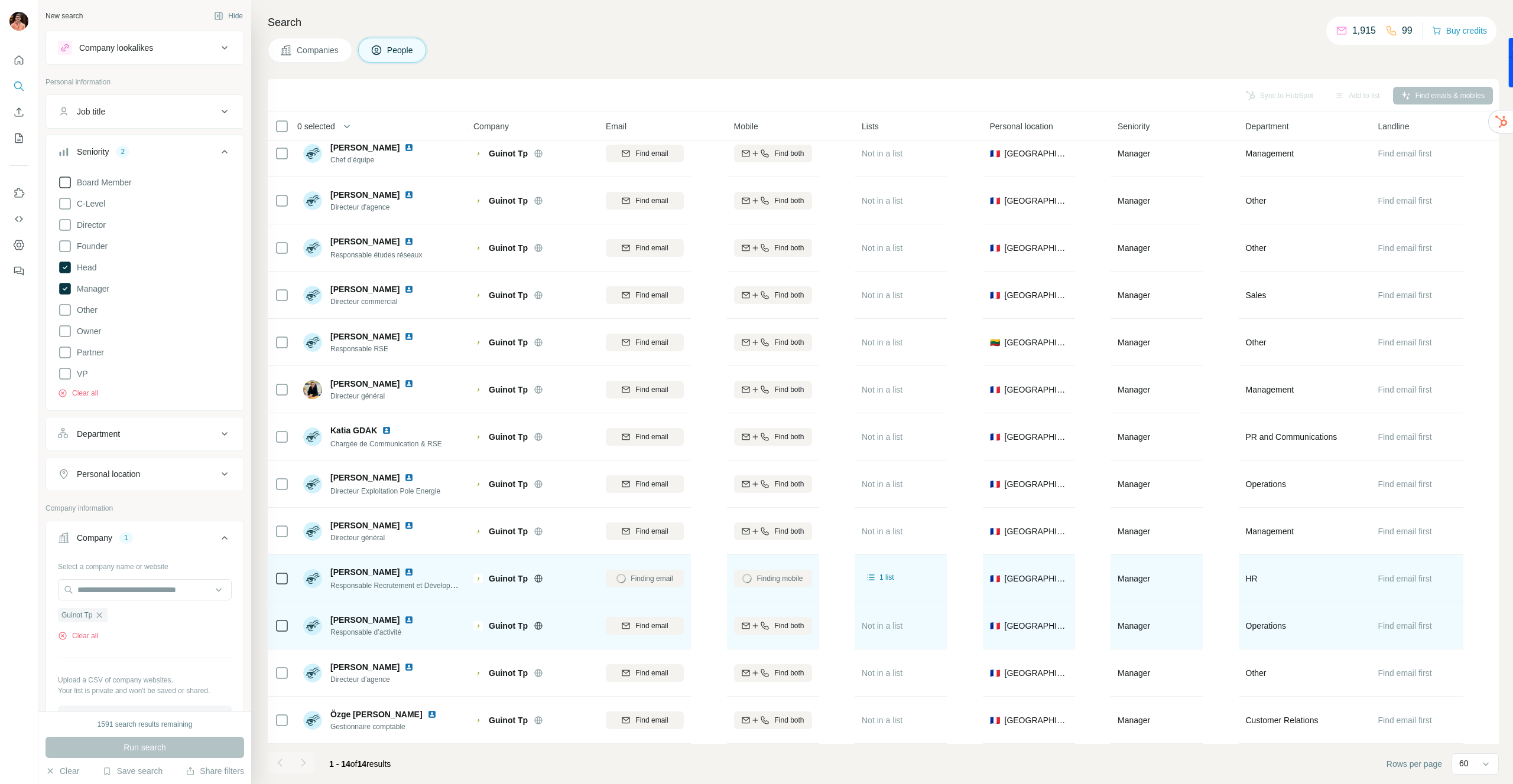
click at [404, 619] on img at bounding box center [409, 620] width 10 height 10
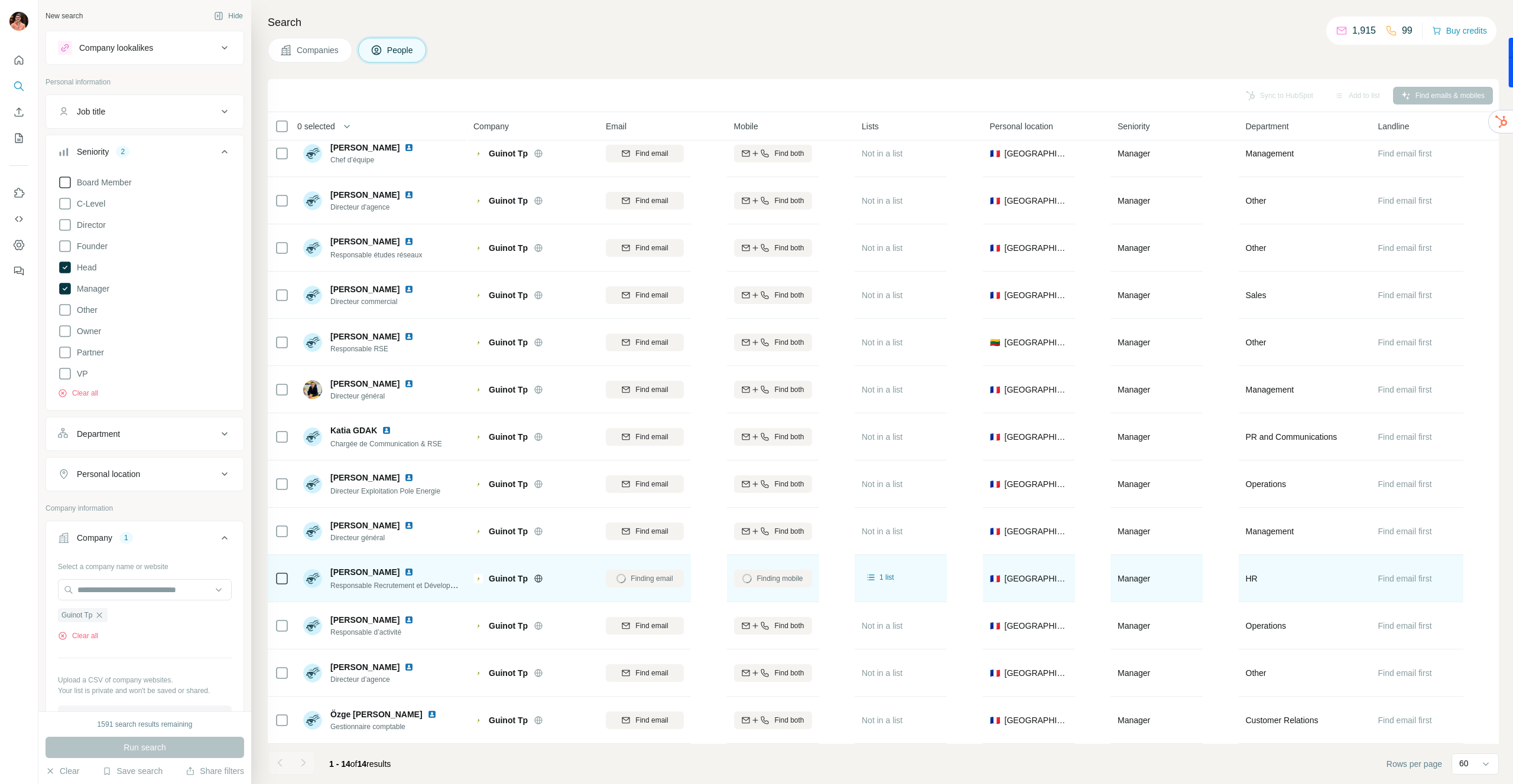
click at [404, 570] on img at bounding box center [409, 572] width 10 height 10
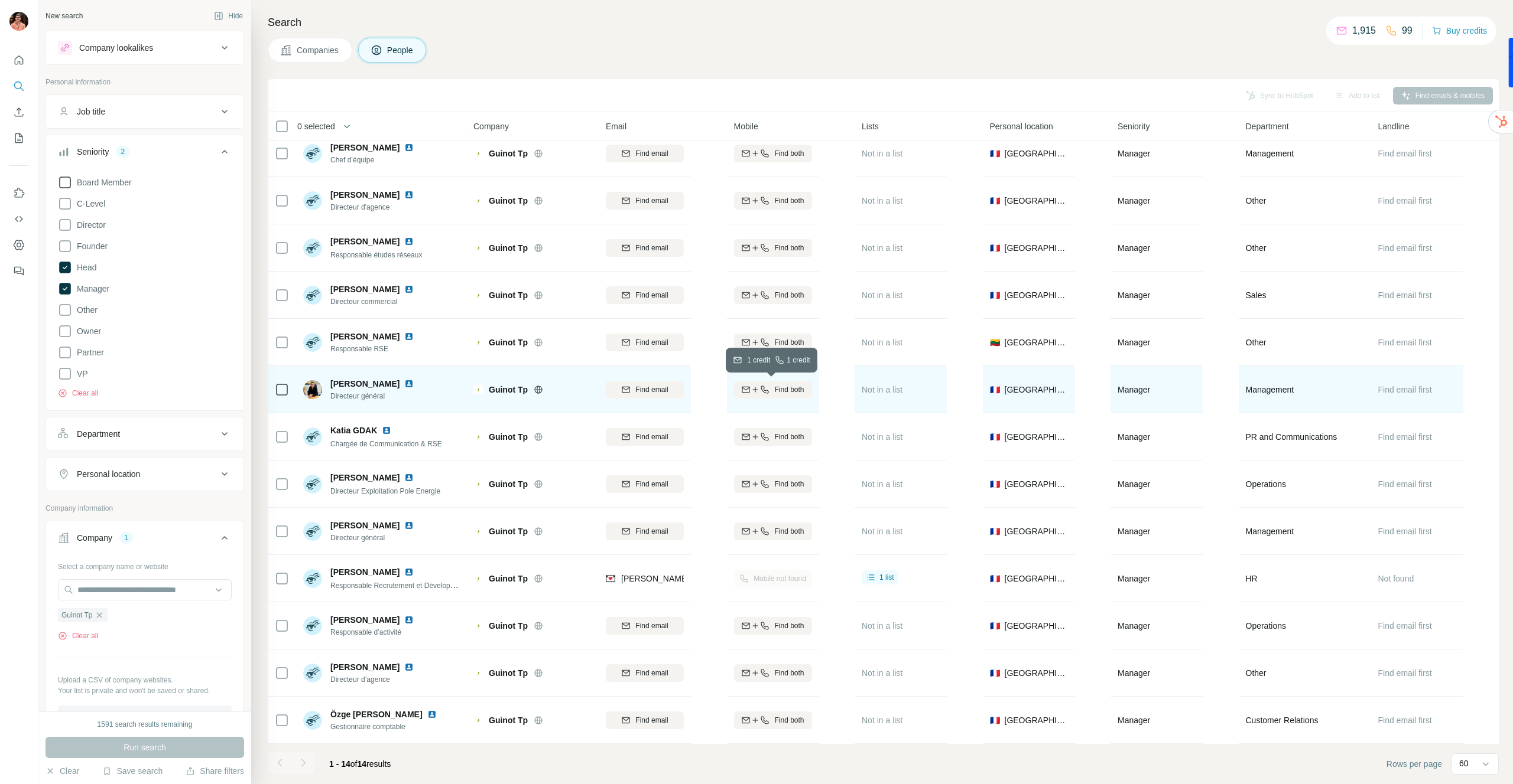
click at [774, 391] on span "Find both" at bounding box center [789, 389] width 29 height 11
click at [404, 386] on img at bounding box center [409, 384] width 10 height 10
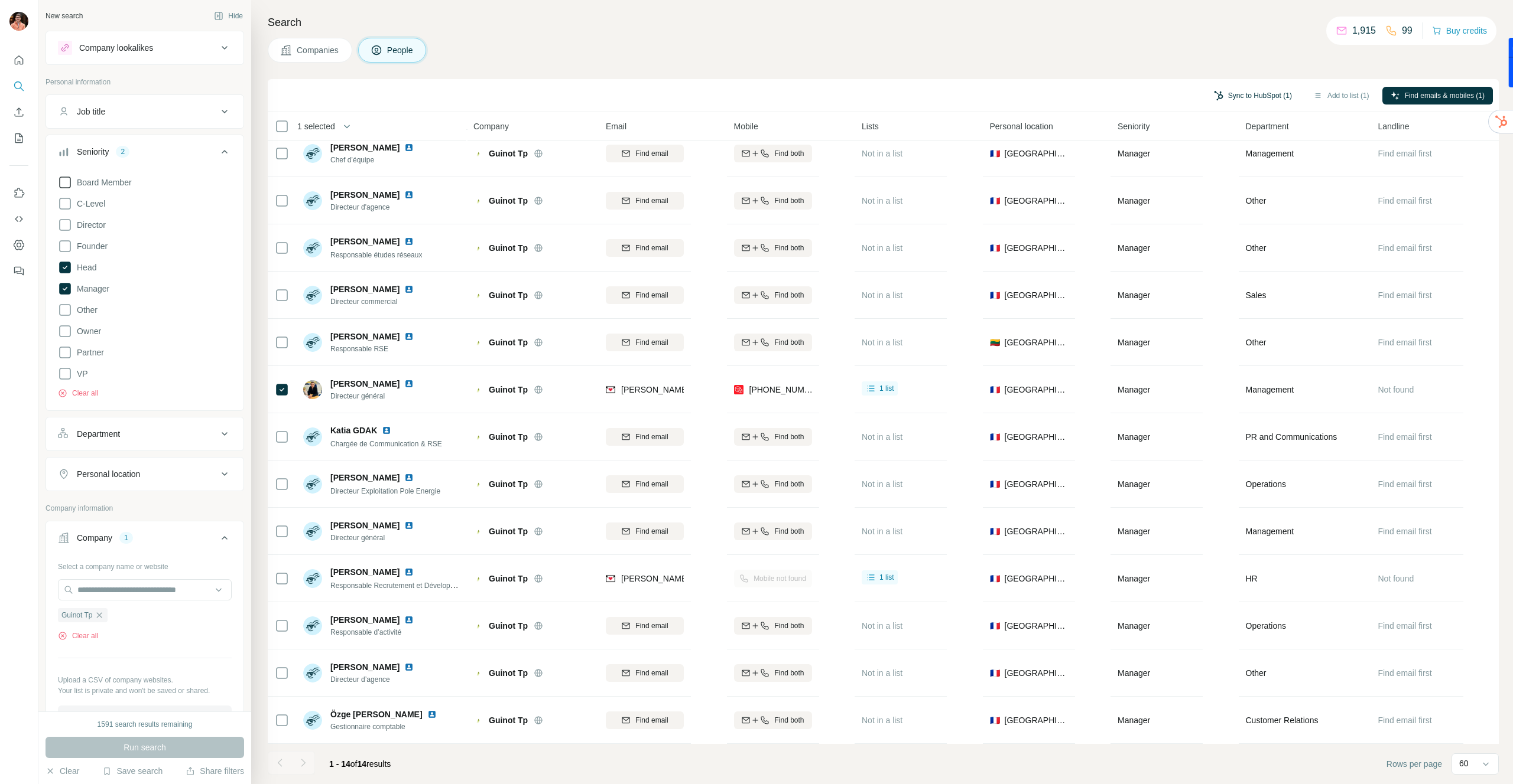
click at [1255, 95] on button "Sync to HubSpot (1)" at bounding box center [1252, 96] width 95 height 18
click at [1207, 196] on button "Sync to HubSpot" at bounding box center [1222, 197] width 131 height 24
click at [59, 773] on button "Clear" at bounding box center [62, 771] width 34 height 12
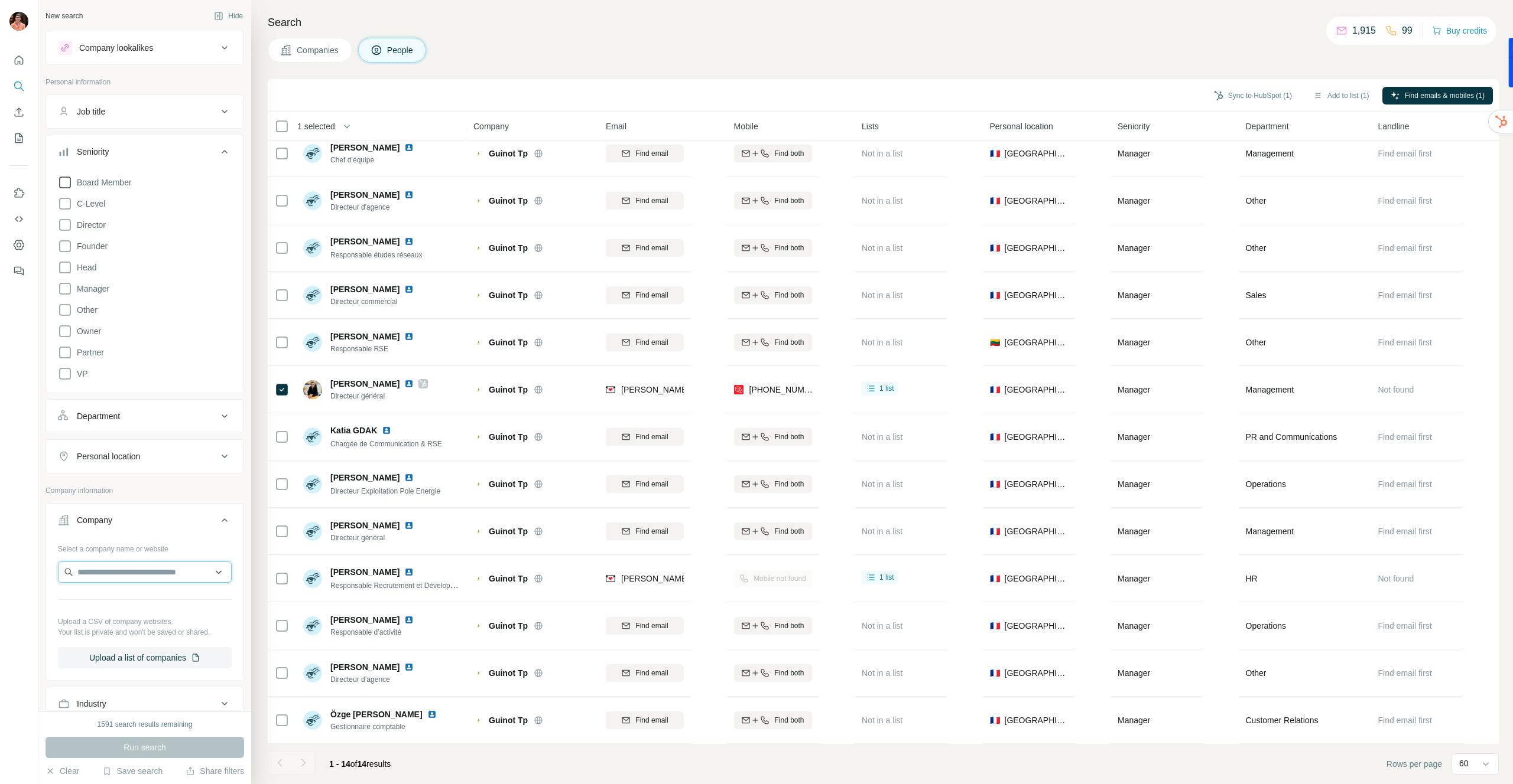
click at [121, 566] on input "text" at bounding box center [144, 572] width 174 height 21
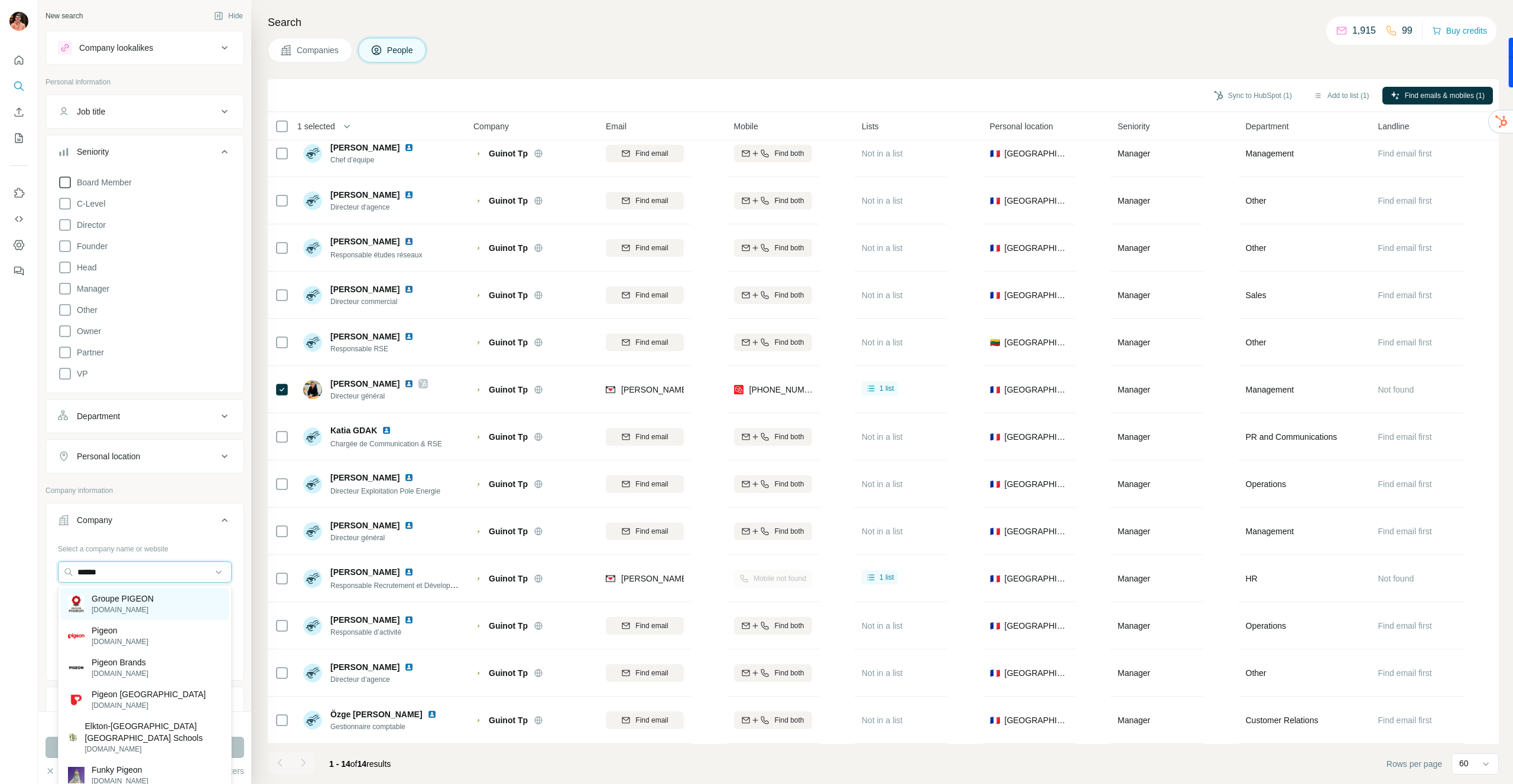
type input "******"
click at [120, 597] on p "Groupe PIGEON" at bounding box center [123, 598] width 62 height 12
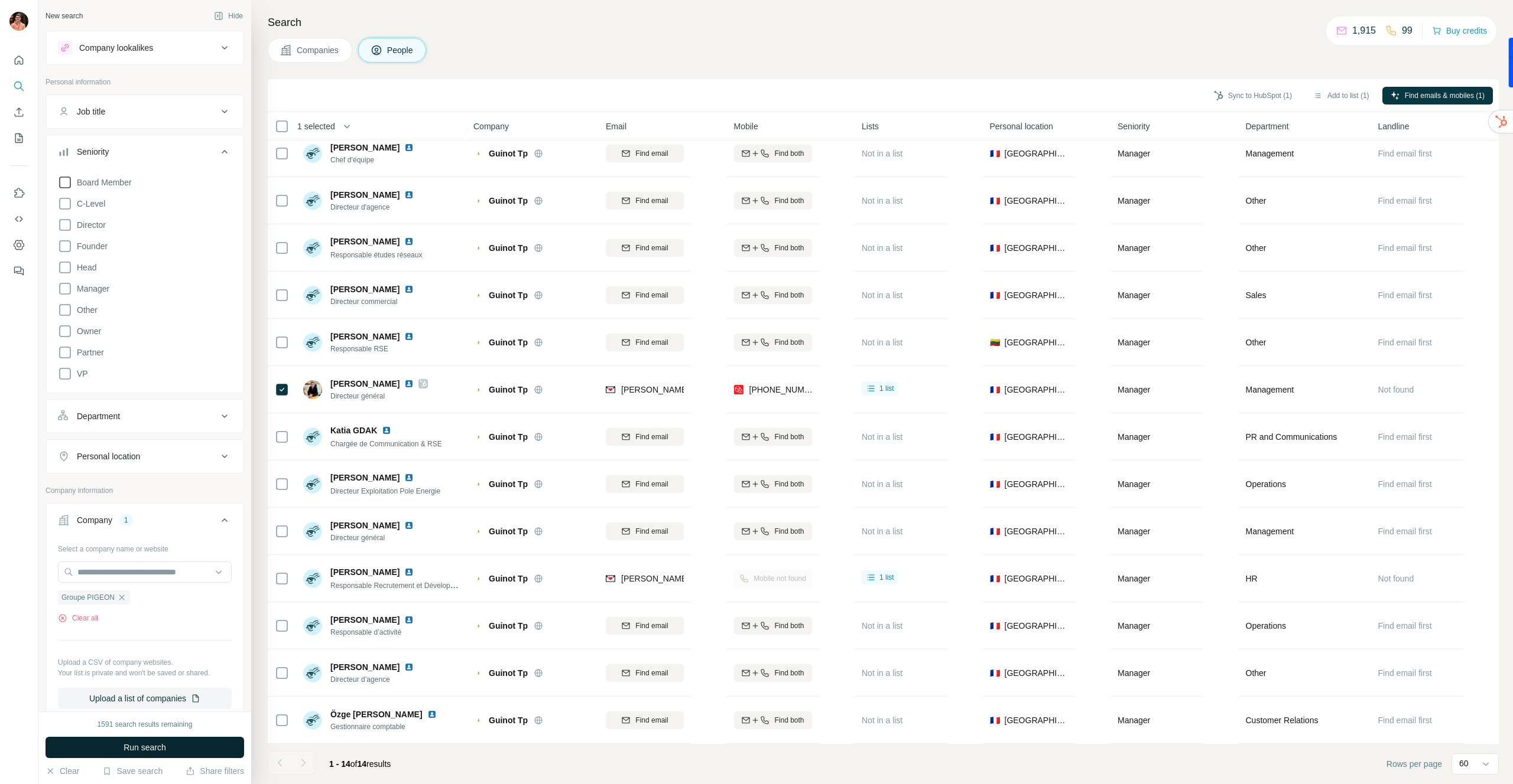
click at [169, 748] on button "Run search" at bounding box center [145, 747] width 198 height 21
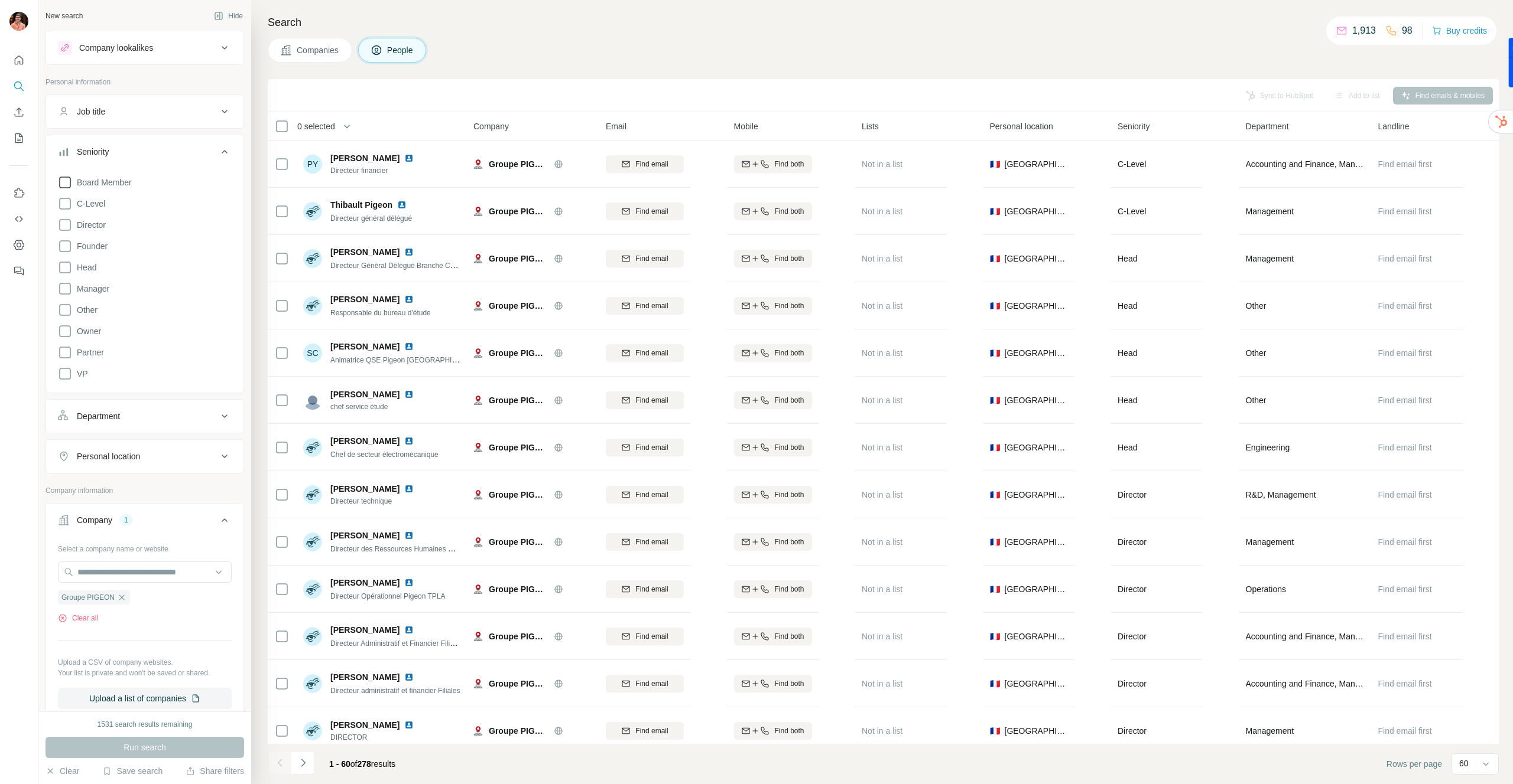
click at [120, 118] on button "Job title" at bounding box center [145, 111] width 197 height 29
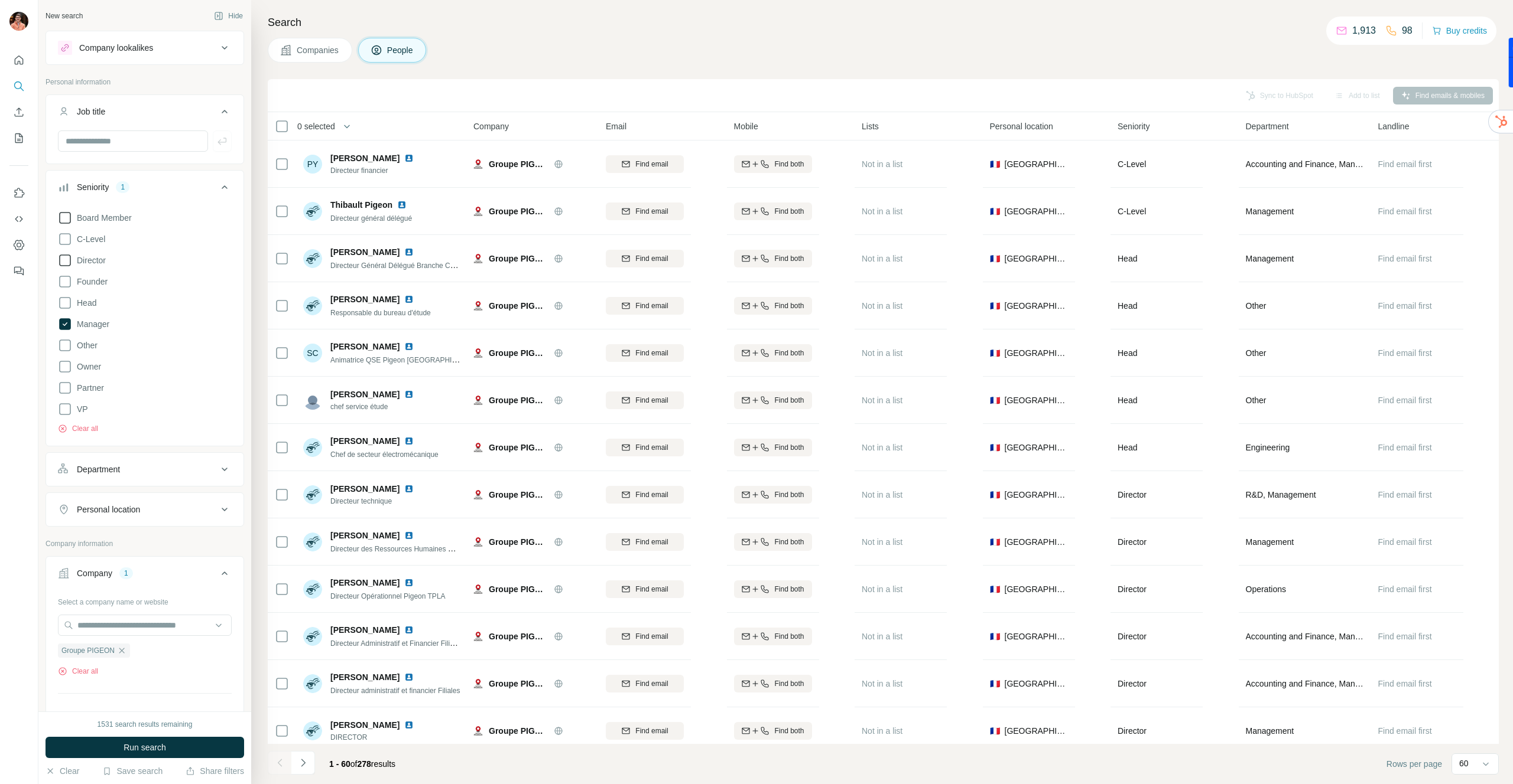
click at [95, 260] on span "Director" at bounding box center [88, 260] width 34 height 12
click at [163, 743] on span "Run search" at bounding box center [144, 748] width 43 height 12
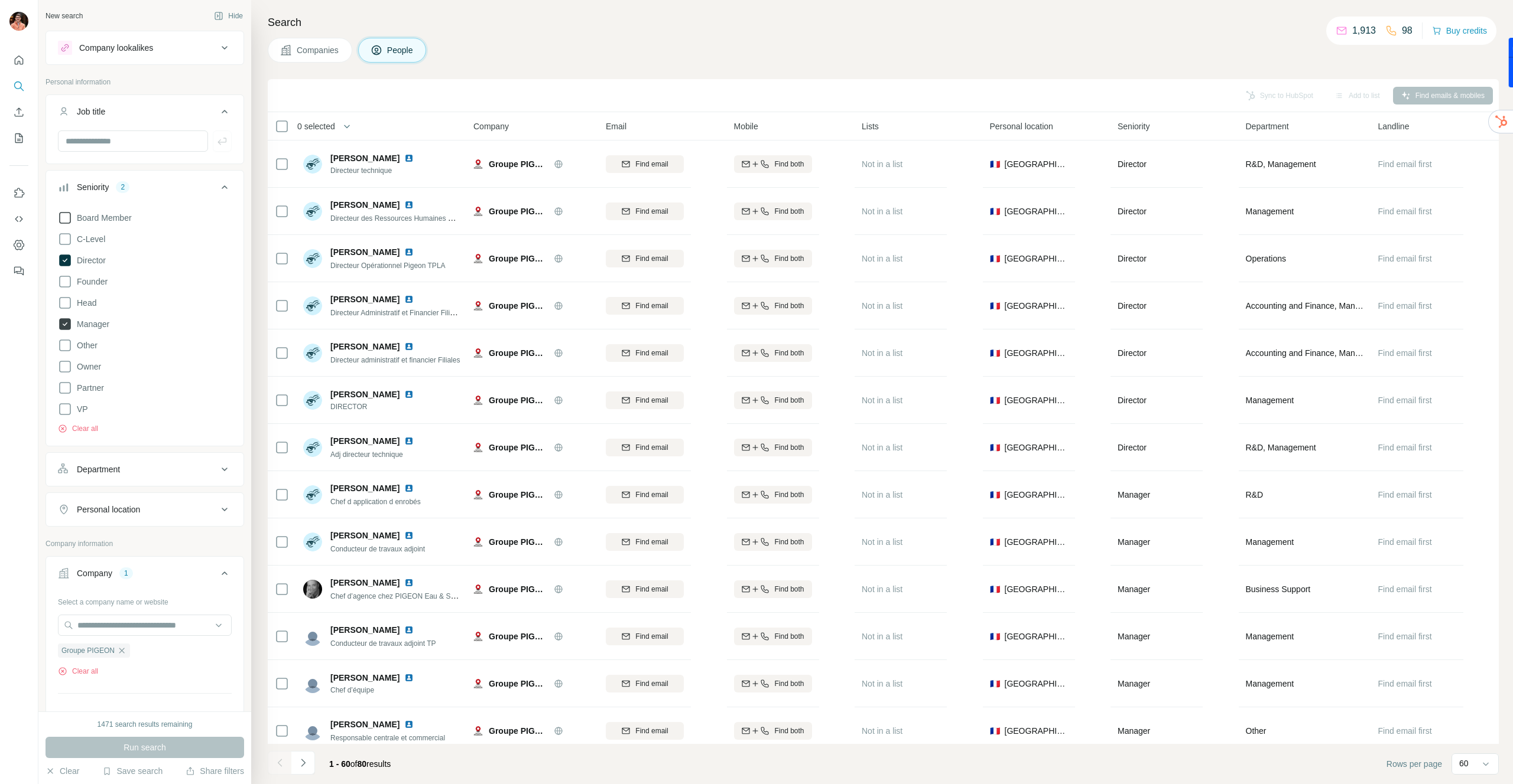
click at [97, 323] on span "Manager" at bounding box center [90, 324] width 38 height 12
click at [179, 745] on button "Run search" at bounding box center [145, 747] width 198 height 21
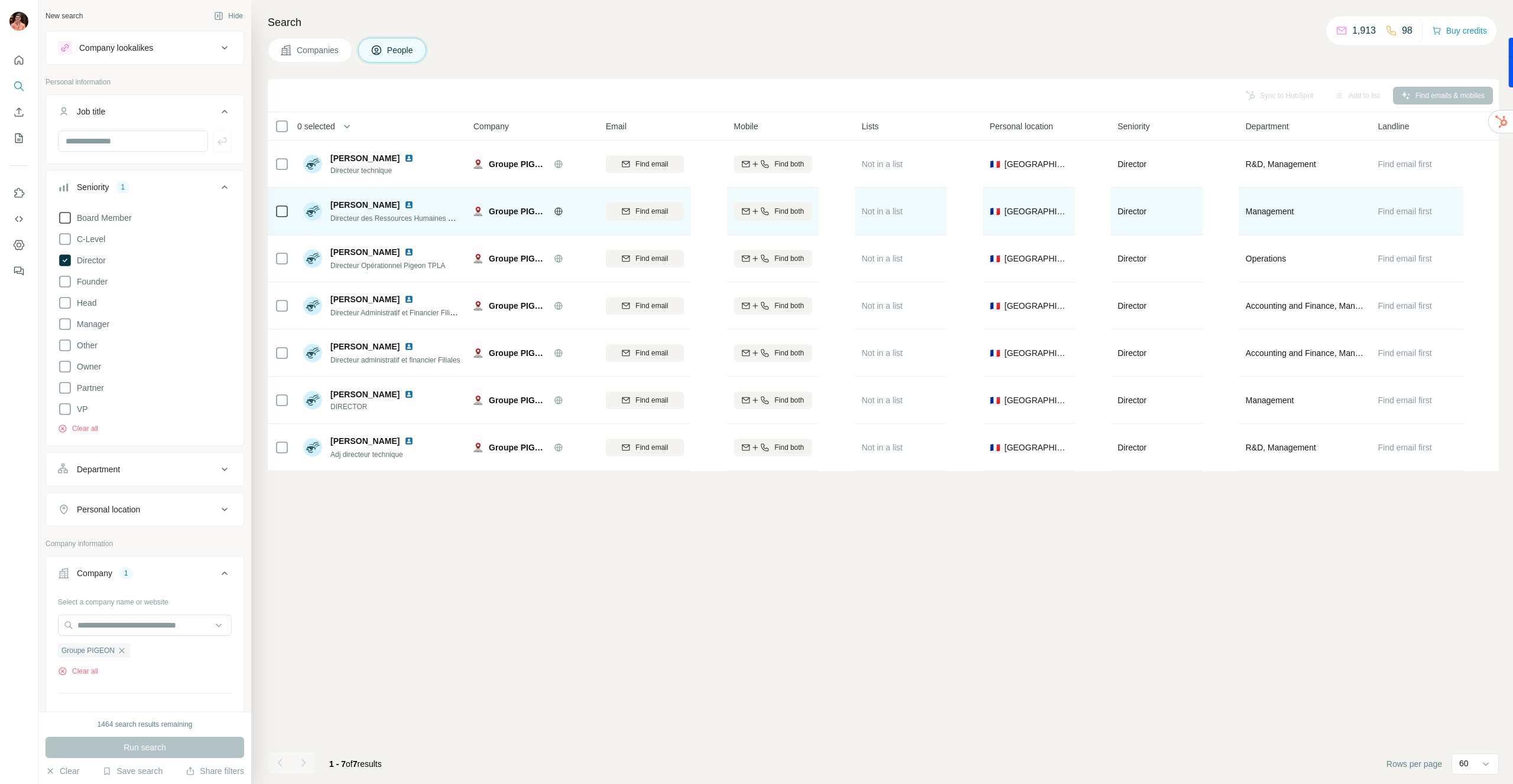
click at [414, 205] on img at bounding box center [409, 205] width 10 height 10
click at [751, 213] on icon "button" at bounding box center [755, 211] width 10 height 10
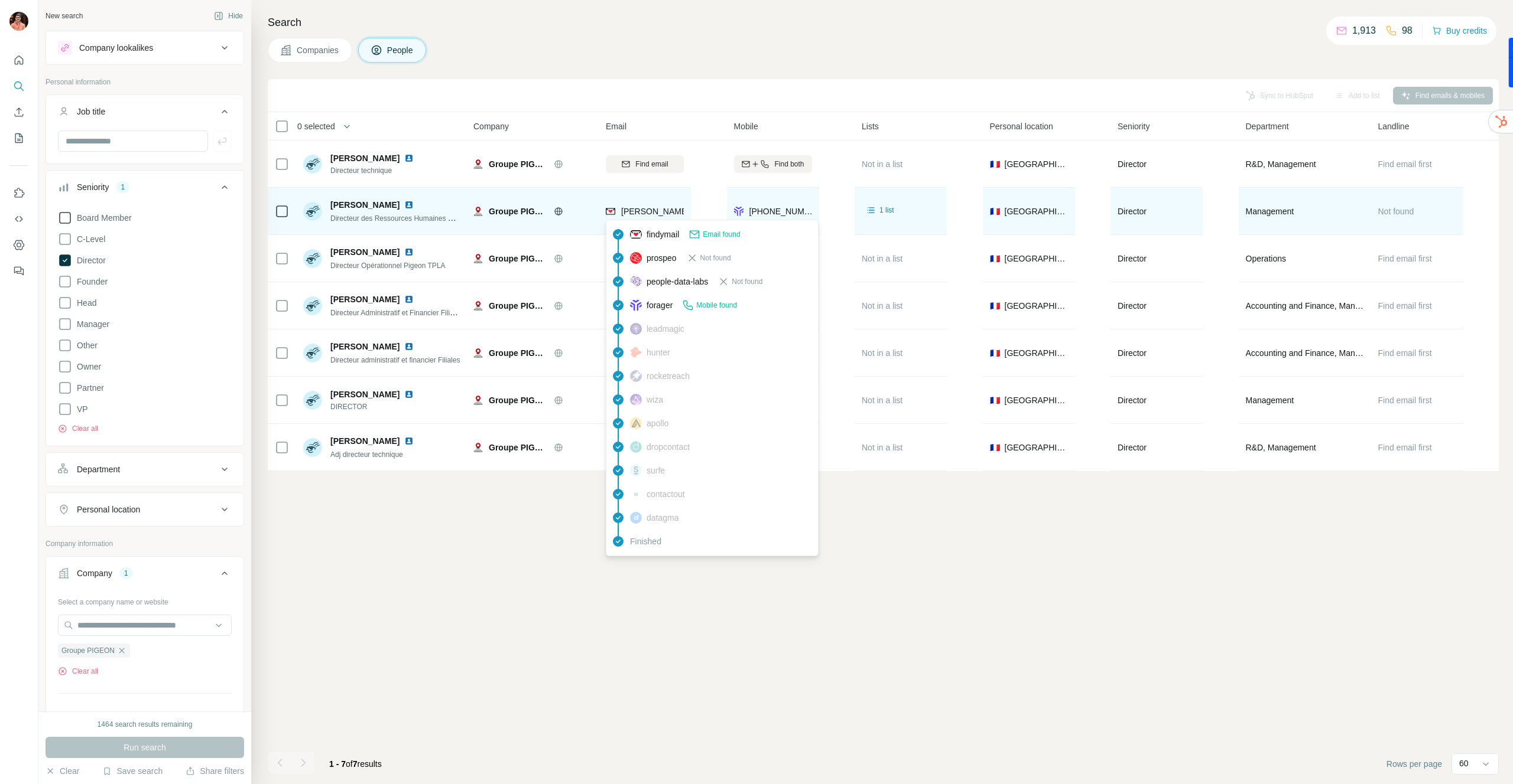
click at [668, 212] on span "benjamin.lebarbier@groupe-pigeon.com" at bounding box center [725, 211] width 208 height 10
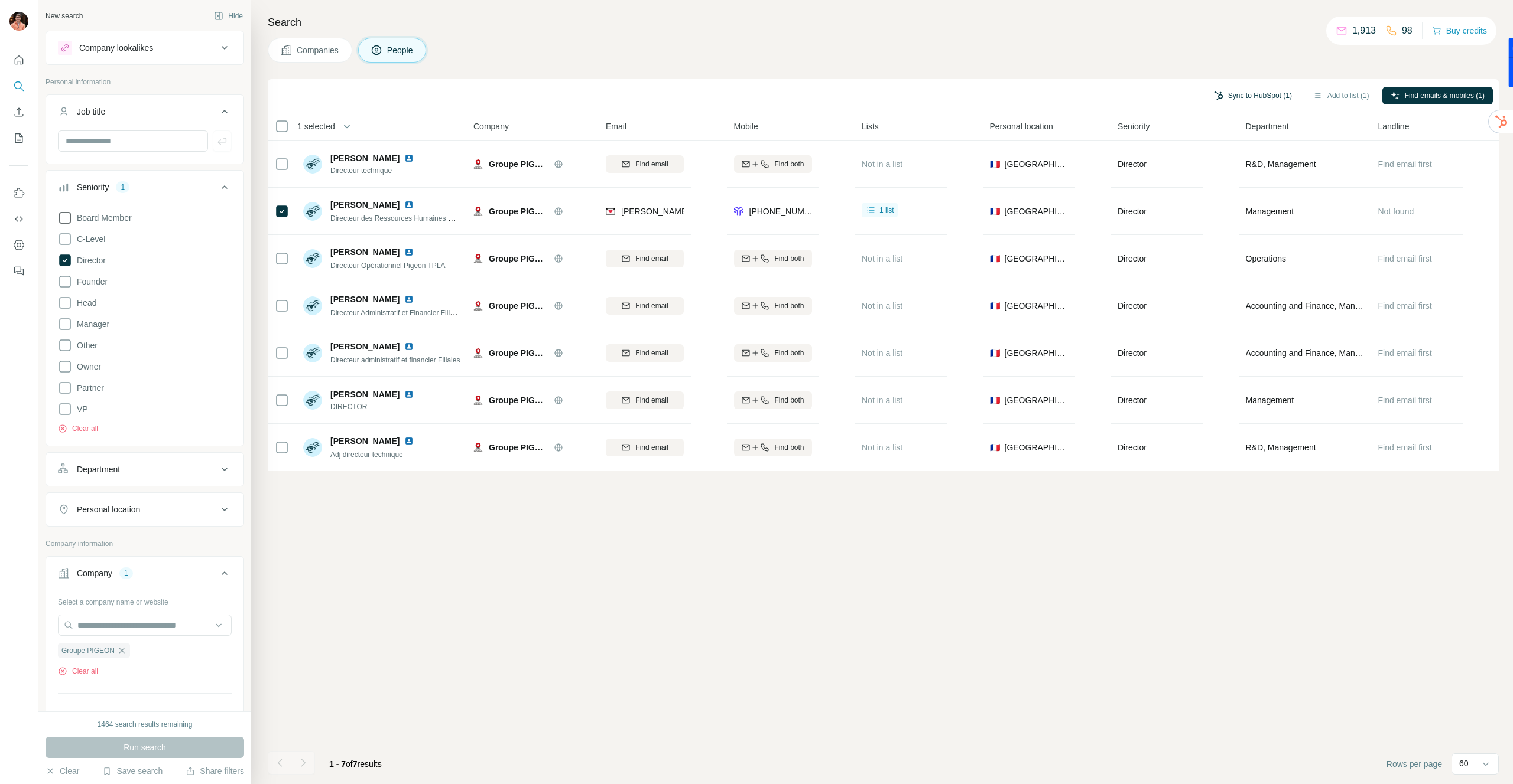
click at [1270, 92] on button "Sync to HubSpot (1)" at bounding box center [1252, 96] width 95 height 18
click at [1221, 196] on button "Sync to HubSpot" at bounding box center [1222, 197] width 131 height 24
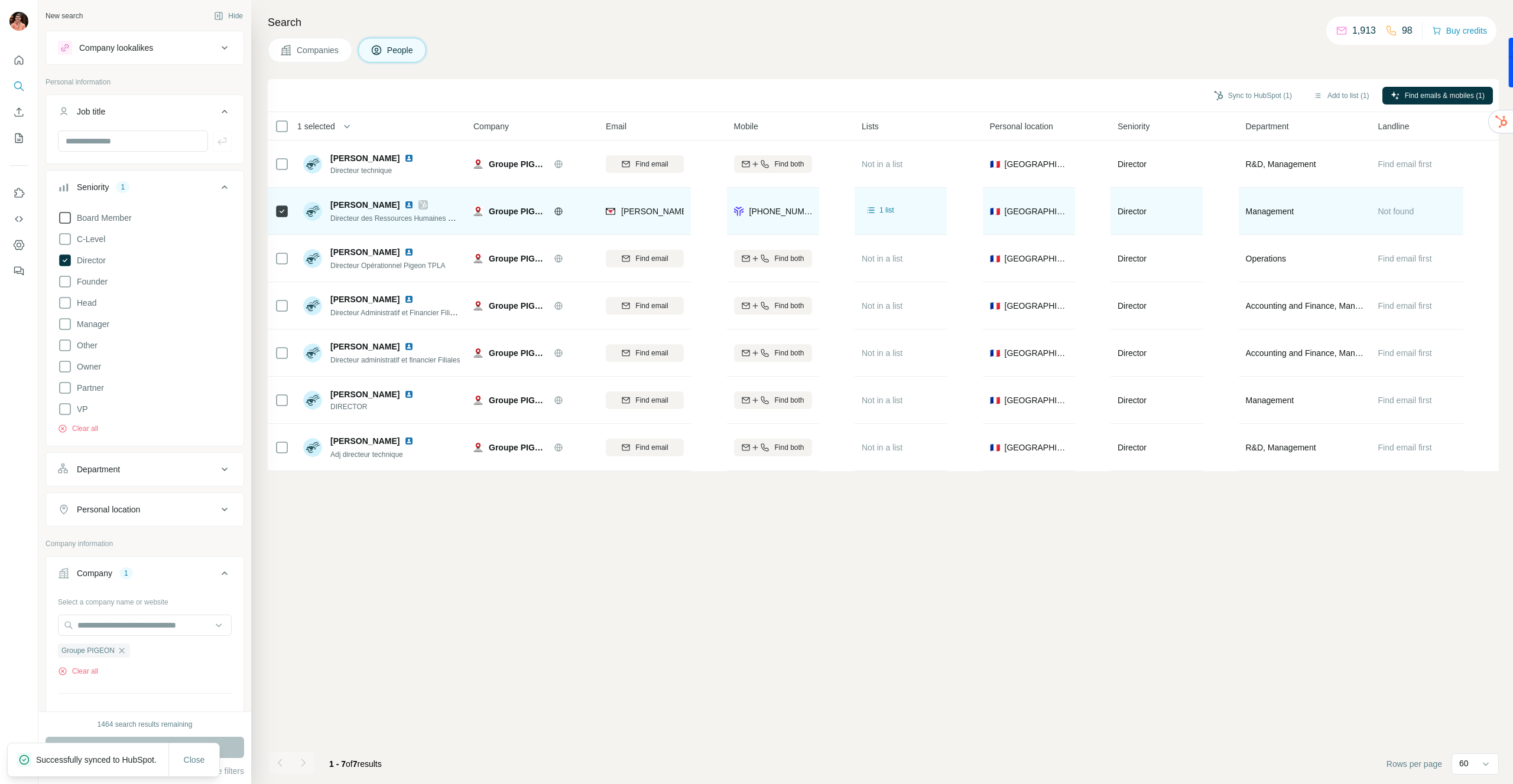
click at [427, 206] on icon at bounding box center [423, 205] width 6 height 7
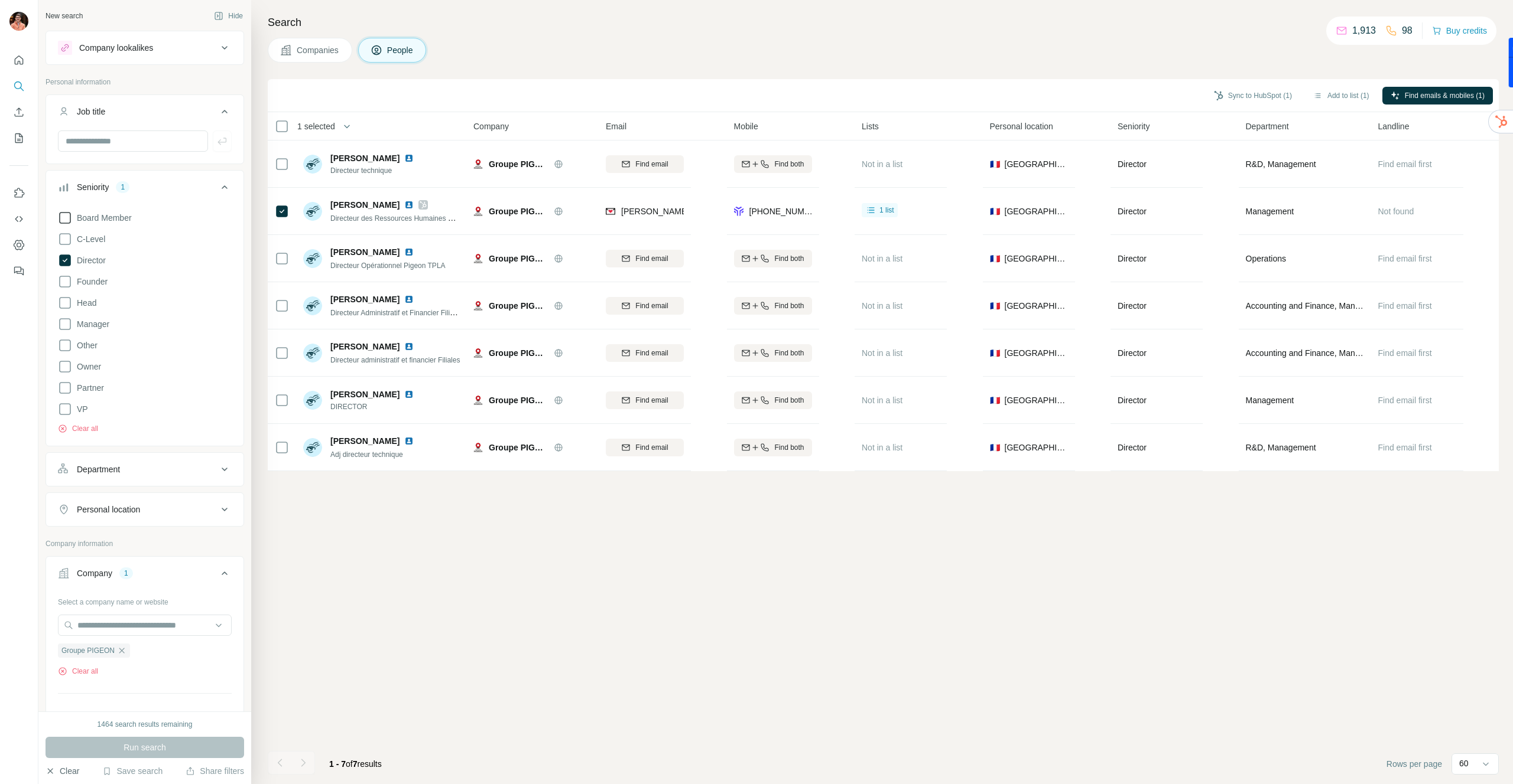
click at [76, 771] on button "Clear" at bounding box center [62, 771] width 34 height 12
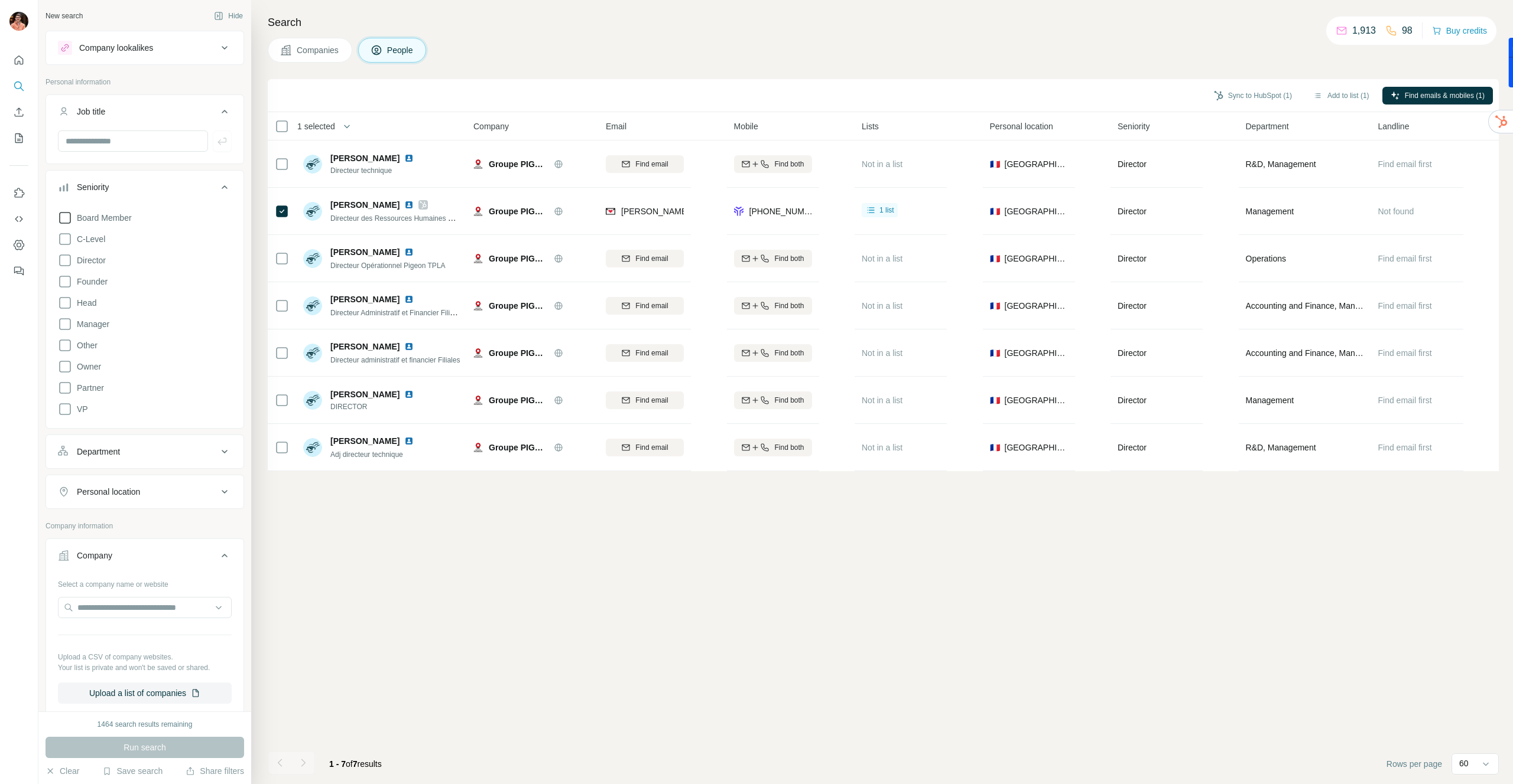
click at [165, 185] on div "Seniority" at bounding box center [137, 187] width 160 height 12
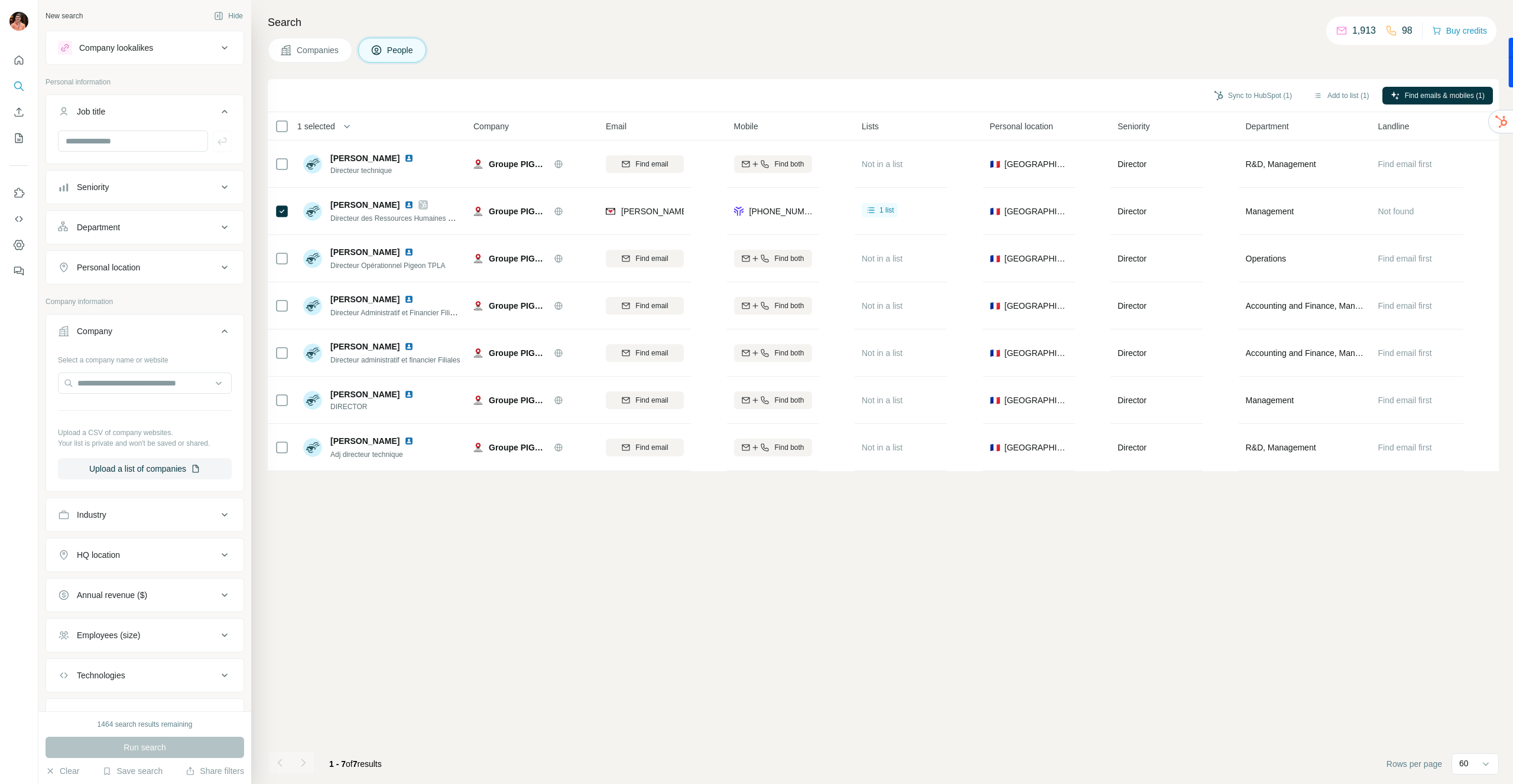
click at [320, 51] on span "Companies" at bounding box center [318, 50] width 43 height 12
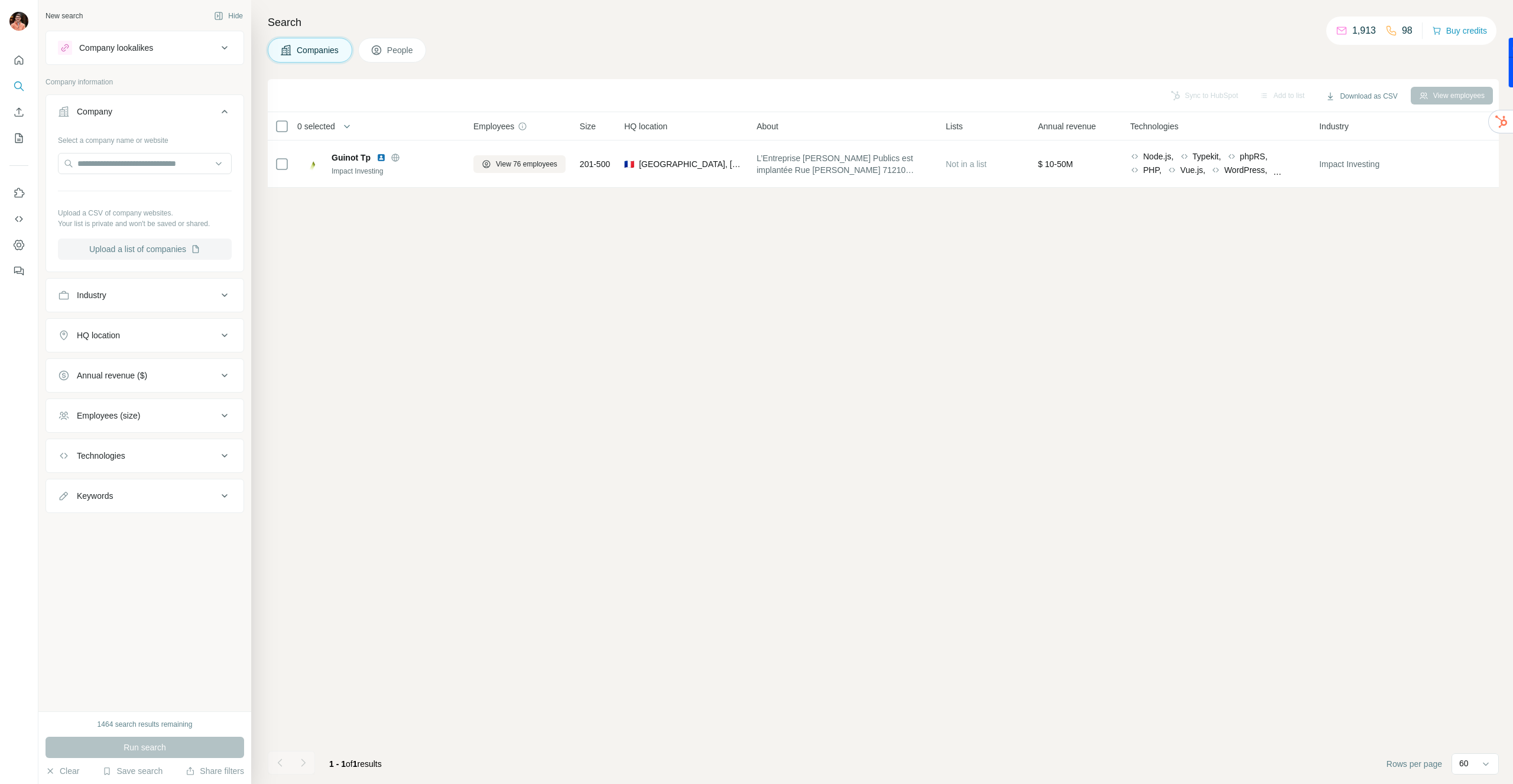
click at [149, 250] on button "Upload a list of companies" at bounding box center [144, 249] width 174 height 21
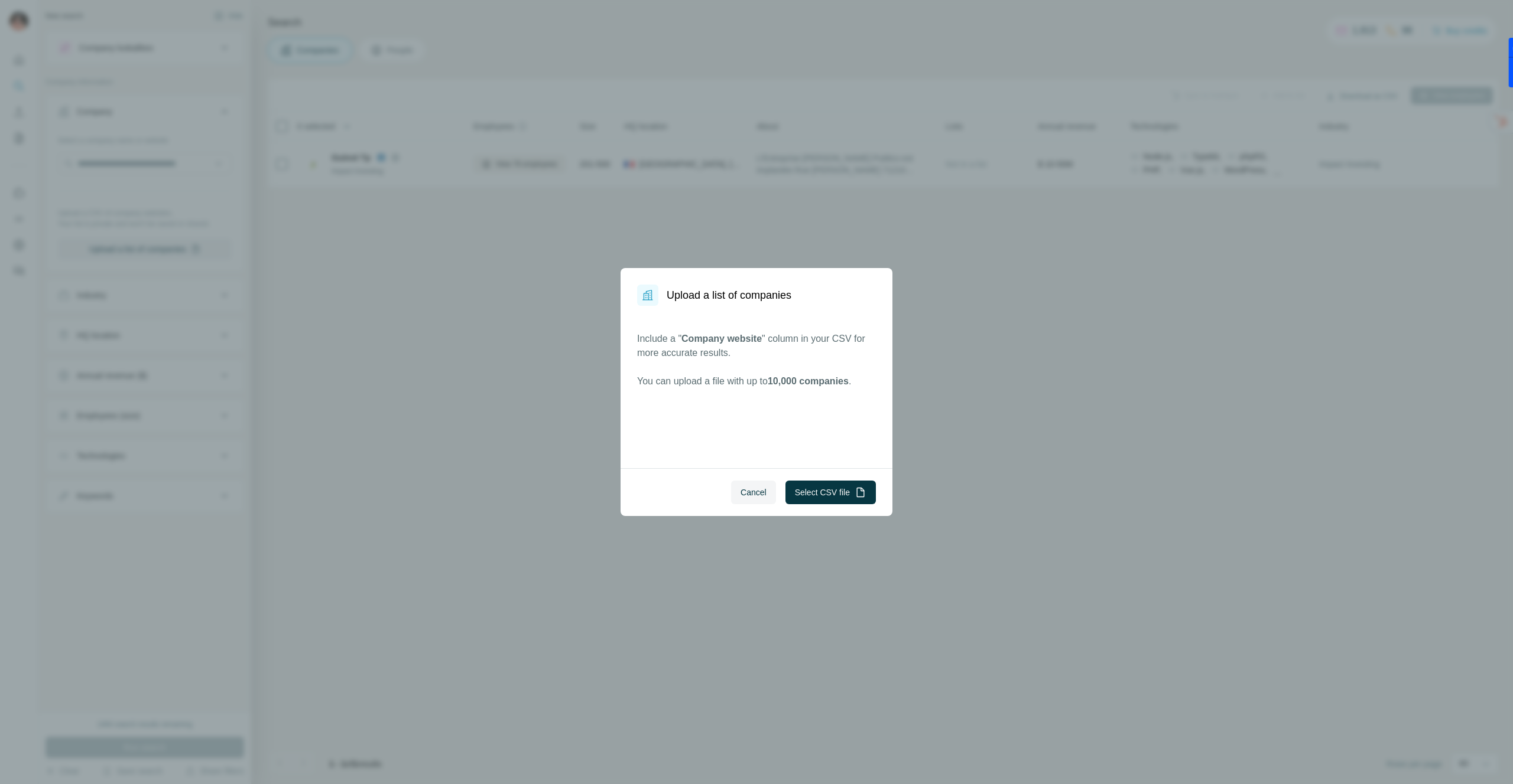
click at [477, 337] on div "Upload a list of companies Include a " Company website " column in your CSV for…" at bounding box center [756, 392] width 1513 height 784
click at [739, 486] on button "Cancel" at bounding box center [753, 492] width 45 height 24
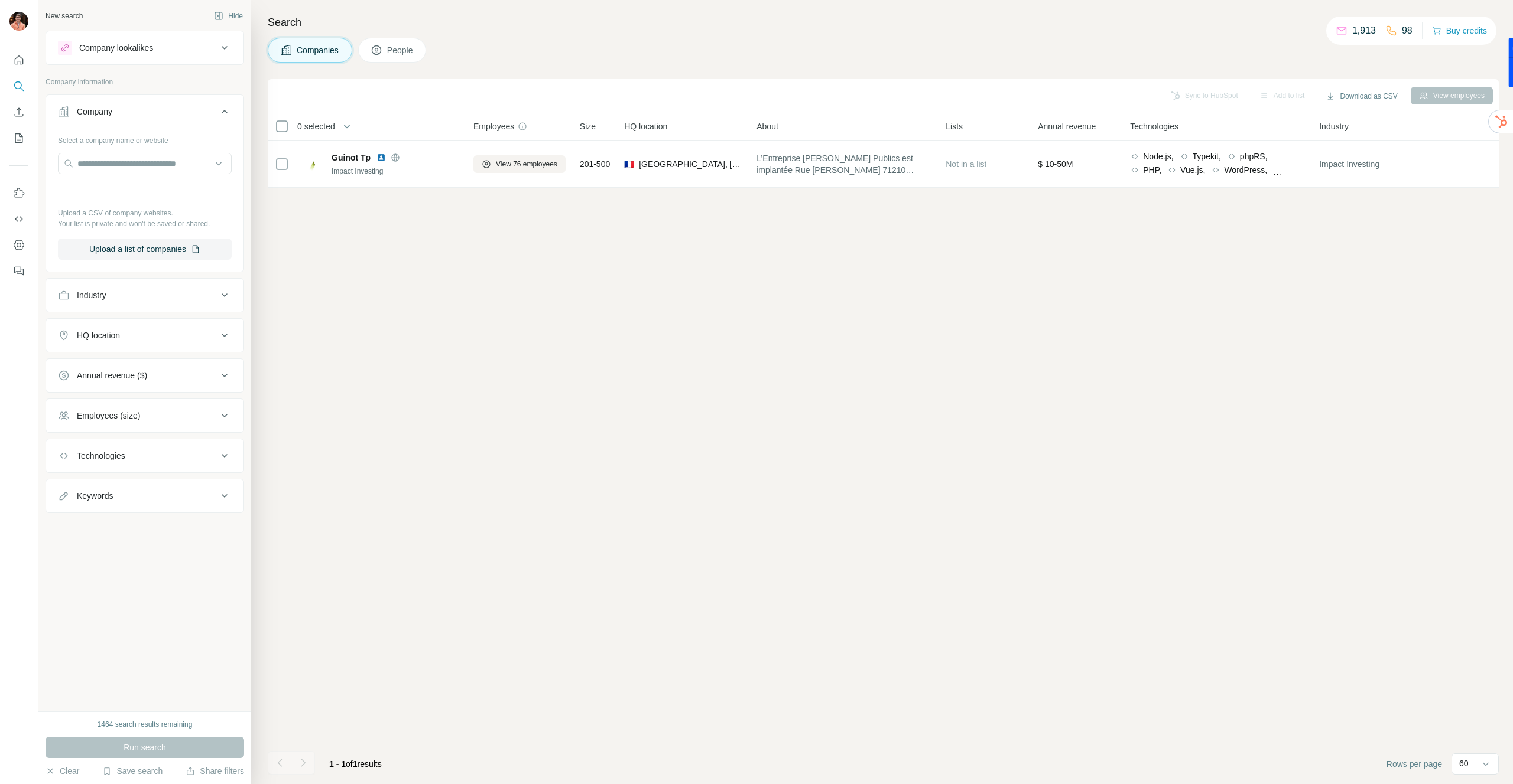
click at [135, 293] on div "Industry" at bounding box center [137, 295] width 160 height 12
click at [138, 292] on div "Industry" at bounding box center [137, 295] width 160 height 12
click at [132, 330] on div "HQ location" at bounding box center [137, 335] width 160 height 12
click at [127, 356] on input "text" at bounding box center [144, 365] width 174 height 21
type input "****"
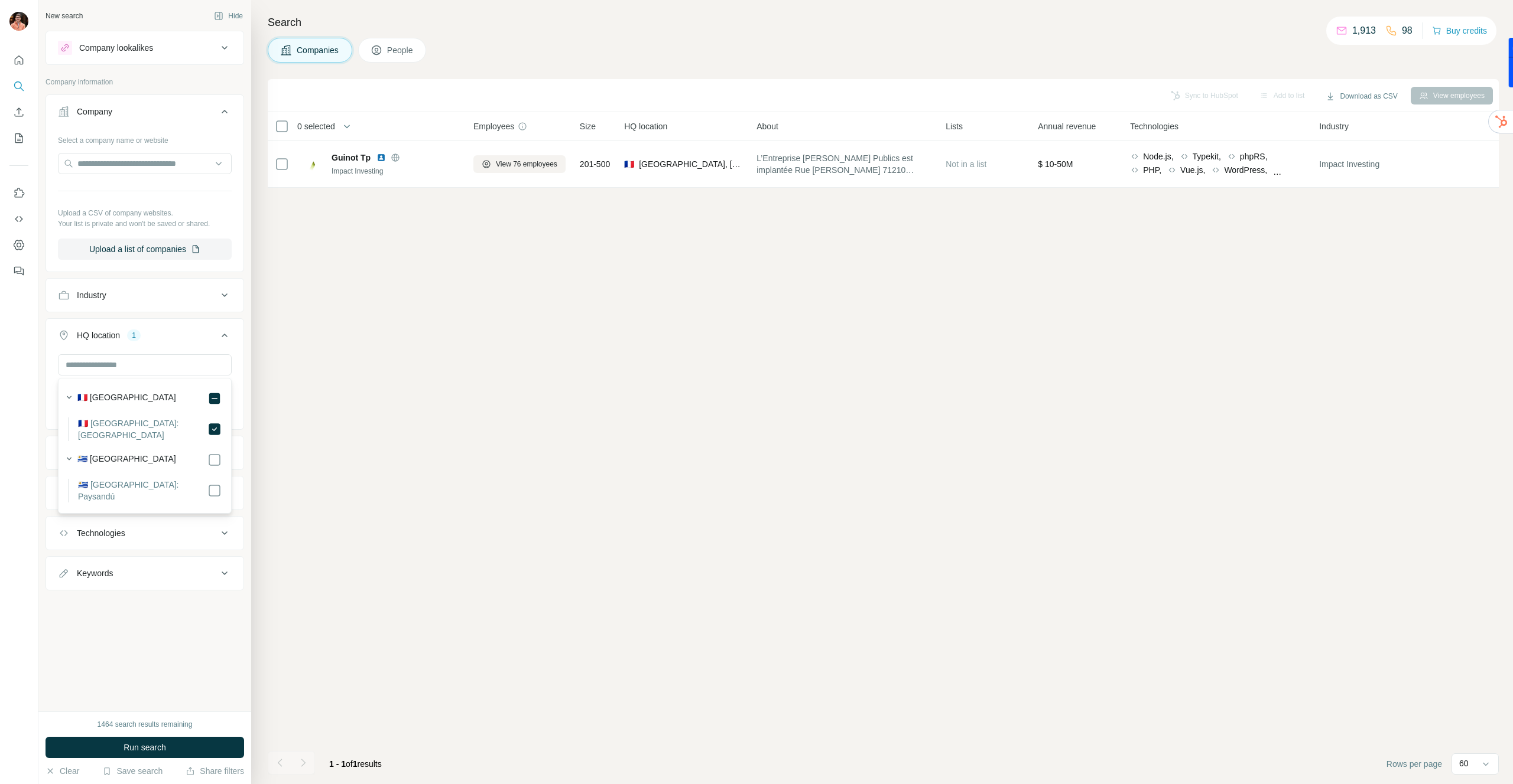
click at [264, 431] on div "Search Companies People Sync to HubSpot Add to list Download as CSV View employ…" at bounding box center [882, 392] width 1262 height 784
click at [158, 485] on button "Employees (size)" at bounding box center [145, 493] width 197 height 29
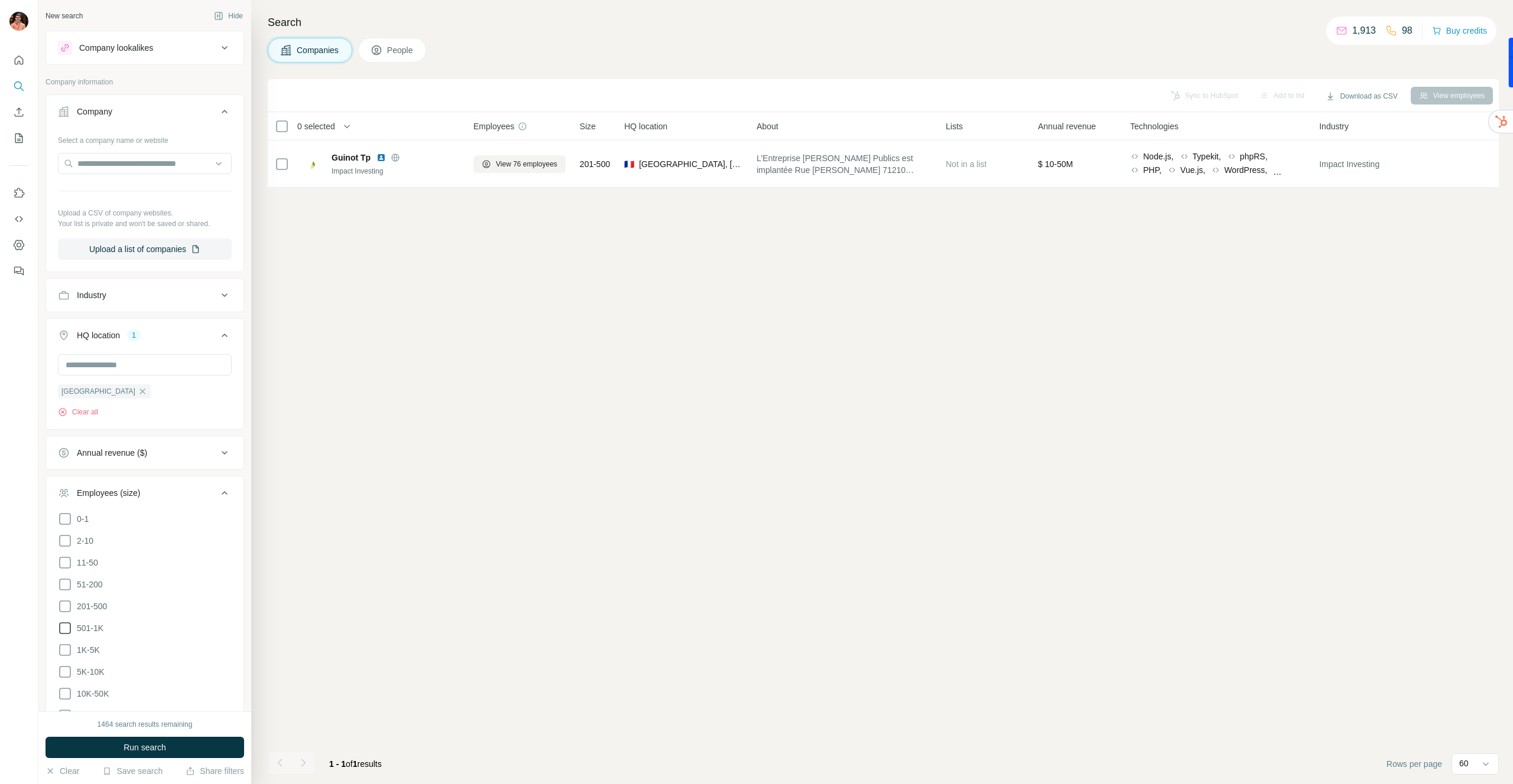
click at [65, 630] on icon at bounding box center [65, 628] width 14 height 14
click at [65, 601] on icon at bounding box center [65, 606] width 14 height 14
click at [64, 626] on icon at bounding box center [65, 628] width 12 height 12
click at [93, 743] on button "Run search" at bounding box center [145, 747] width 198 height 21
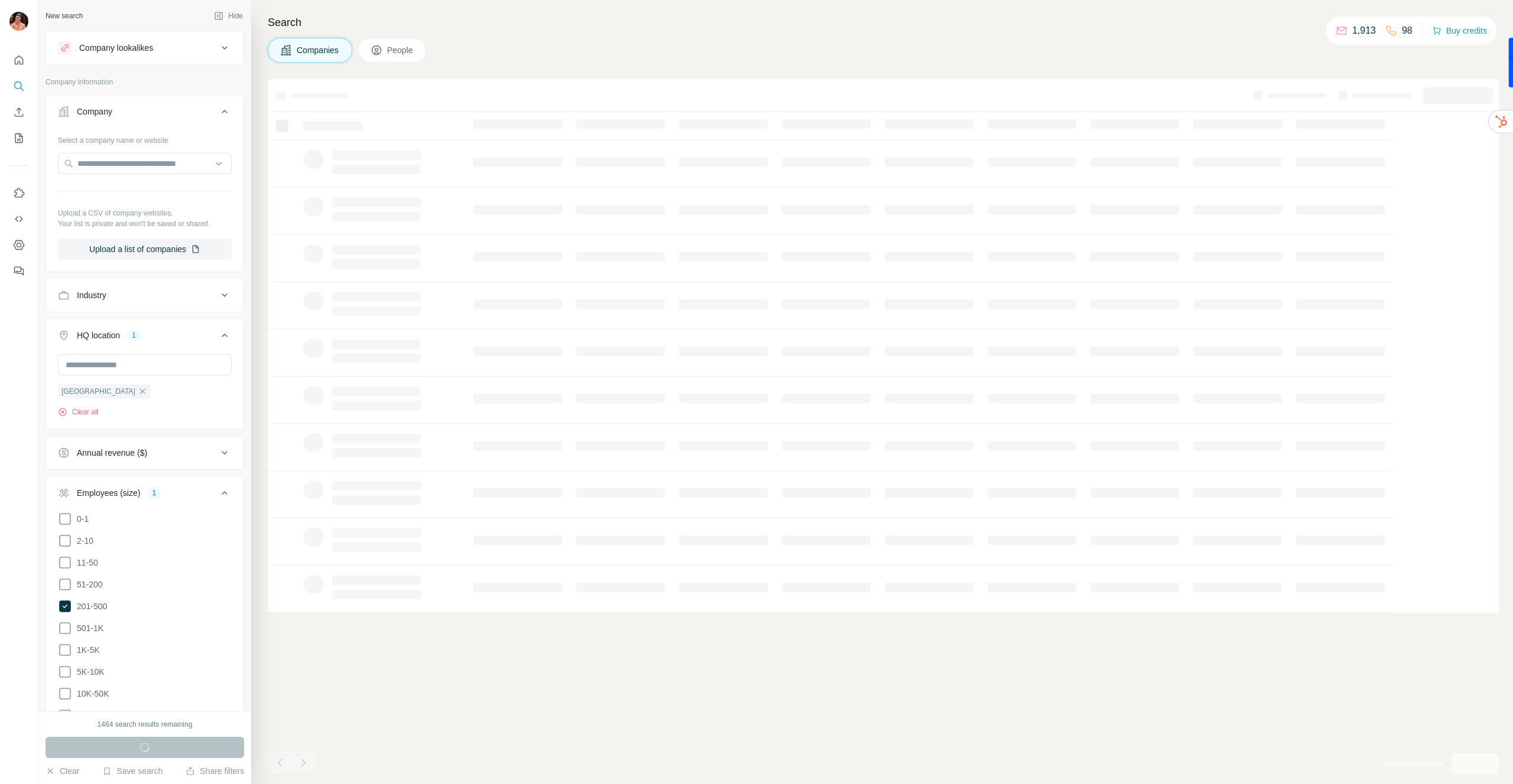
click at [222, 494] on icon at bounding box center [224, 493] width 6 height 4
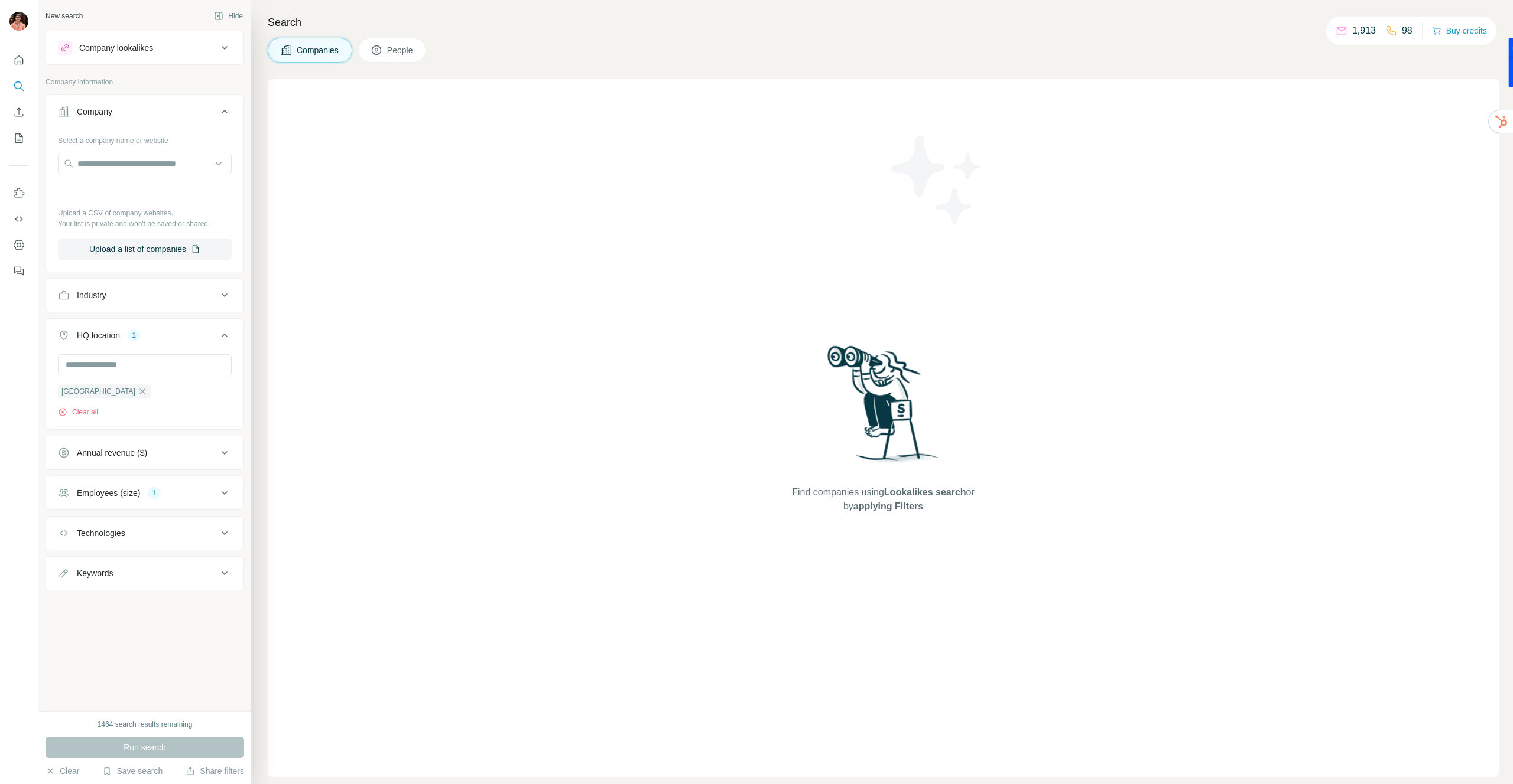
click at [222, 494] on icon at bounding box center [224, 493] width 14 height 14
click at [65, 605] on icon at bounding box center [65, 607] width 4 height 4
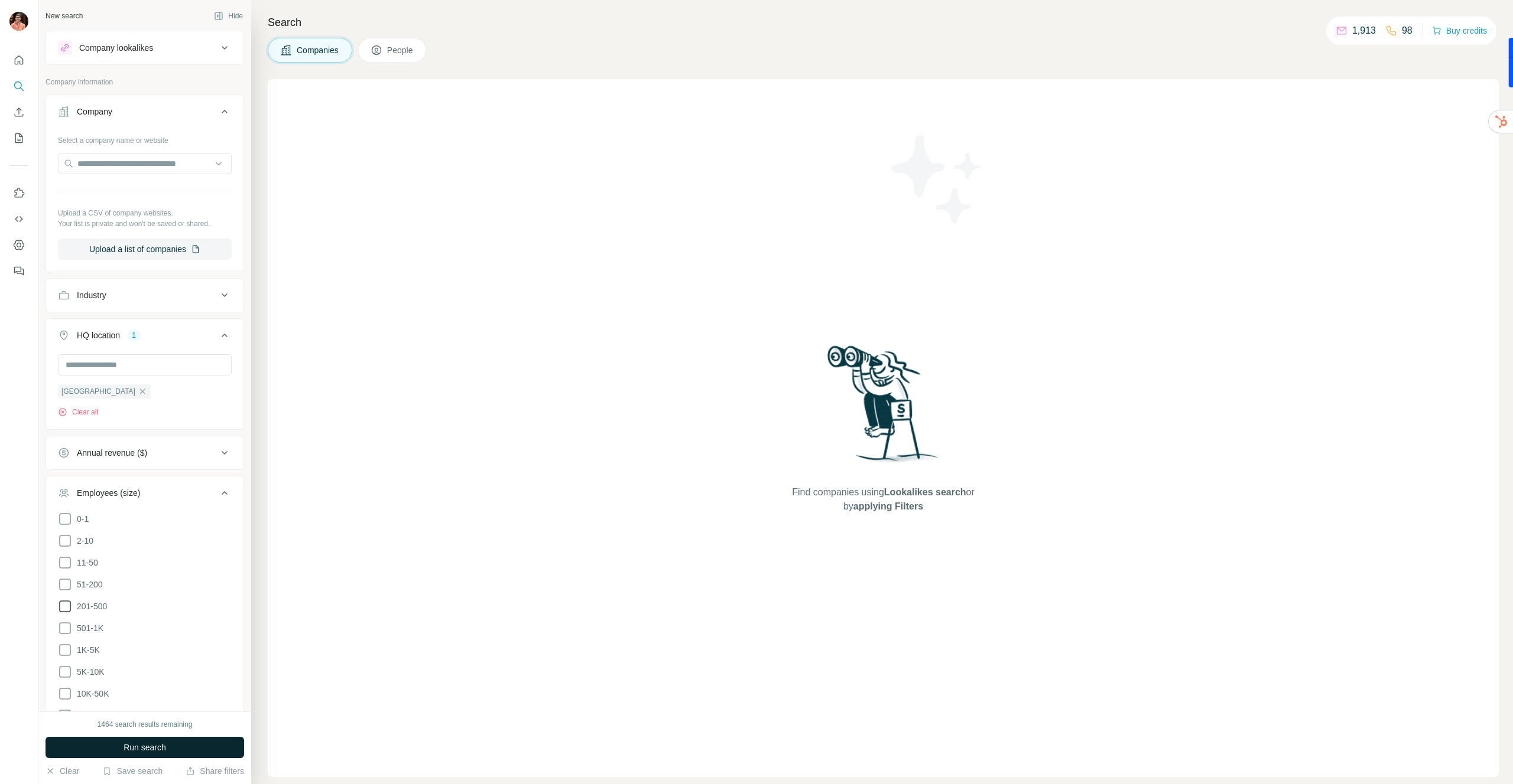
click at [130, 749] on span "Run search" at bounding box center [144, 748] width 43 height 12
click at [138, 391] on icon "button" at bounding box center [142, 391] width 10 height 10
click at [120, 365] on input "text" at bounding box center [144, 365] width 174 height 21
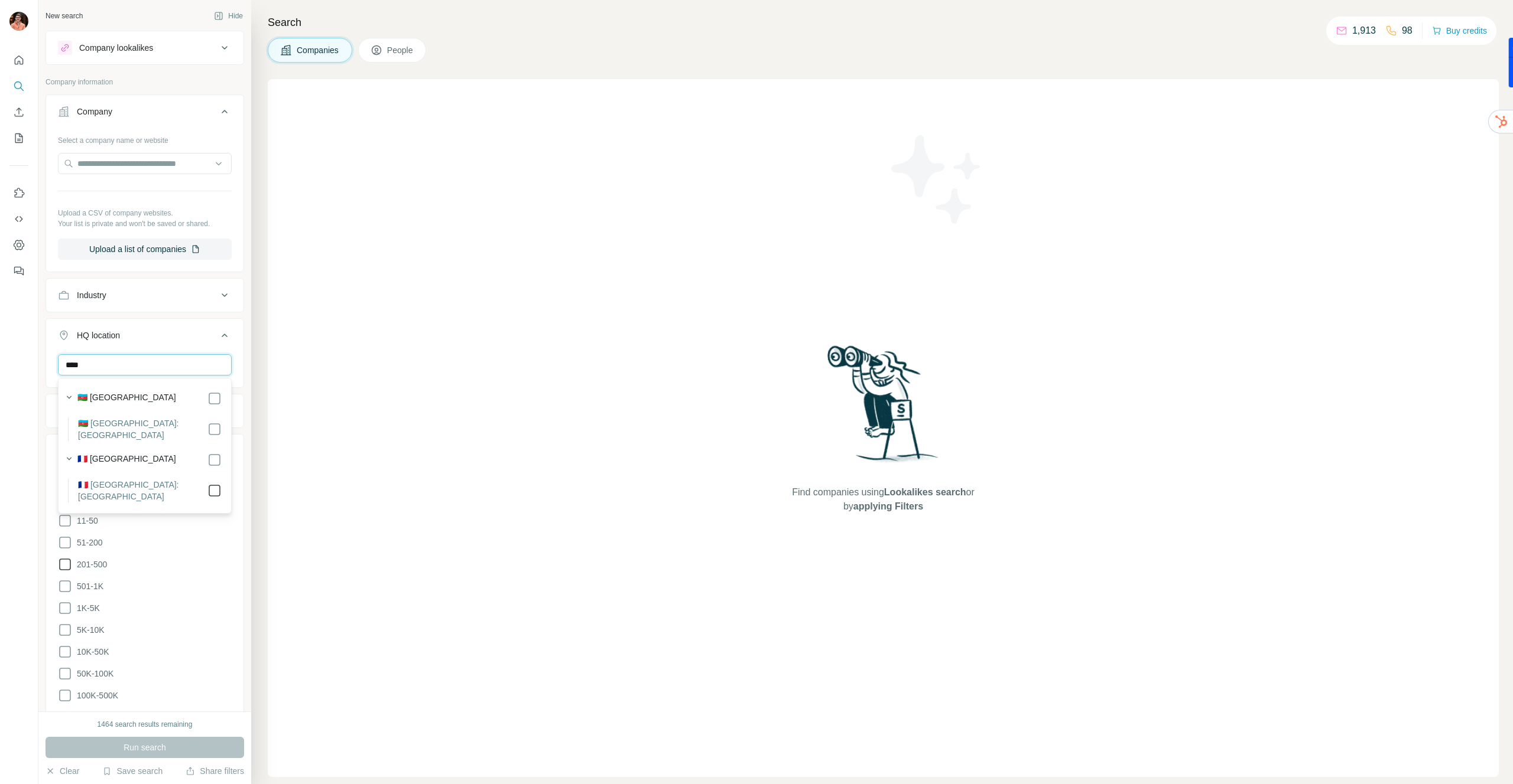
type input "****"
click at [175, 745] on button "Run search" at bounding box center [145, 747] width 198 height 21
click at [92, 410] on button "Clear all" at bounding box center [78, 412] width 40 height 11
click at [131, 373] on input "text" at bounding box center [144, 365] width 174 height 21
type input "******"
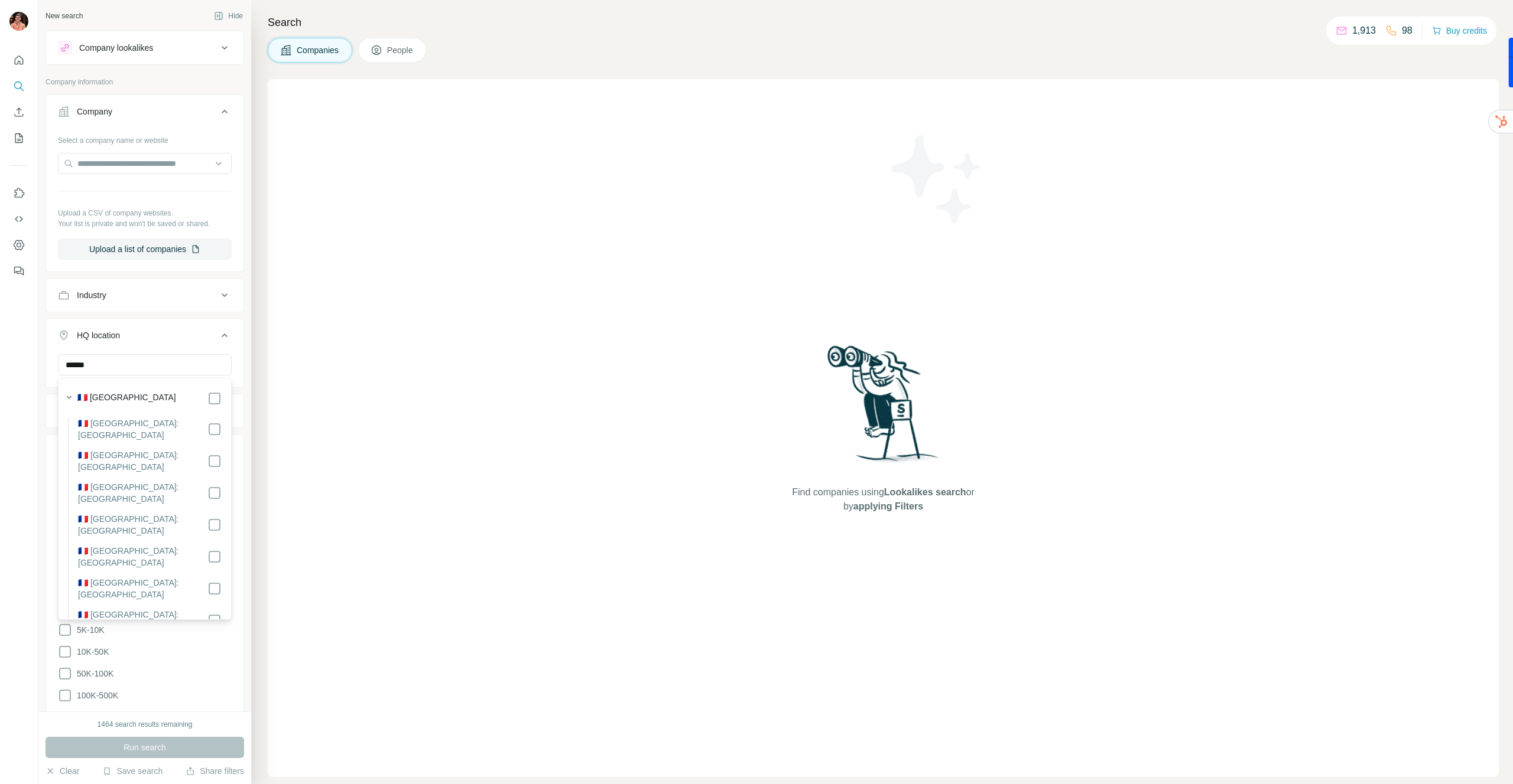
click at [193, 390] on div "🇫🇷 [GEOGRAPHIC_DATA]" at bounding box center [141, 398] width 161 height 17
click at [184, 750] on button "Run search" at bounding box center [145, 747] width 198 height 21
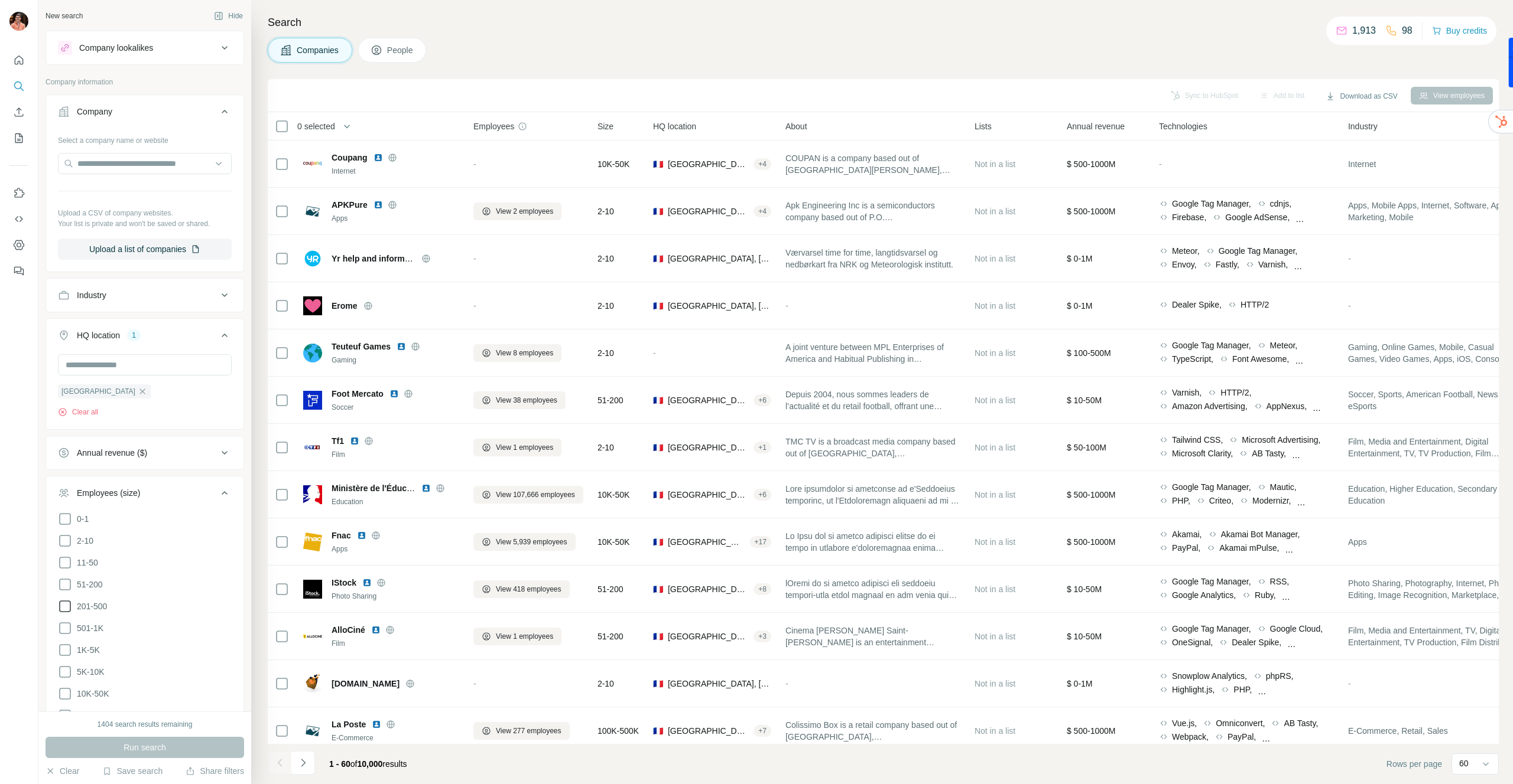
click at [67, 605] on icon at bounding box center [65, 606] width 14 height 14
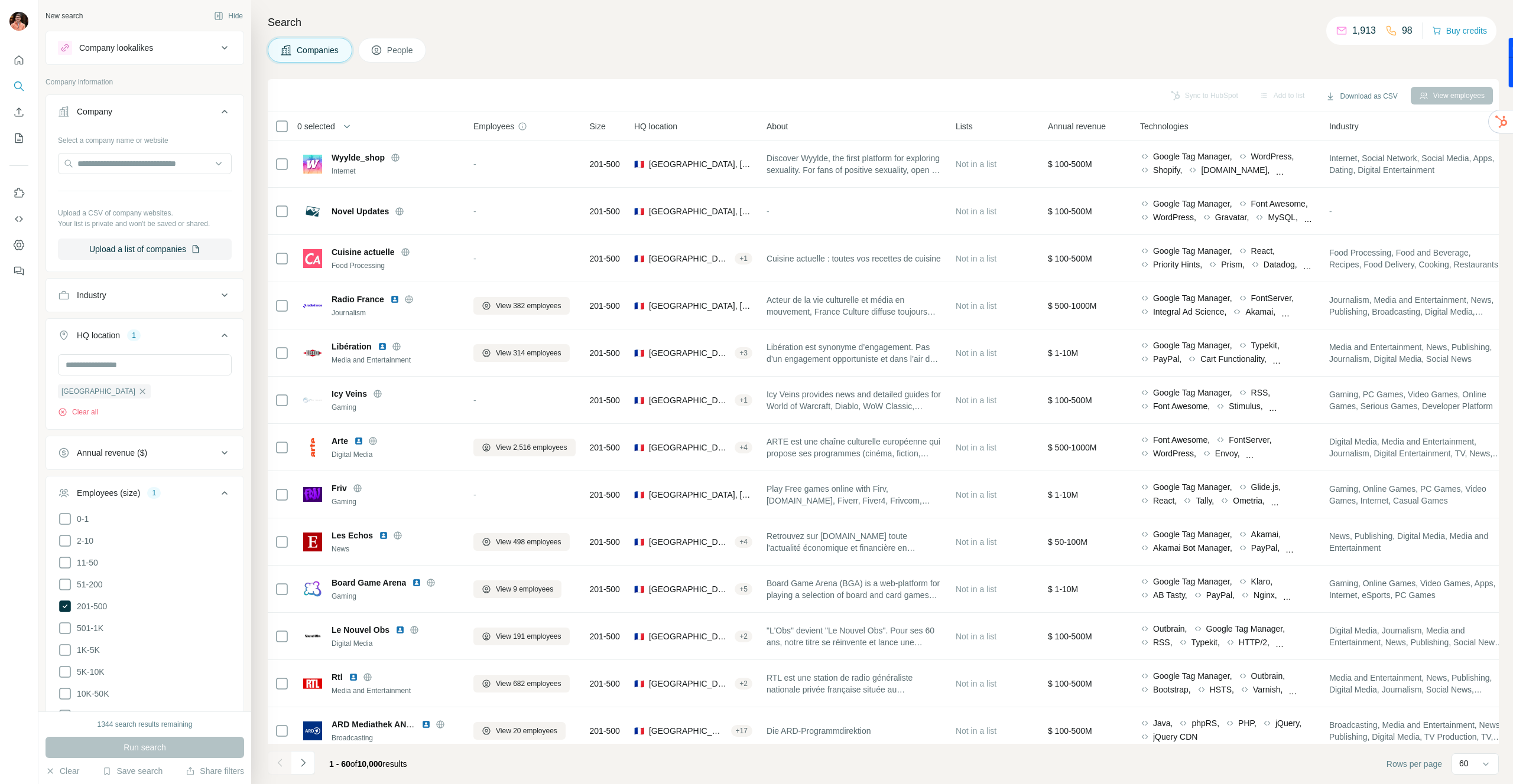
click at [120, 304] on button "Industry" at bounding box center [145, 295] width 197 height 29
click at [124, 324] on input at bounding box center [139, 325] width 146 height 13
click at [131, 383] on p "Advanced Materials" at bounding box center [104, 387] width 72 height 12
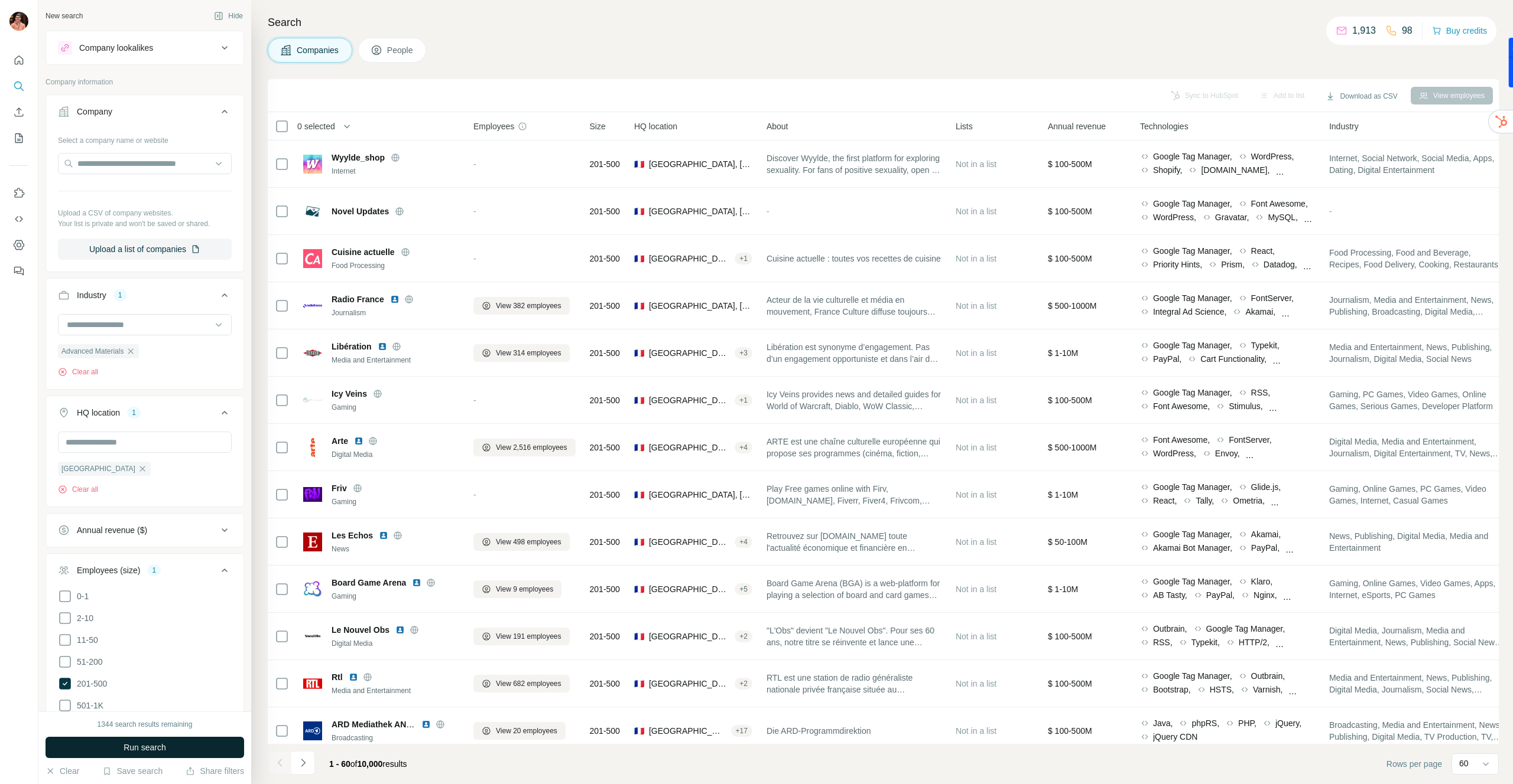
click at [173, 748] on button "Run search" at bounding box center [145, 747] width 198 height 21
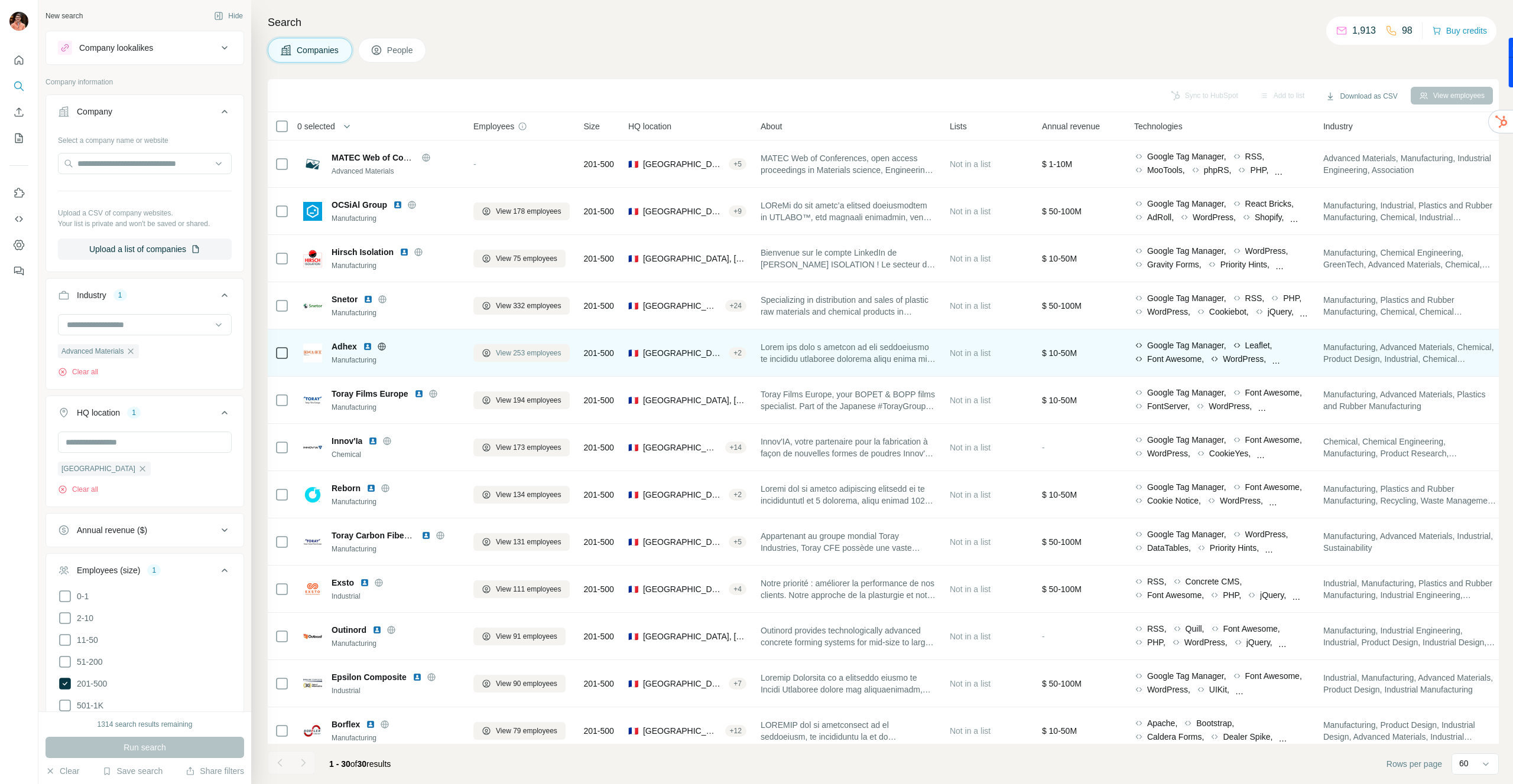
click at [504, 350] on span "View 253 employees" at bounding box center [528, 353] width 65 height 11
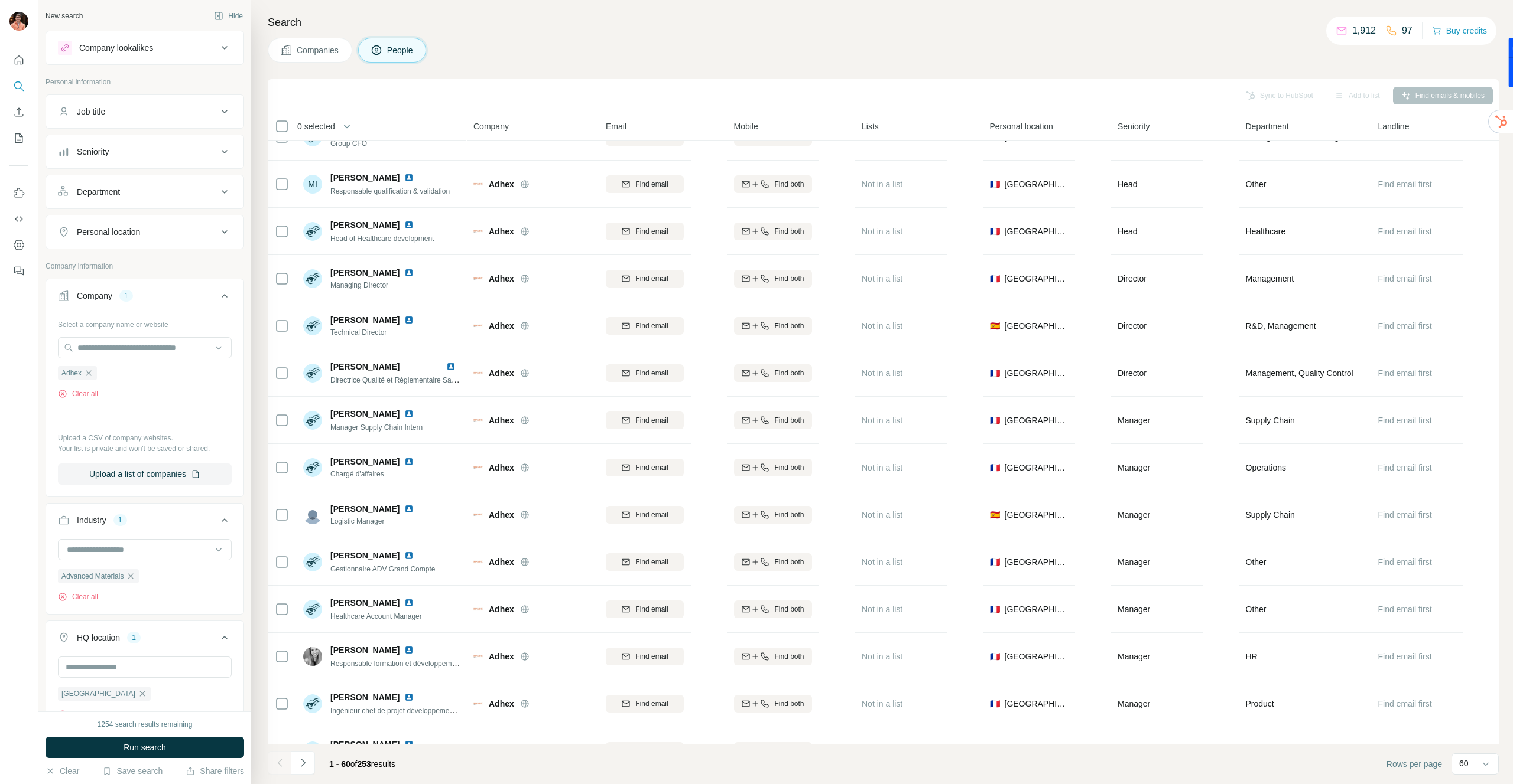
scroll to position [20, 0]
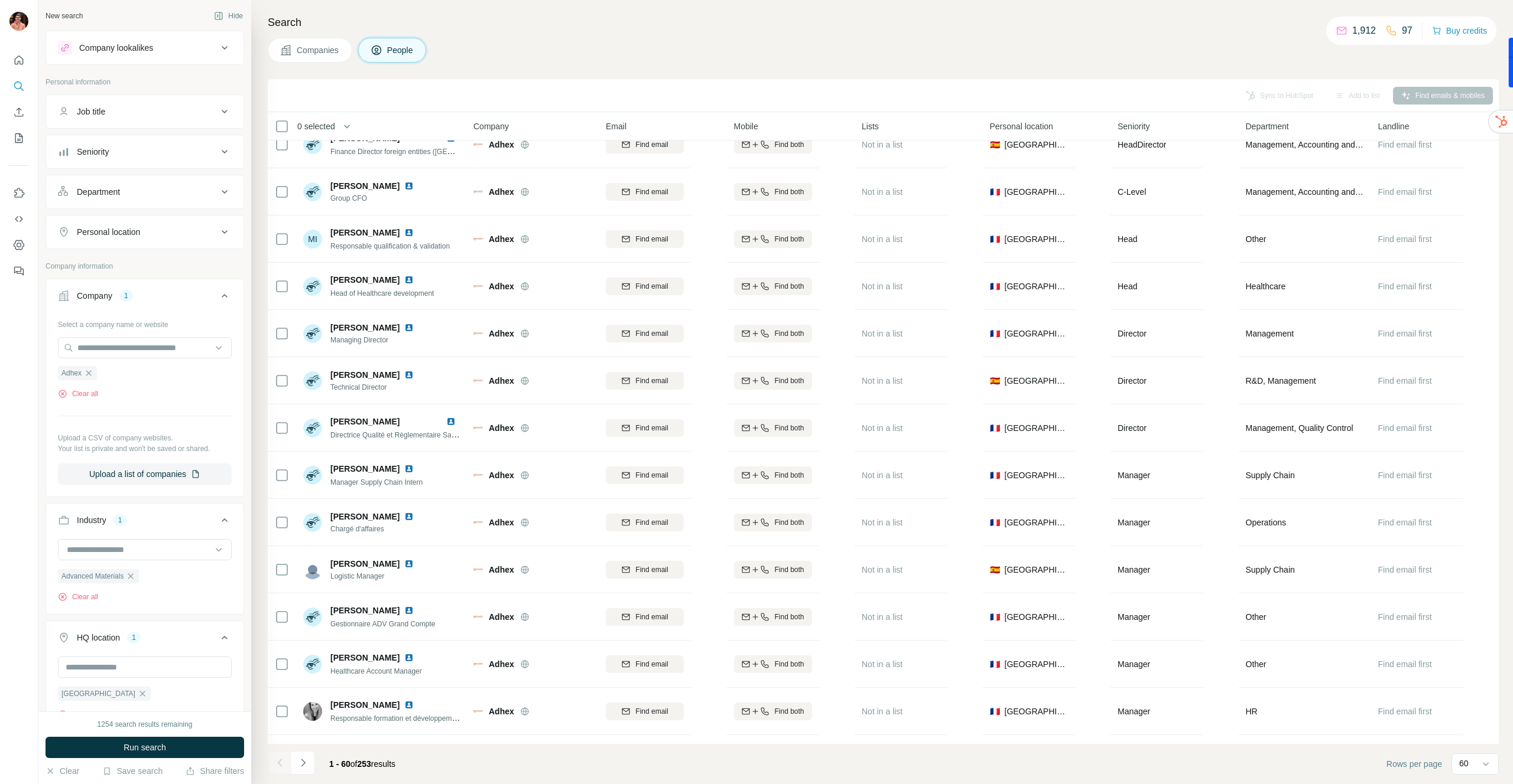
click at [146, 107] on div "Job title" at bounding box center [137, 111] width 160 height 12
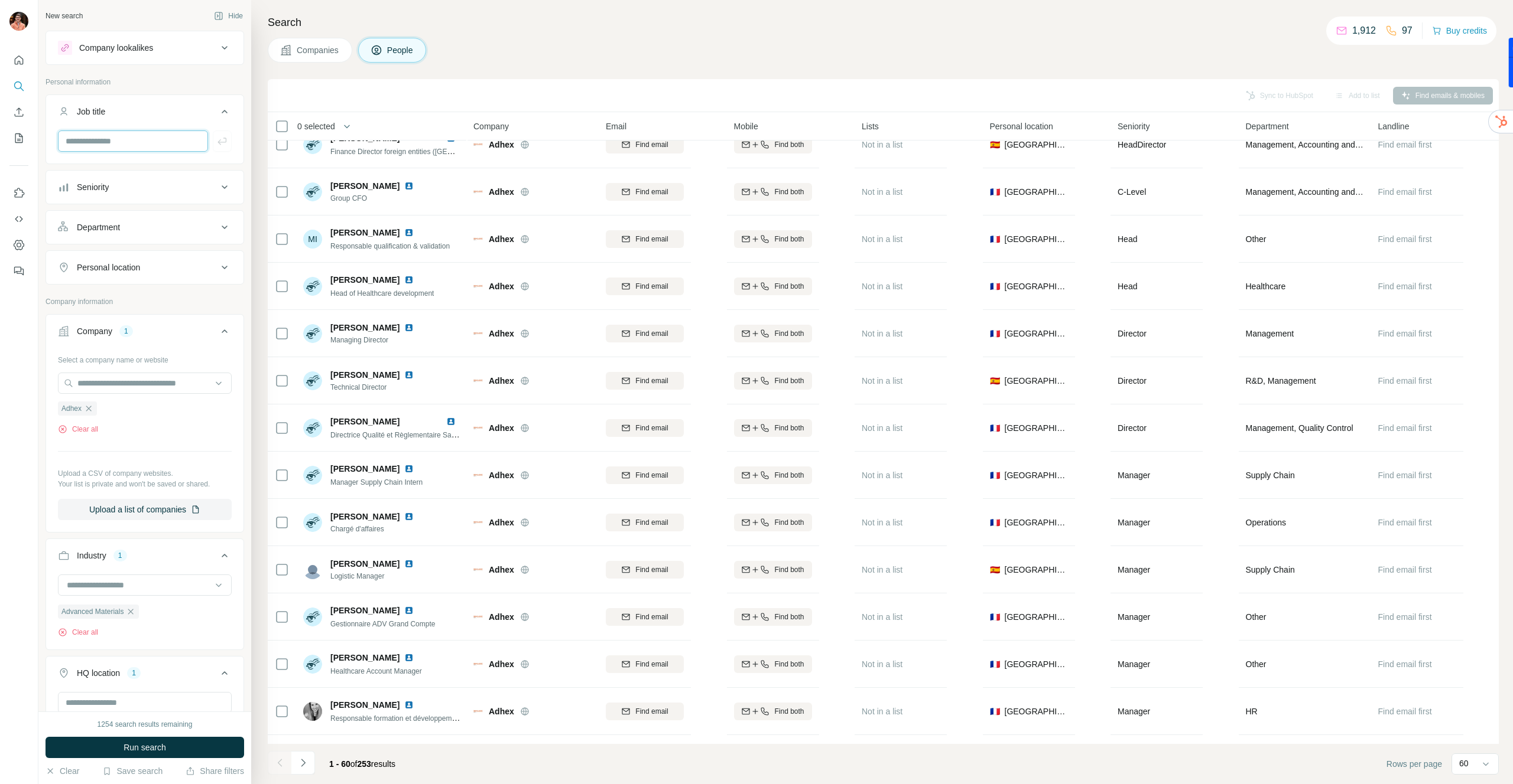
click at [147, 144] on input "text" at bounding box center [133, 140] width 150 height 21
type input "***"
click at [222, 142] on icon "button" at bounding box center [222, 141] width 9 height 7
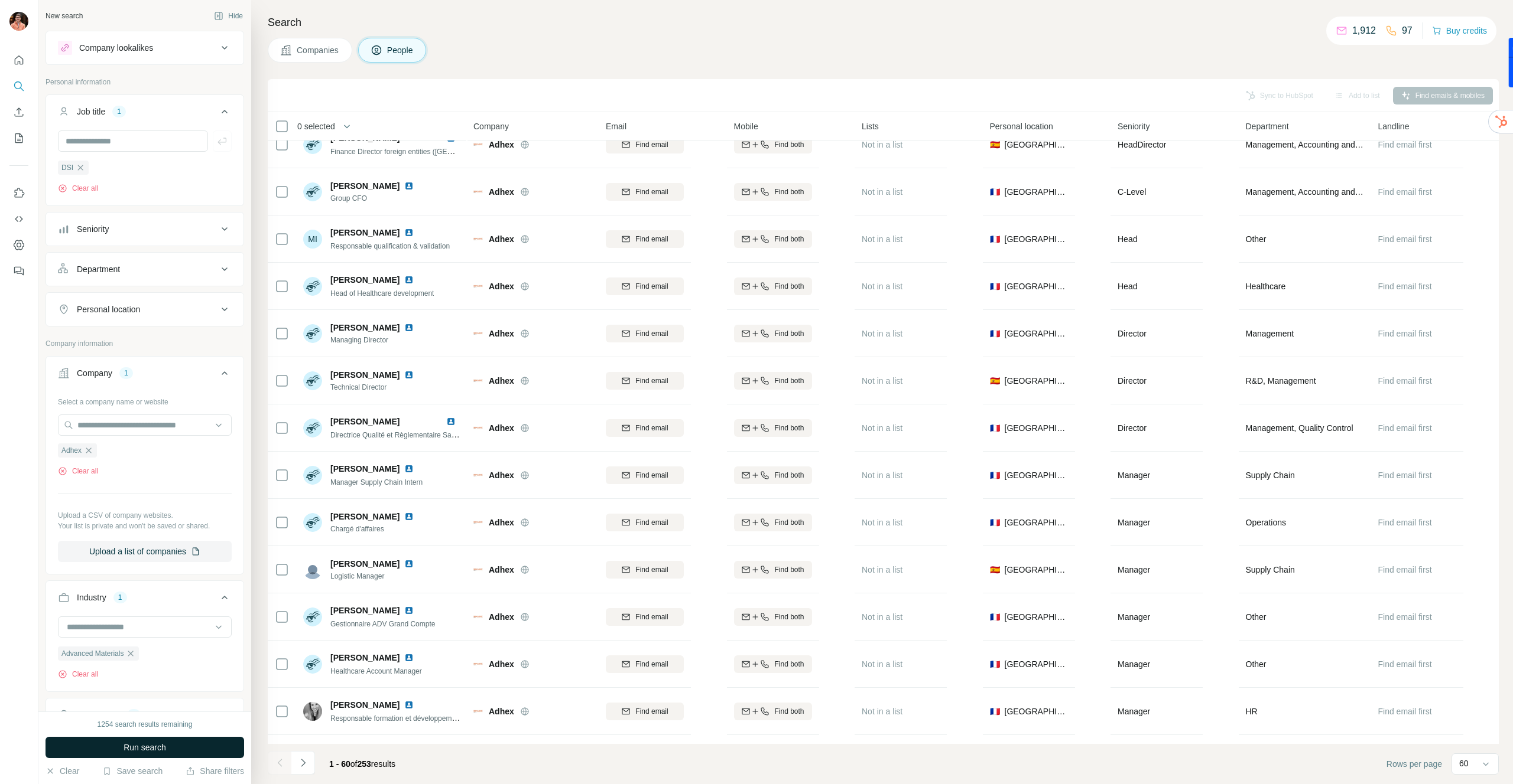
click at [152, 749] on span "Run search" at bounding box center [144, 748] width 43 height 12
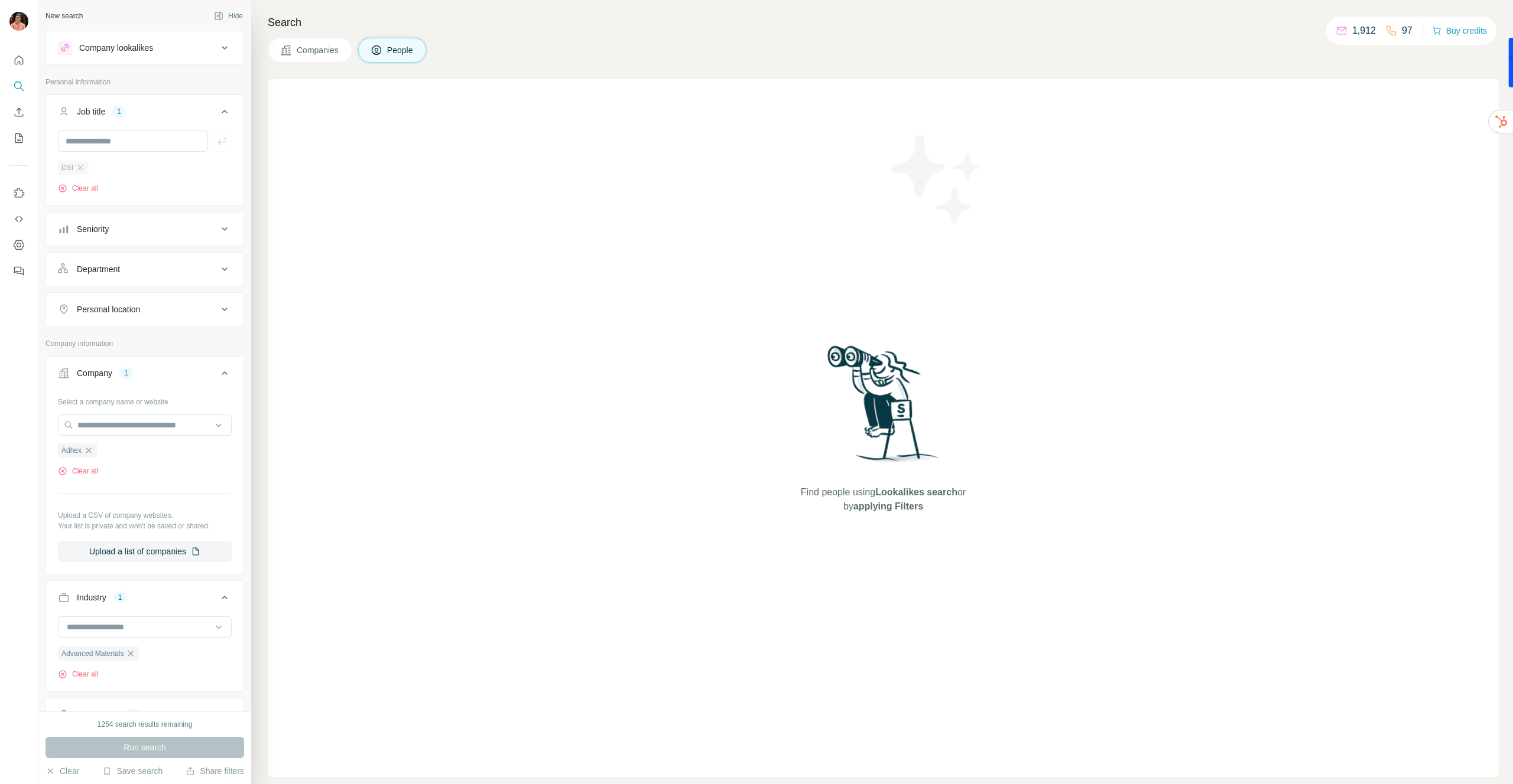
click at [85, 167] on div "DSI" at bounding box center [73, 168] width 31 height 14
click at [81, 166] on icon "button" at bounding box center [81, 167] width 5 height 5
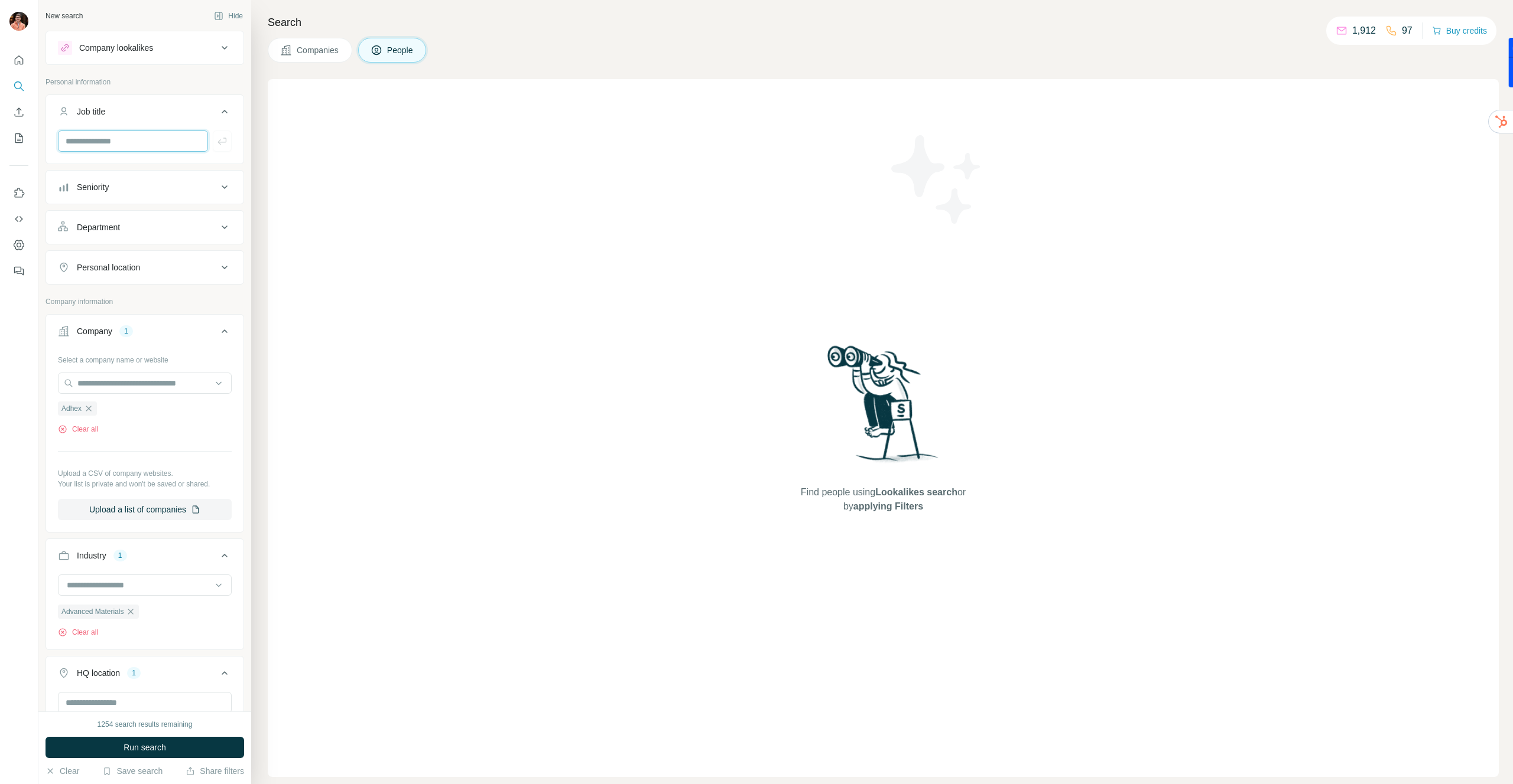
click at [83, 141] on input "text" at bounding box center [133, 140] width 150 height 21
click at [102, 186] on div "Seniority" at bounding box center [93, 187] width 32 height 12
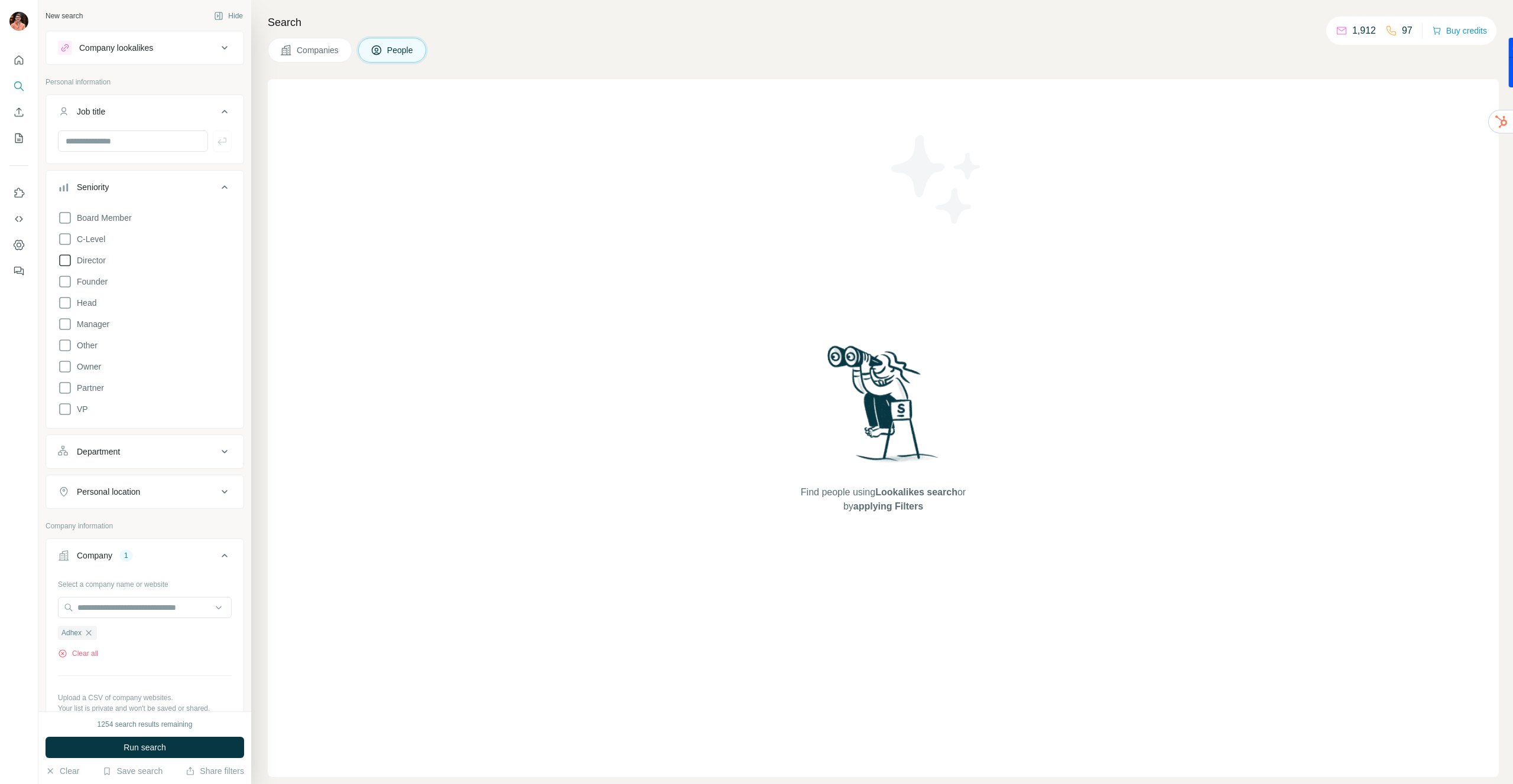
click at [92, 262] on span "Director" at bounding box center [88, 260] width 34 height 12
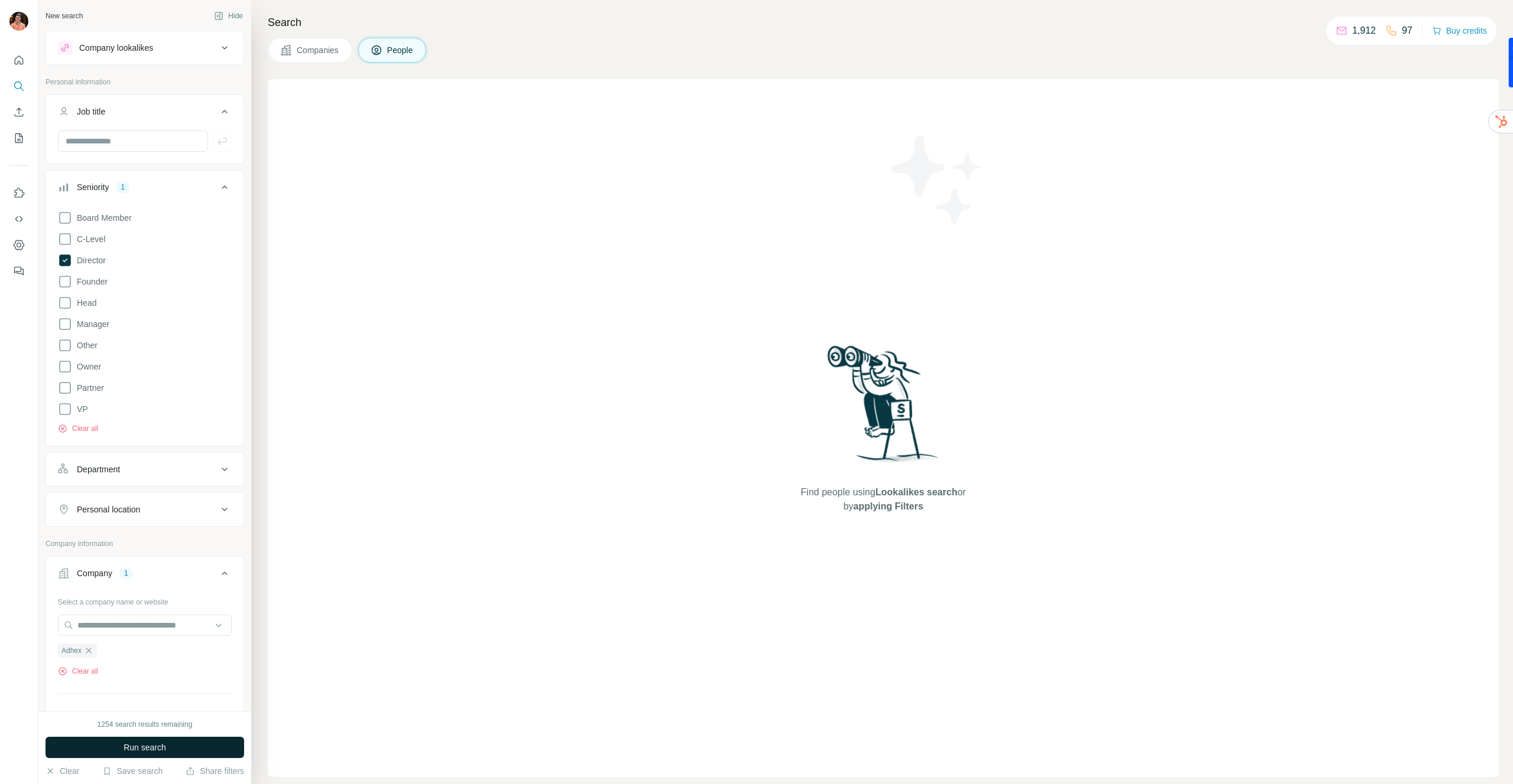
click at [153, 745] on span "Run search" at bounding box center [144, 748] width 43 height 12
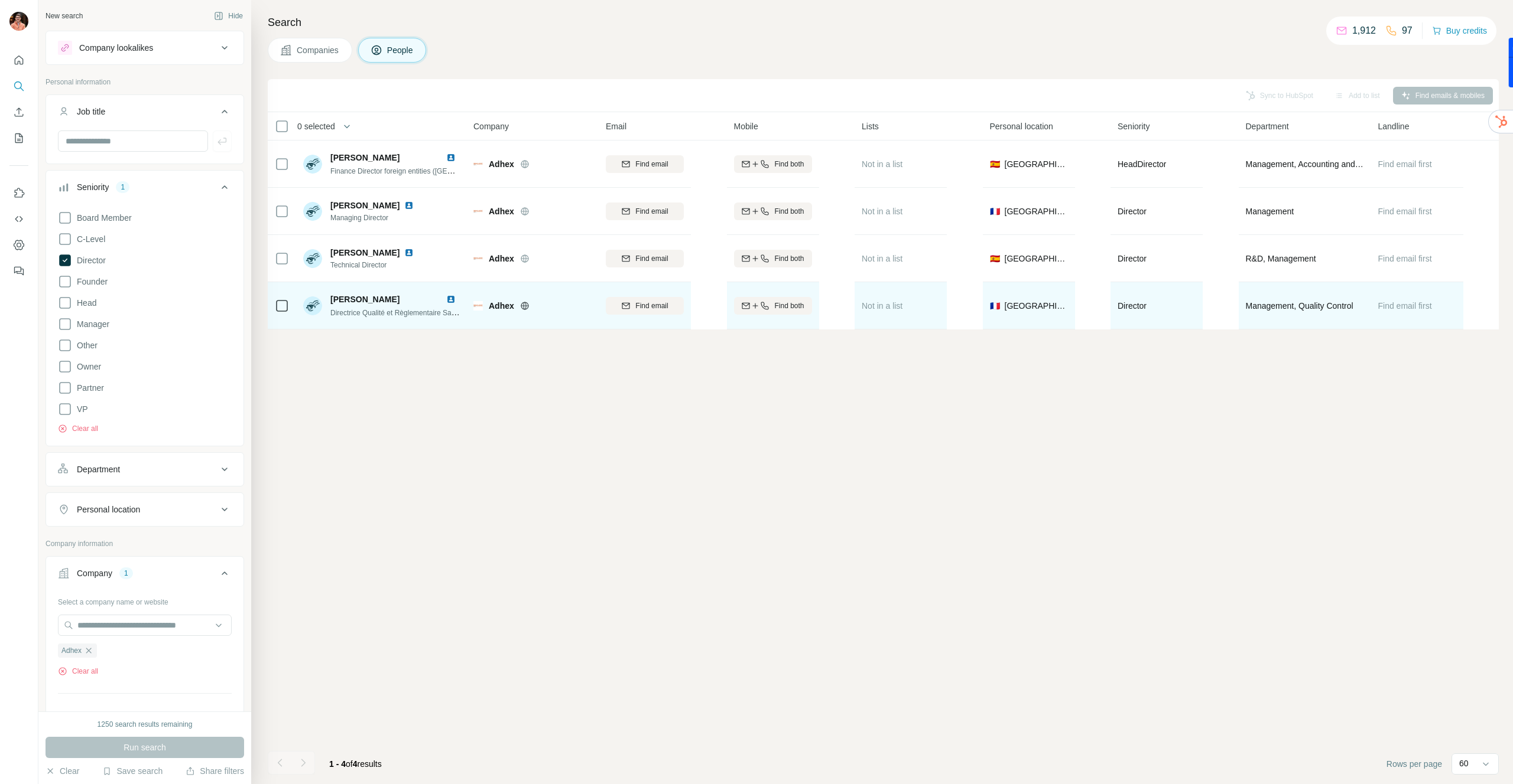
click at [448, 299] on img at bounding box center [451, 299] width 10 height 10
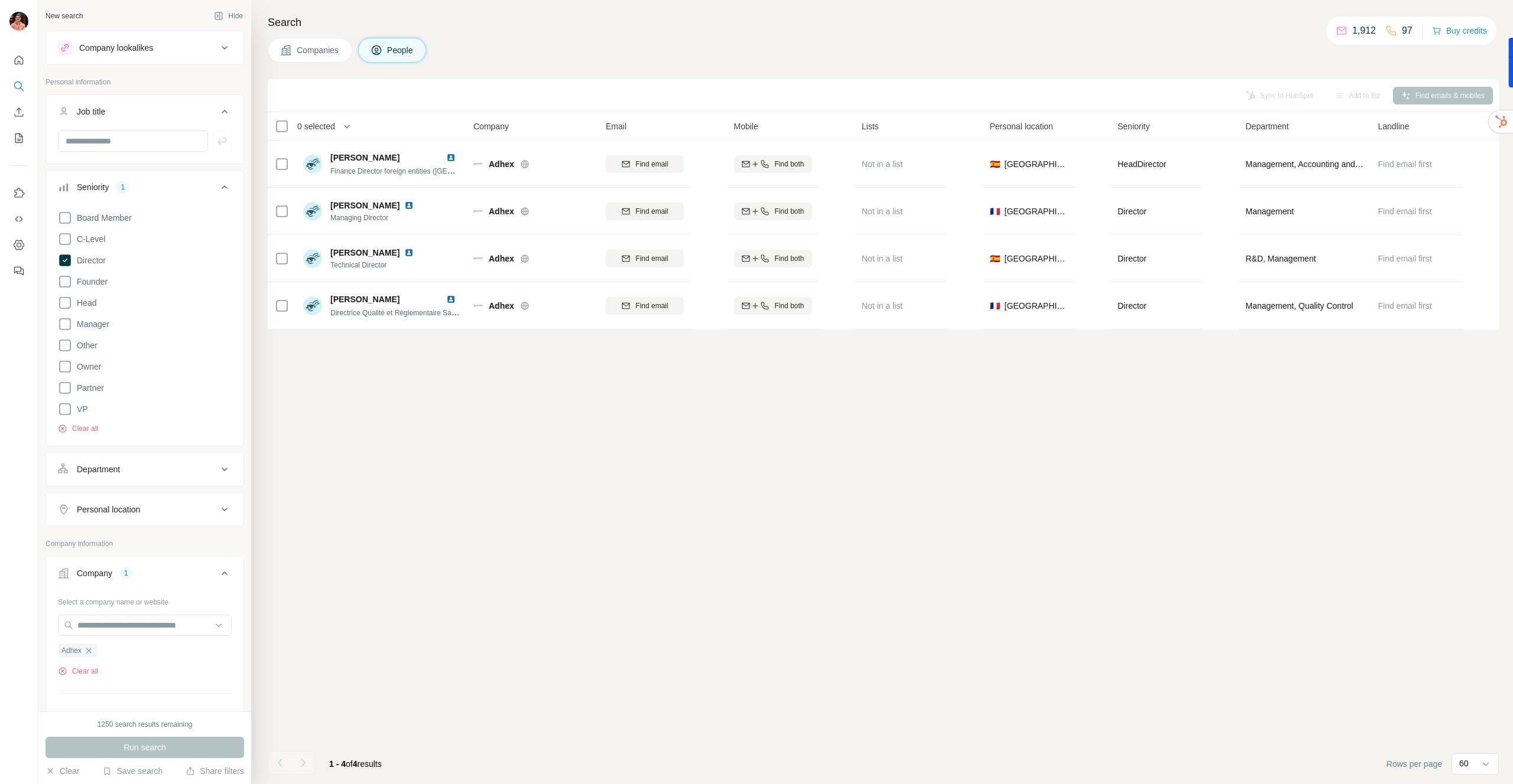
scroll to position [71, 0]
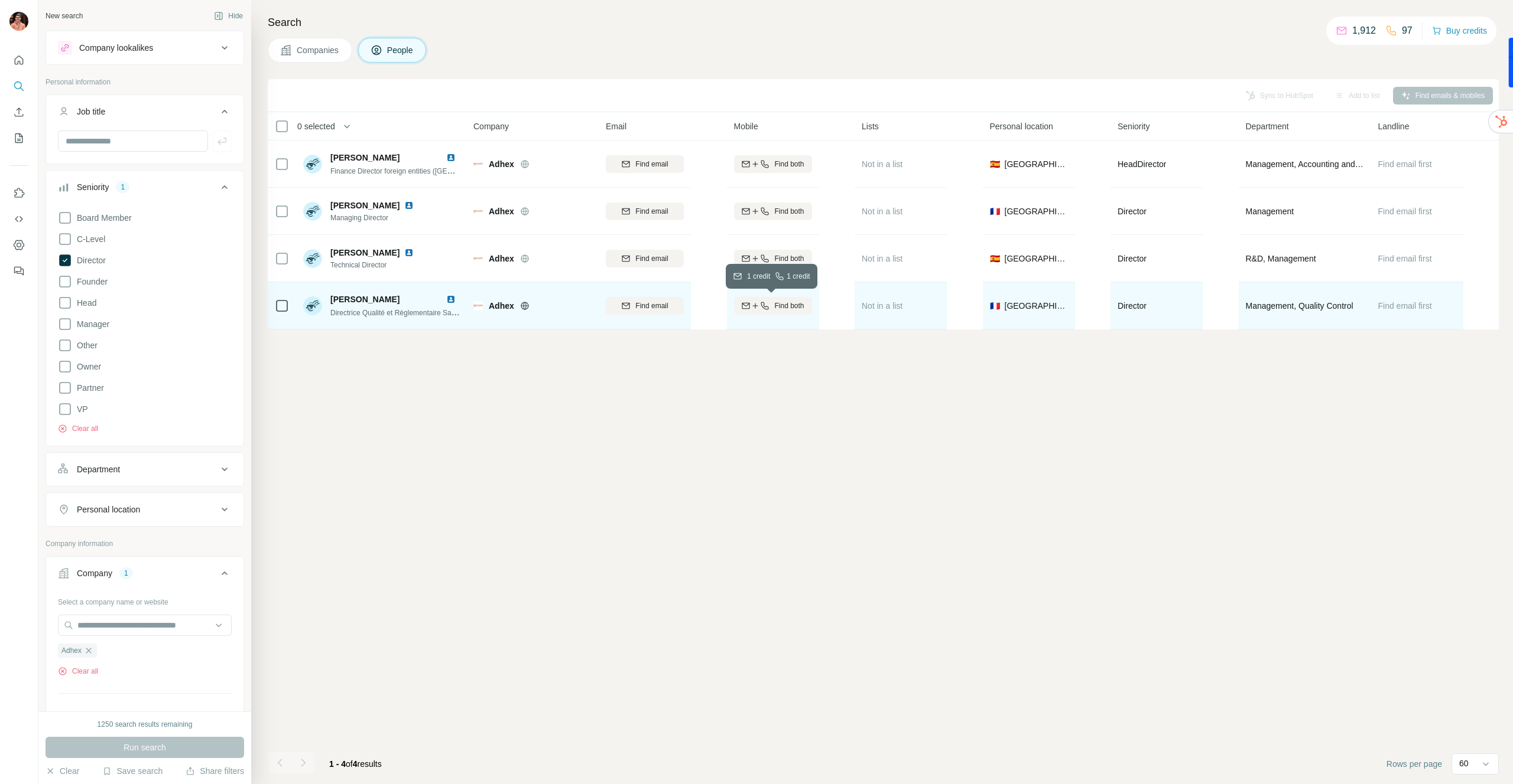
click at [777, 309] on span "Find both" at bounding box center [789, 306] width 29 height 11
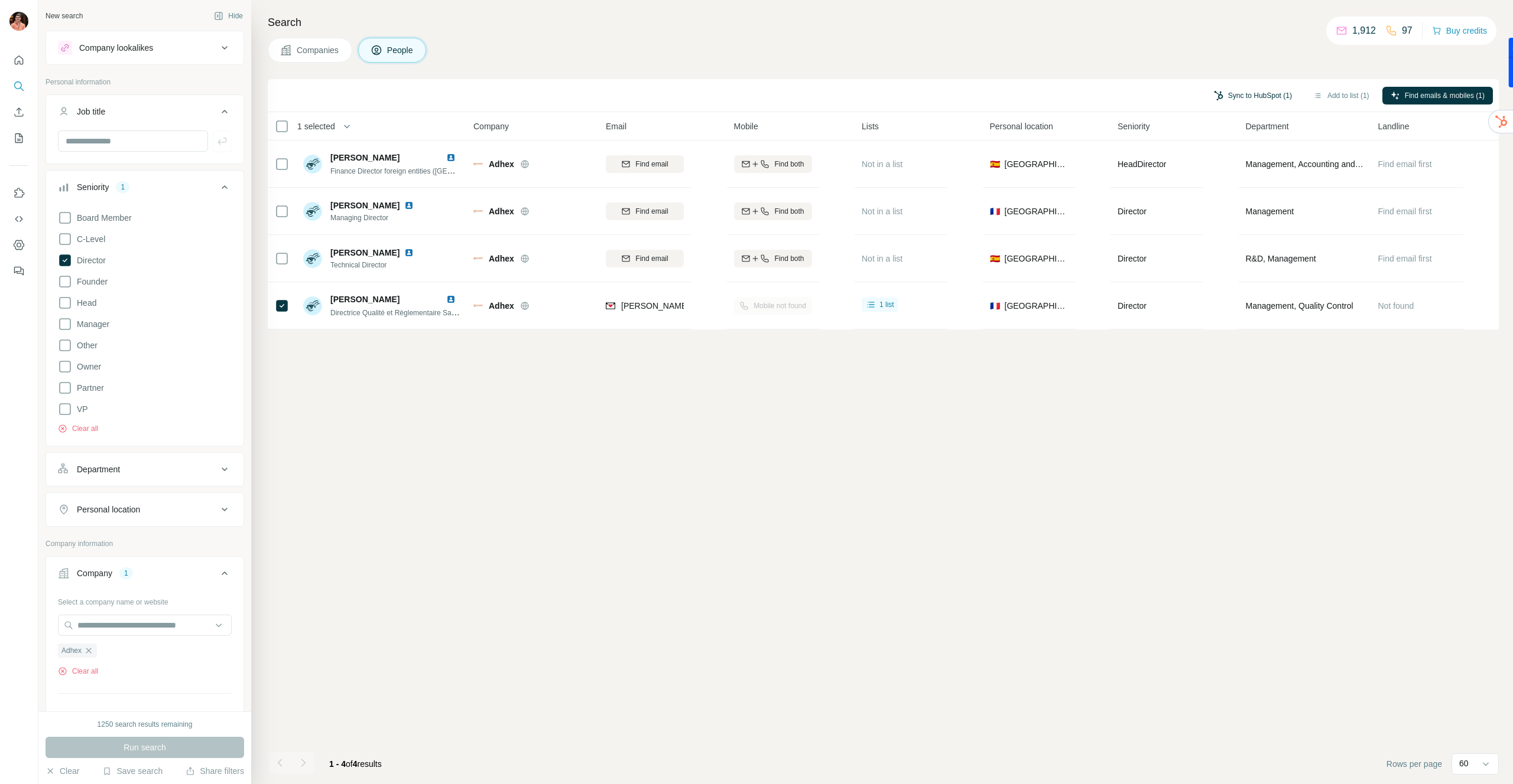
click at [1252, 96] on button "Sync to HubSpot (1)" at bounding box center [1252, 96] width 95 height 18
click at [1251, 197] on button "Sync to HubSpot" at bounding box center [1222, 197] width 131 height 24
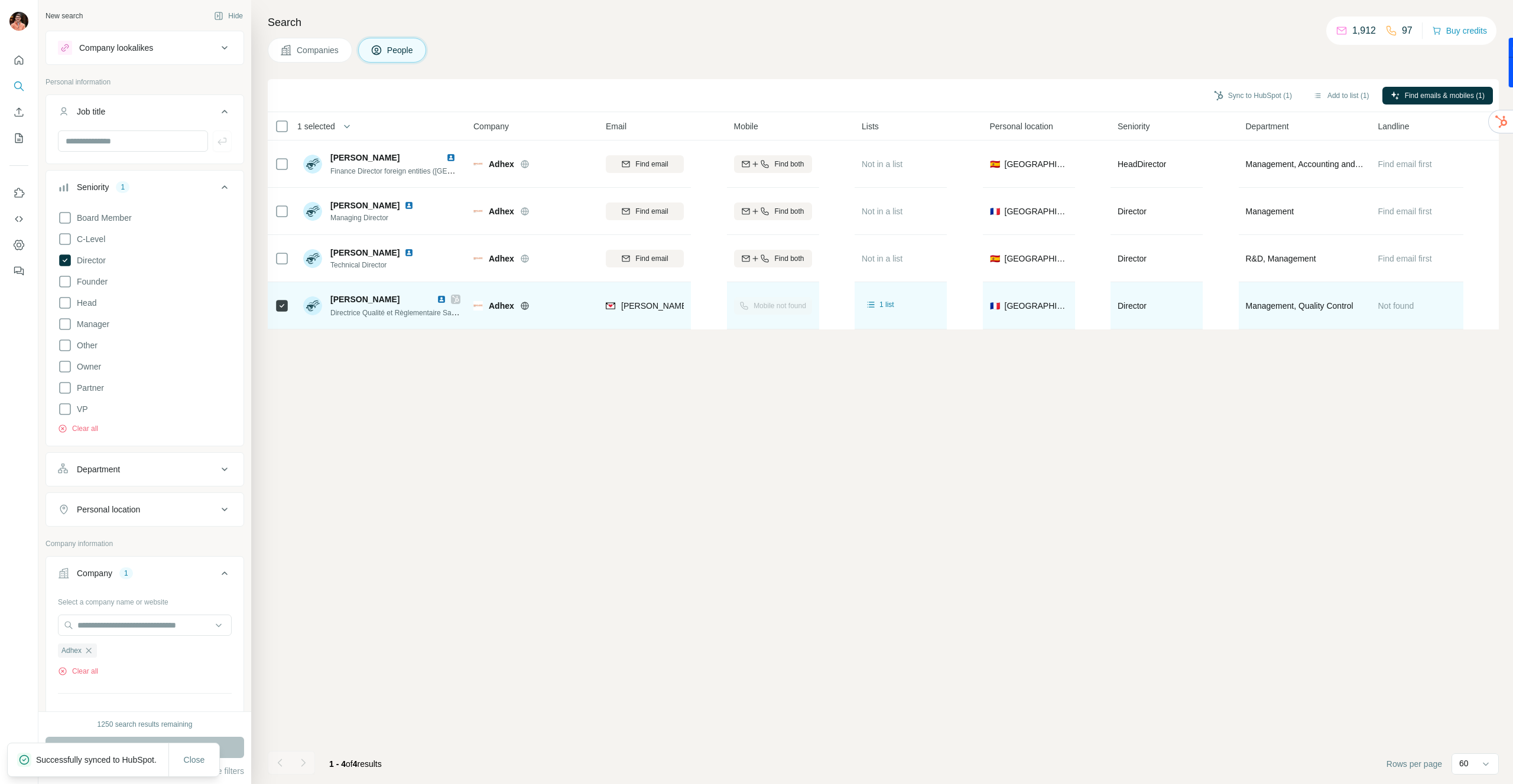
click at [455, 297] on icon at bounding box center [455, 299] width 7 height 10
click at [442, 299] on img at bounding box center [441, 299] width 10 height 10
